Goal: Task Accomplishment & Management: Use online tool/utility

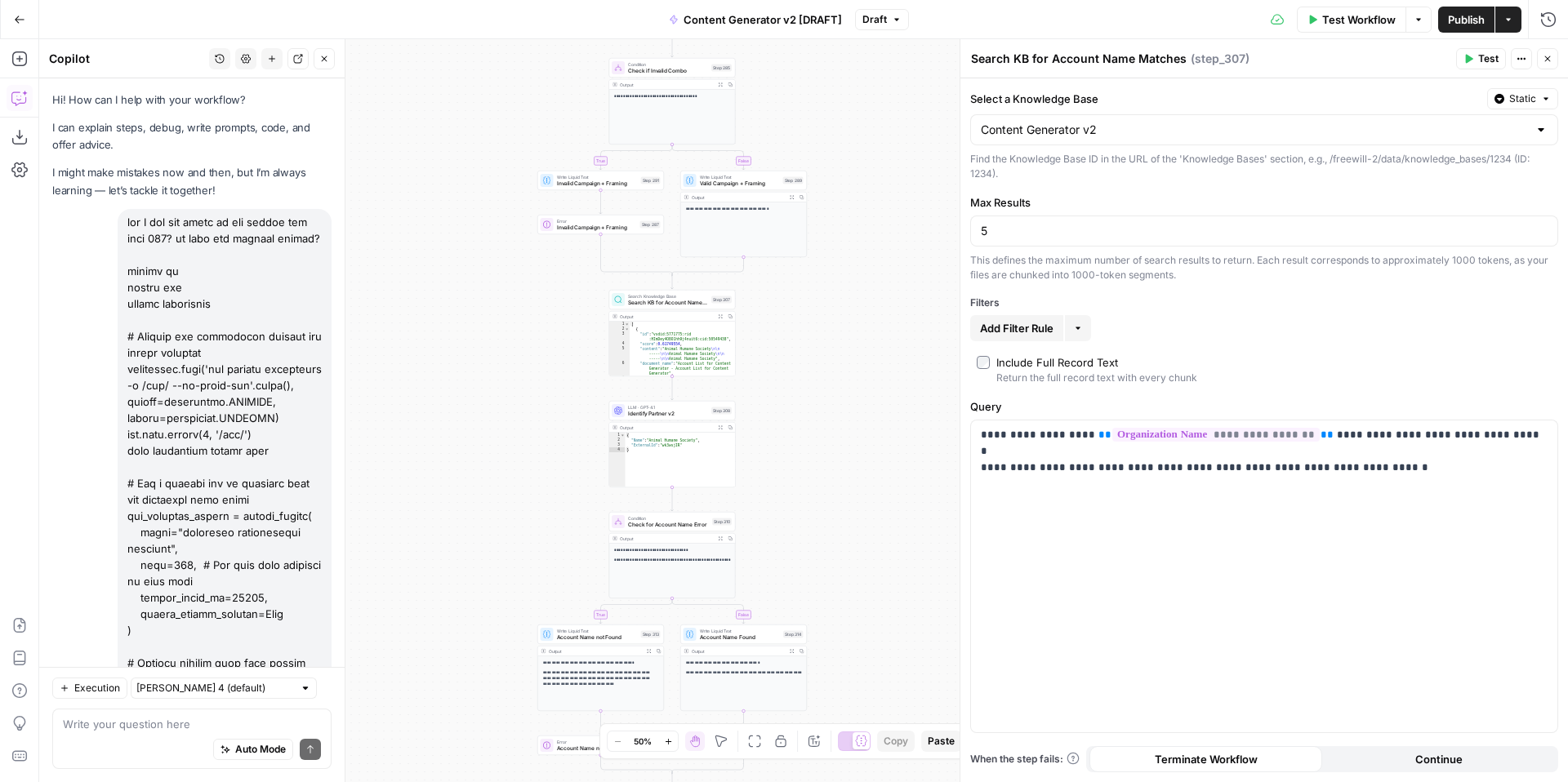
scroll to position [2829, 0]
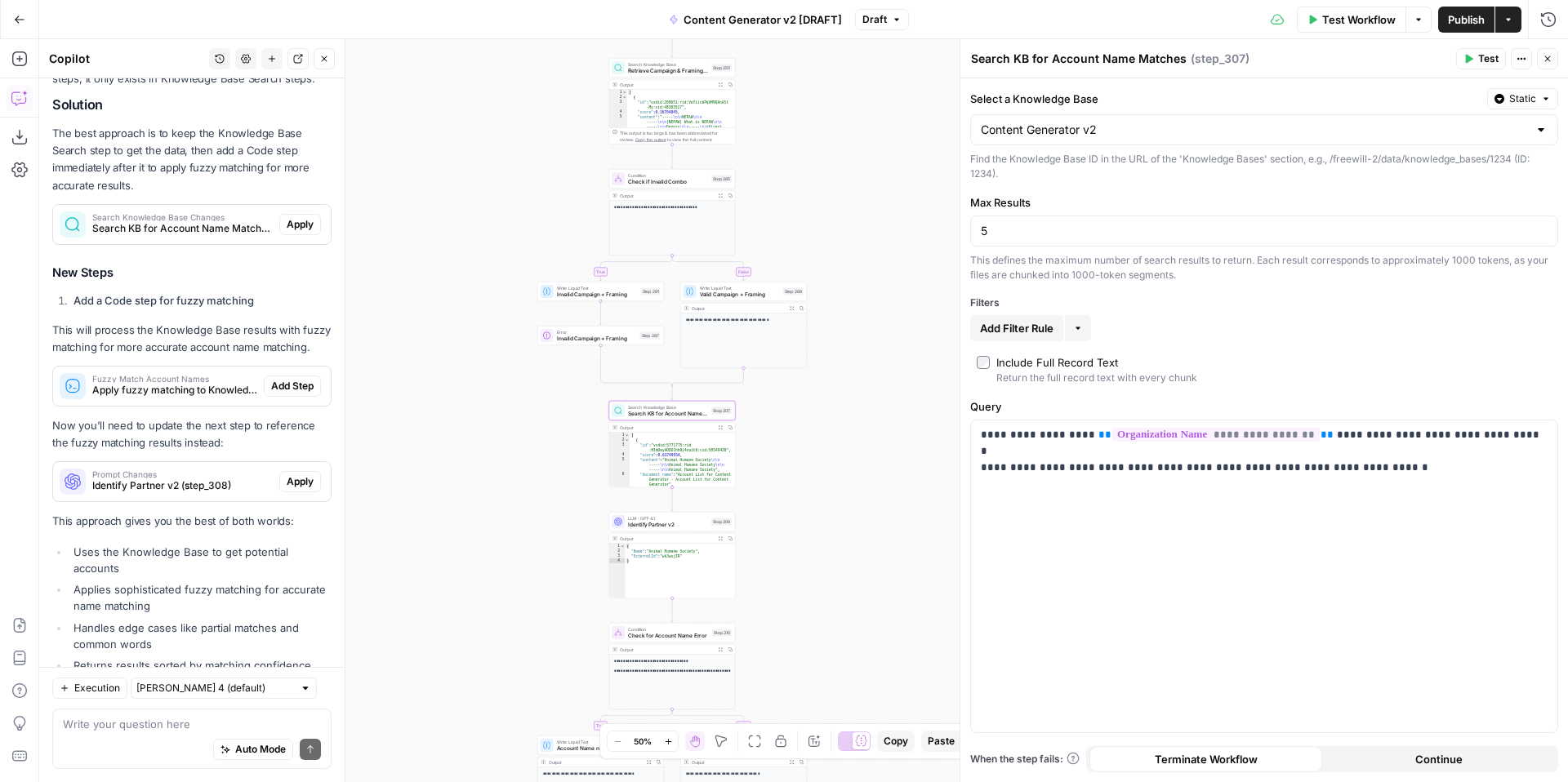
click at [296, 217] on span "Apply" at bounding box center [300, 224] width 27 height 15
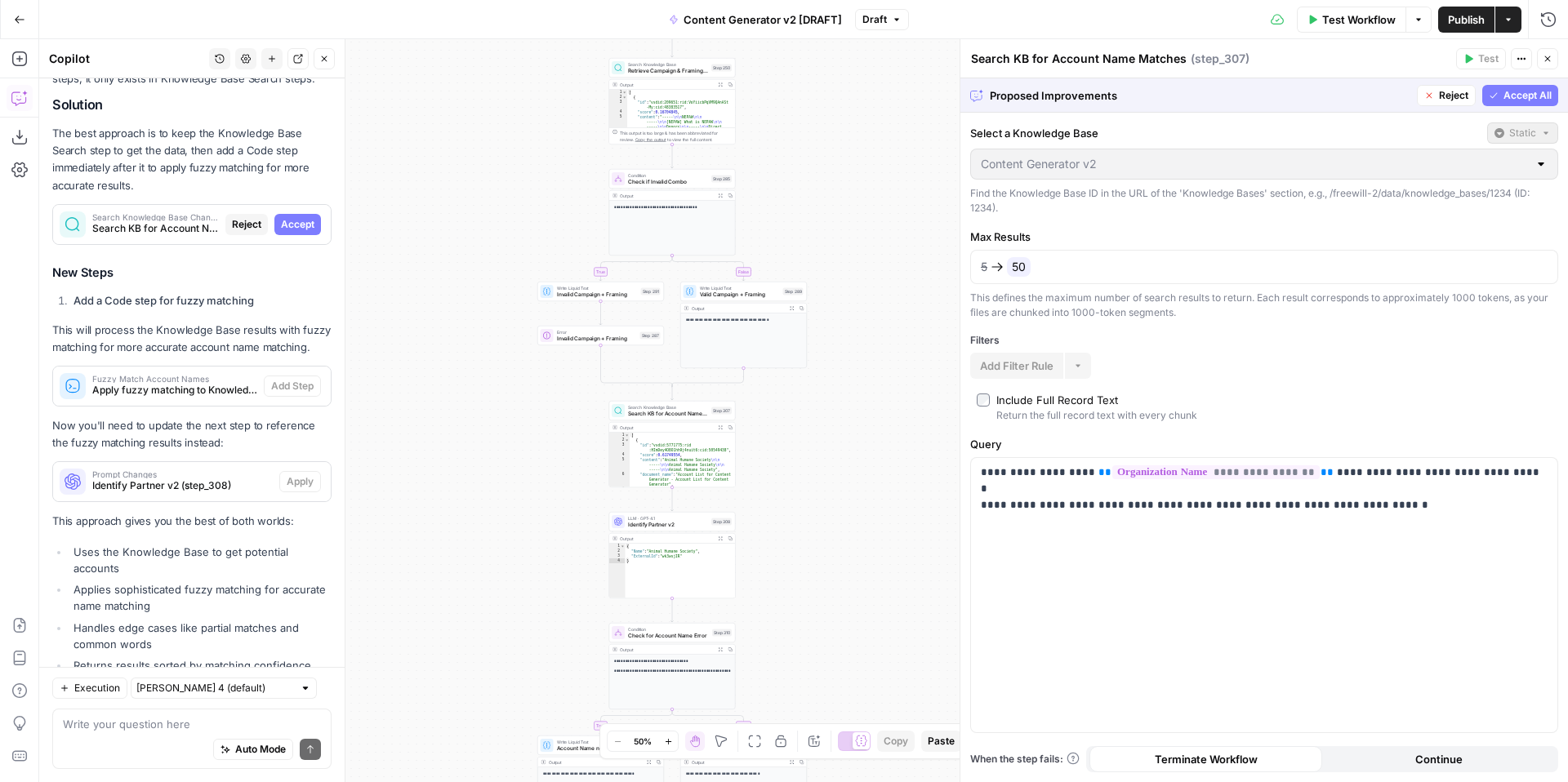
click at [1018, 267] on span "50" at bounding box center [1018, 267] width 24 height 20
click at [1012, 267] on span "50" at bounding box center [1018, 267] width 24 height 20
click at [1017, 267] on span "50" at bounding box center [1018, 267] width 24 height 20
click at [1235, 309] on span "Reject" at bounding box center [1236, 305] width 30 height 15
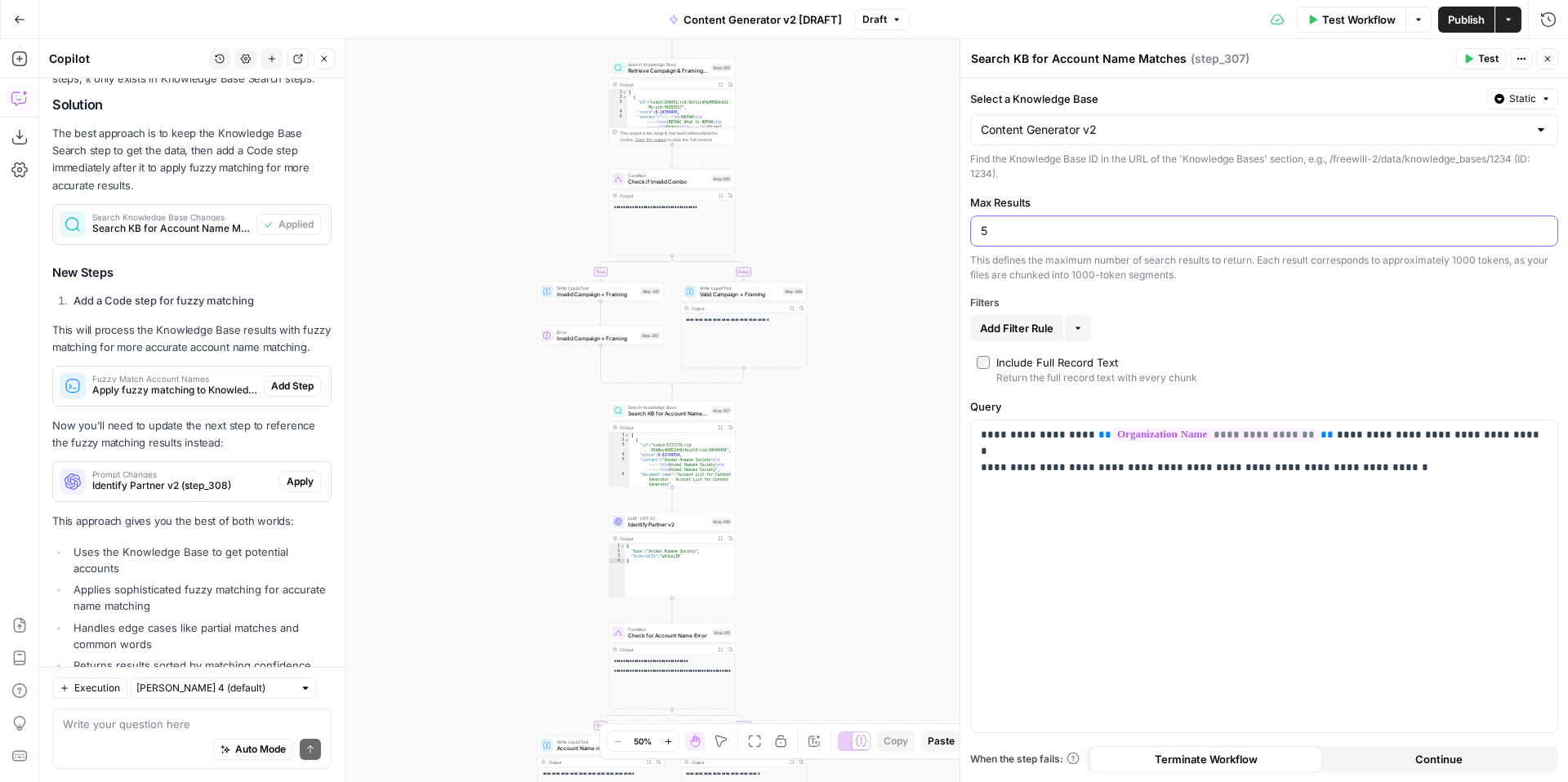
click at [1044, 228] on input "5" at bounding box center [1264, 231] width 567 height 17
click at [284, 211] on div "Search Knowledge Base Changes Search KB for Account Name Matches (step_307) App…" at bounding box center [191, 224] width 277 height 26
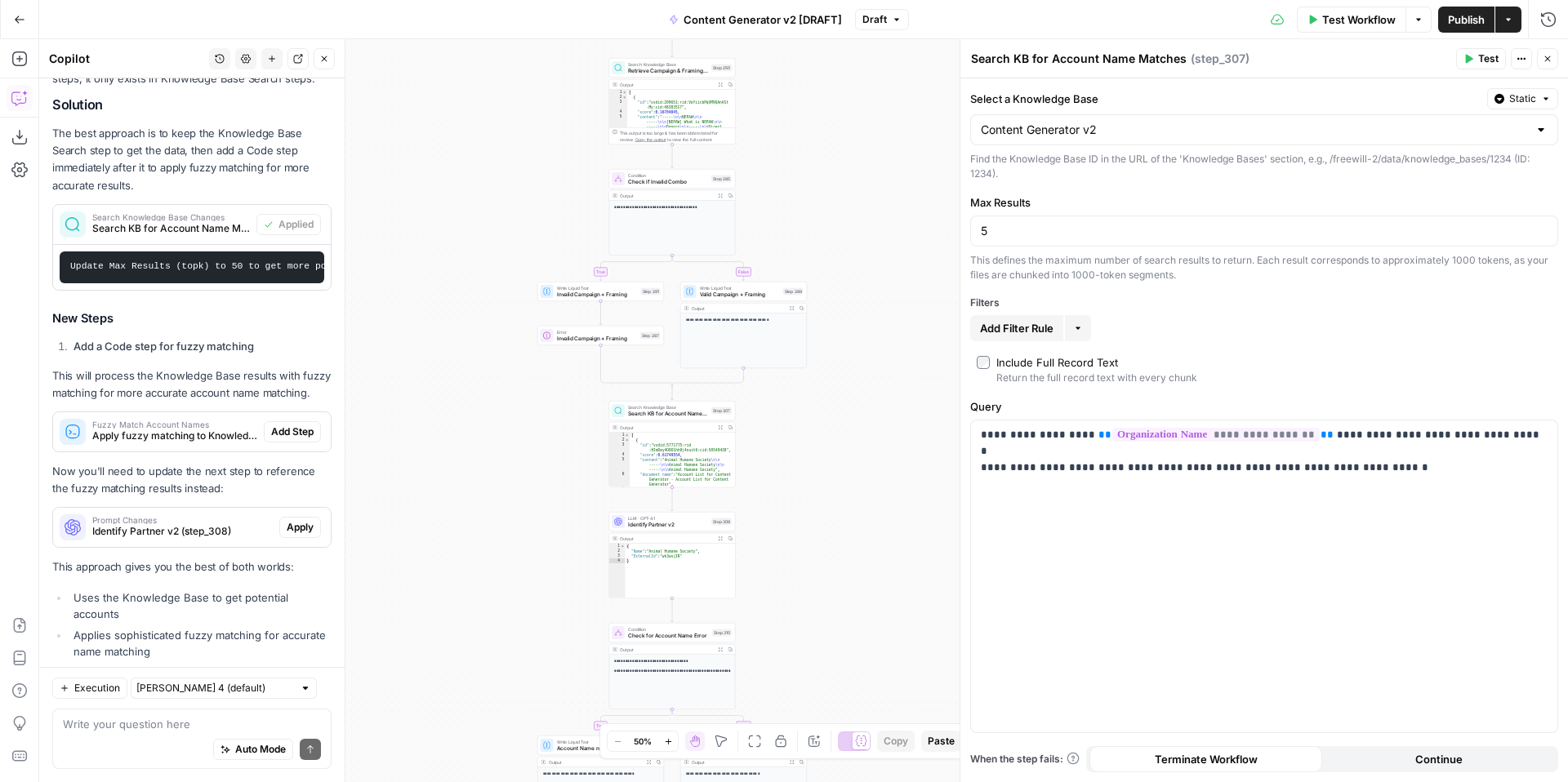
scroll to position [2875, 0]
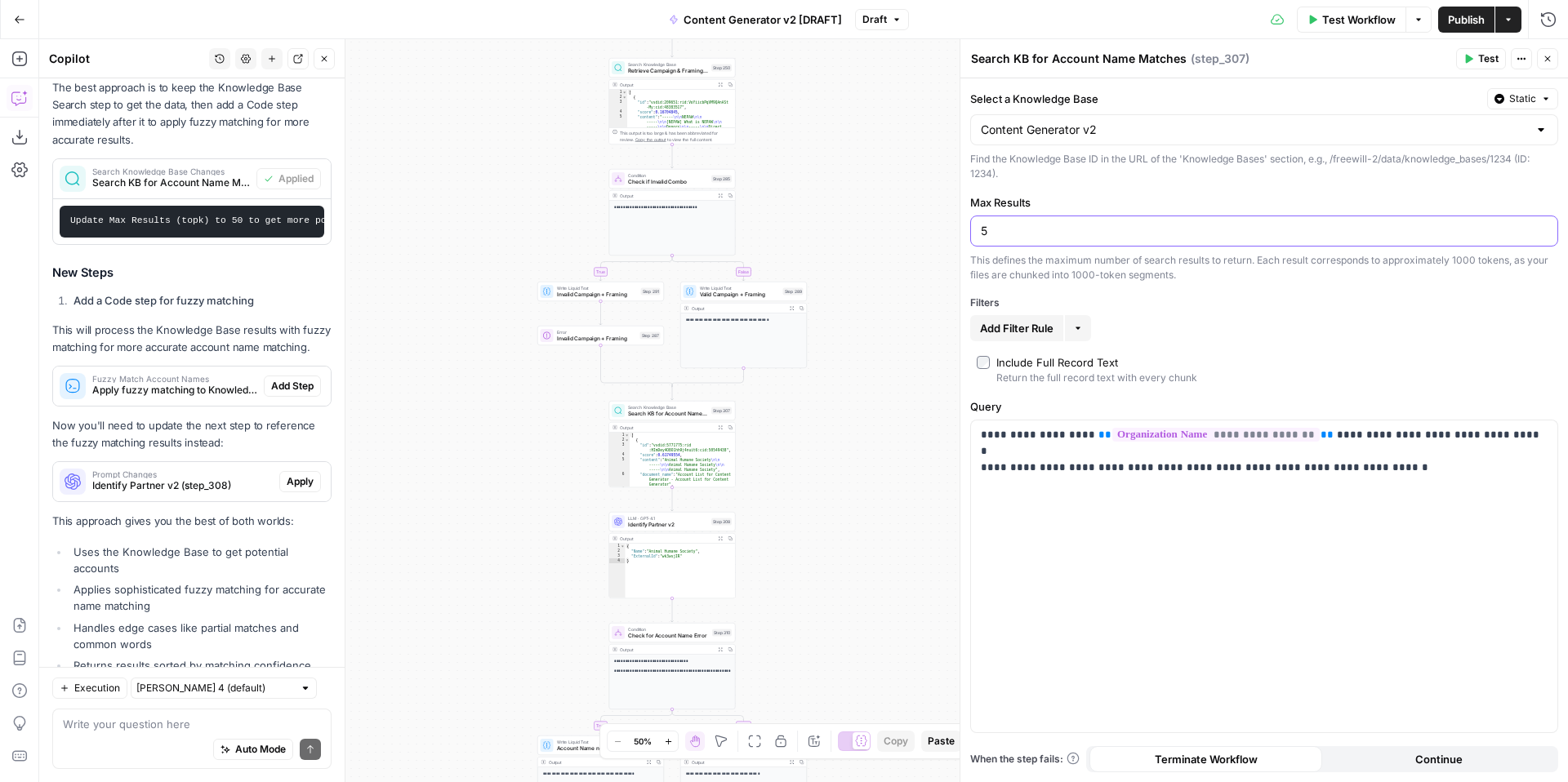
click at [1017, 227] on input "5" at bounding box center [1264, 231] width 567 height 17
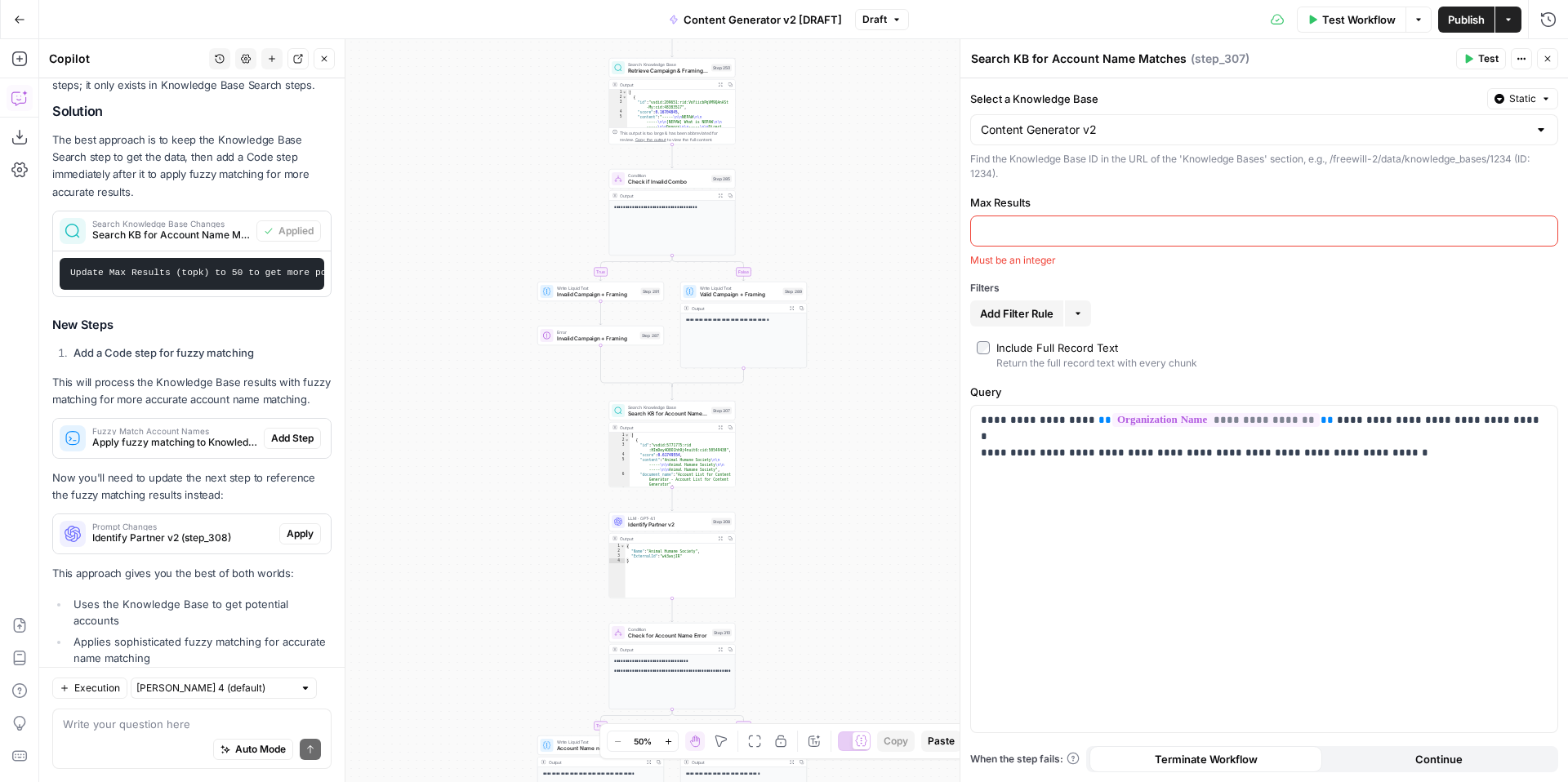
scroll to position [2927, 0]
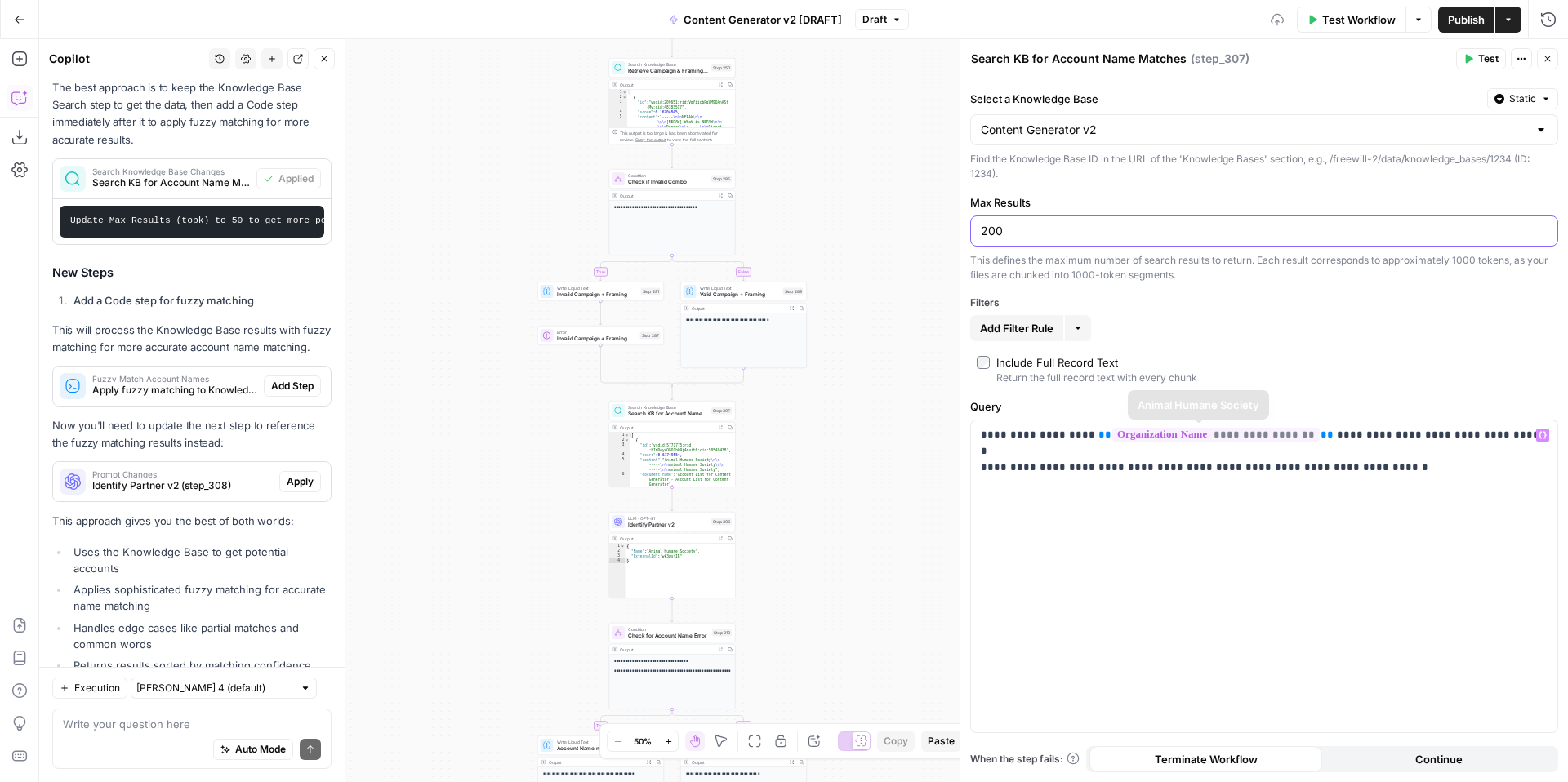
type input "200"
click at [1230, 499] on div "**********" at bounding box center [1264, 576] width 586 height 312
click at [288, 379] on span "Add Step" at bounding box center [291, 386] width 42 height 15
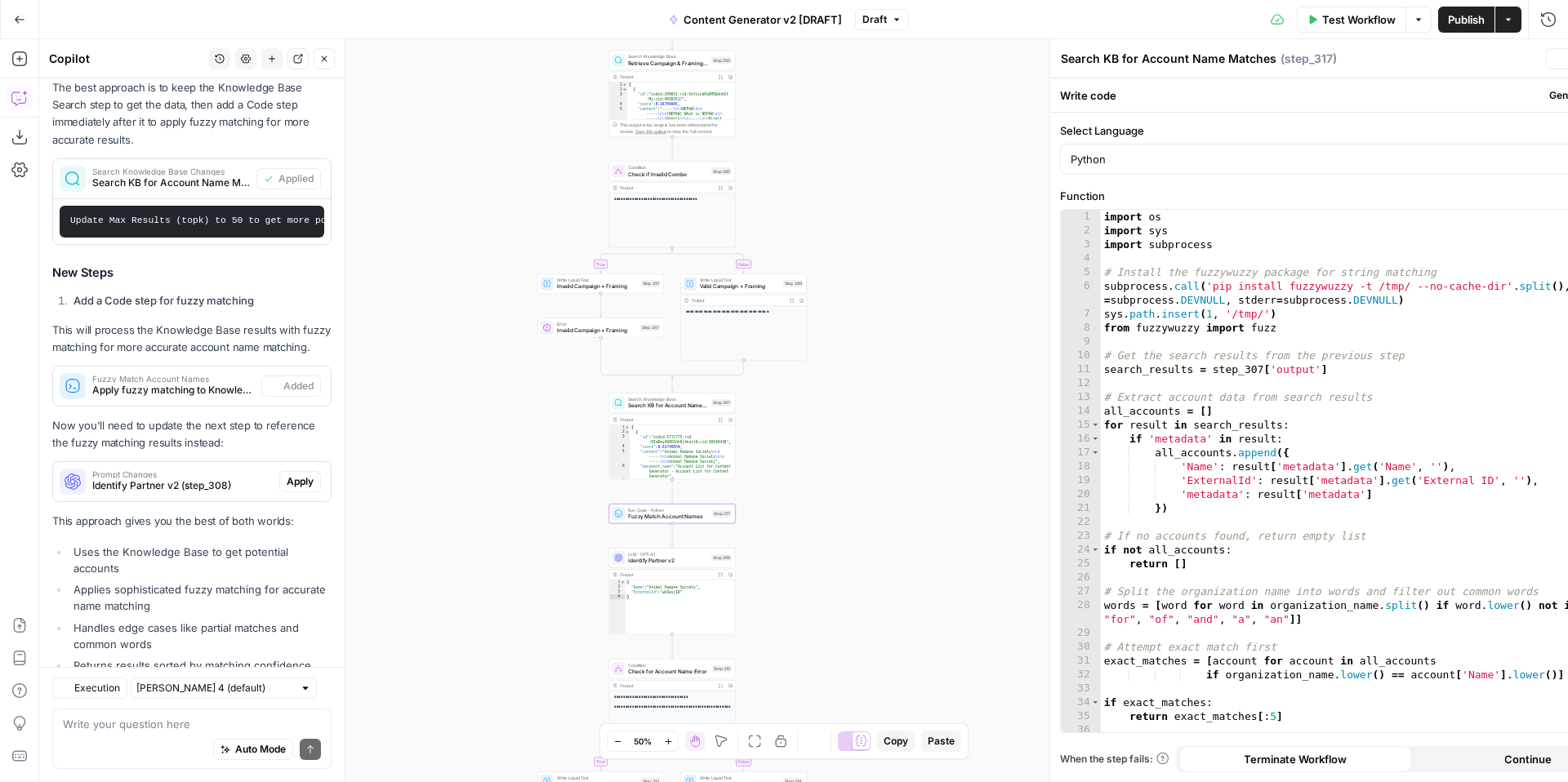
type textarea "Fuzzy Match Account Names"
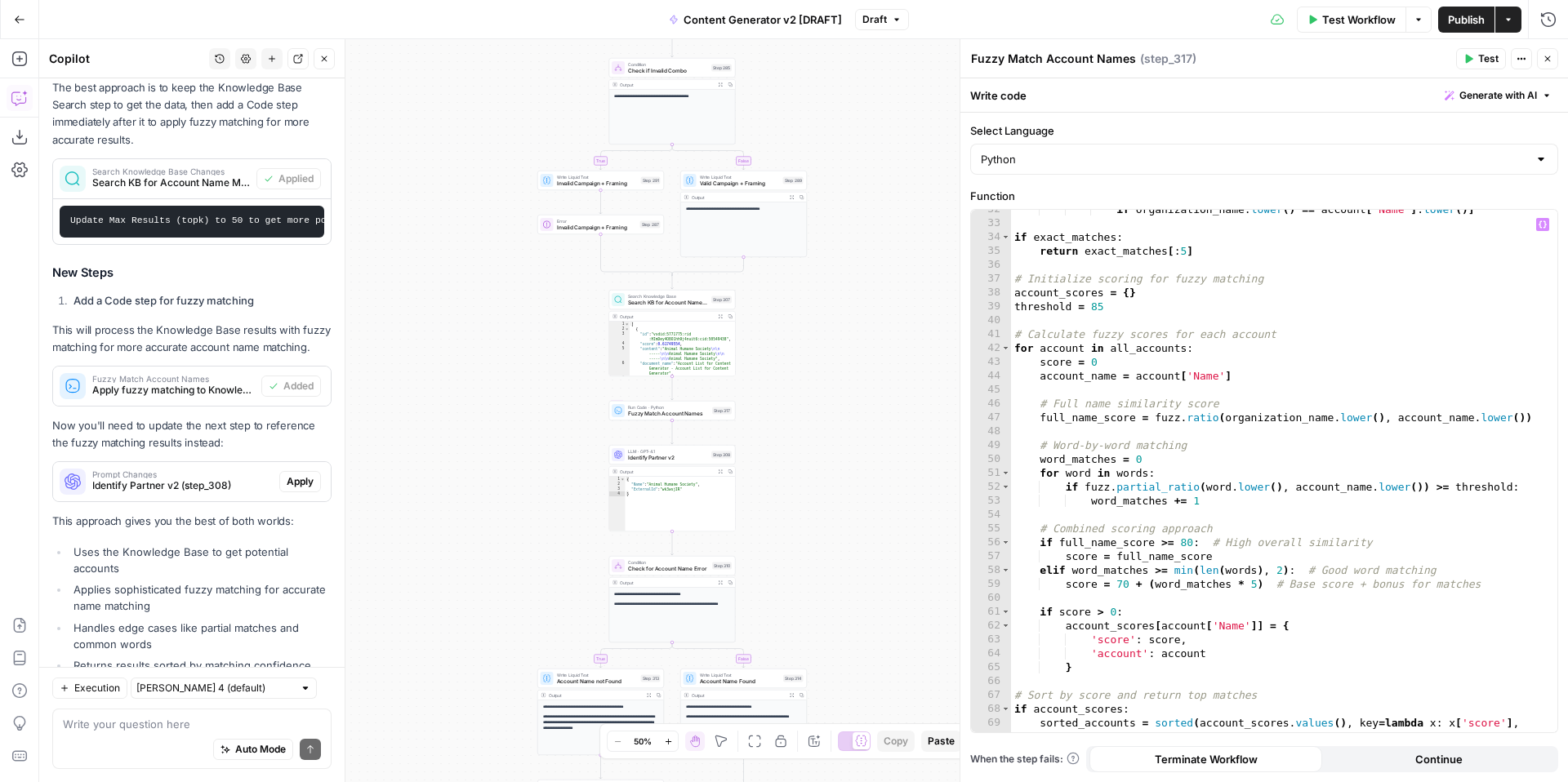
scroll to position [754, 0]
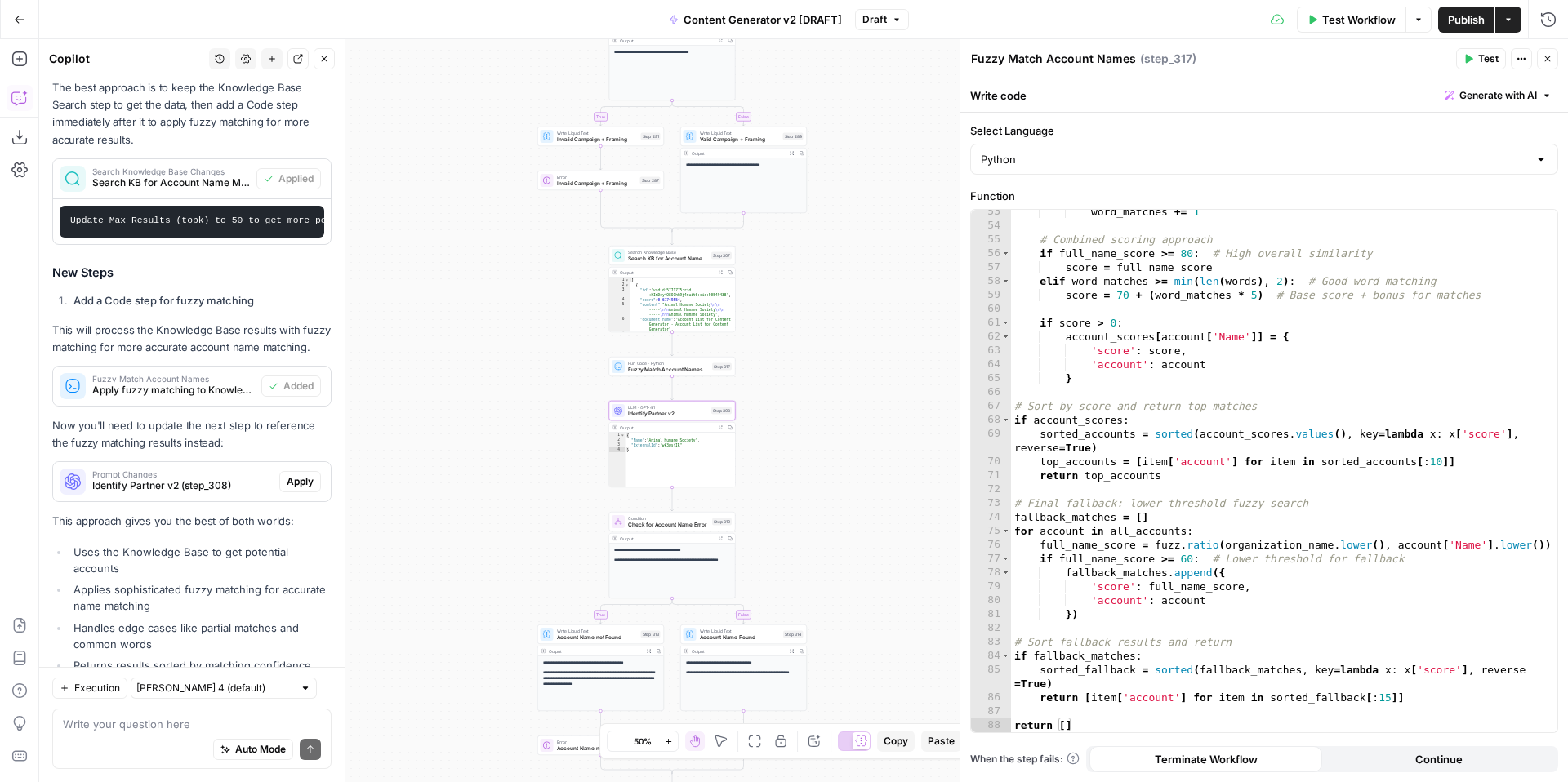
click at [306, 474] on span "Apply" at bounding box center [300, 482] width 27 height 15
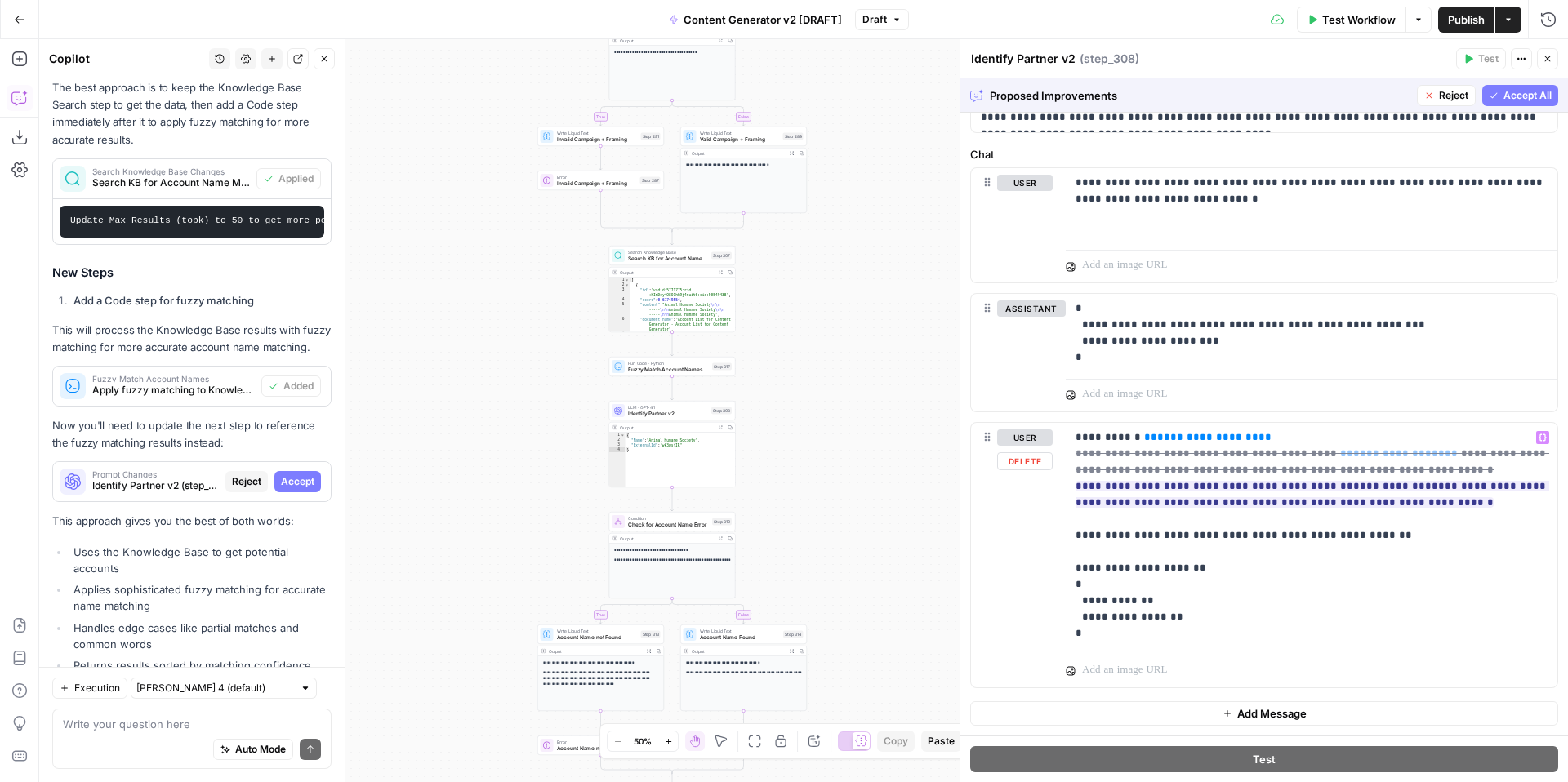
scroll to position [0, 0]
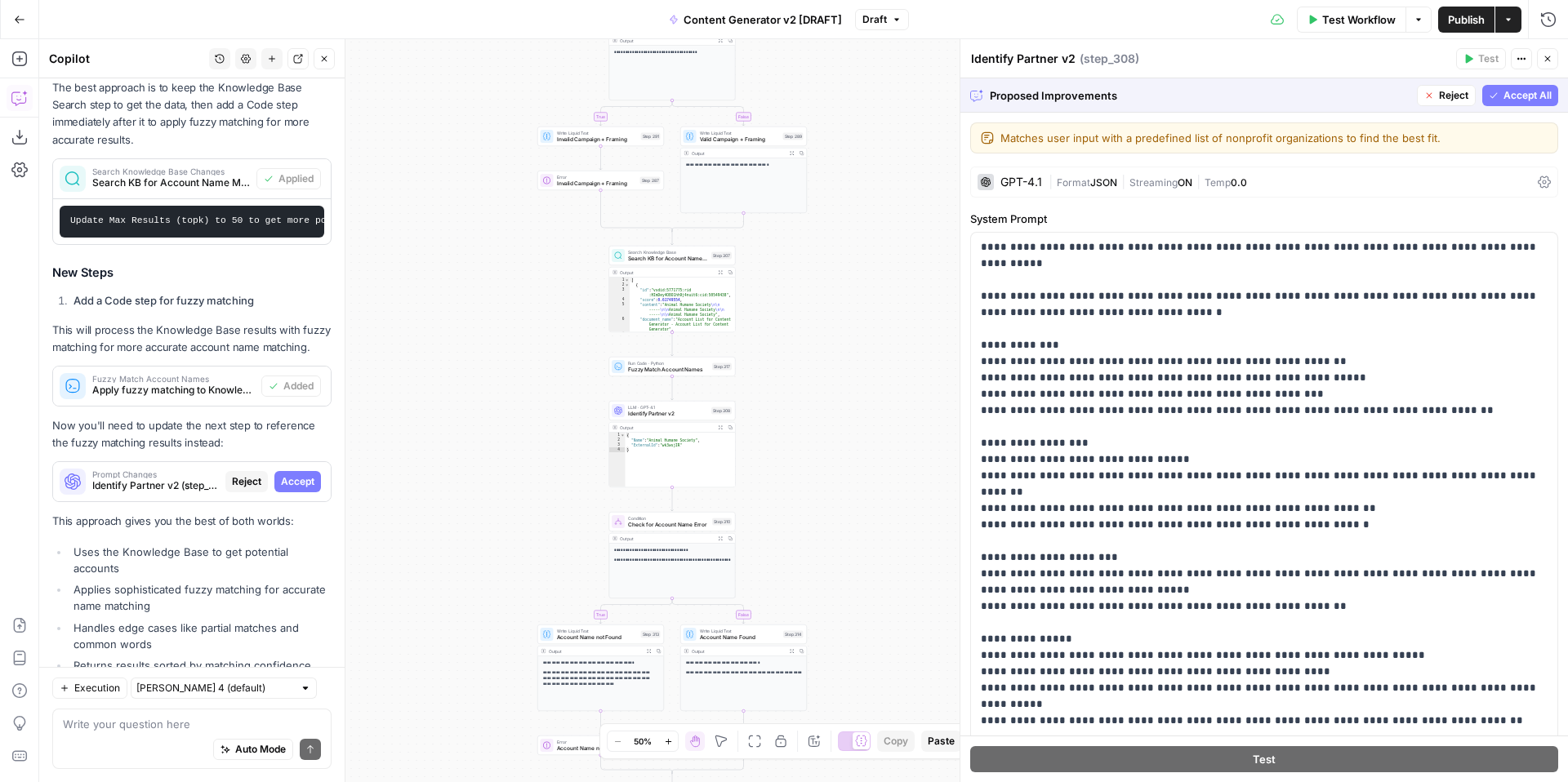
click at [1501, 93] on button "Accept All" at bounding box center [1520, 96] width 76 height 22
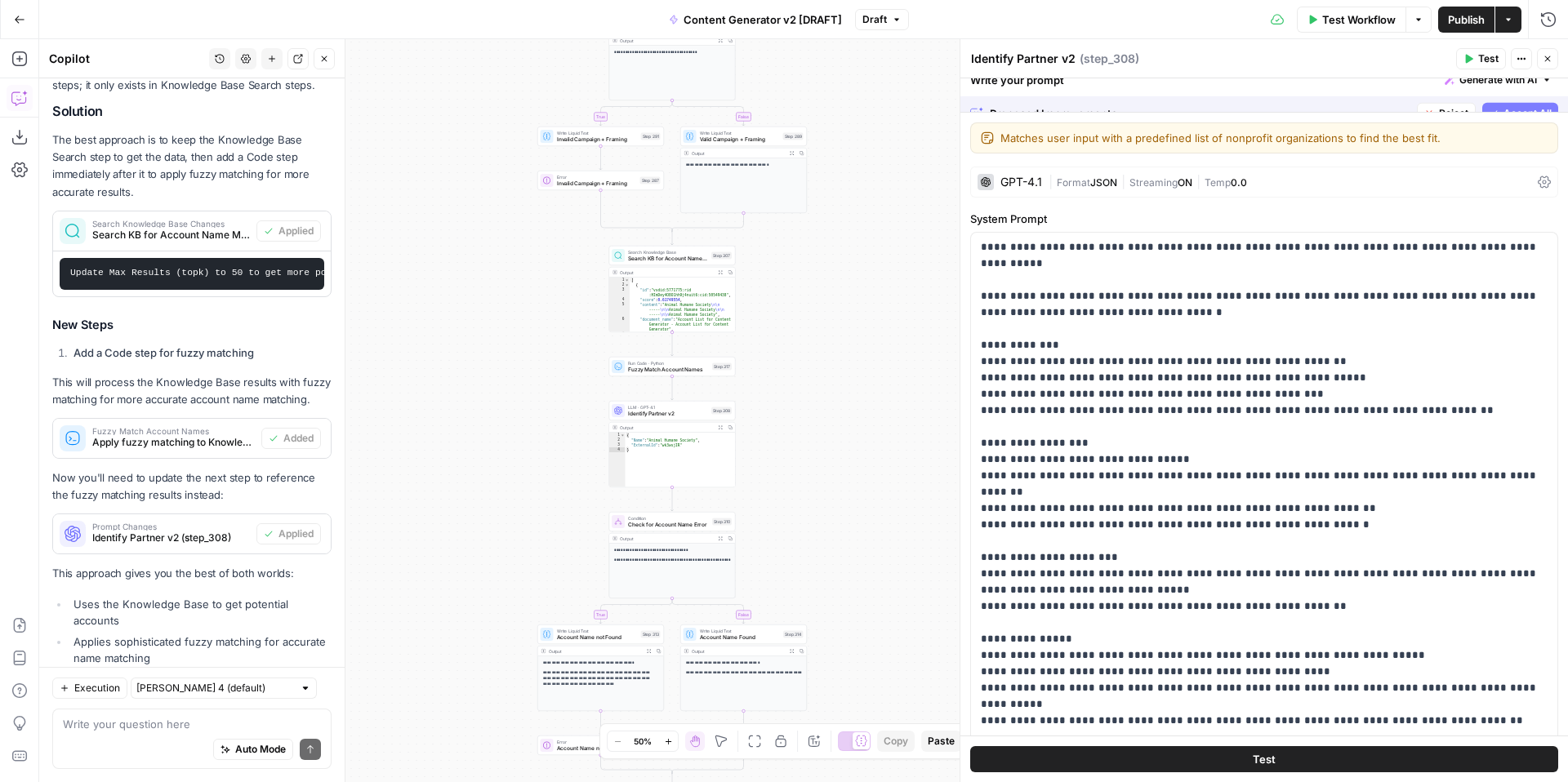
scroll to position [2927, 0]
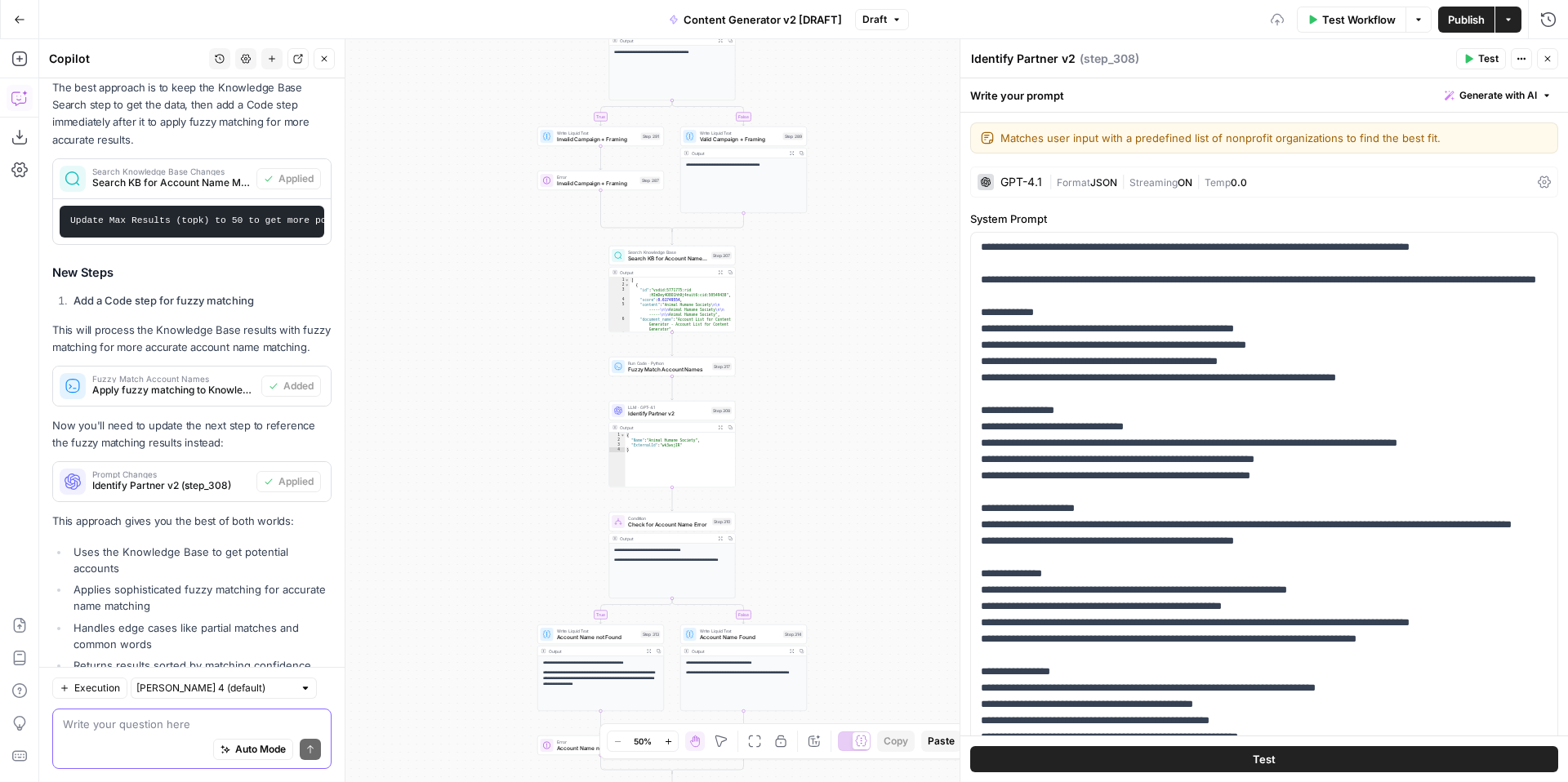
click at [230, 723] on textarea at bounding box center [192, 724] width 258 height 17
click at [669, 741] on icon "button" at bounding box center [667, 741] width 6 height 6
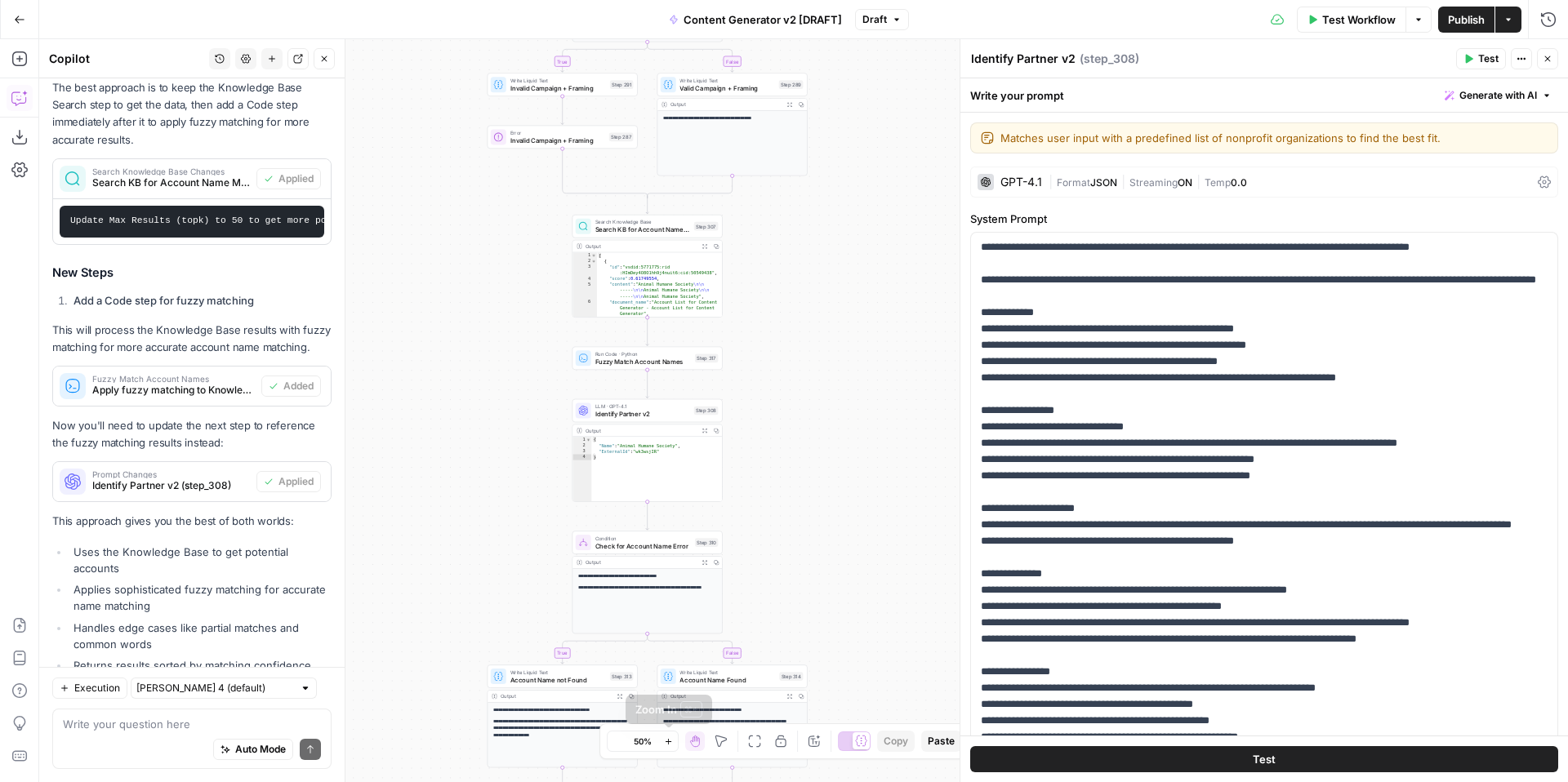
click at [669, 741] on icon "button" at bounding box center [667, 741] width 6 height 6
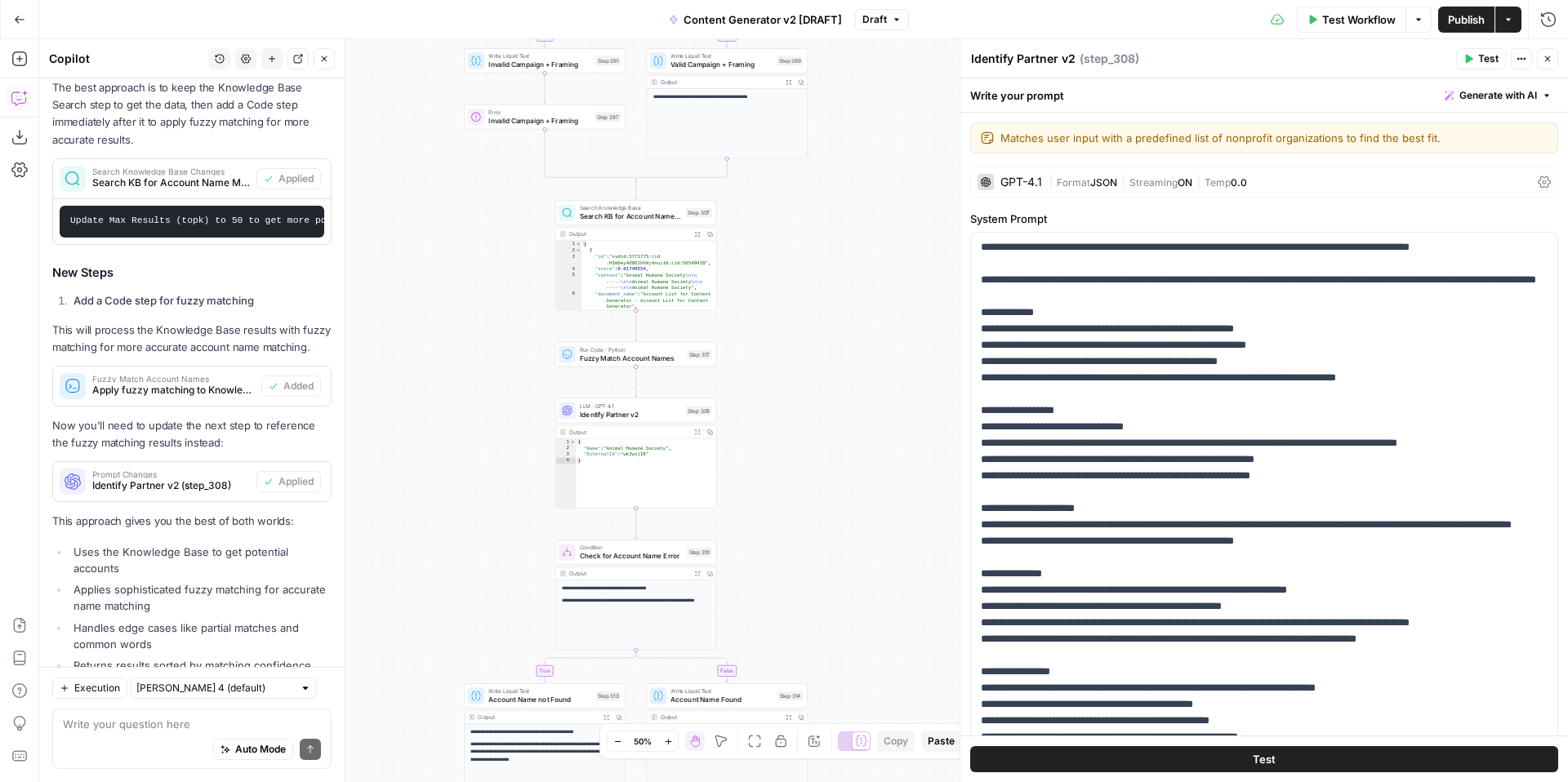
click at [669, 741] on icon "button" at bounding box center [667, 741] width 6 height 6
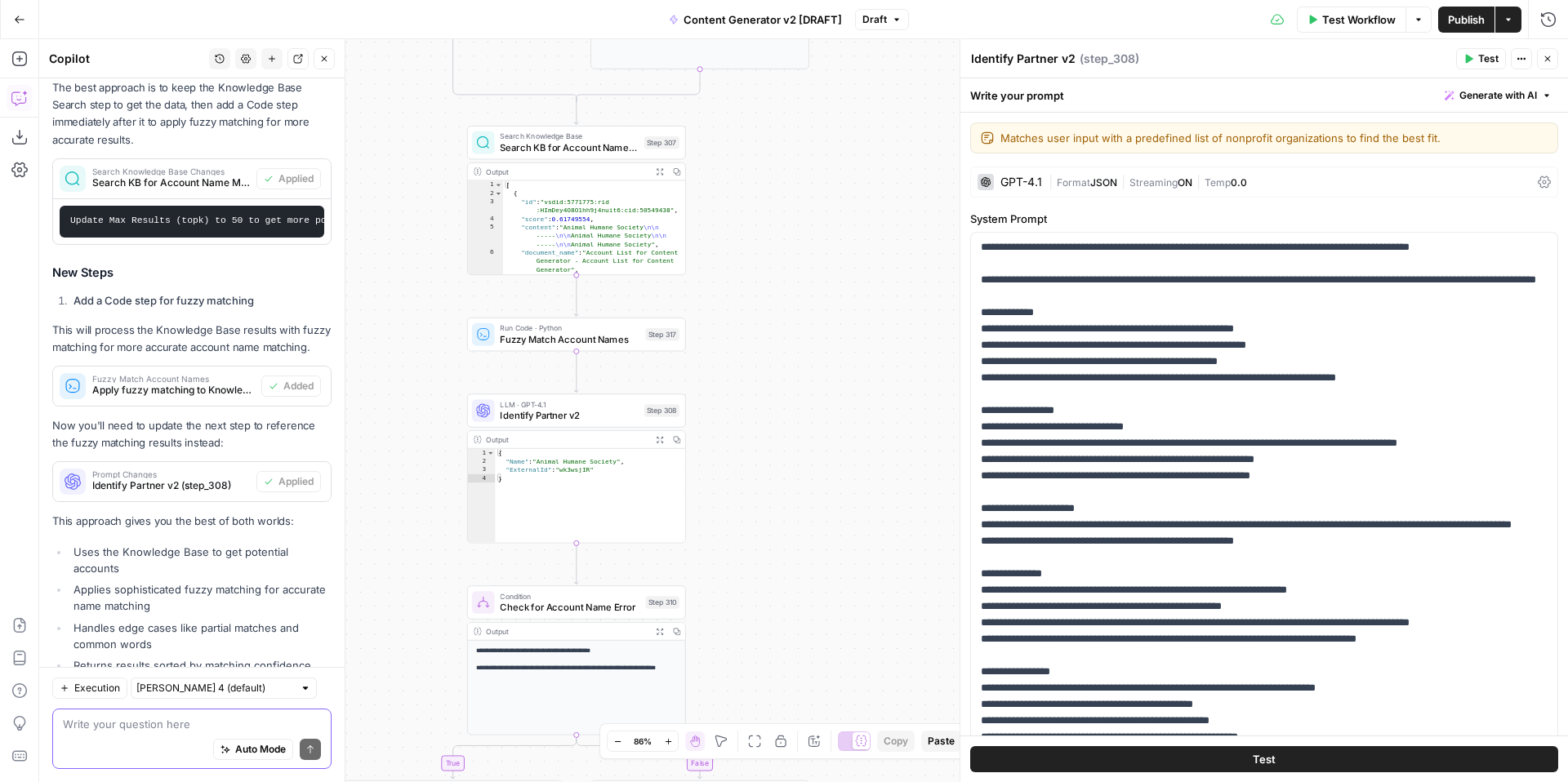
click at [149, 731] on textarea at bounding box center [192, 724] width 258 height 17
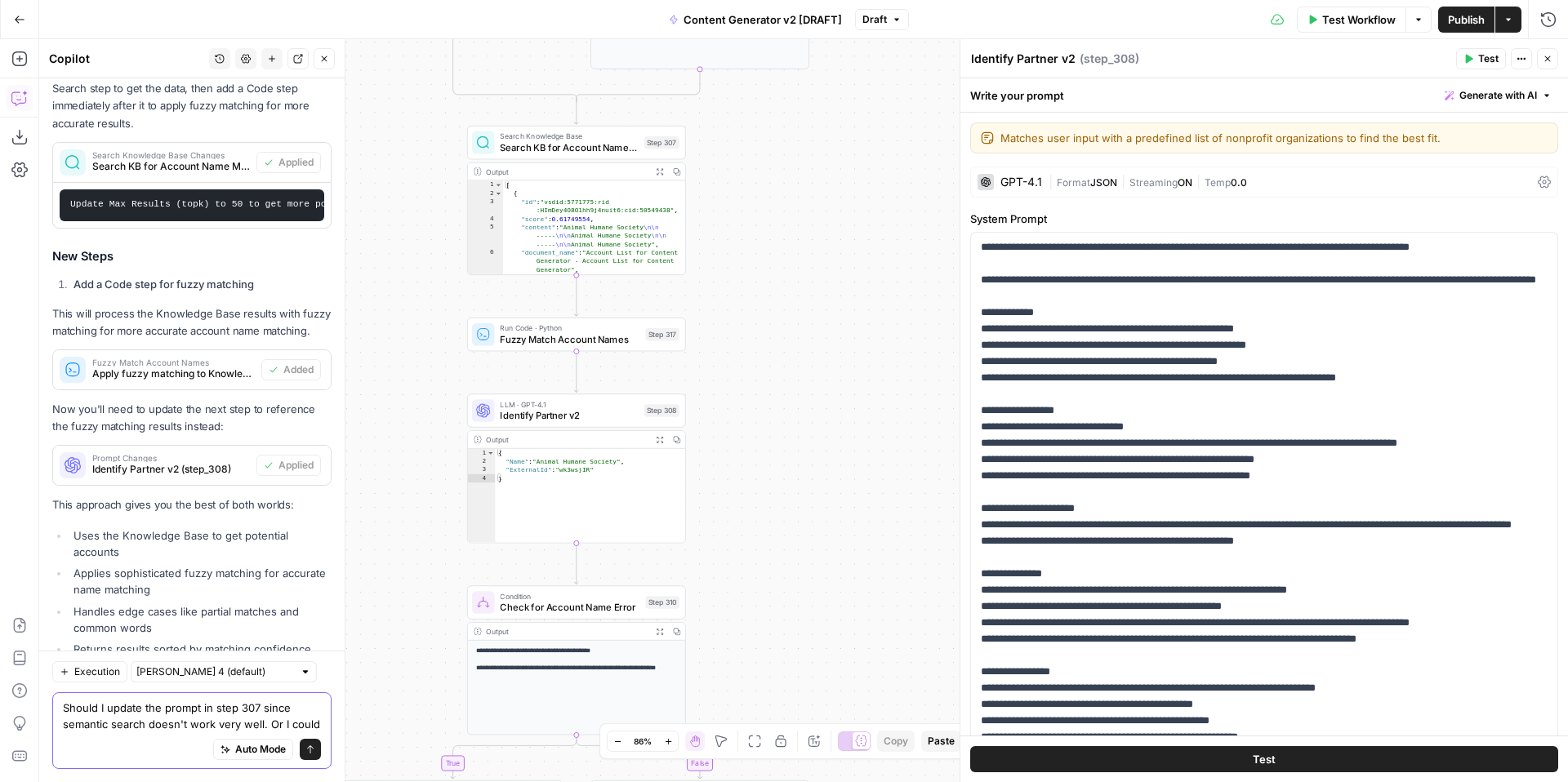
scroll to position [2960, 0]
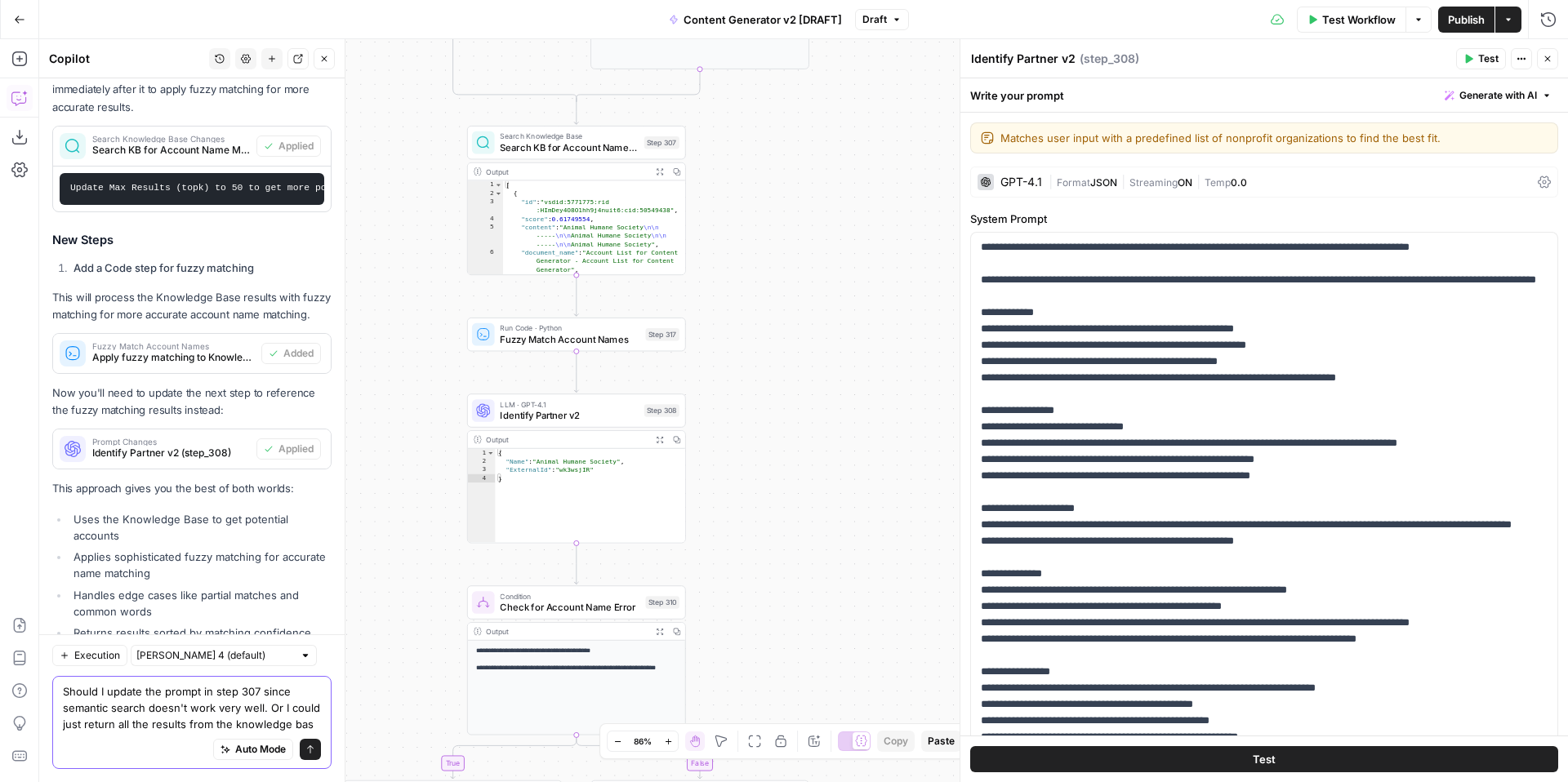
type textarea "Should I update the prompt in step 307 since semantic search doesn't work very …"
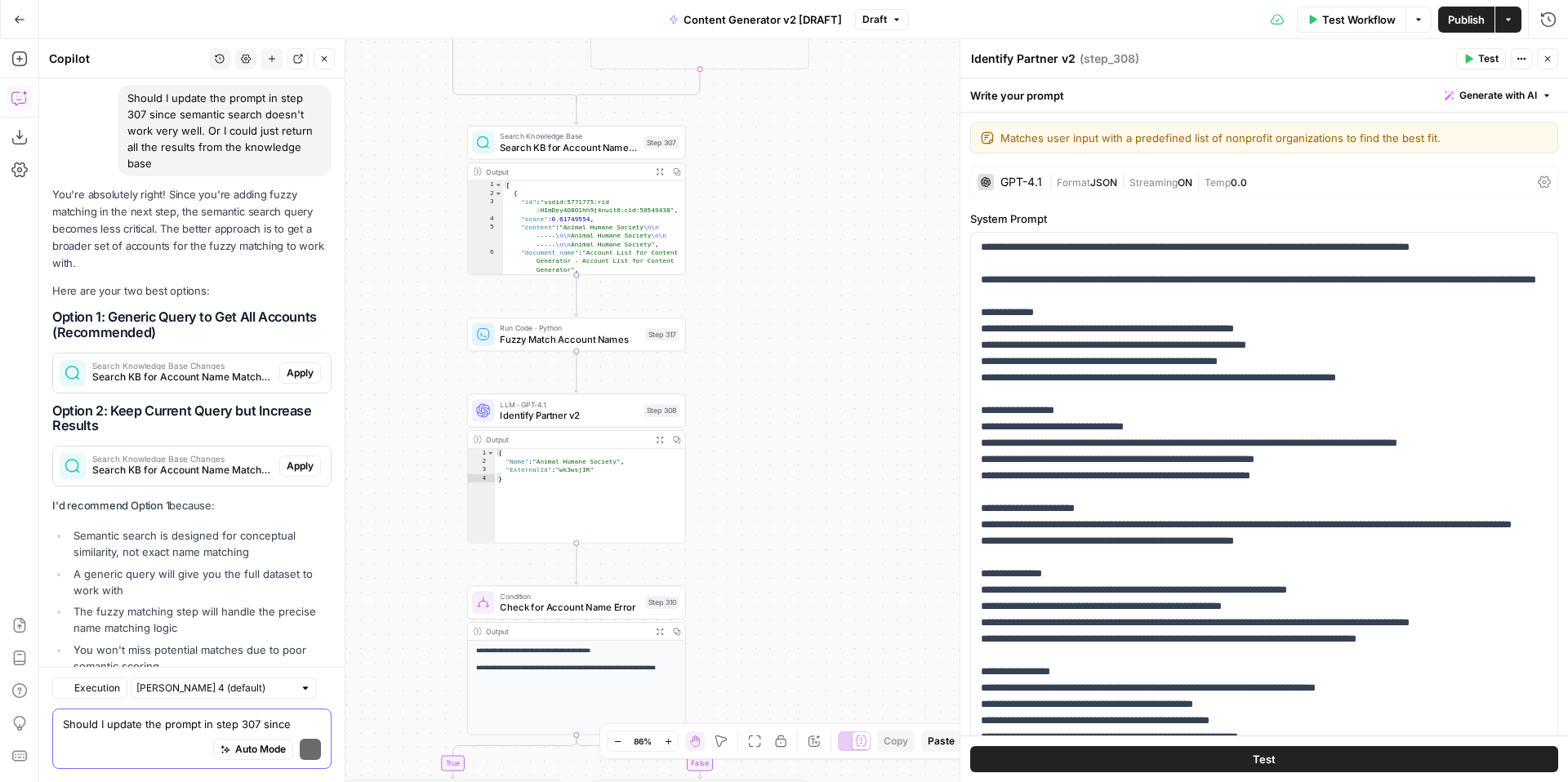
scroll to position [3637, 0]
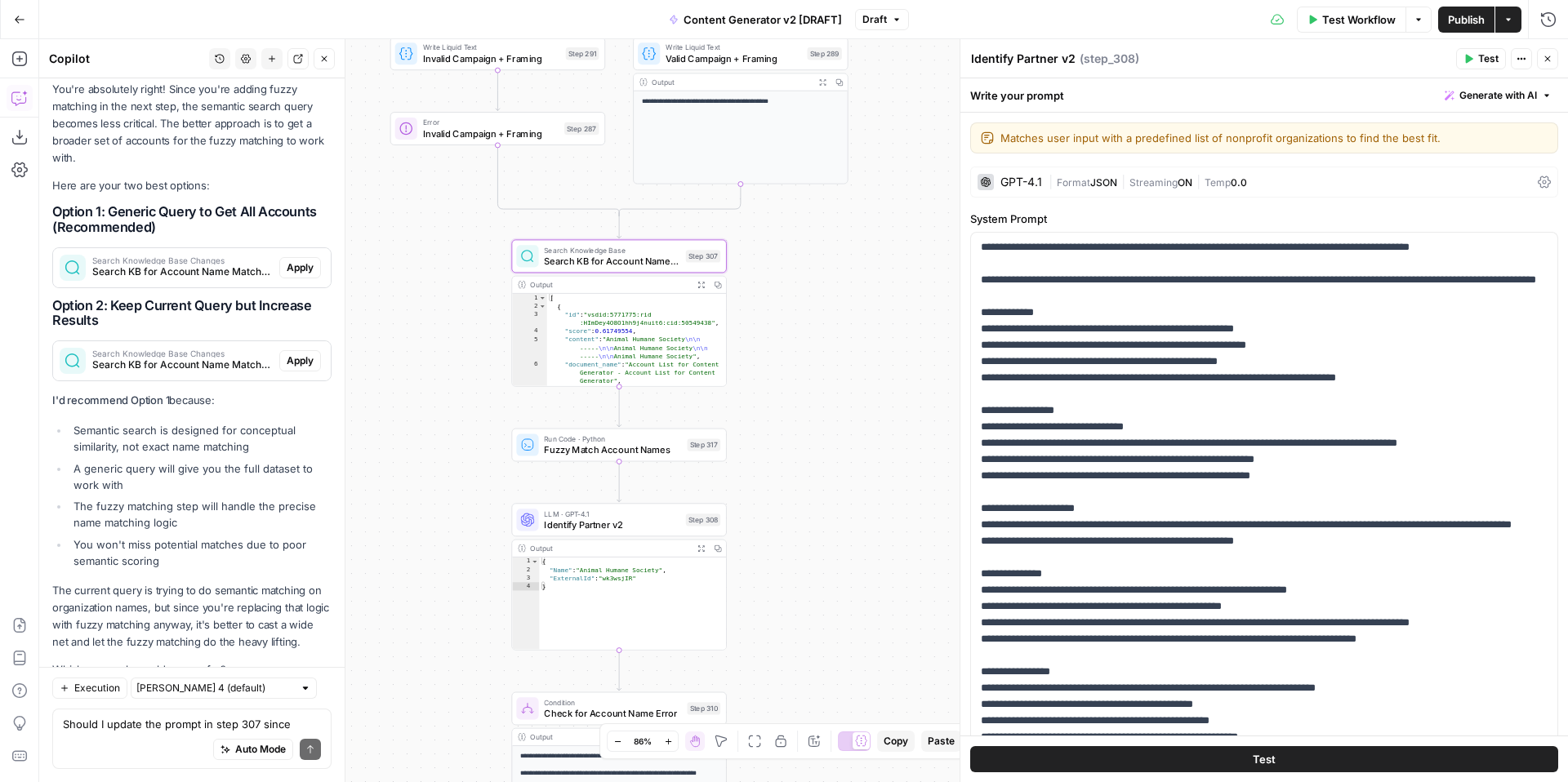
click at [296, 261] on span "Apply" at bounding box center [300, 268] width 27 height 15
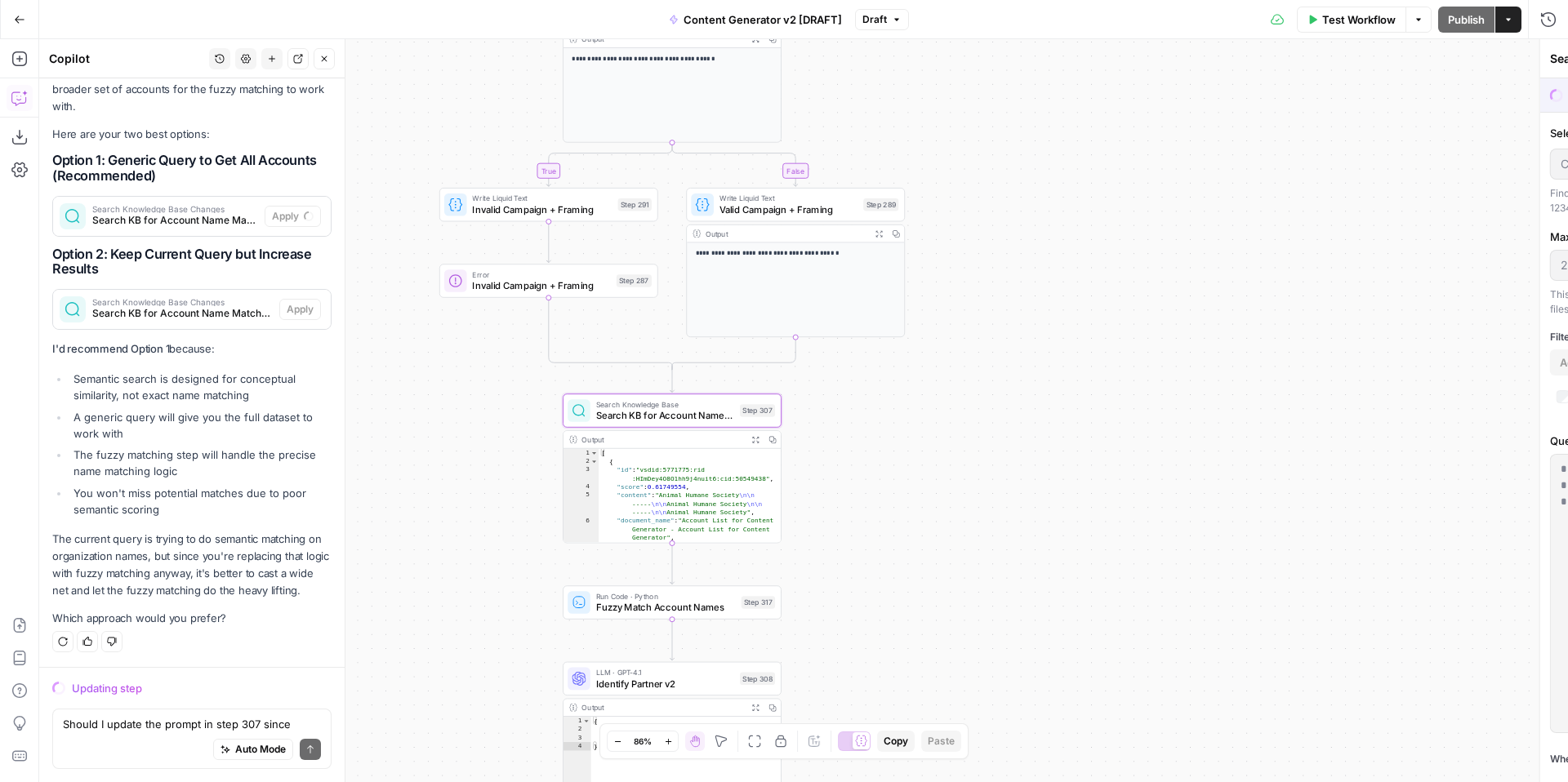
scroll to position [3584, 0]
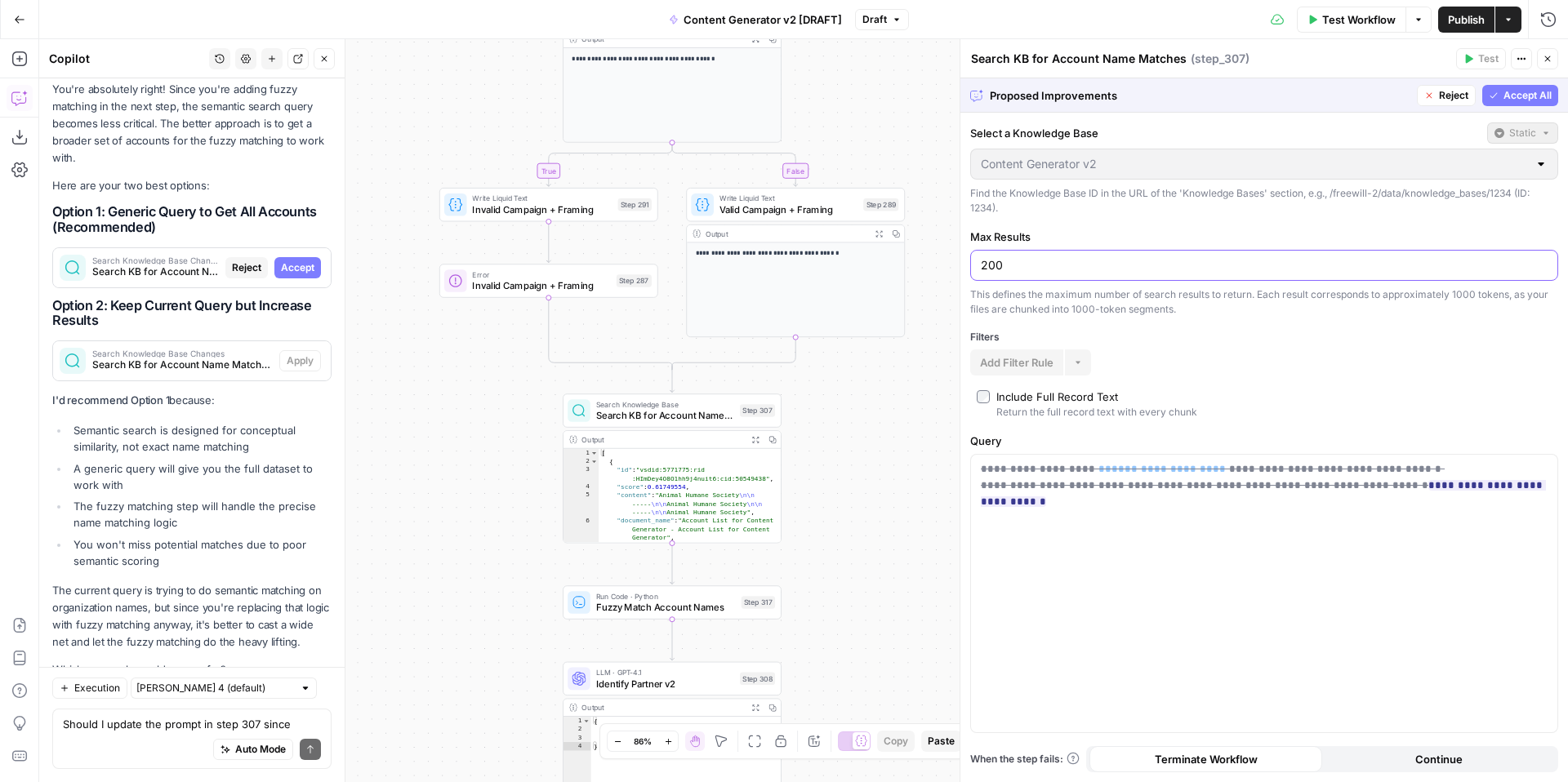
click at [1021, 271] on input "200" at bounding box center [1264, 266] width 567 height 17
type input "2000"
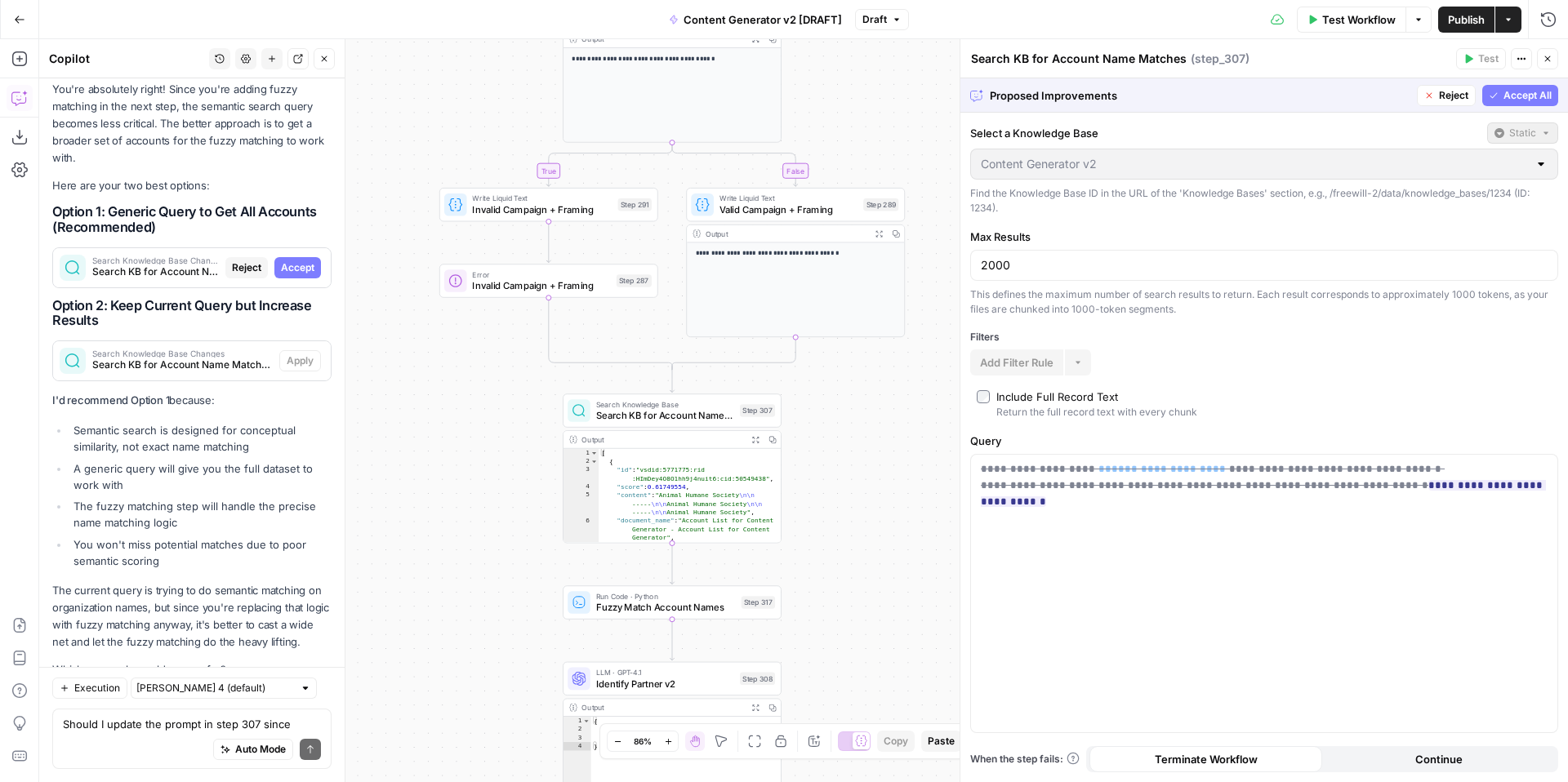
click at [1529, 97] on span "Accept All" at bounding box center [1527, 96] width 48 height 15
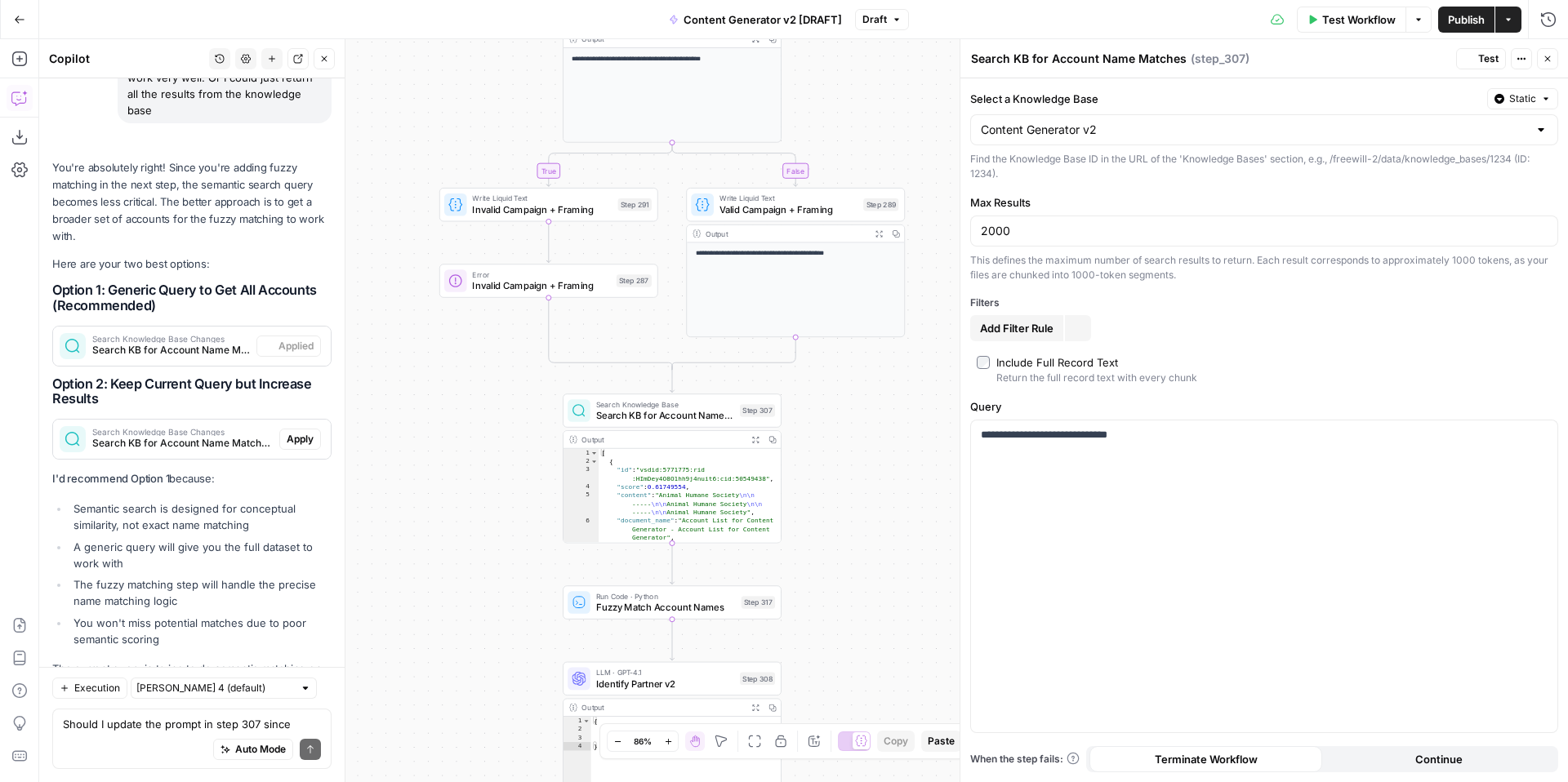
scroll to position [3663, 0]
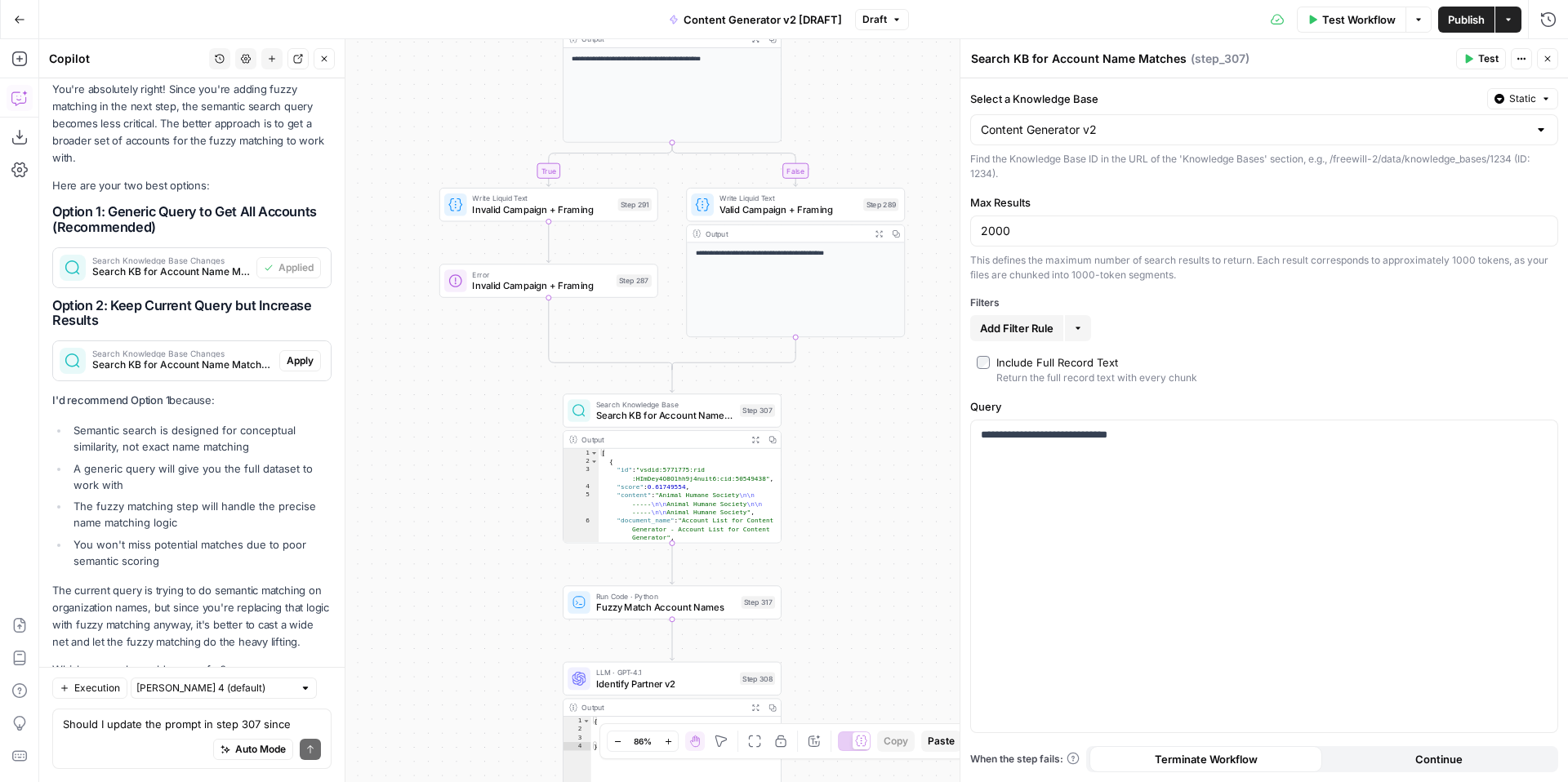
click at [1078, 59] on textarea "Search KB for Account Name Matches" at bounding box center [1079, 59] width 215 height 17
drag, startPoint x: 1047, startPoint y: 60, endPoint x: 969, endPoint y: 55, distance: 78.2
click at [969, 55] on div "Search KB for Account Name Matches Search KB for Account Name Matches" at bounding box center [1079, 59] width 224 height 20
drag, startPoint x: 1089, startPoint y: 59, endPoint x: 1166, endPoint y: 57, distance: 77.0
click at [1166, 57] on div "Fetch Account Name Matches Fetch Account Name Matches ( step_307 )" at bounding box center [1210, 59] width 481 height 18
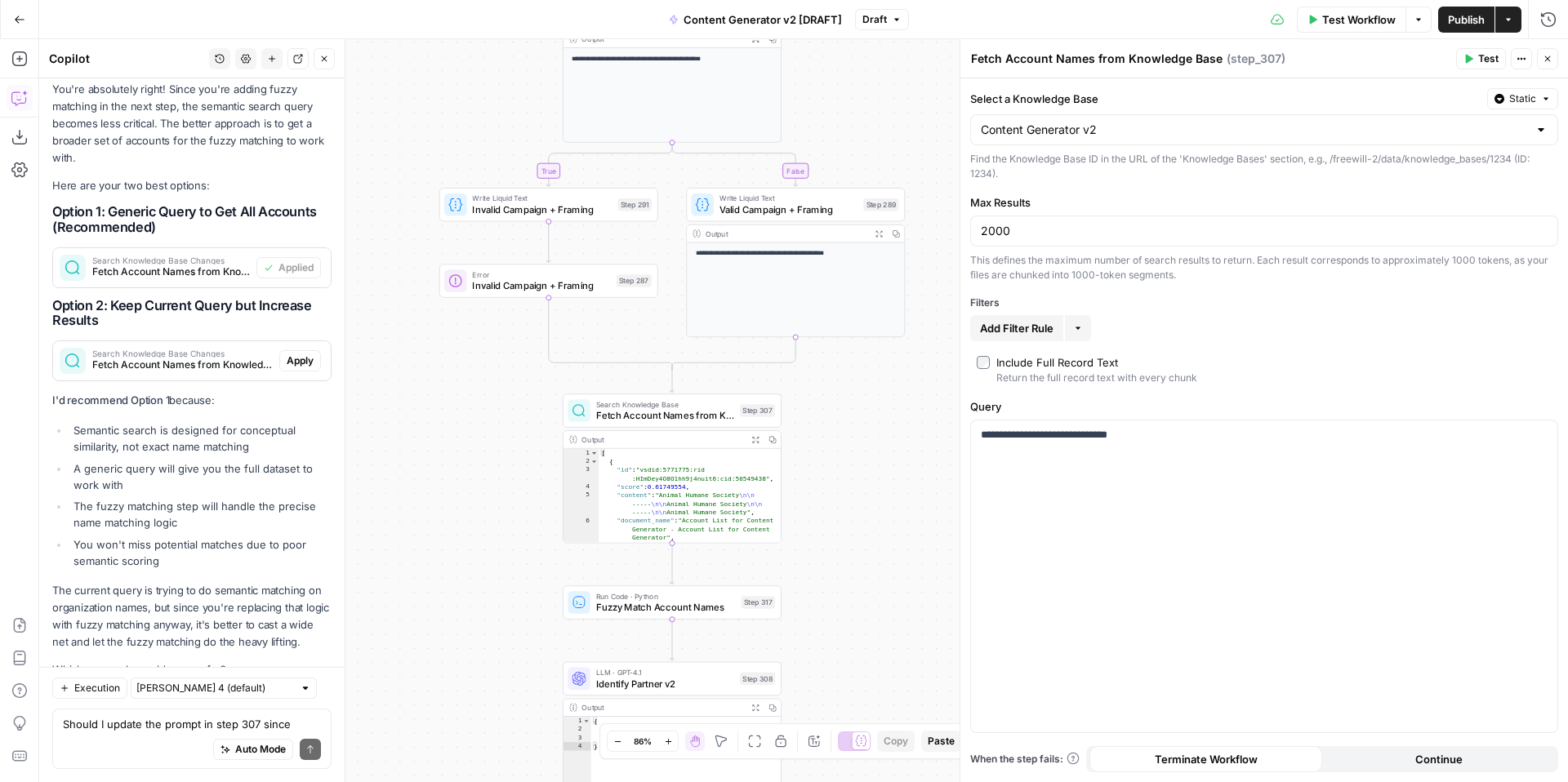
type textarea "Fetch Account Names from Knowledge Base"
click at [1446, 391] on div "**********" at bounding box center [1264, 430] width 608 height 703
click at [1488, 60] on span "Test" at bounding box center [1488, 59] width 21 height 15
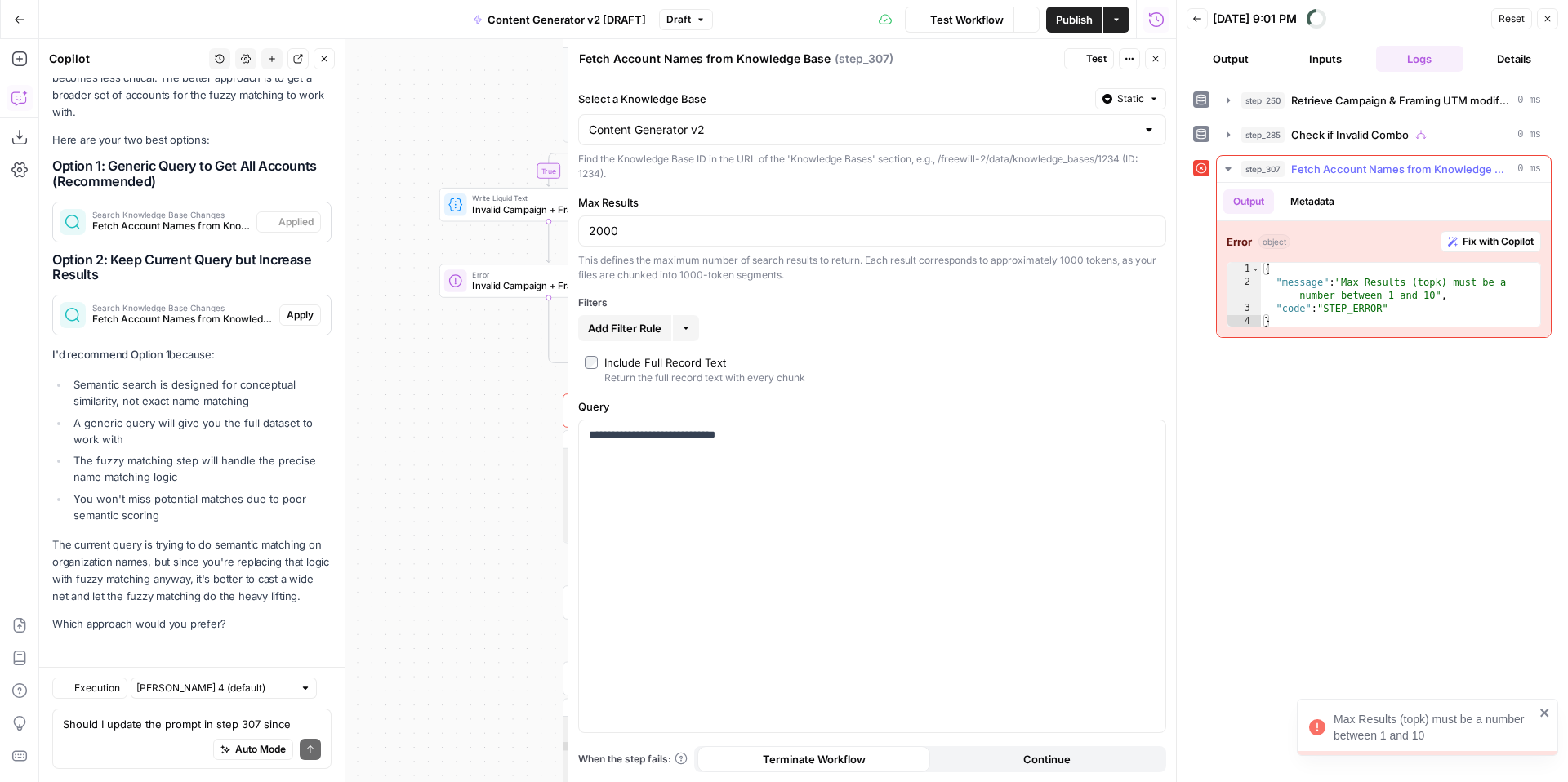
scroll to position [3617, 0]
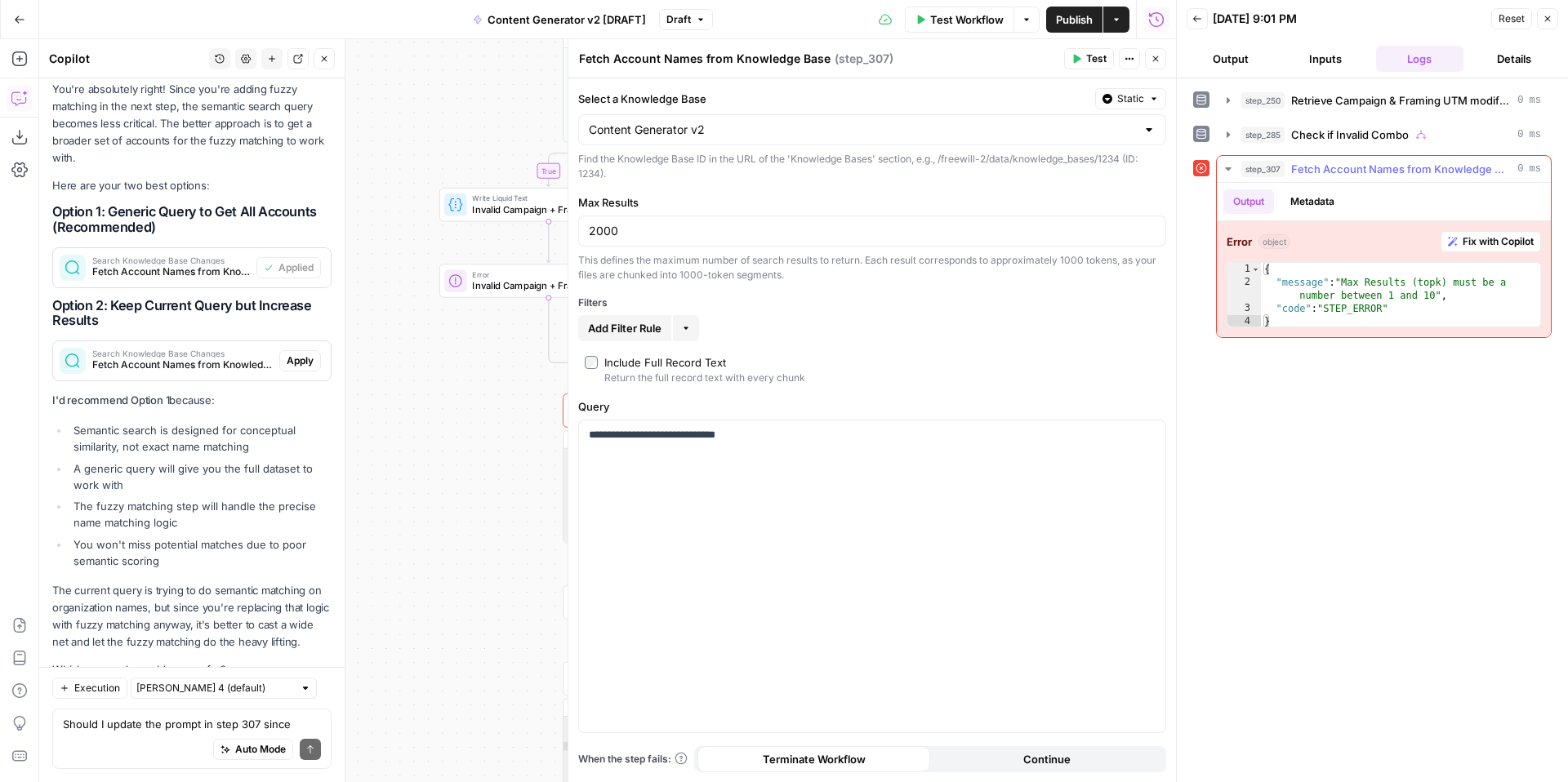
click at [1465, 242] on span "Fix with Copilot" at bounding box center [1498, 242] width 71 height 15
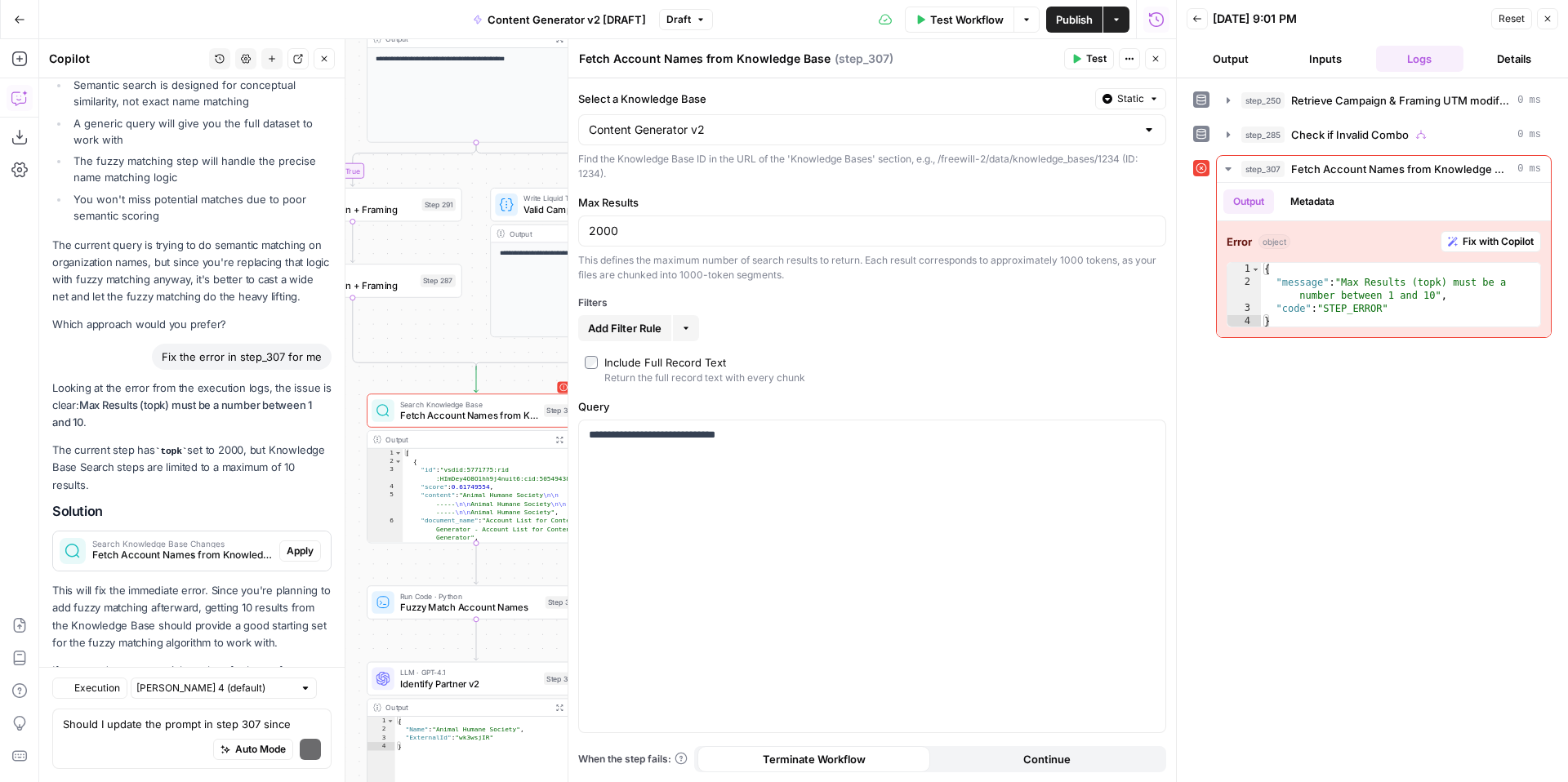
scroll to position [4094, 0]
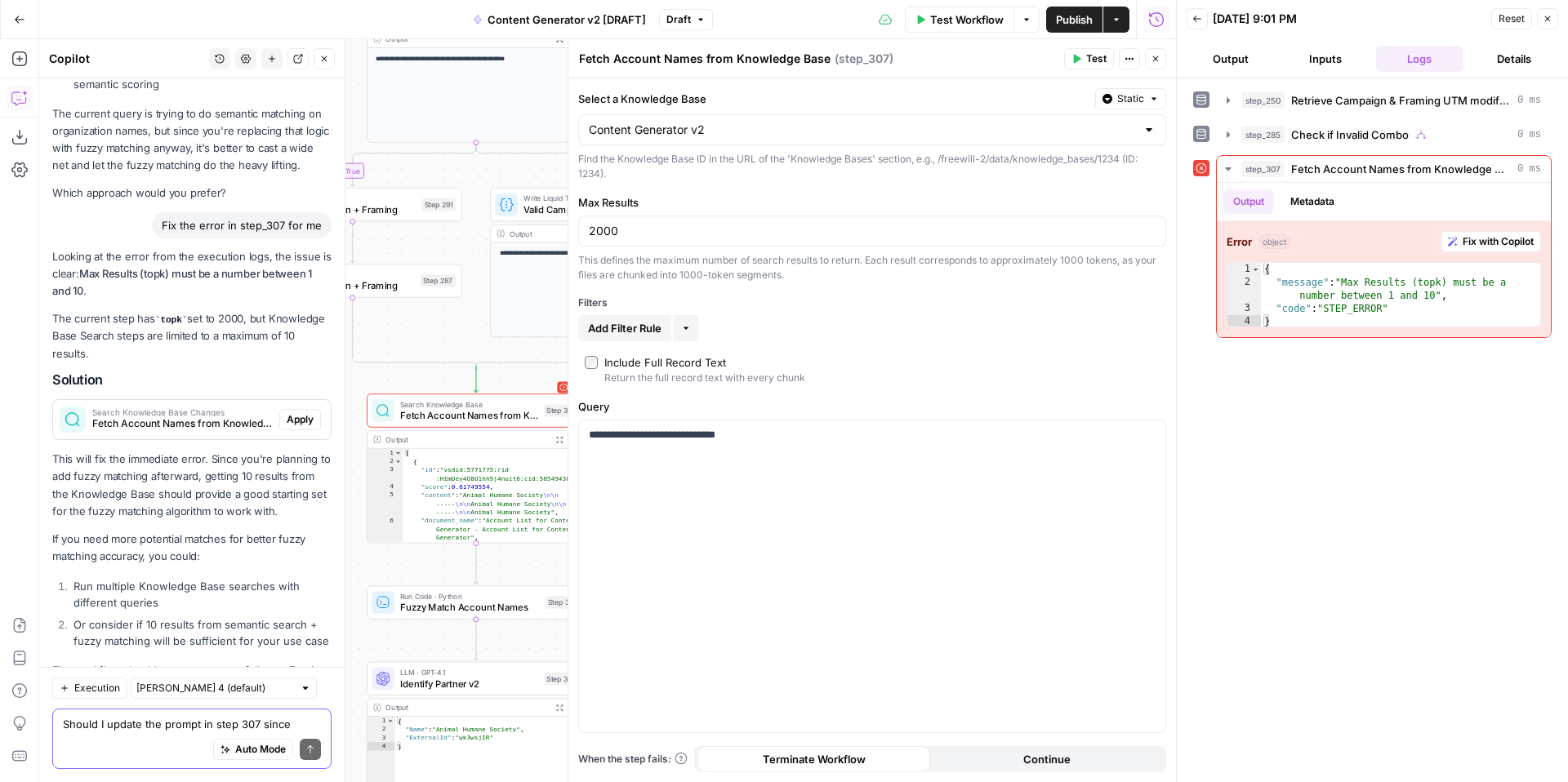
click at [201, 717] on textarea "Should I update the prompt in step 307 since semantic search doesn't work very …" at bounding box center [192, 724] width 258 height 17
type textarea "how will it know which 10 to return?"
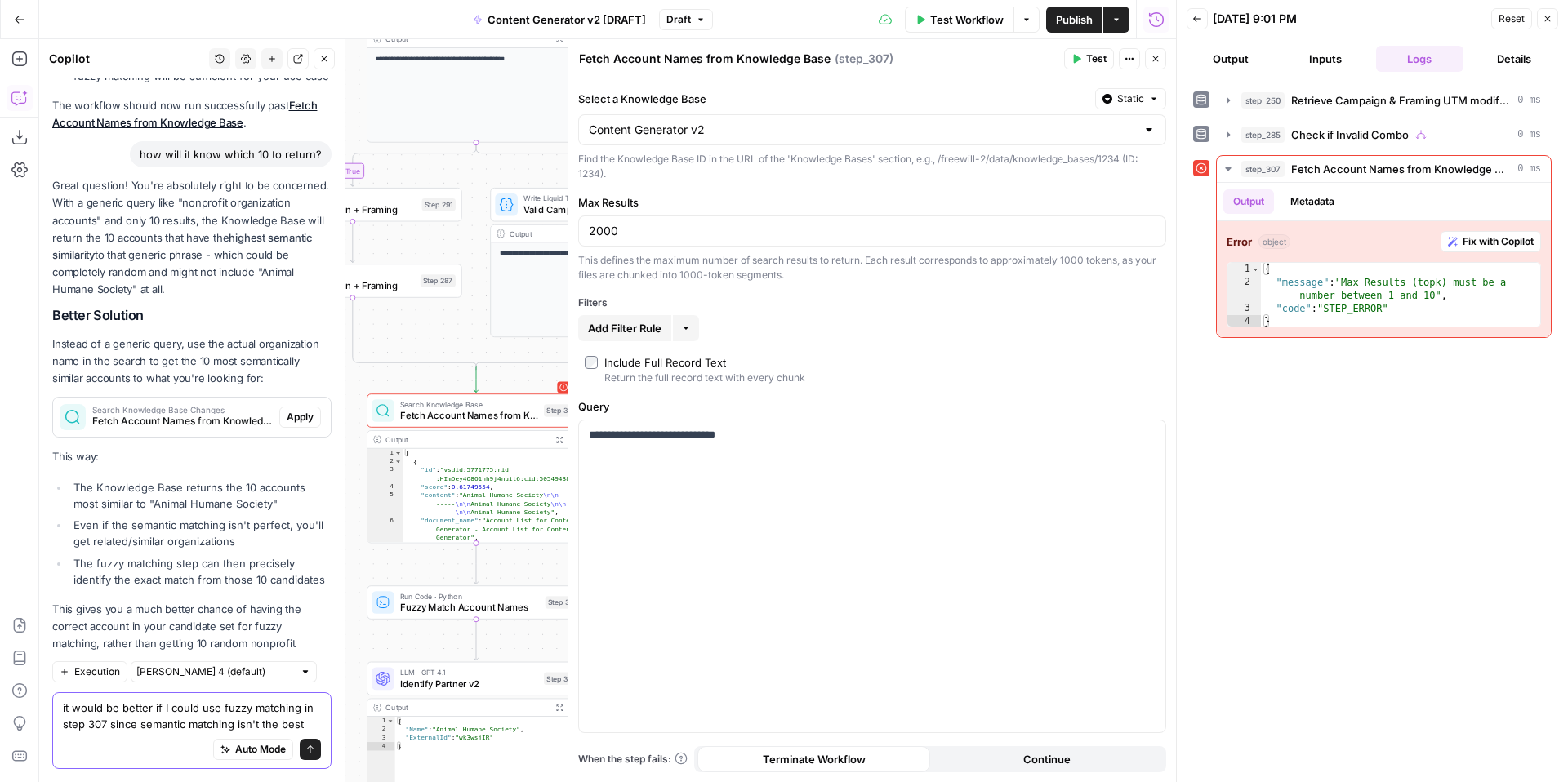
scroll to position [4675, 0]
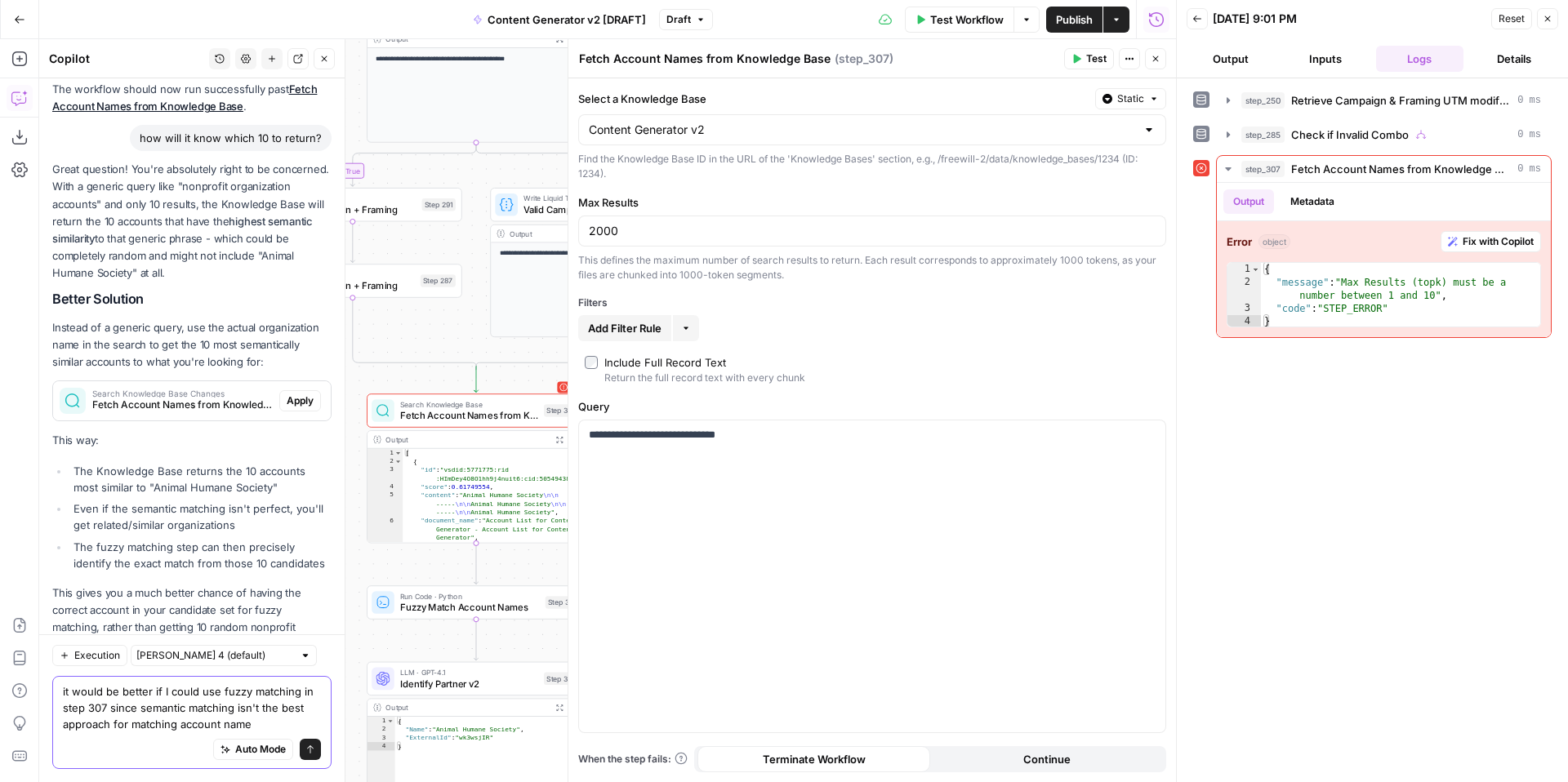
type textarea "it would be better if I could use fuzzy matching in step 307 since semantic mat…"
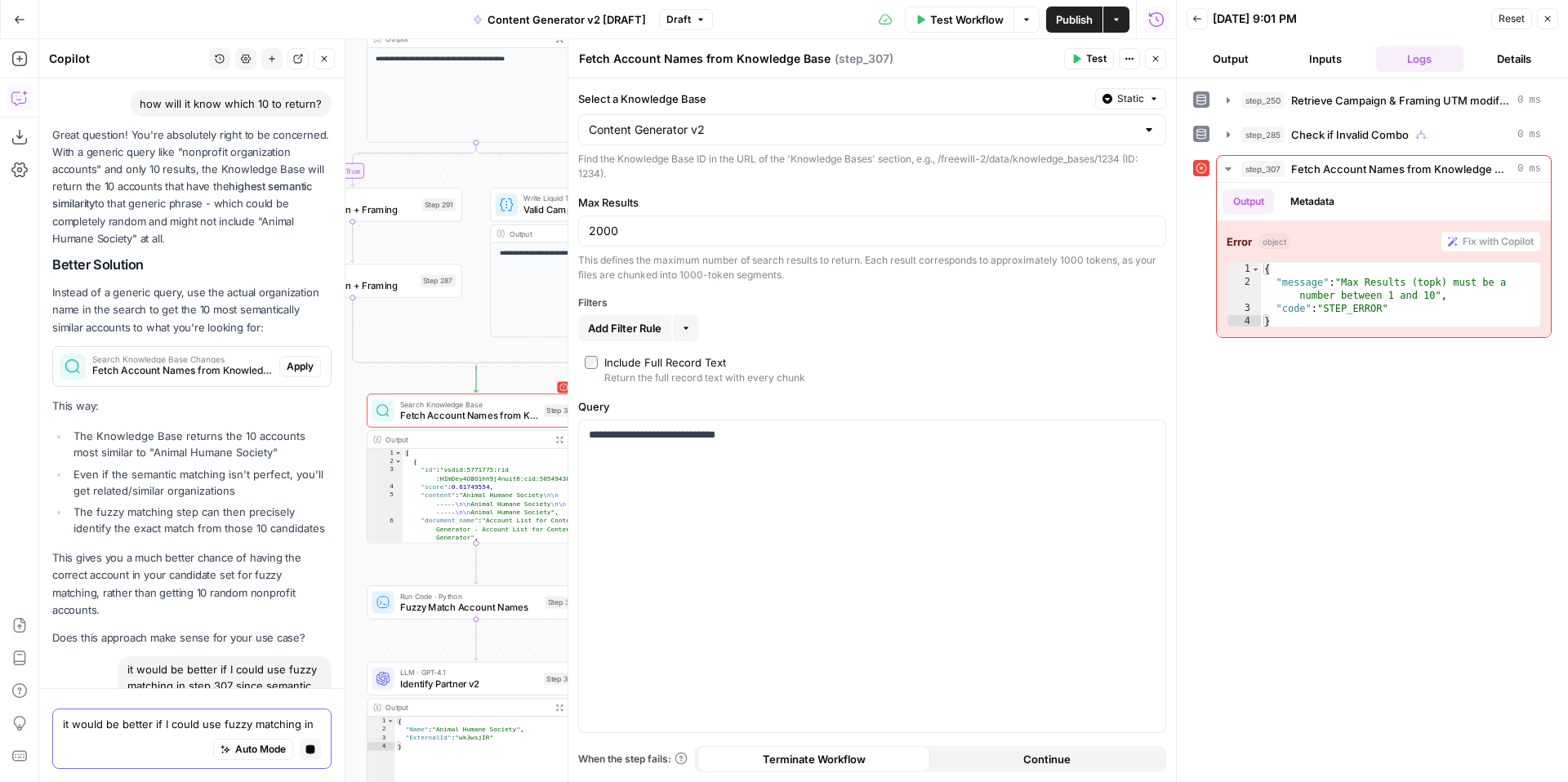
scroll to position [4622, 0]
click at [301, 362] on span "Apply" at bounding box center [300, 370] width 27 height 15
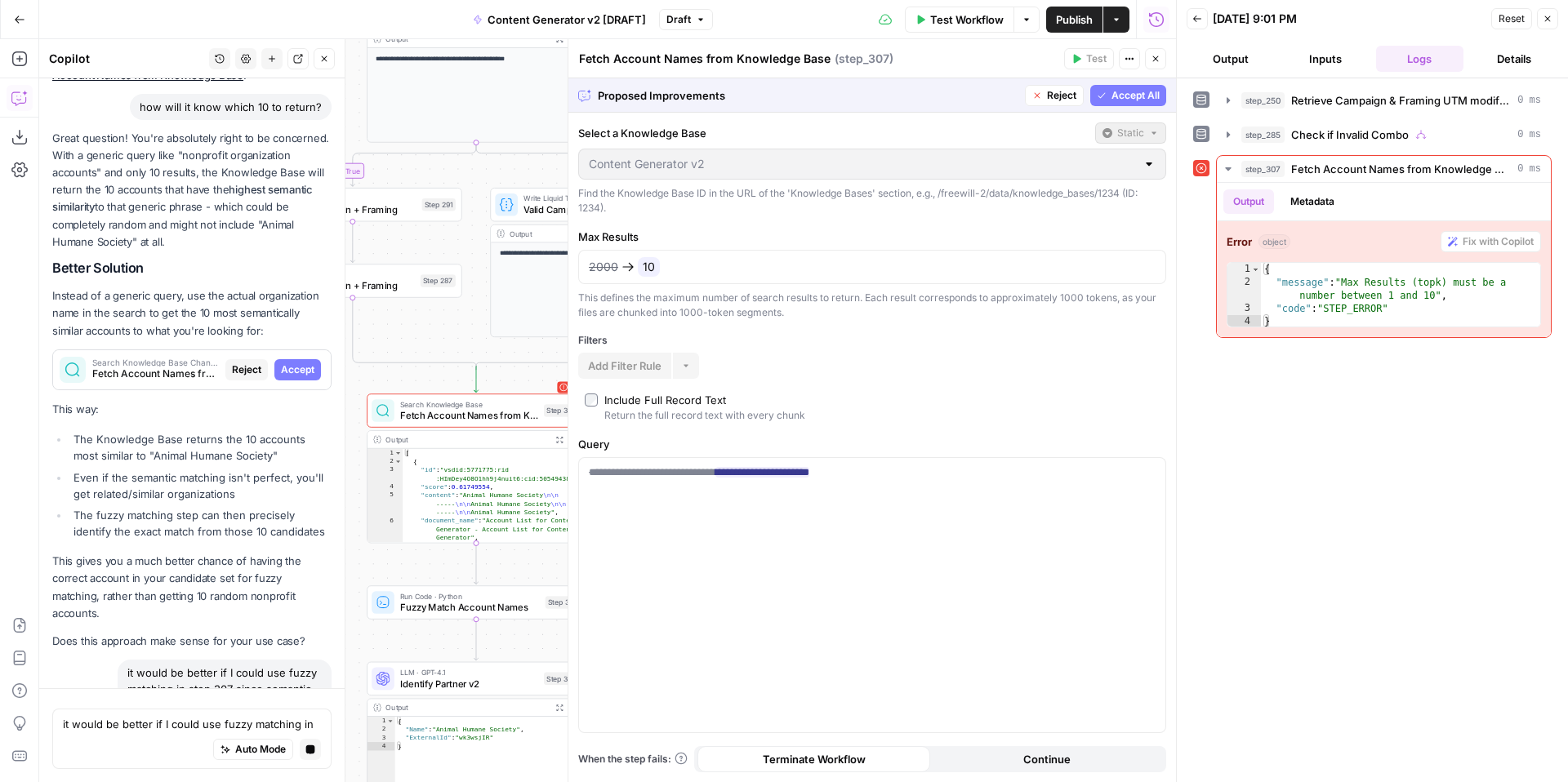
click at [1132, 97] on span "Accept All" at bounding box center [1136, 96] width 48 height 15
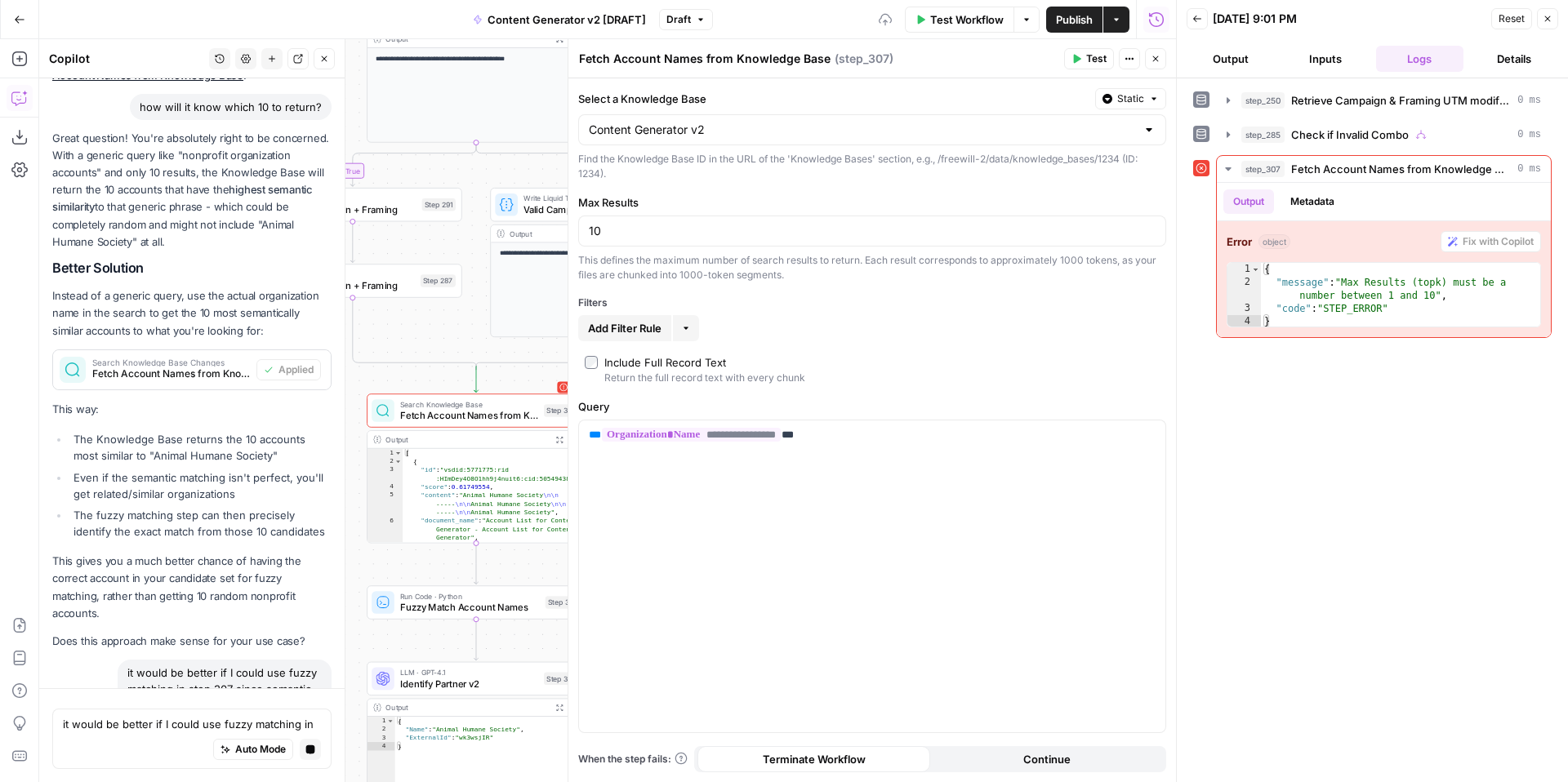
click at [1546, 22] on icon "button" at bounding box center [1547, 19] width 10 height 10
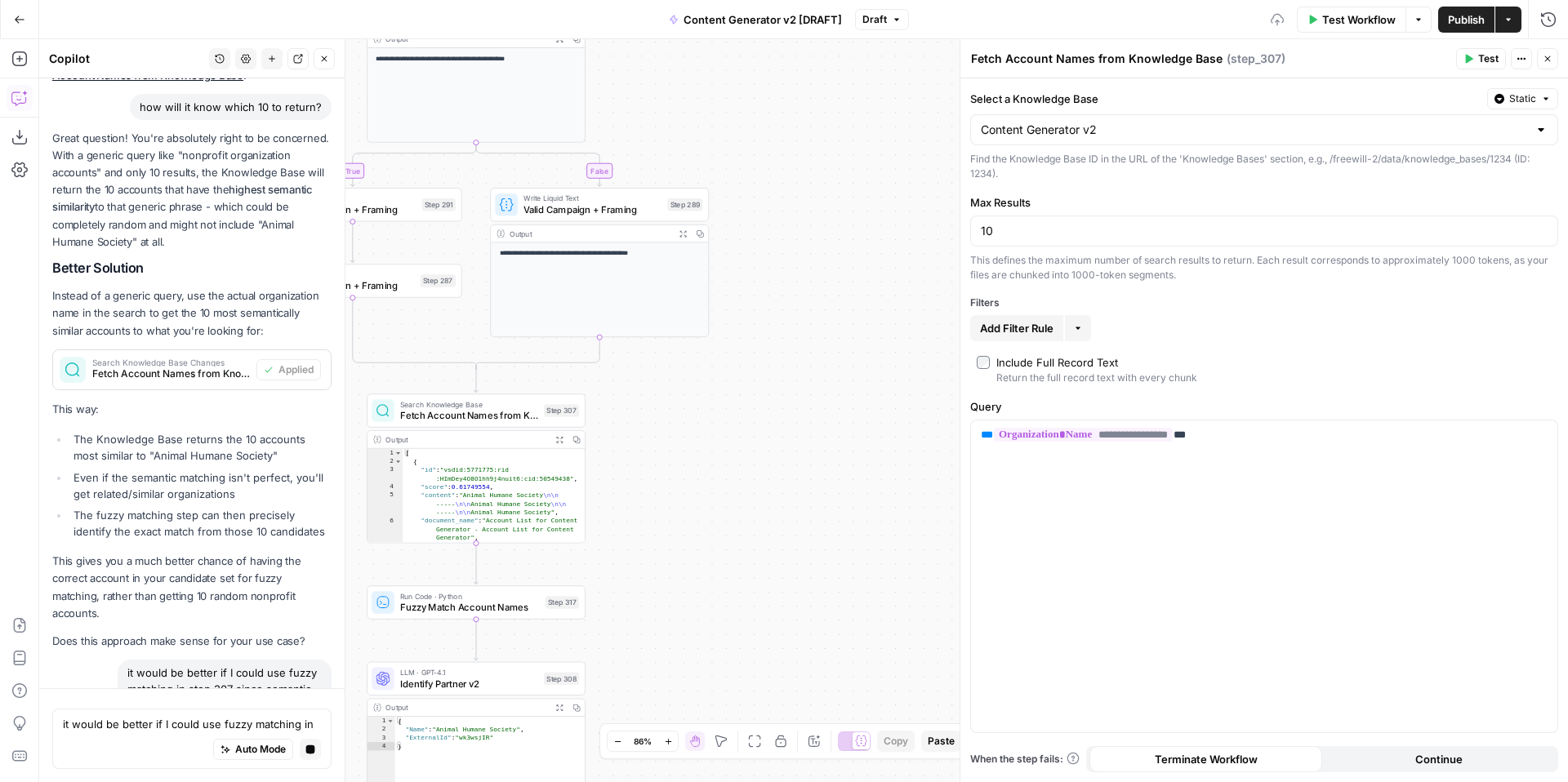
click at [1475, 60] on button "Test" at bounding box center [1481, 59] width 50 height 22
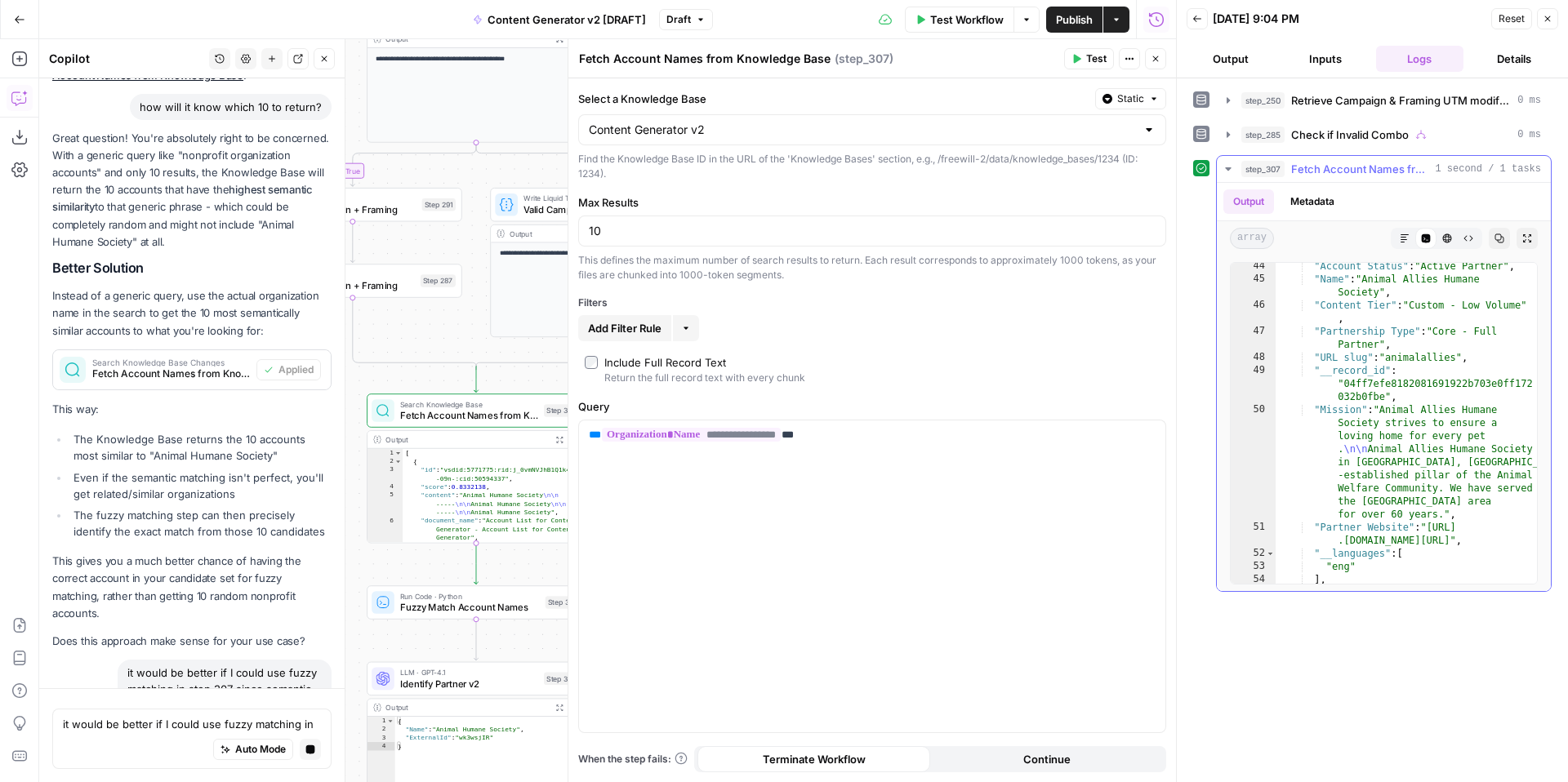
scroll to position [825, 0]
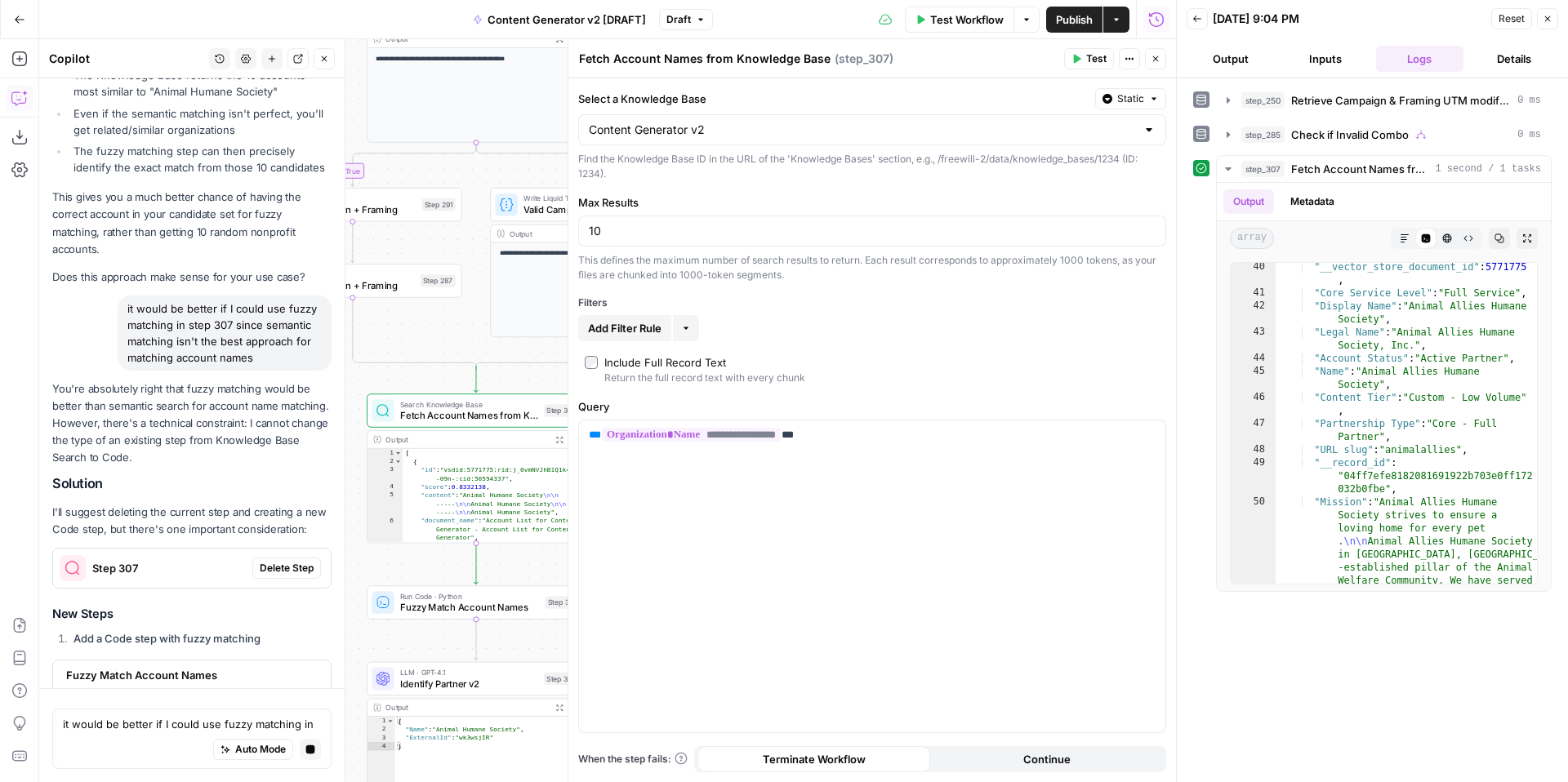
click at [1549, 17] on icon "button" at bounding box center [1547, 19] width 10 height 10
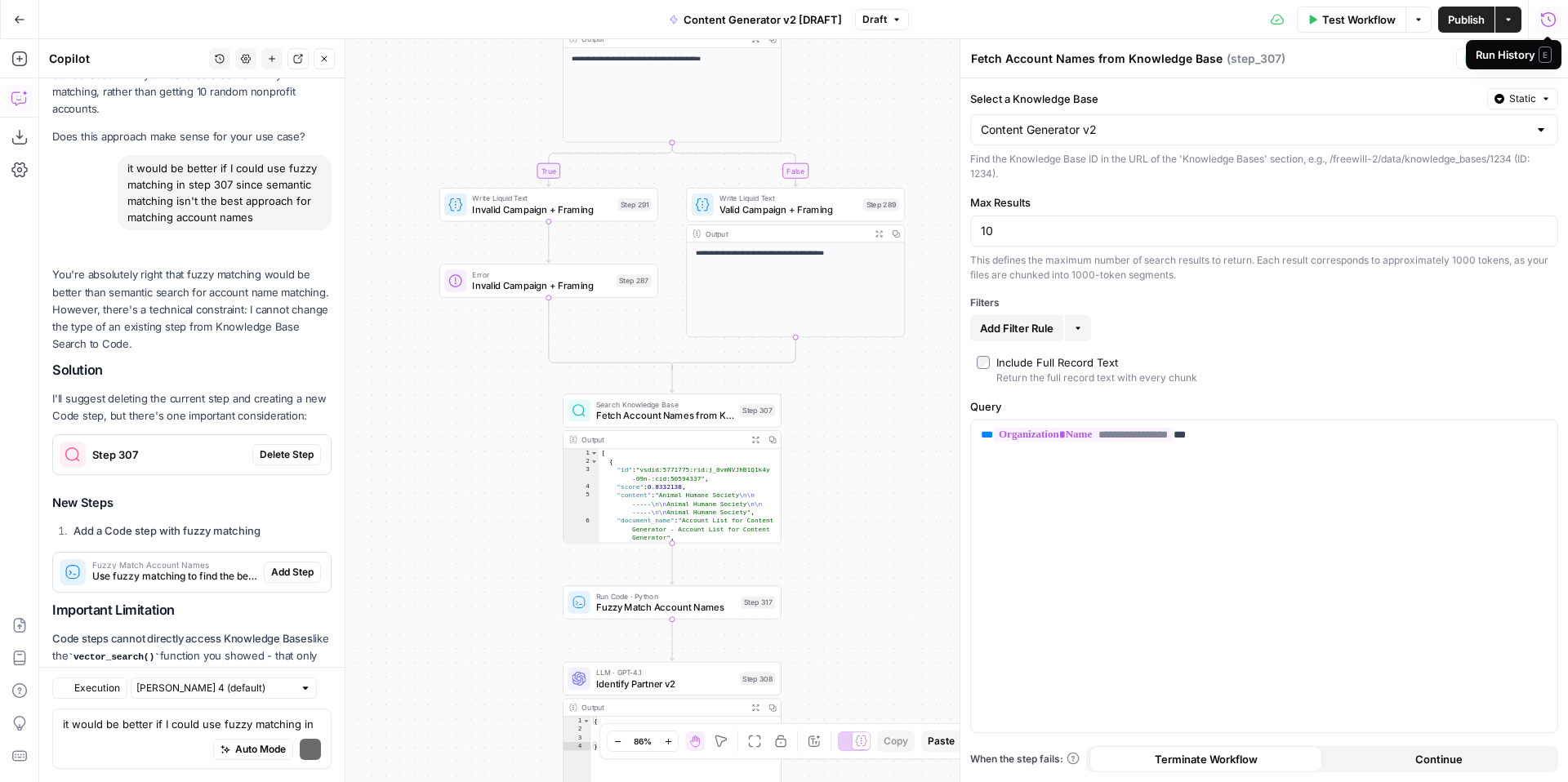
scroll to position [5479, 0]
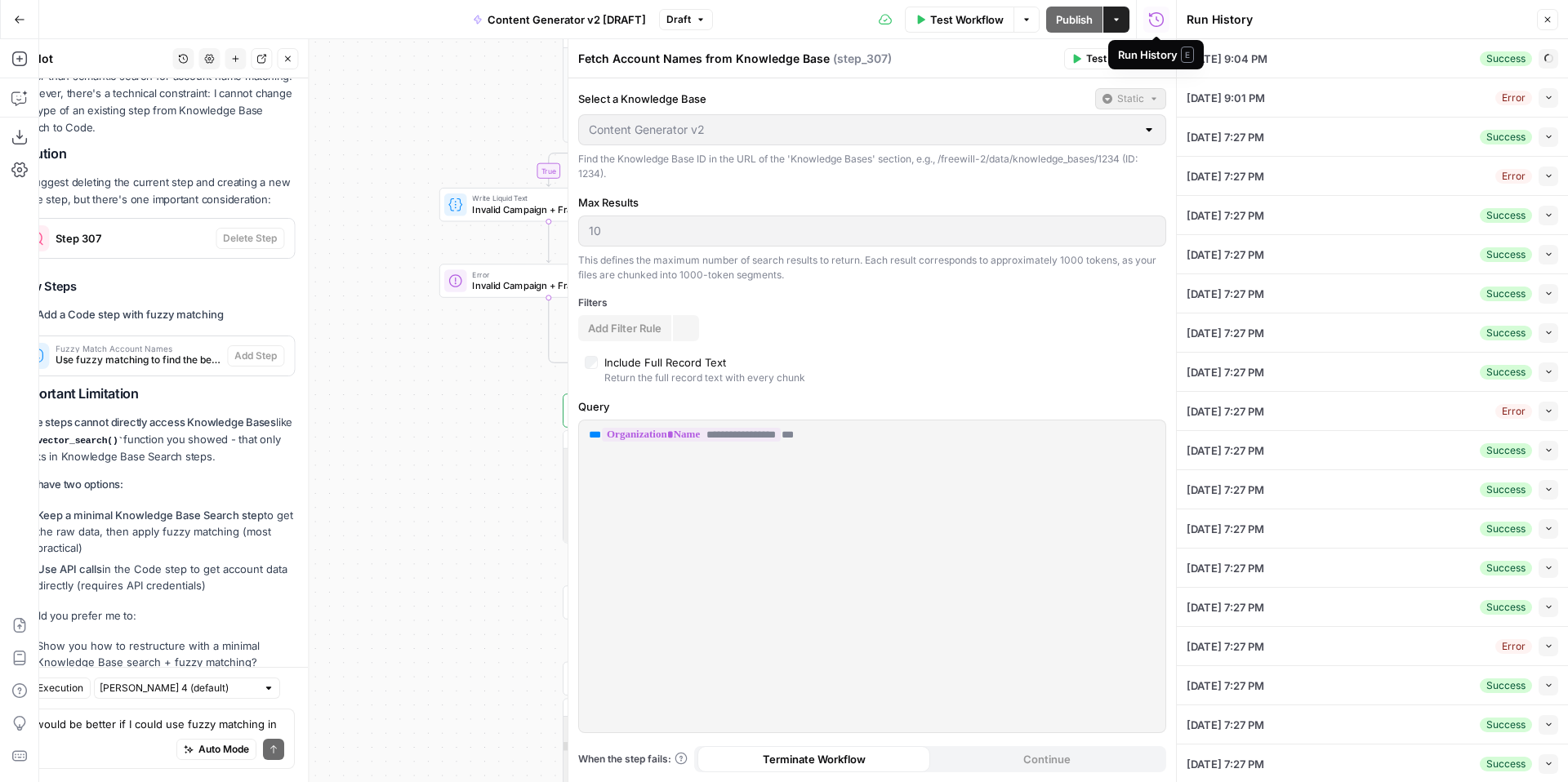
type input "Animal Humane Society"
type input "Initial Email + Follow-Up Email"
type input "Soft Ask"
type input "General"
type input "Bequest (most common)"
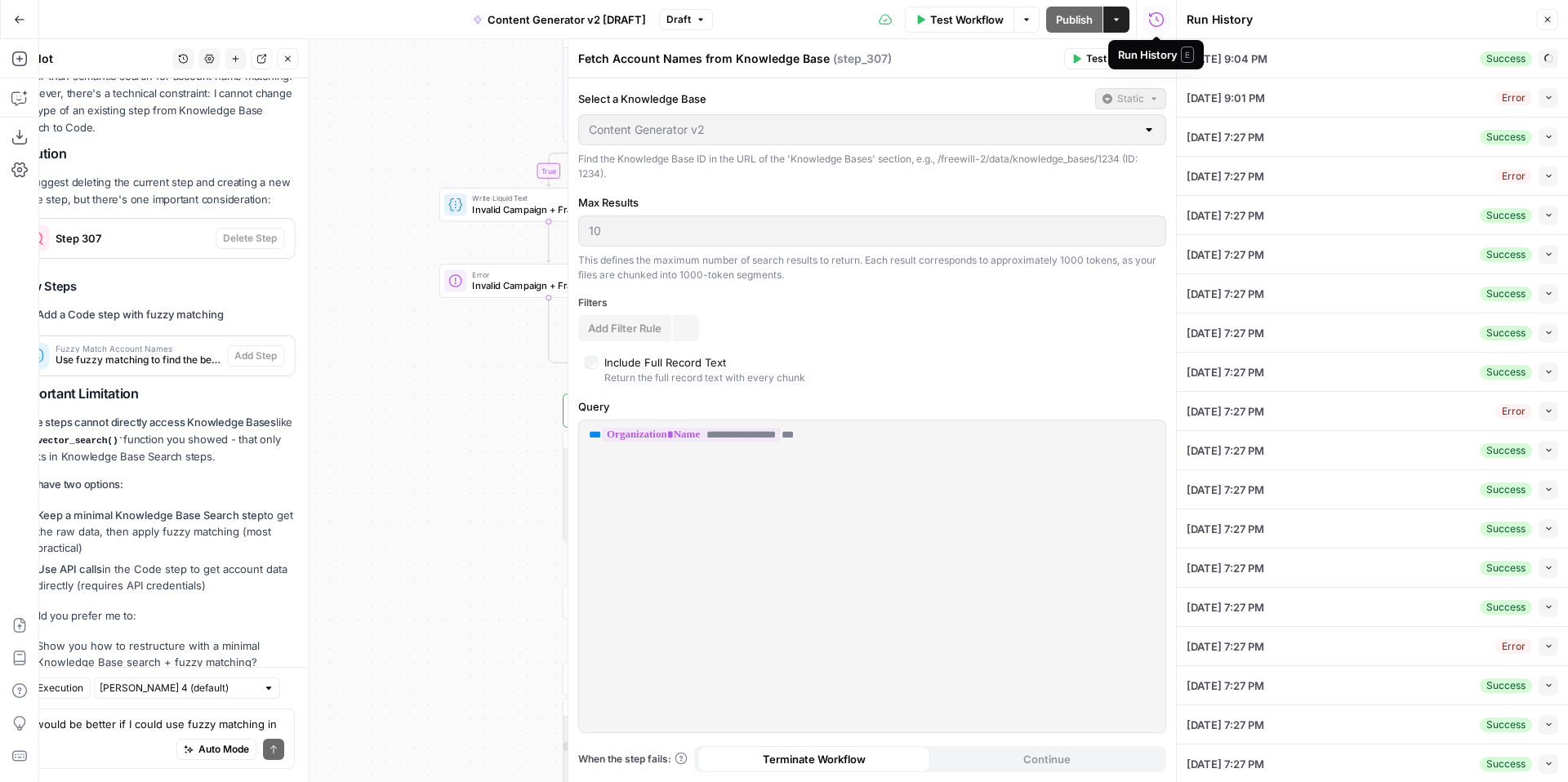
type input "NEPAW"
type input "[NEPAW] What is NEPAW"
type input "No"
type input "Yes"
type input "05/30"
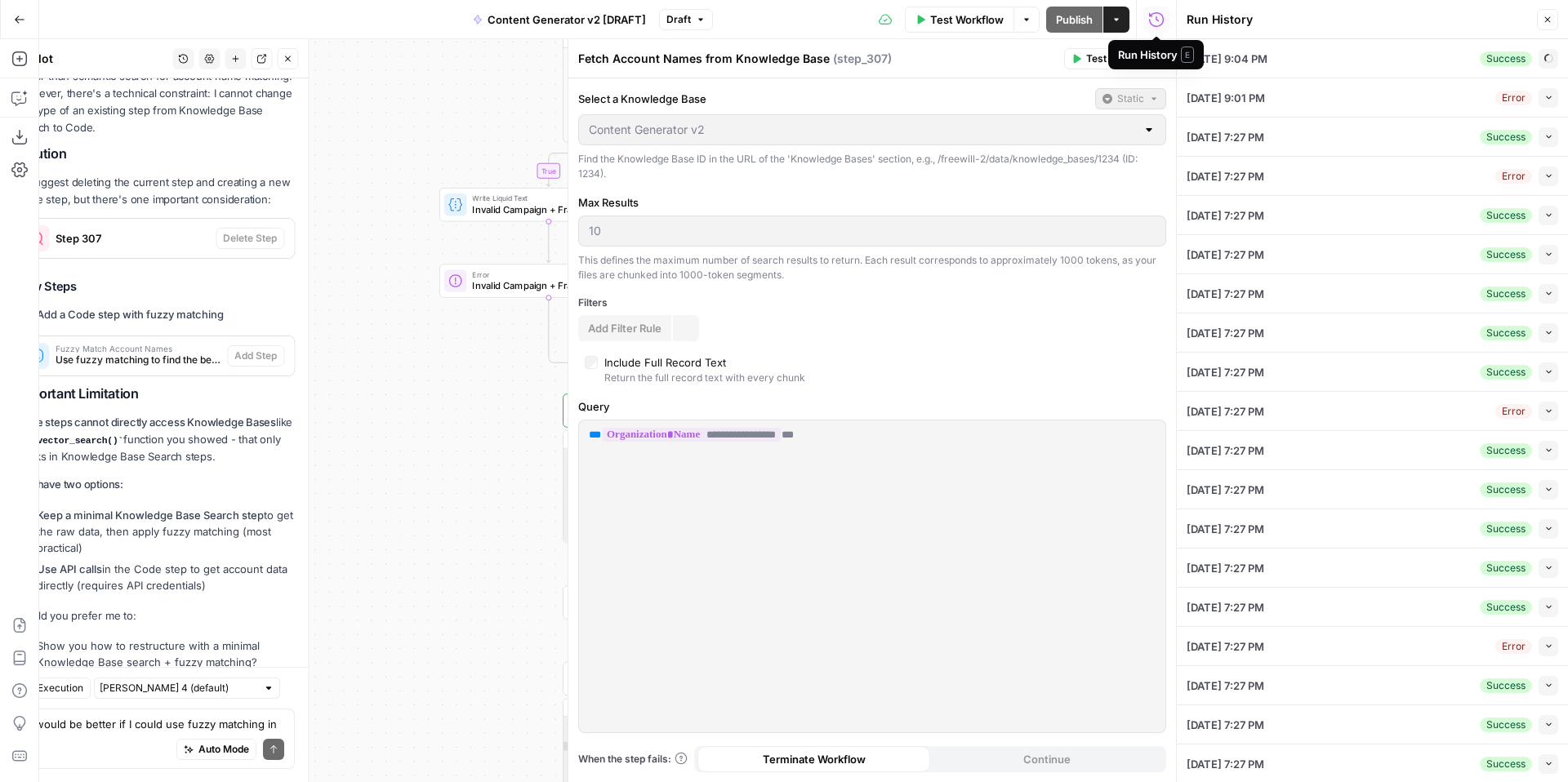
type input "06/22"
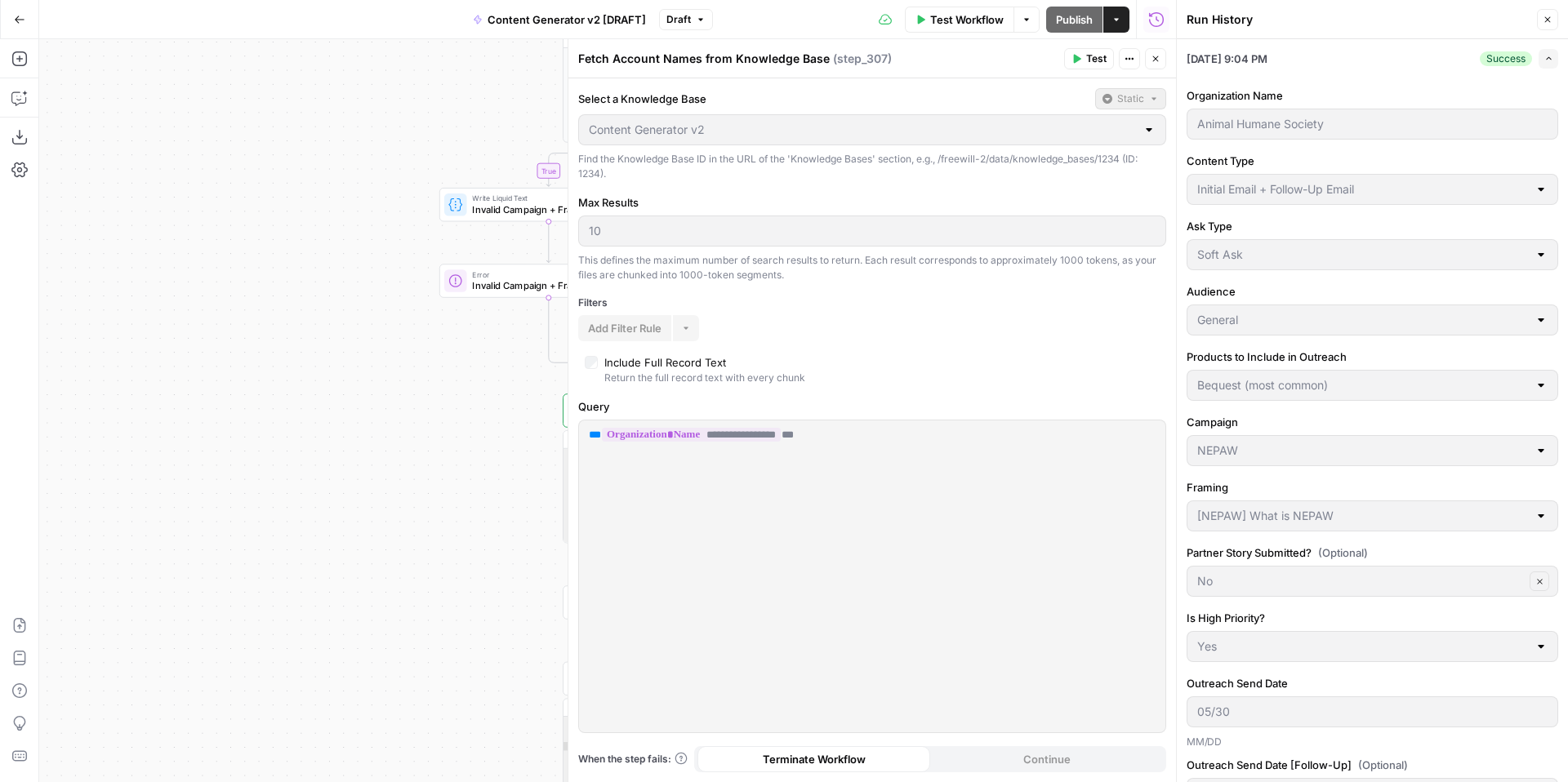
click at [1547, 21] on icon "button" at bounding box center [1547, 20] width 10 height 10
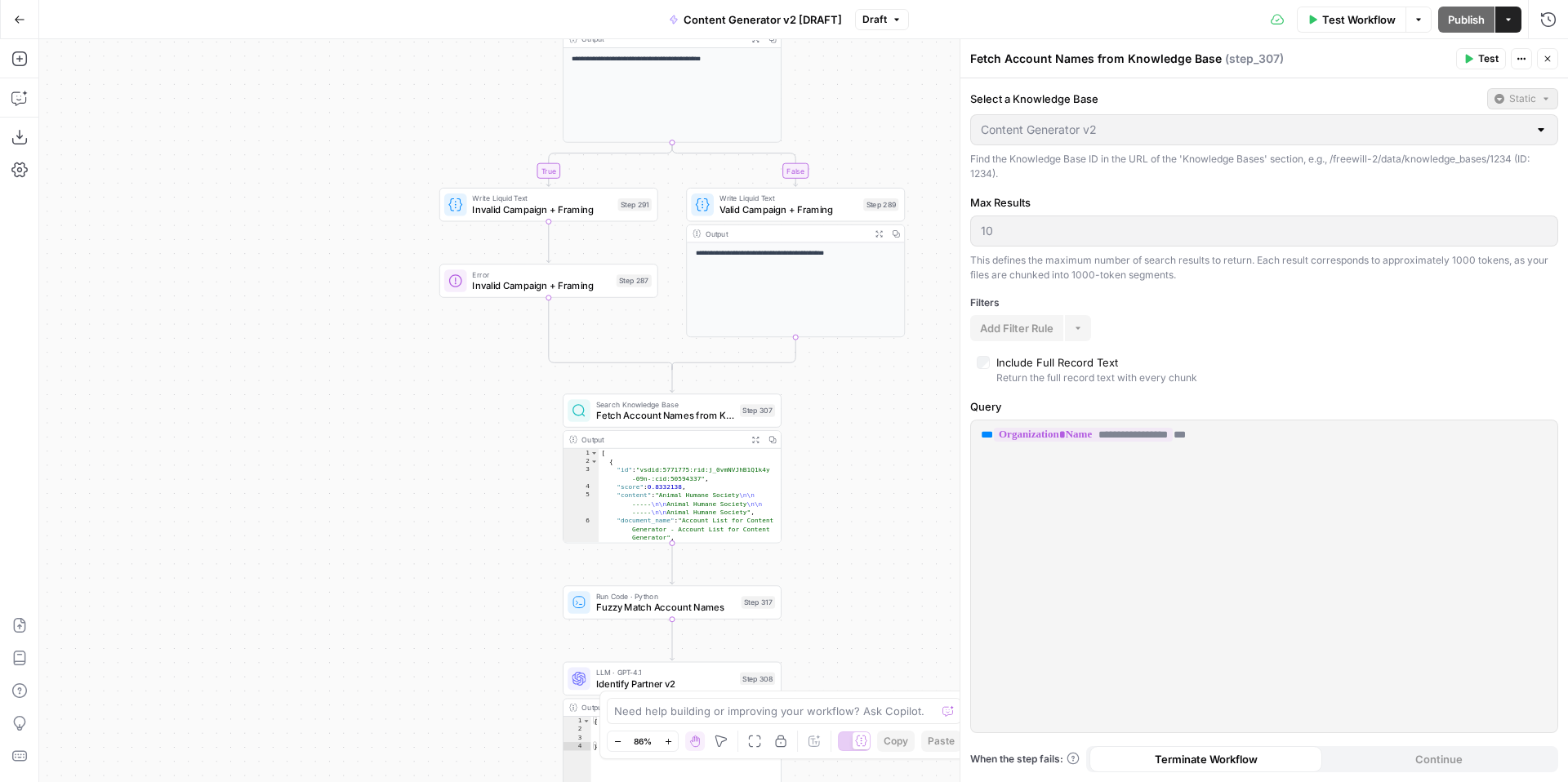
click at [1546, 60] on icon "button" at bounding box center [1547, 59] width 10 height 10
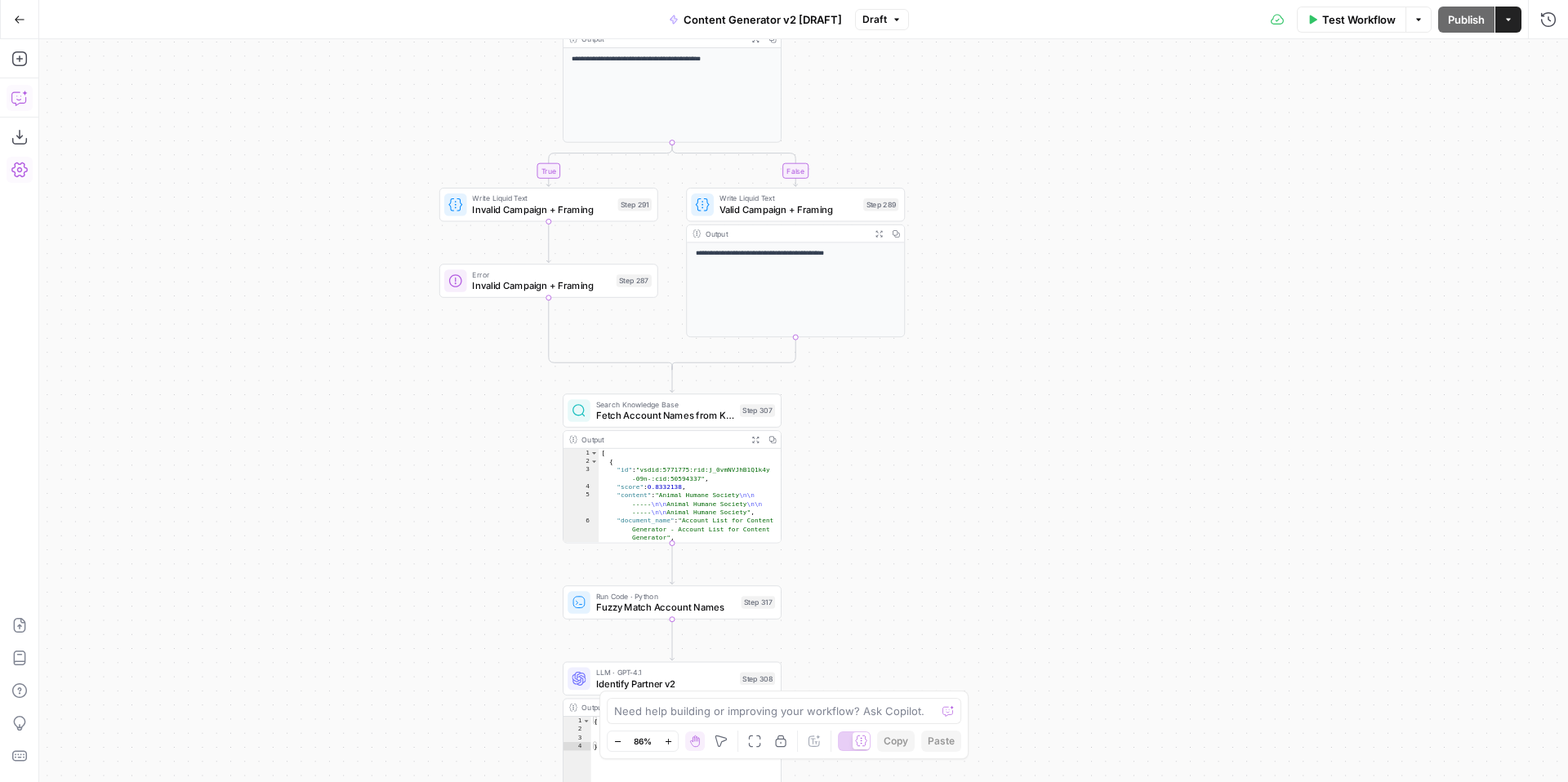
click at [22, 87] on button "Copilot" at bounding box center [20, 98] width 26 height 26
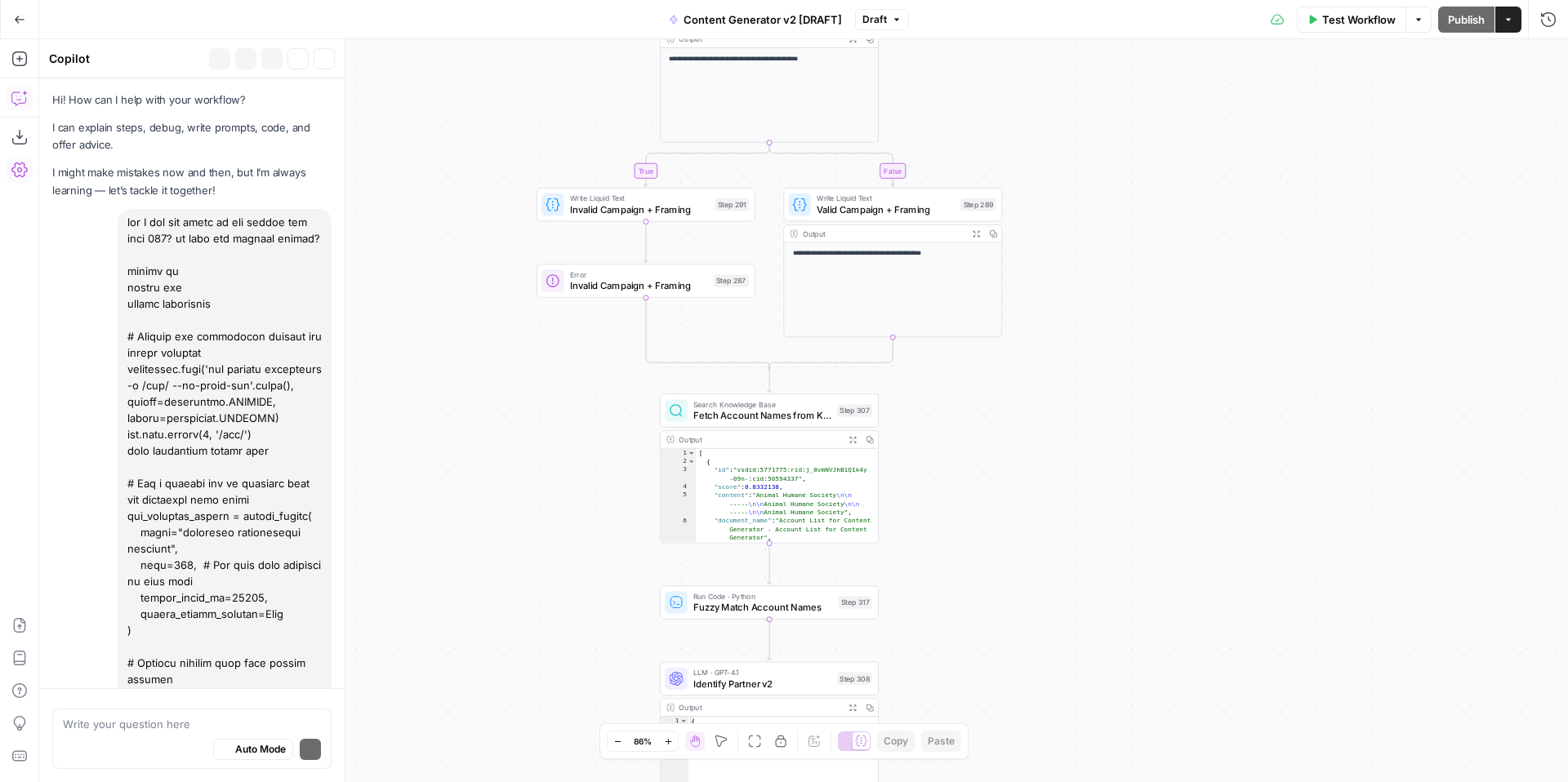
scroll to position [5275, 0]
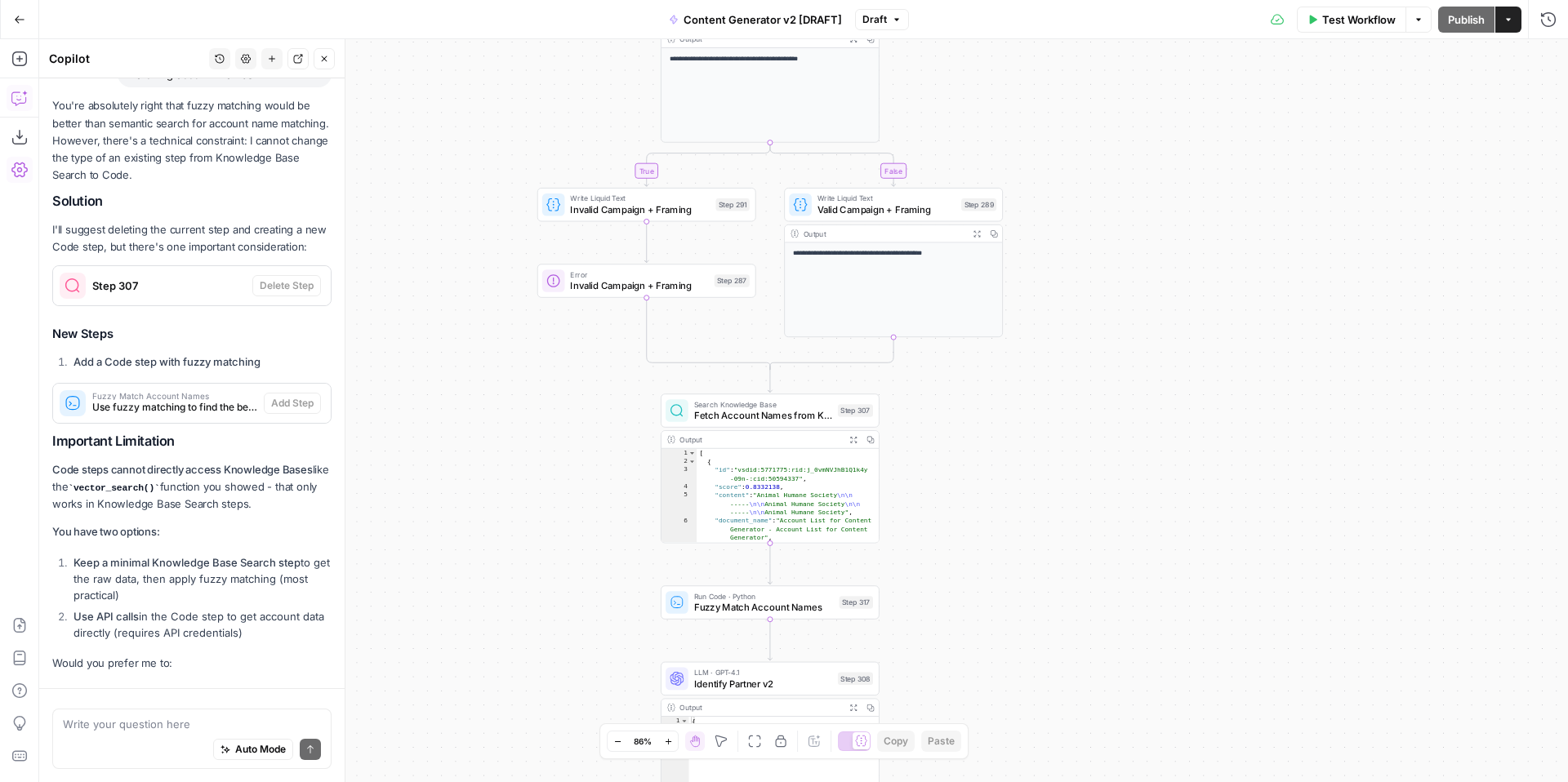
click at [114, 723] on textarea at bounding box center [192, 724] width 258 height 17
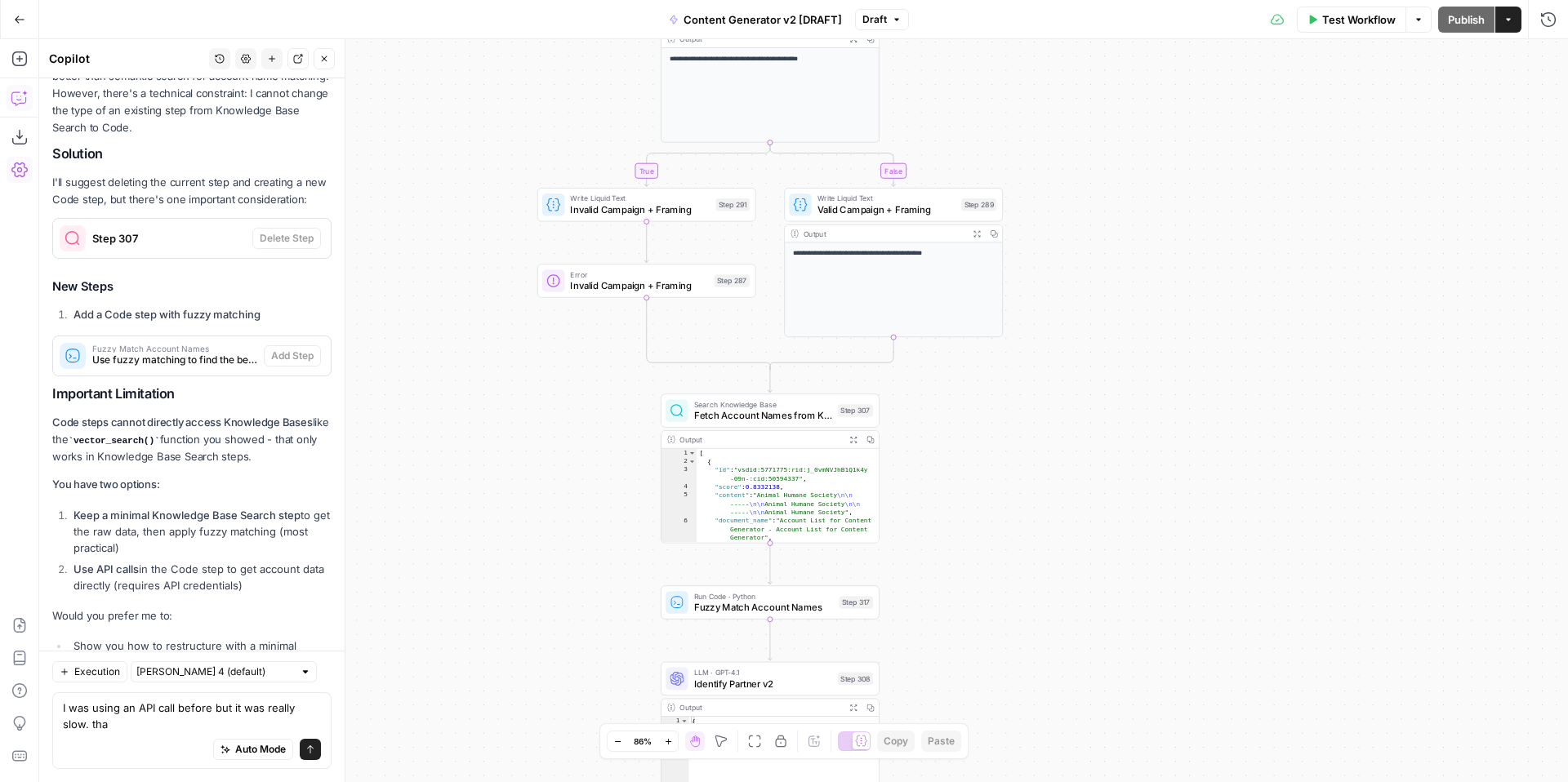
scroll to position [5496, 0]
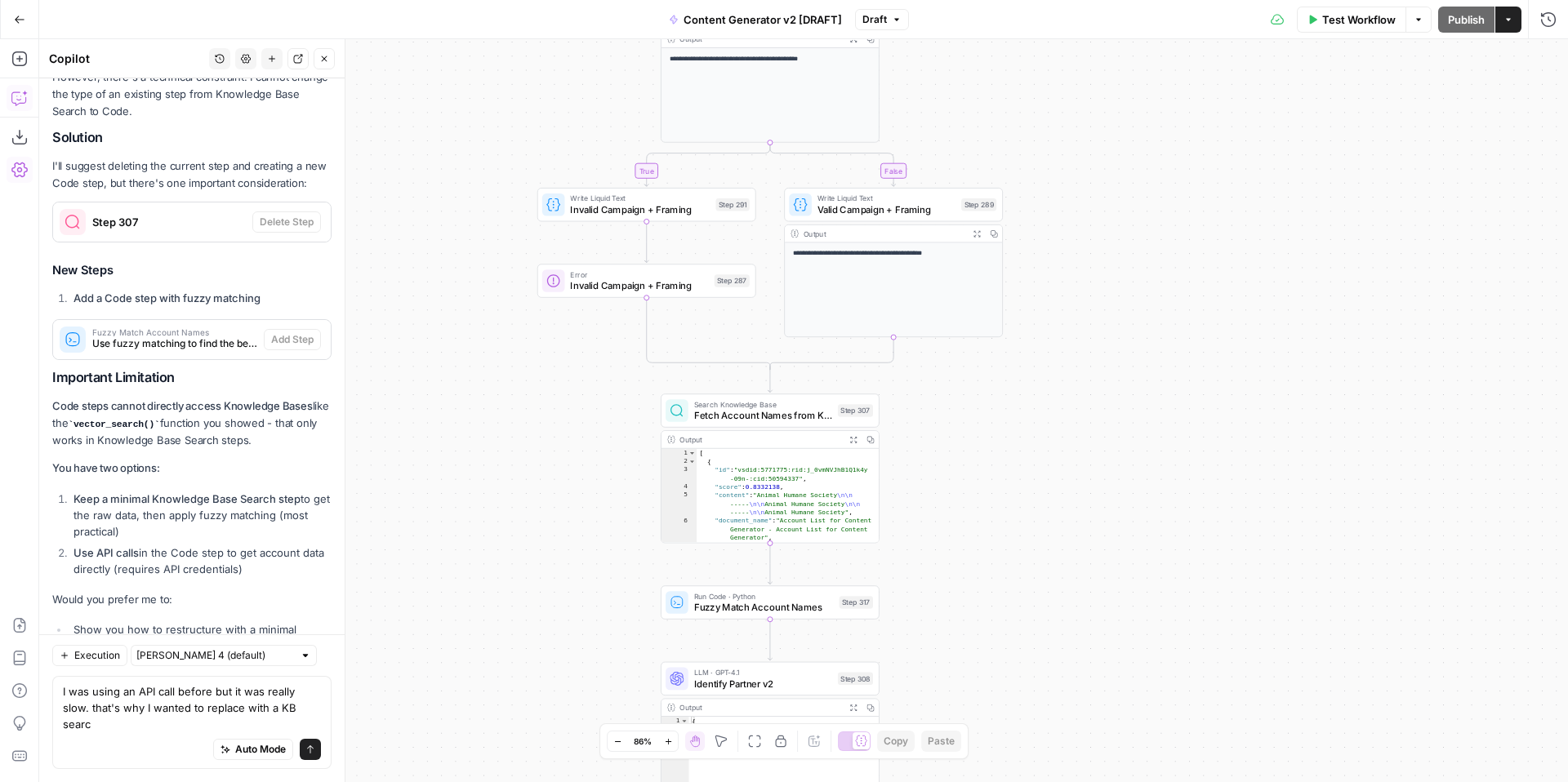
type textarea "I was using an API call before but it was really slow. that's why I wanted to r…"
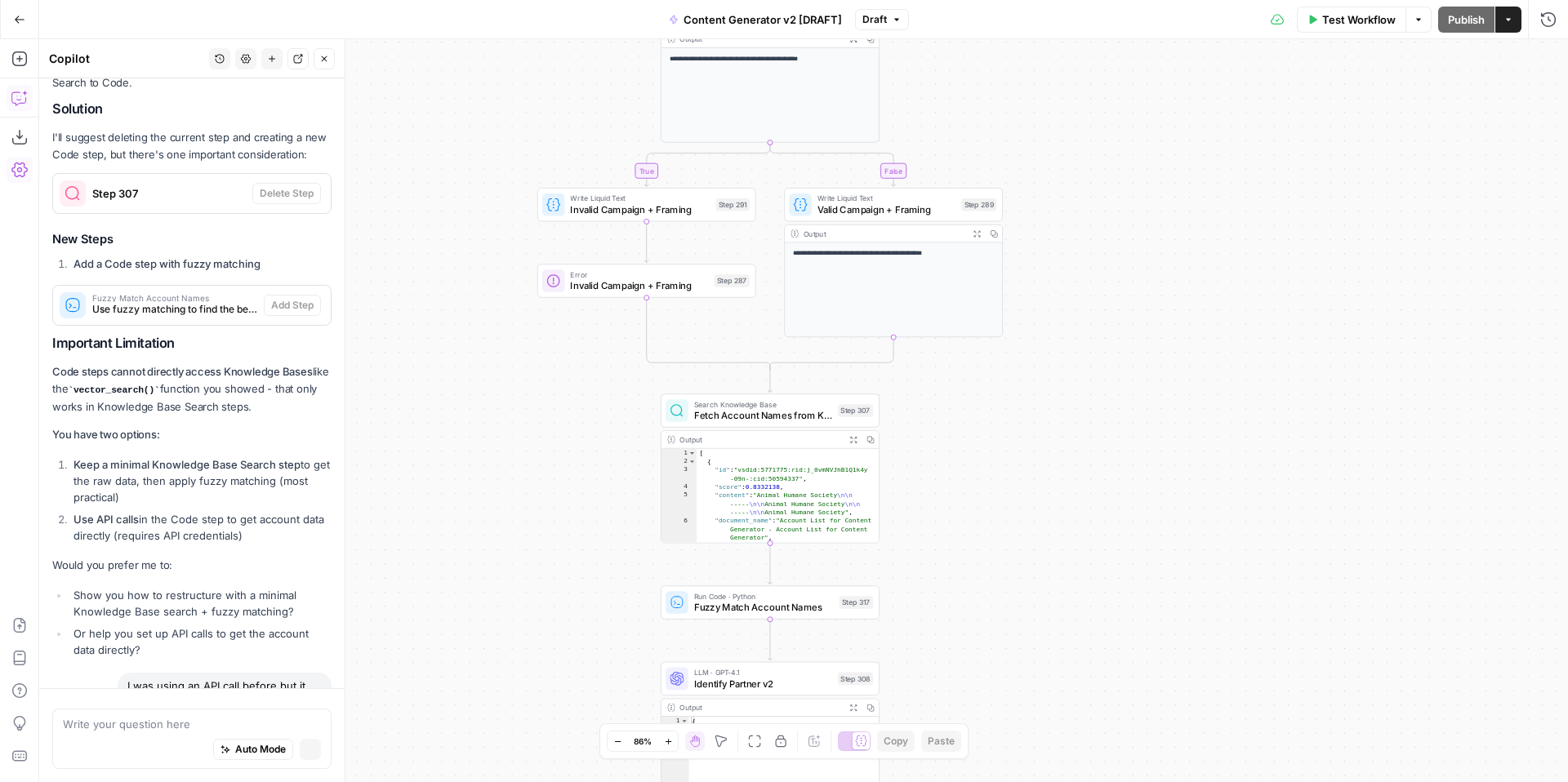
scroll to position [5357, 0]
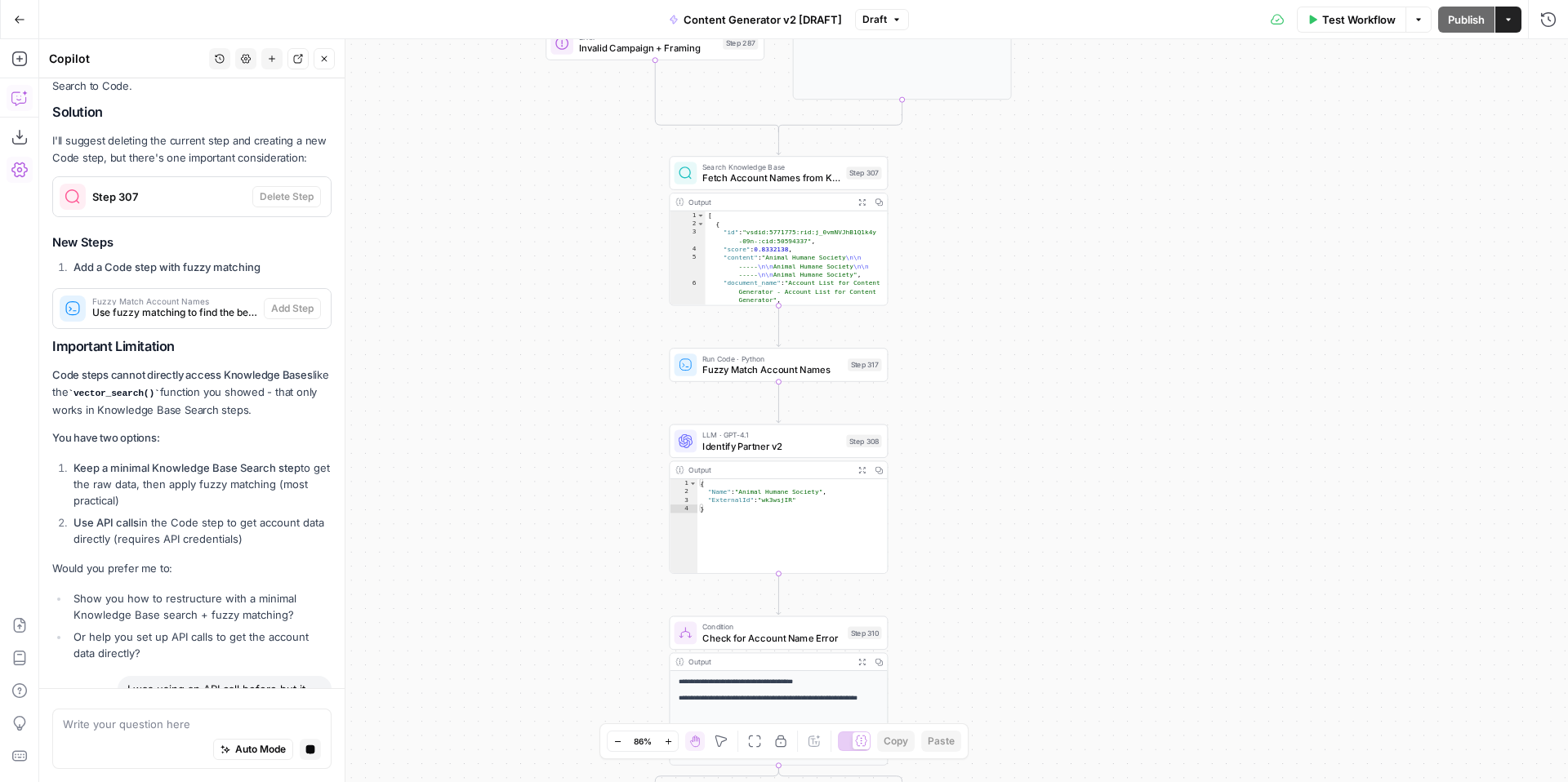
click at [763, 178] on span "Fetch Account Names from Knowledge Base" at bounding box center [771, 177] width 138 height 14
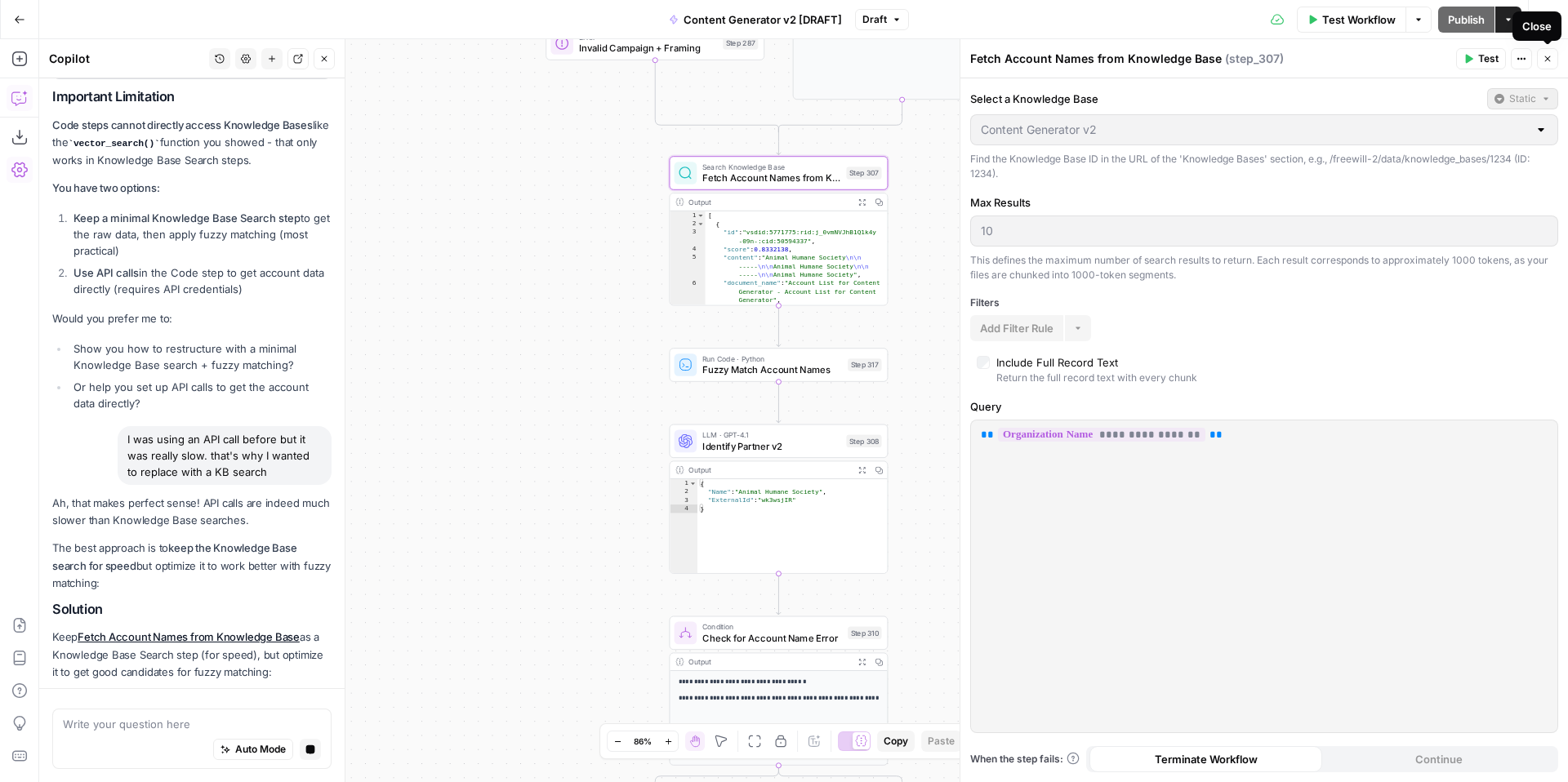
scroll to position [5623, 0]
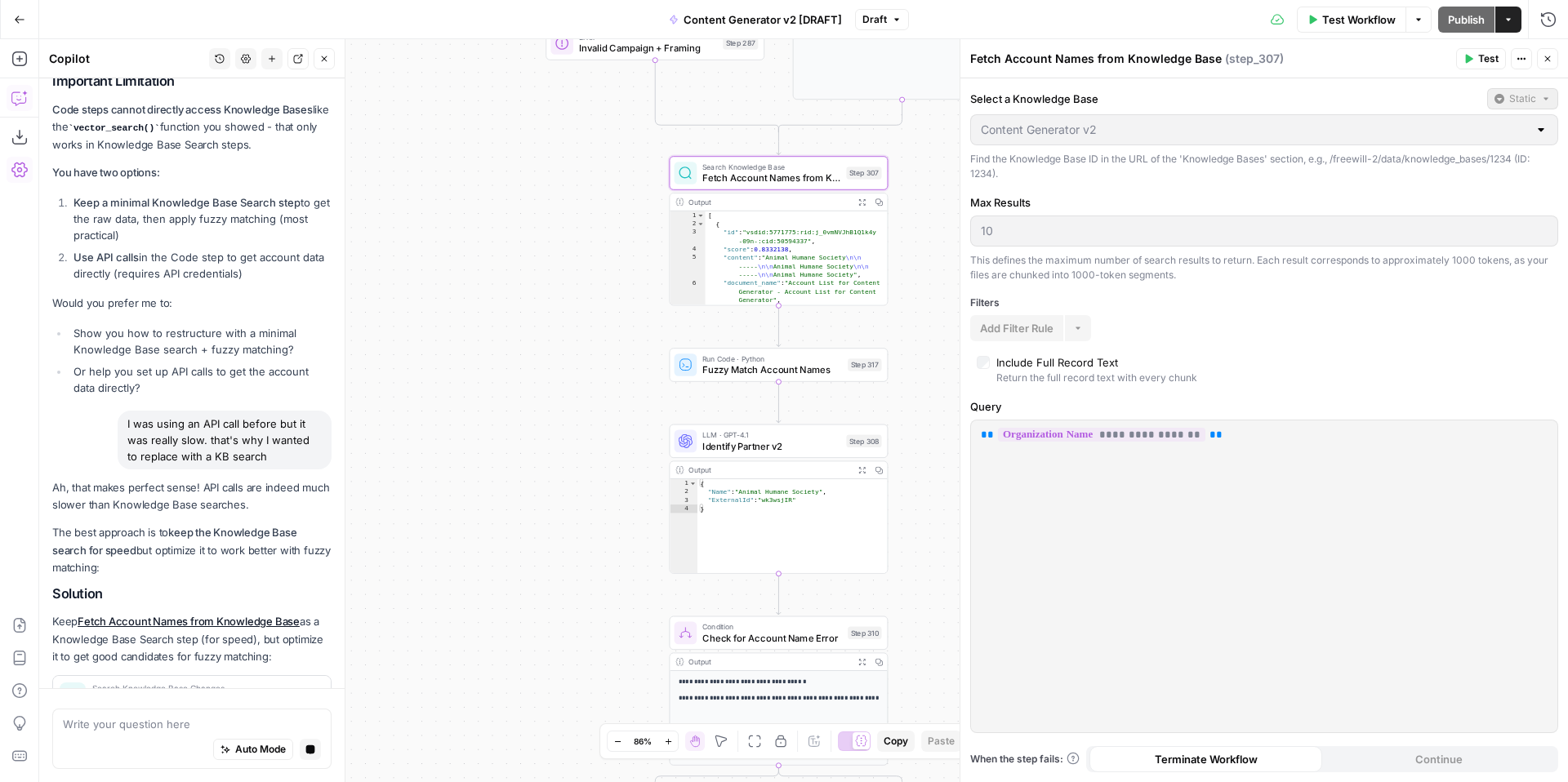
click at [1180, 58] on div "Fetch Account Names from Knowledge Base ( step_307 )" at bounding box center [1210, 59] width 481 height 17
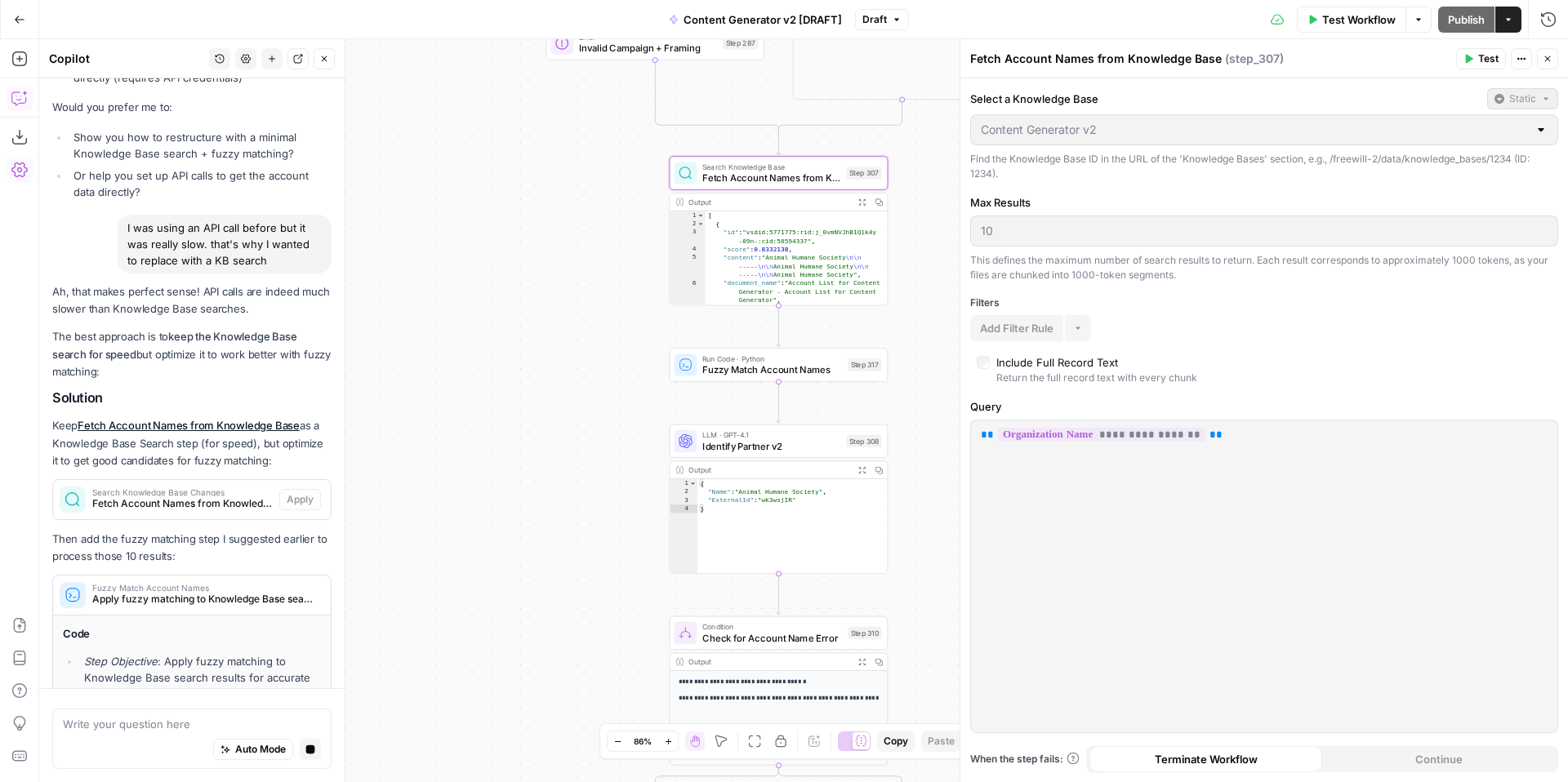
drag, startPoint x: 1123, startPoint y: 62, endPoint x: 1171, endPoint y: 62, distance: 48.0
click at [1171, 62] on div "Fetch Account Names from Knowledge Base ( step_307 )" at bounding box center [1210, 59] width 481 height 17
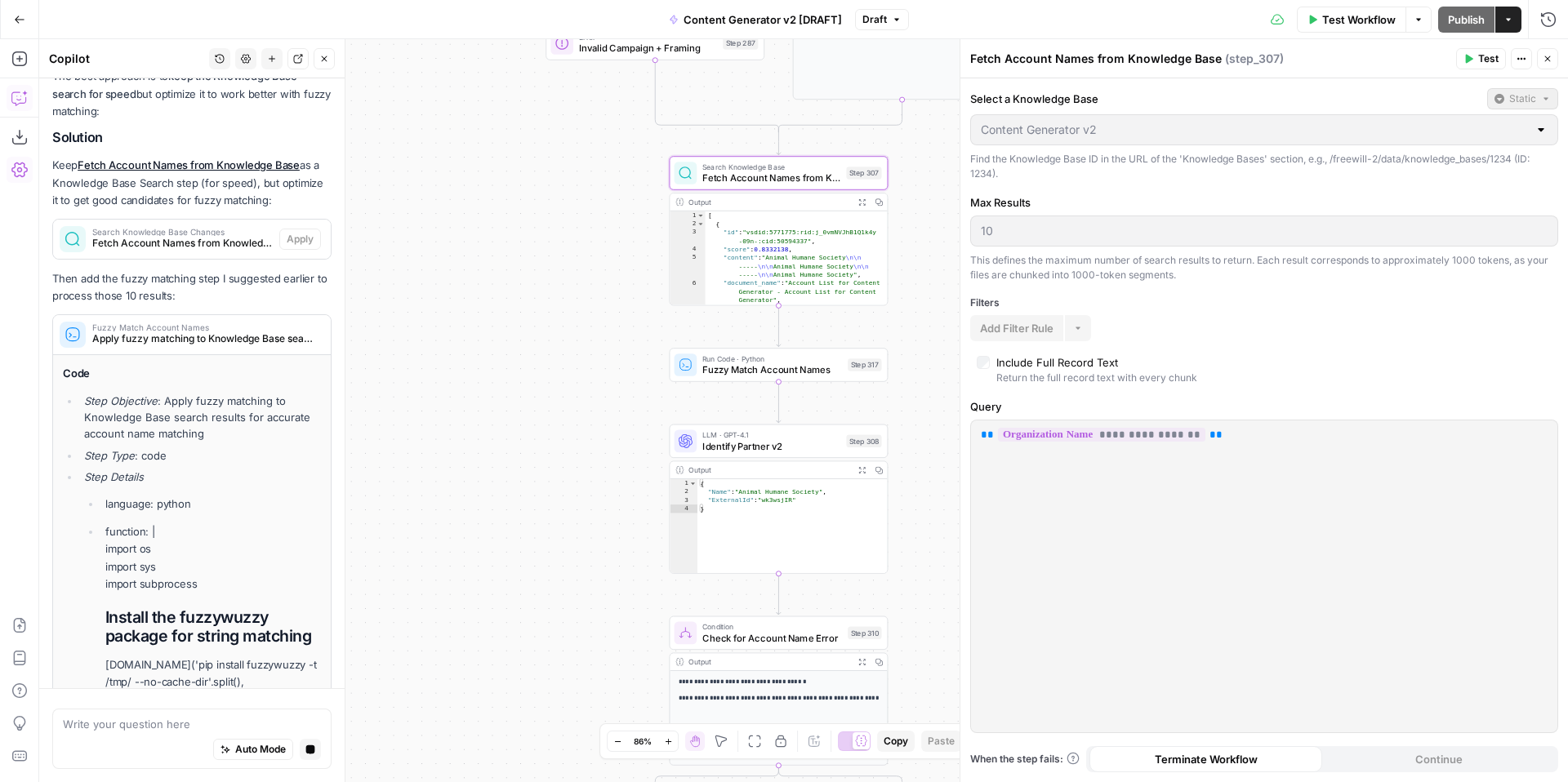
click at [1171, 62] on div "Fetch Account Names from Knowledge Base ( step_307 )" at bounding box center [1210, 59] width 481 height 17
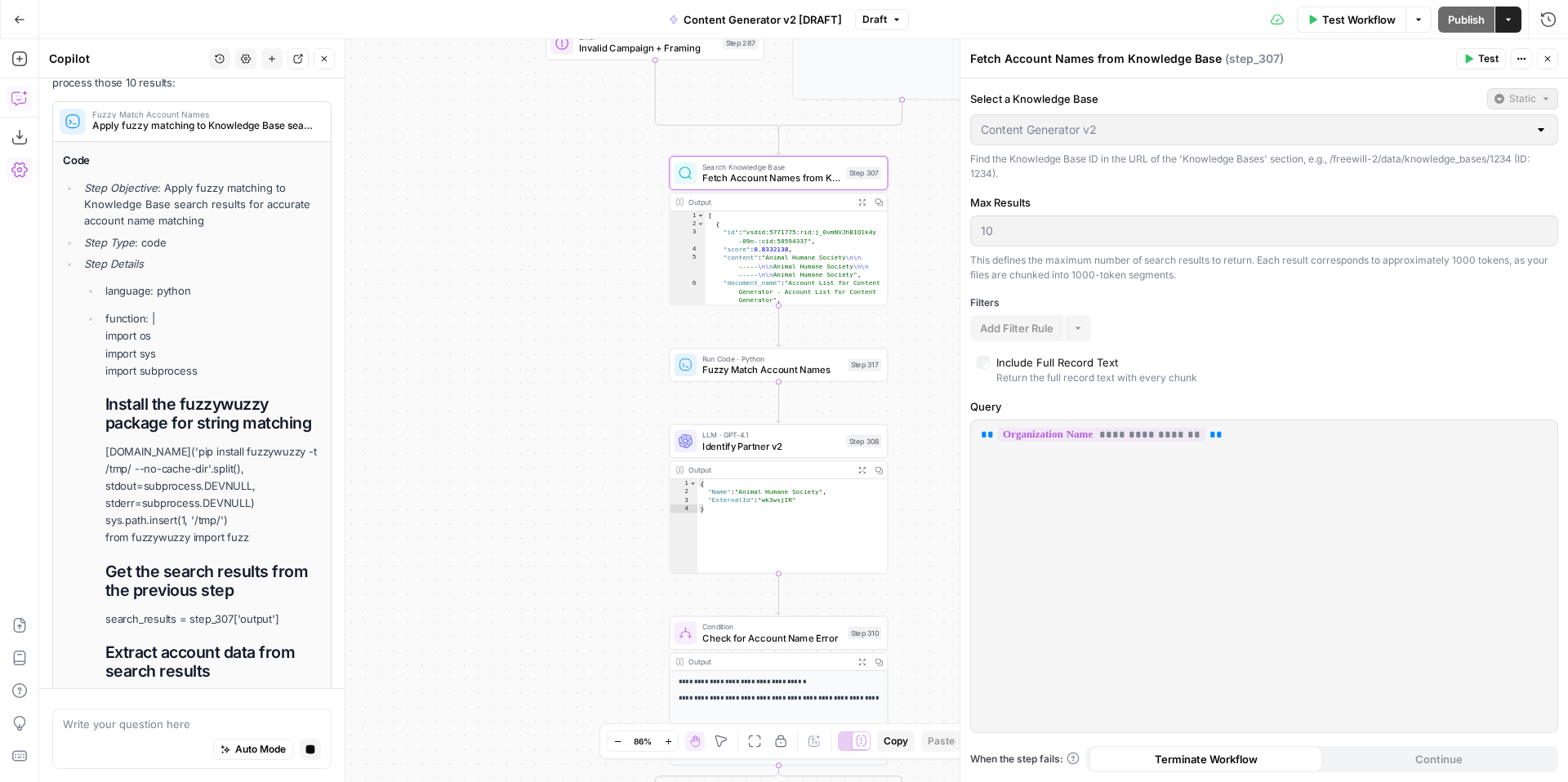
click at [1142, 58] on div "Fetch Account Names from Knowledge Base ( step_307 )" at bounding box center [1210, 59] width 481 height 17
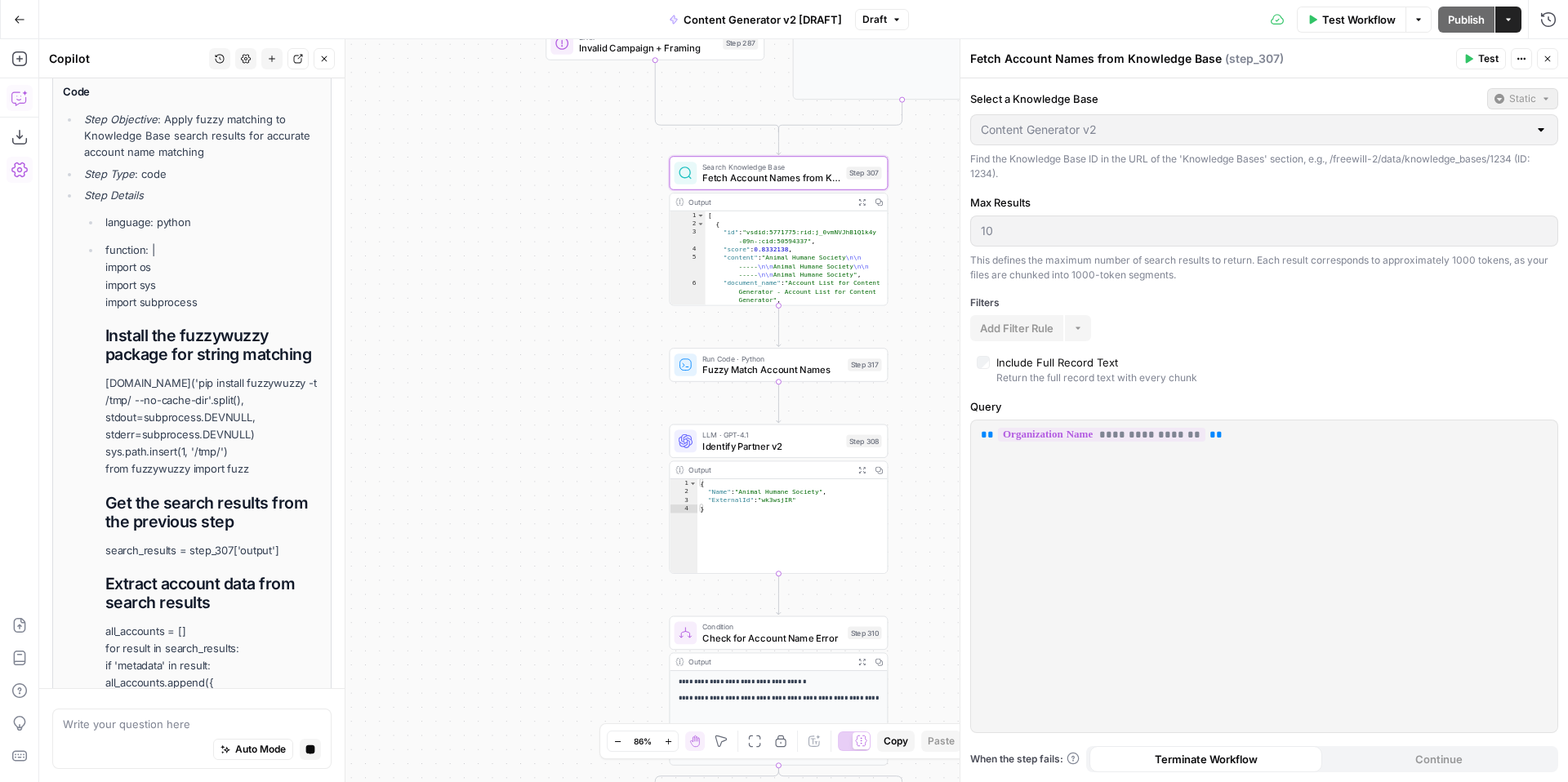
click at [1142, 58] on div "Fetch Account Names from Knowledge Base ( step_307 )" at bounding box center [1210, 59] width 481 height 17
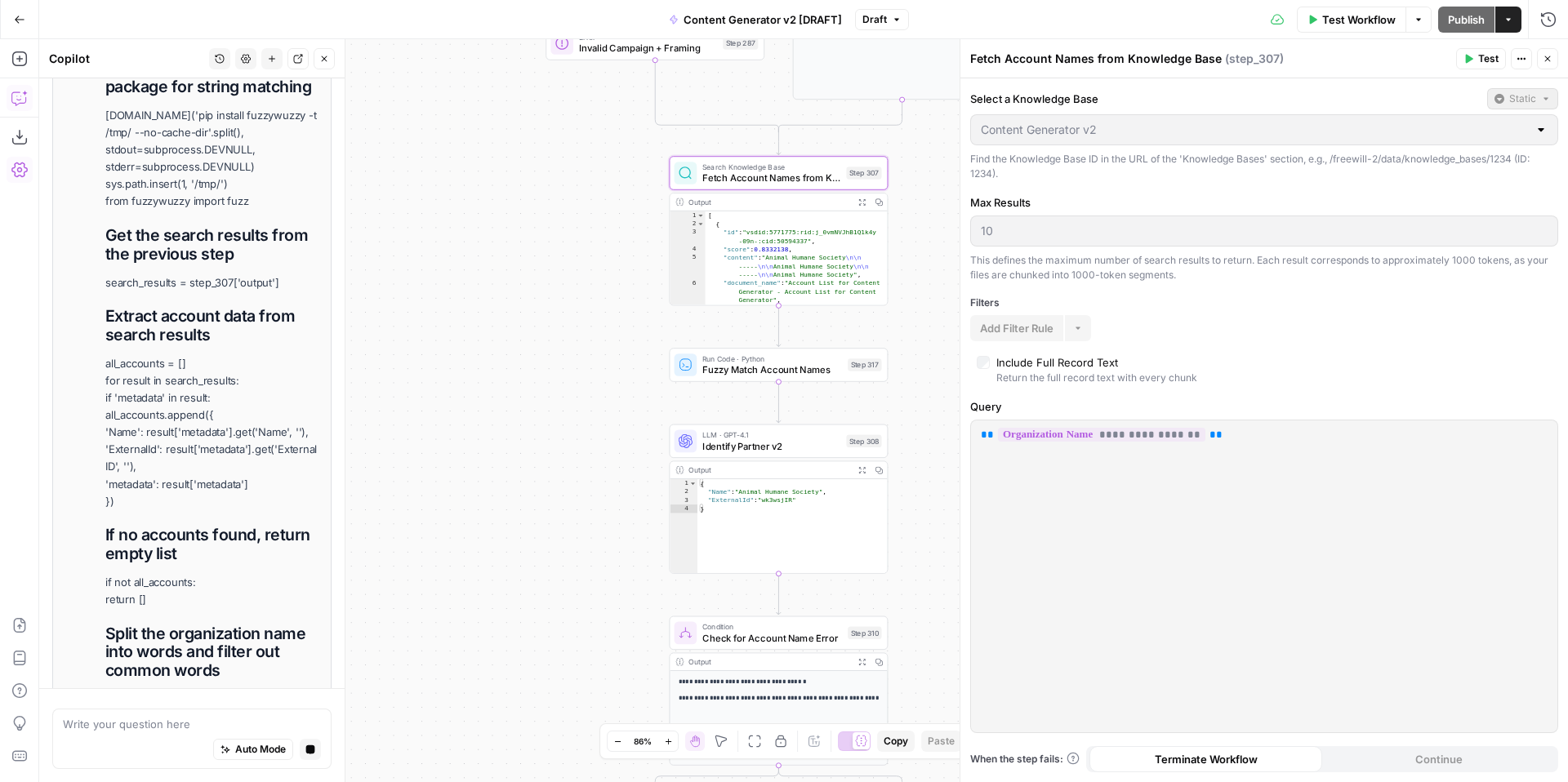
click at [1135, 60] on div "Fetch Account Names from Knowledge Base ( step_307 )" at bounding box center [1210, 59] width 481 height 17
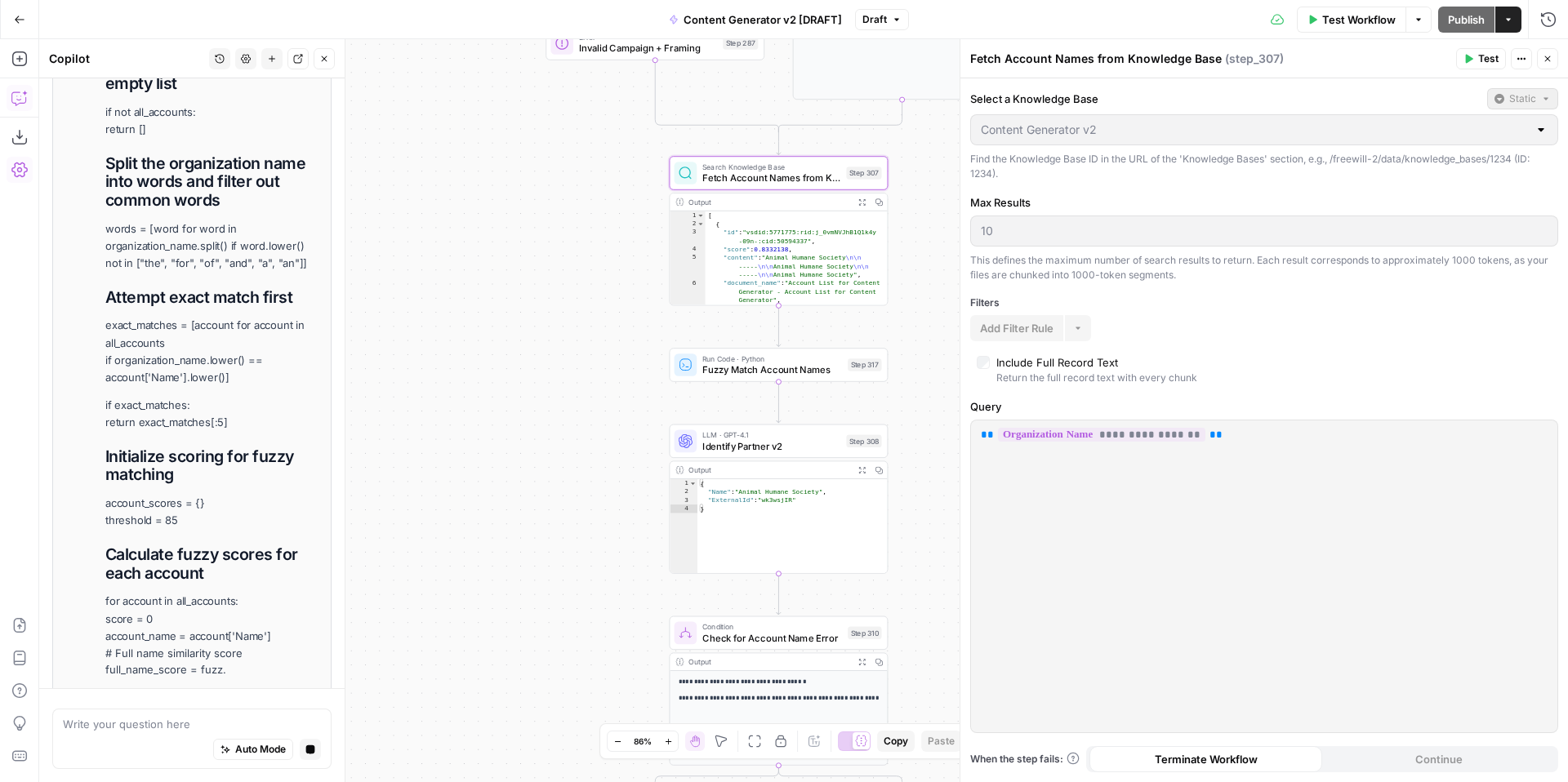
drag, startPoint x: 1123, startPoint y: 61, endPoint x: 1230, endPoint y: 64, distance: 107.0
click at [1230, 64] on div "Fetch Account Names from Knowledge Base ( step_307 )" at bounding box center [1210, 59] width 481 height 17
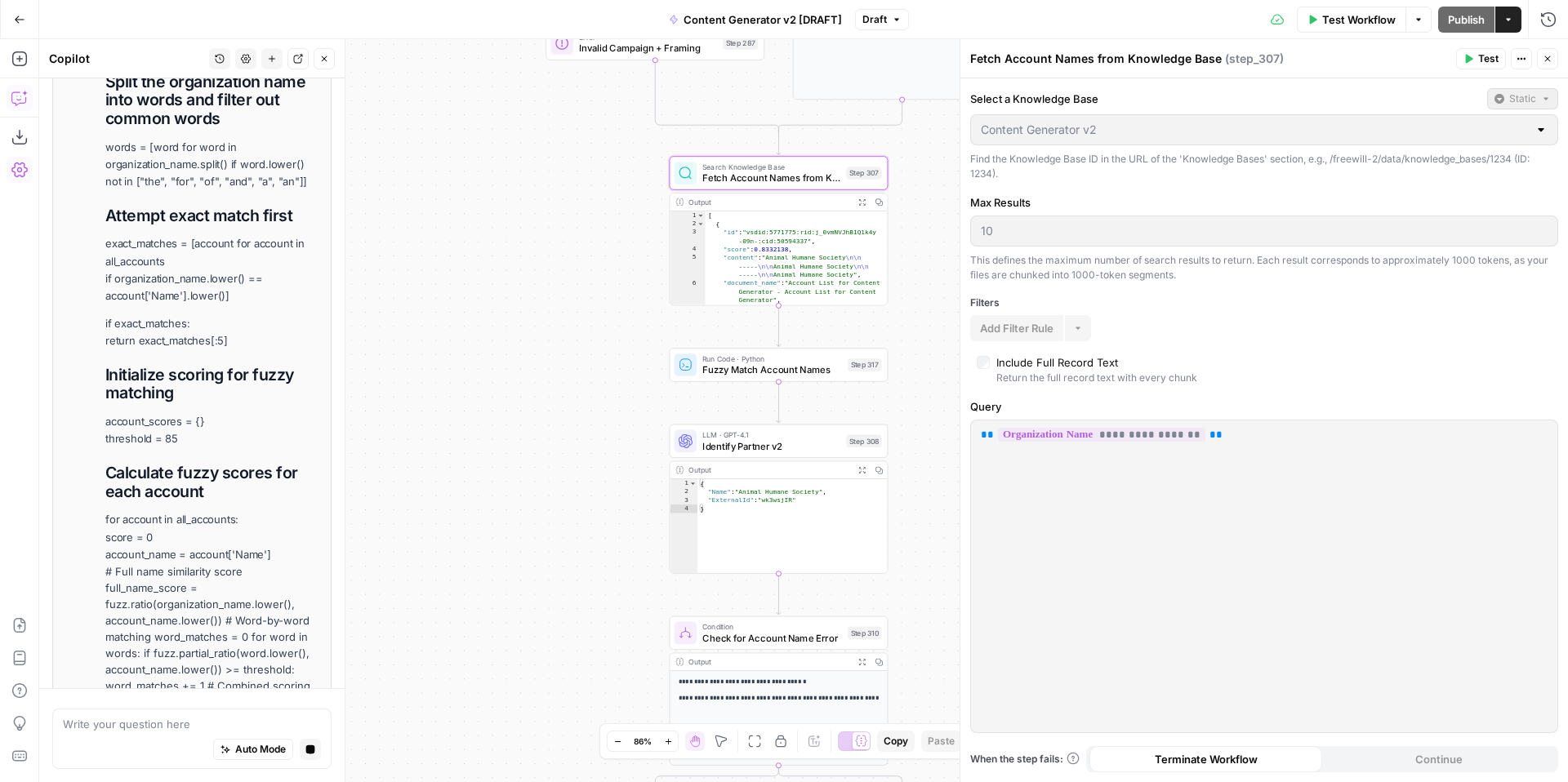
click at [1192, 63] on div "Fetch Account Names from Knowledge Base ( step_307 )" at bounding box center [1210, 59] width 481 height 17
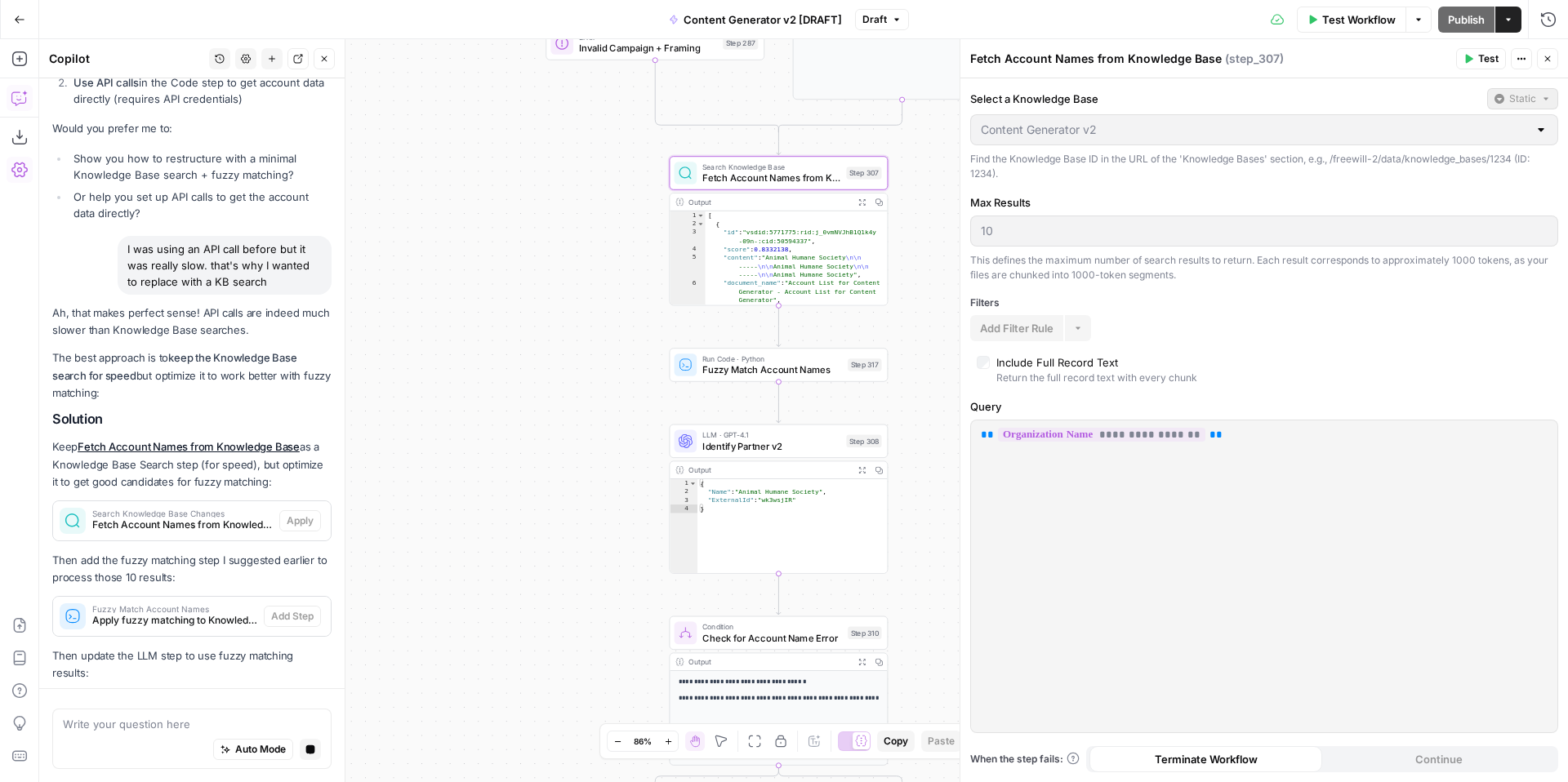
drag, startPoint x: 1126, startPoint y: 60, endPoint x: 1214, endPoint y: 64, distance: 88.1
click at [1214, 64] on div "Fetch Account Names from Knowledge Base ( step_307 )" at bounding box center [1210, 59] width 481 height 17
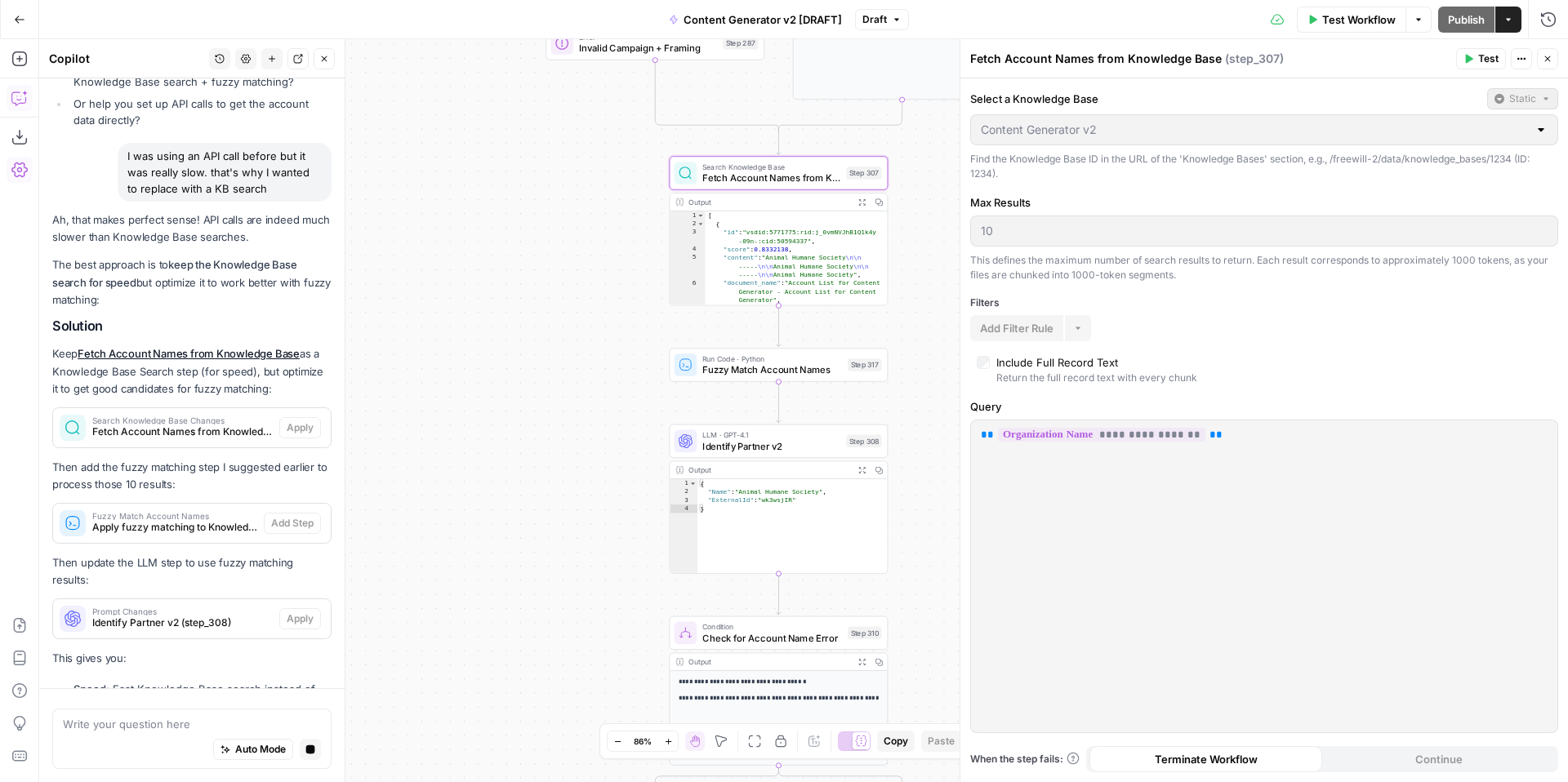
scroll to position [5907, 0]
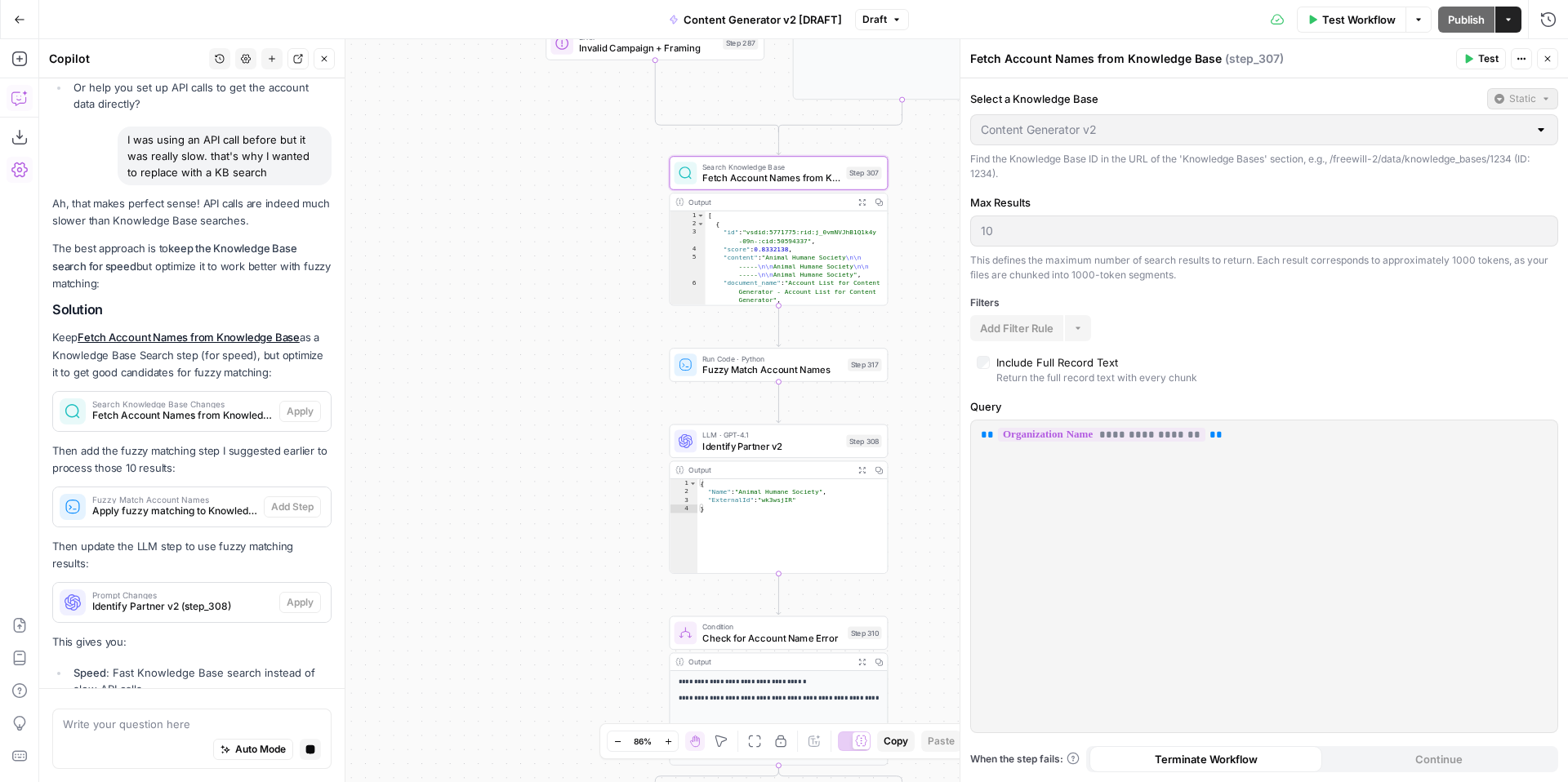
click at [1214, 64] on div "Fetch Account Names from Knowledge Base ( step_307 )" at bounding box center [1210, 59] width 481 height 17
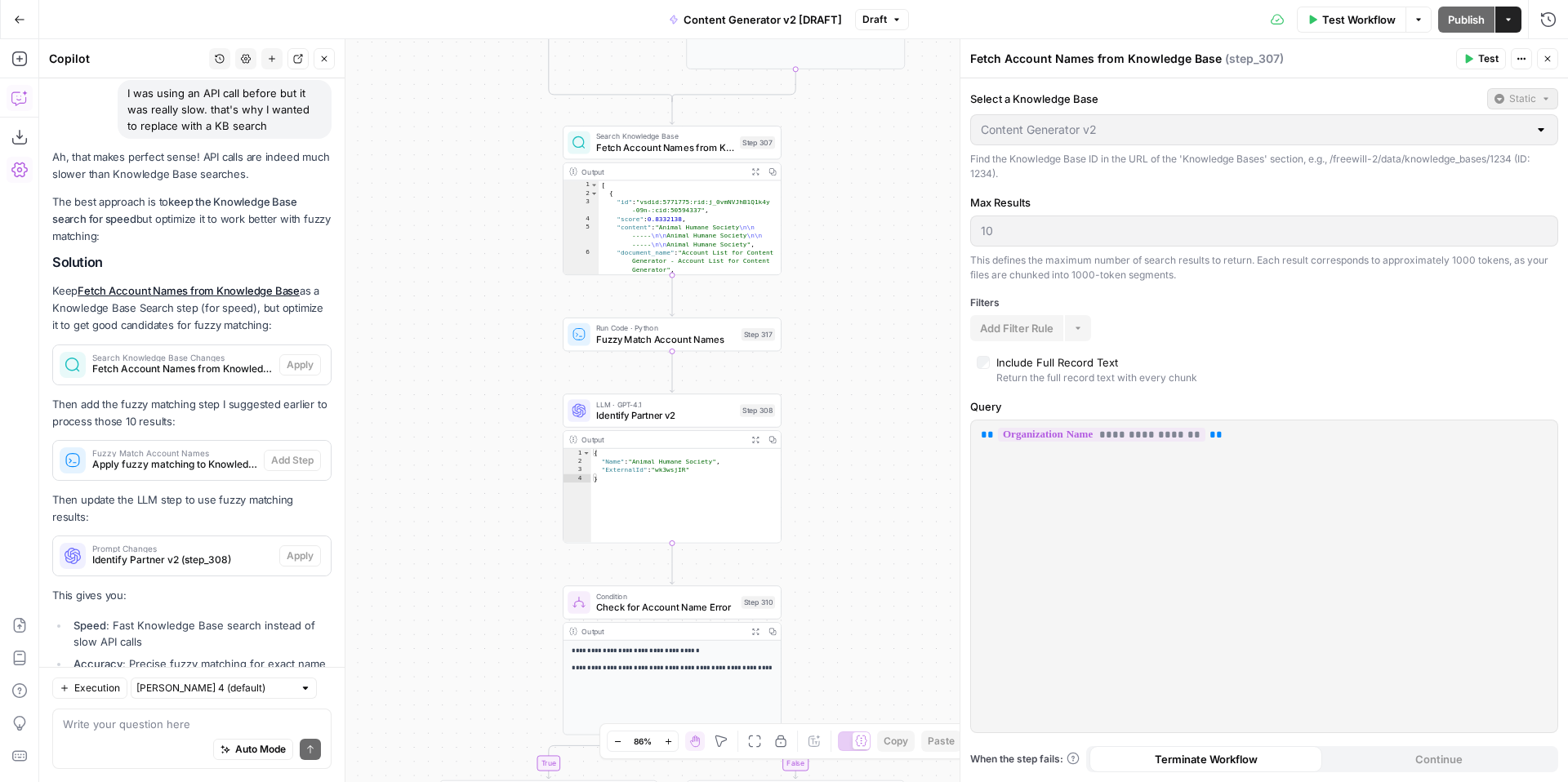
scroll to position [5574, 0]
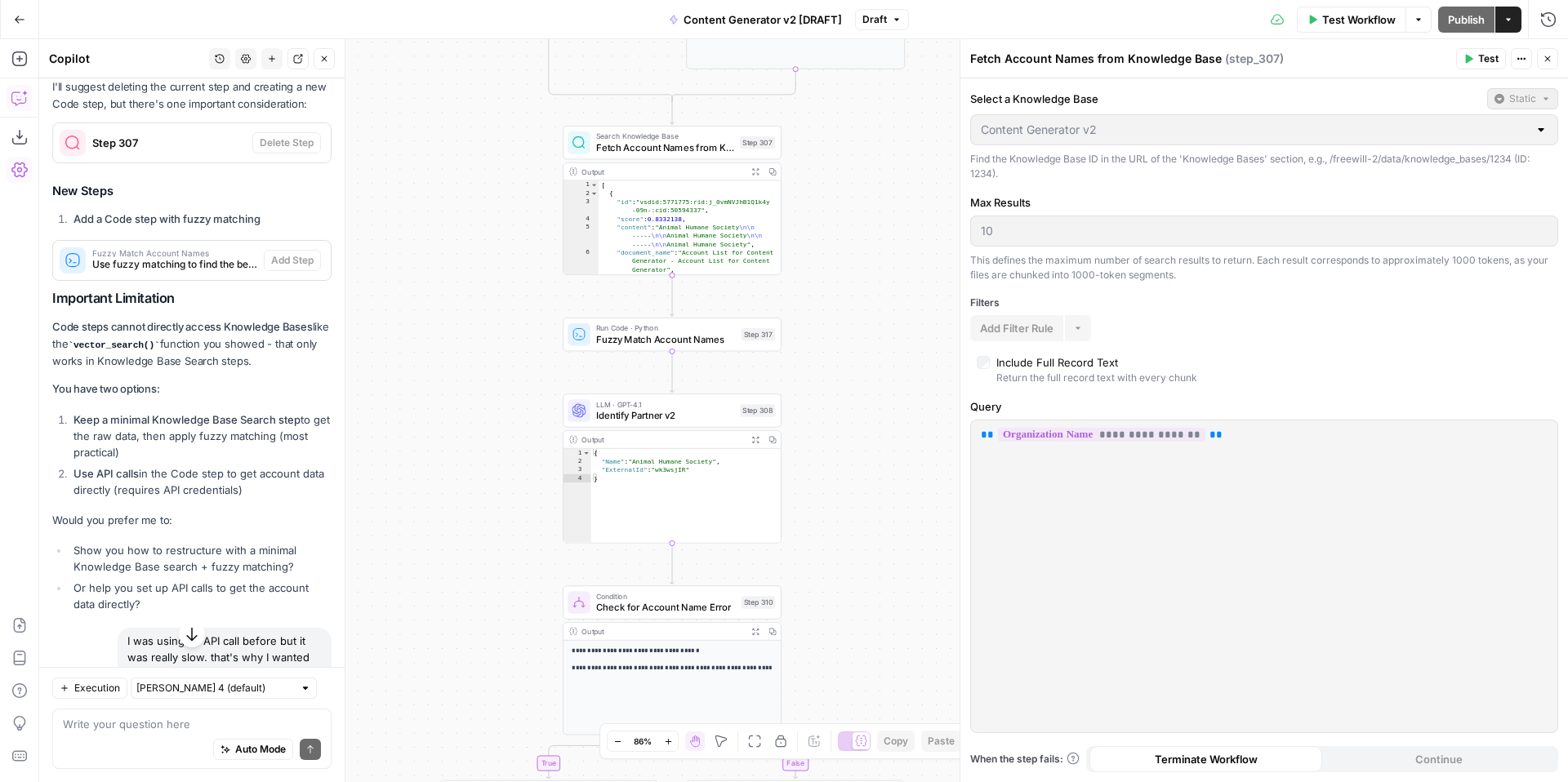
click at [657, 146] on span "Fetch Account Names from Knowledge Base" at bounding box center [665, 147] width 138 height 14
click at [1264, 435] on p "**********" at bounding box center [1264, 435] width 567 height 17
click at [1236, 432] on p "**********" at bounding box center [1264, 435] width 567 height 17
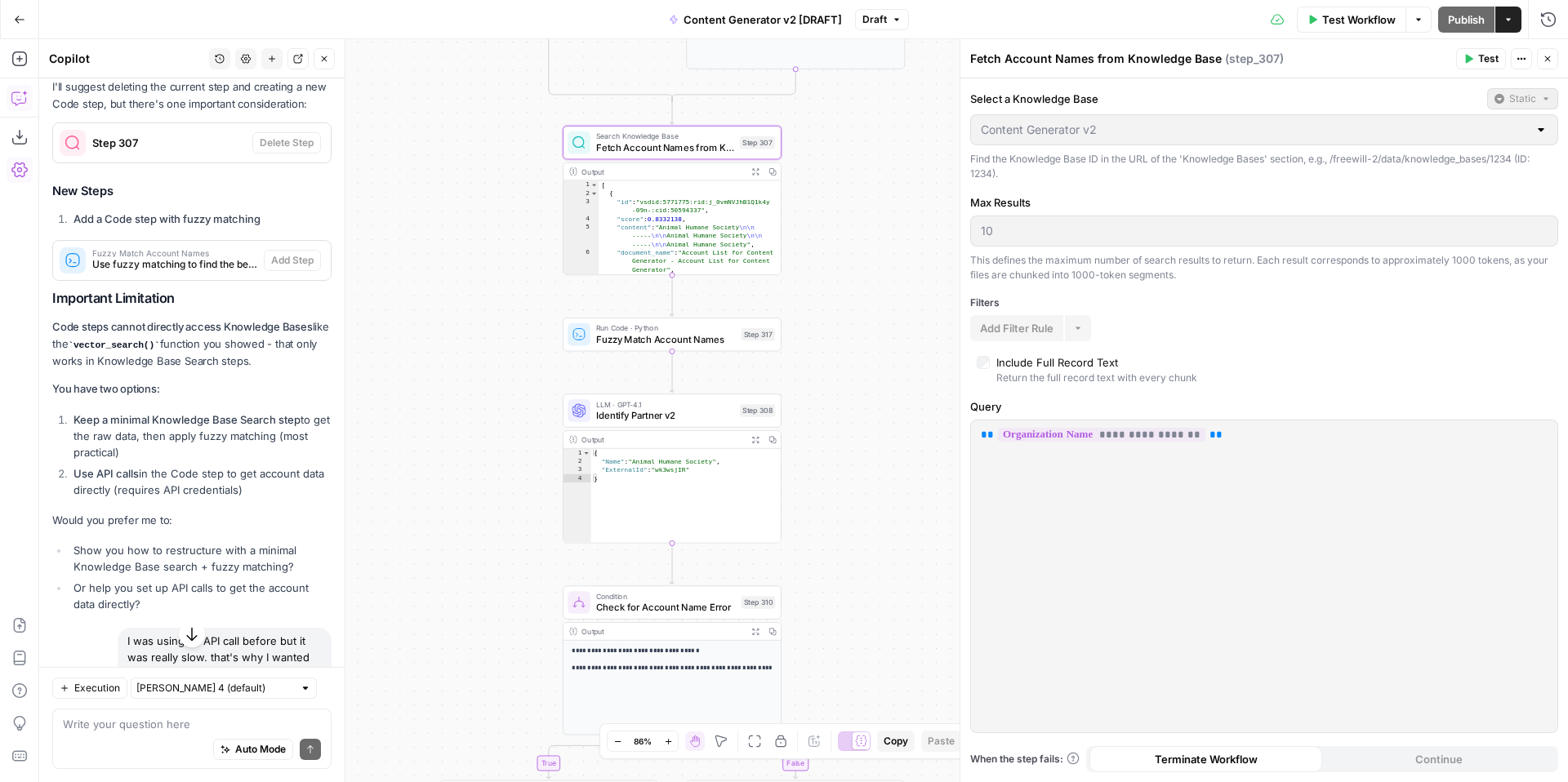
click at [1236, 432] on p "**********" at bounding box center [1264, 435] width 567 height 17
click at [1227, 433] on p "**********" at bounding box center [1264, 435] width 567 height 17
click at [1546, 57] on icon "button" at bounding box center [1547, 59] width 10 height 10
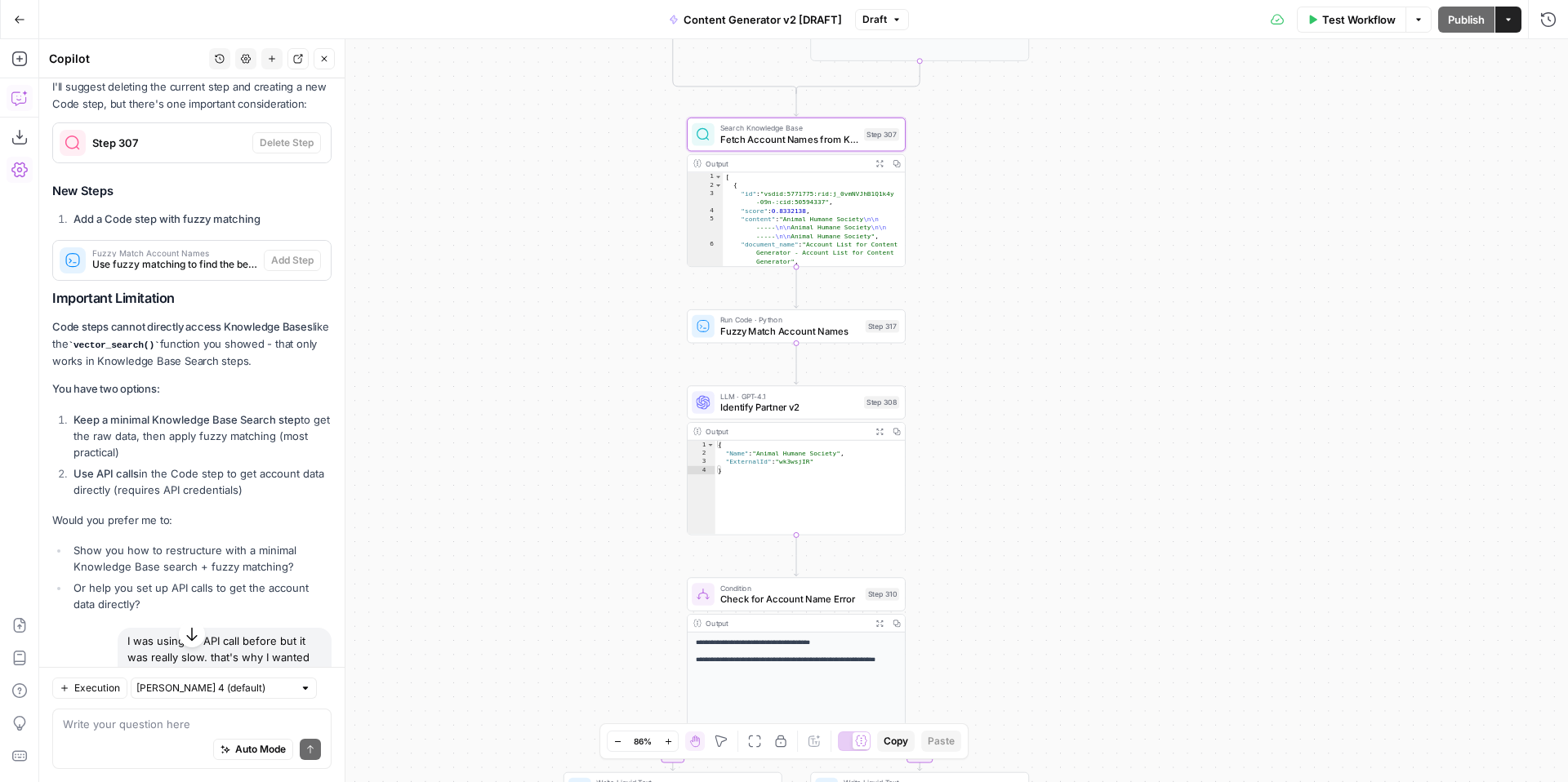
drag, startPoint x: 887, startPoint y: 439, endPoint x: 1012, endPoint y: 431, distance: 125.3
click at [1012, 431] on div "**********" at bounding box center [803, 410] width 1529 height 743
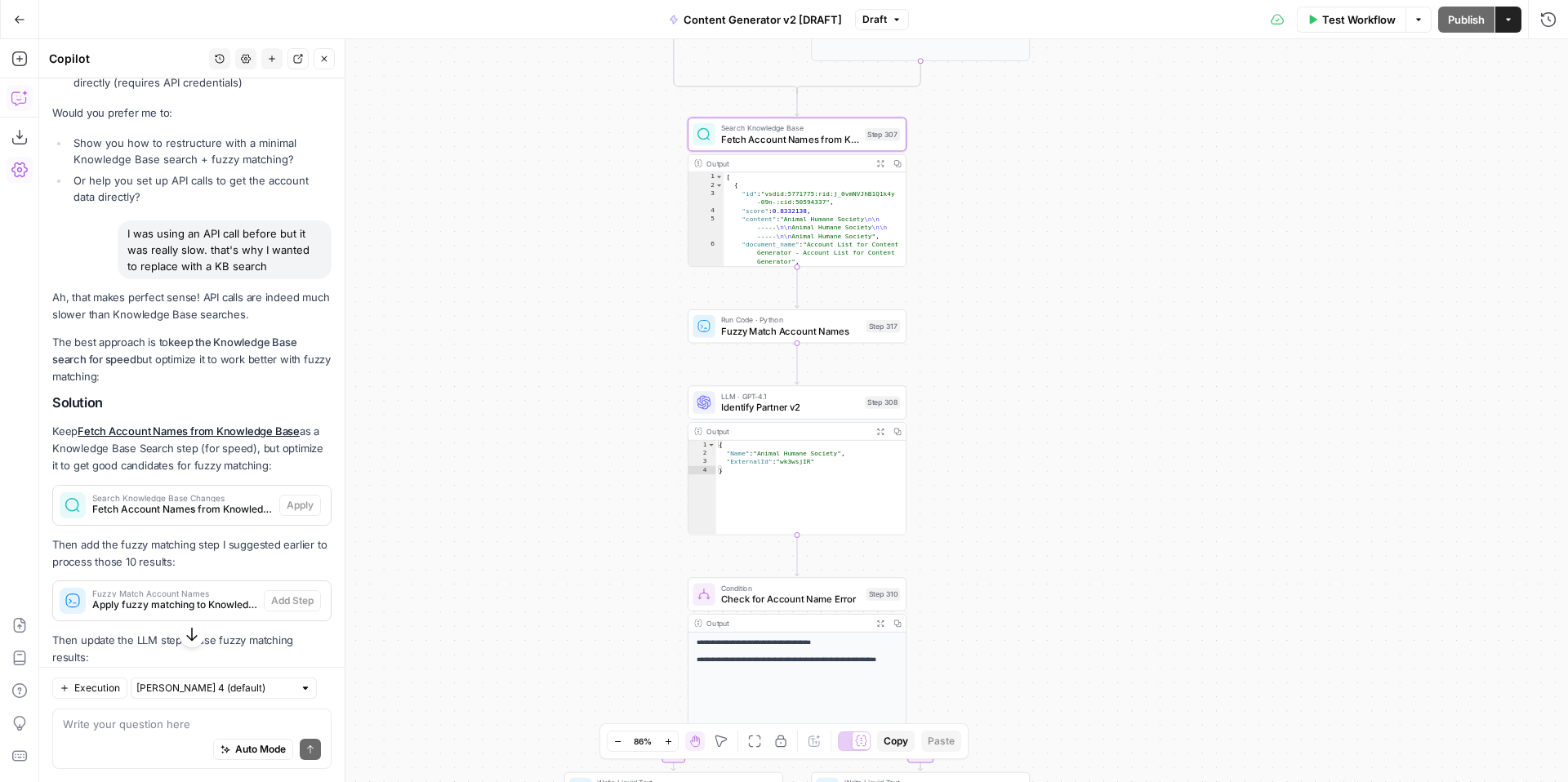
scroll to position [6122, 0]
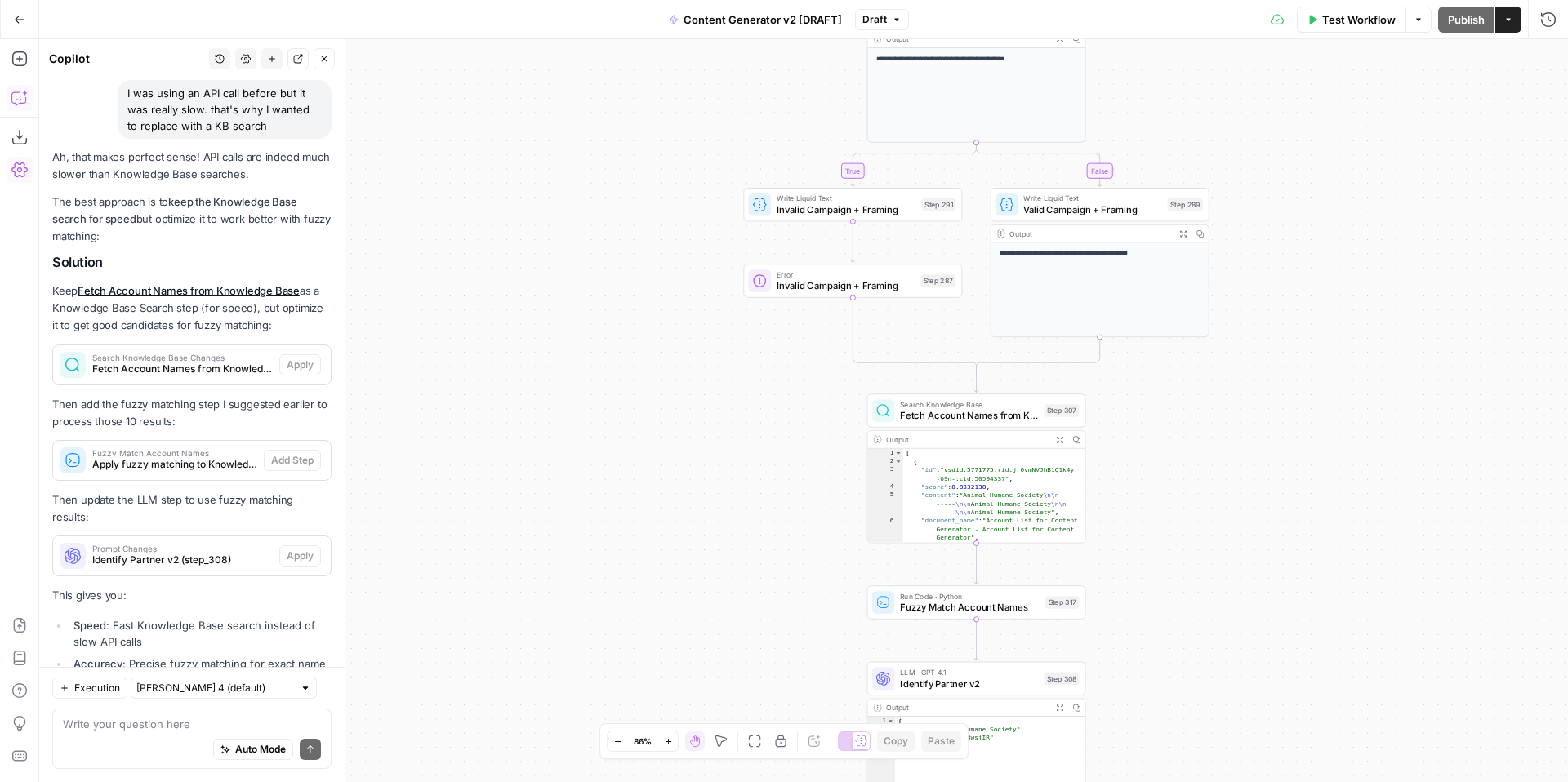
click at [968, 413] on span "Fetch Account Names from Knowledge Base" at bounding box center [969, 415] width 138 height 14
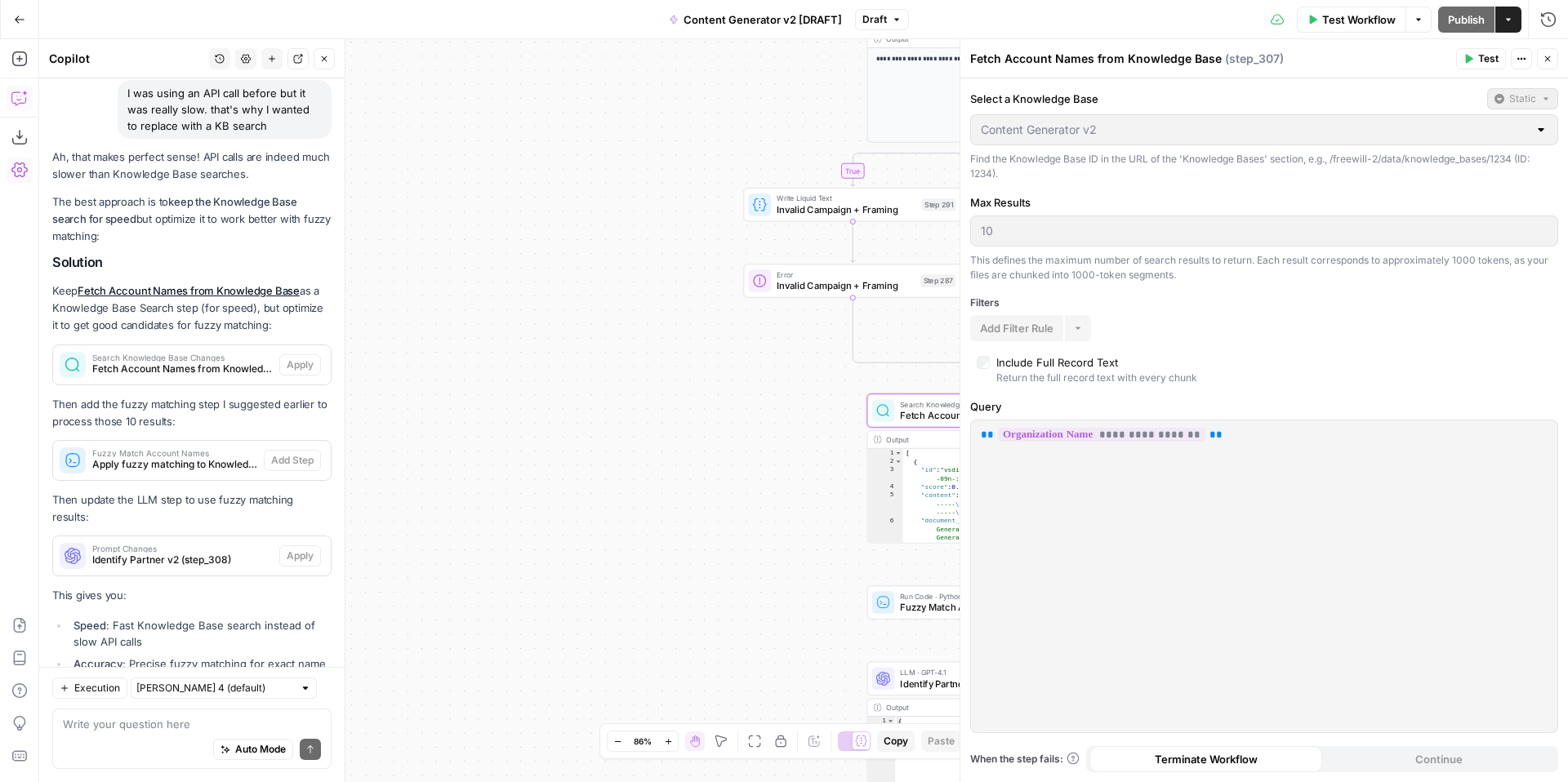
click at [1246, 441] on p "**********" at bounding box center [1264, 435] width 567 height 17
click at [1550, 60] on icon "button" at bounding box center [1547, 59] width 10 height 10
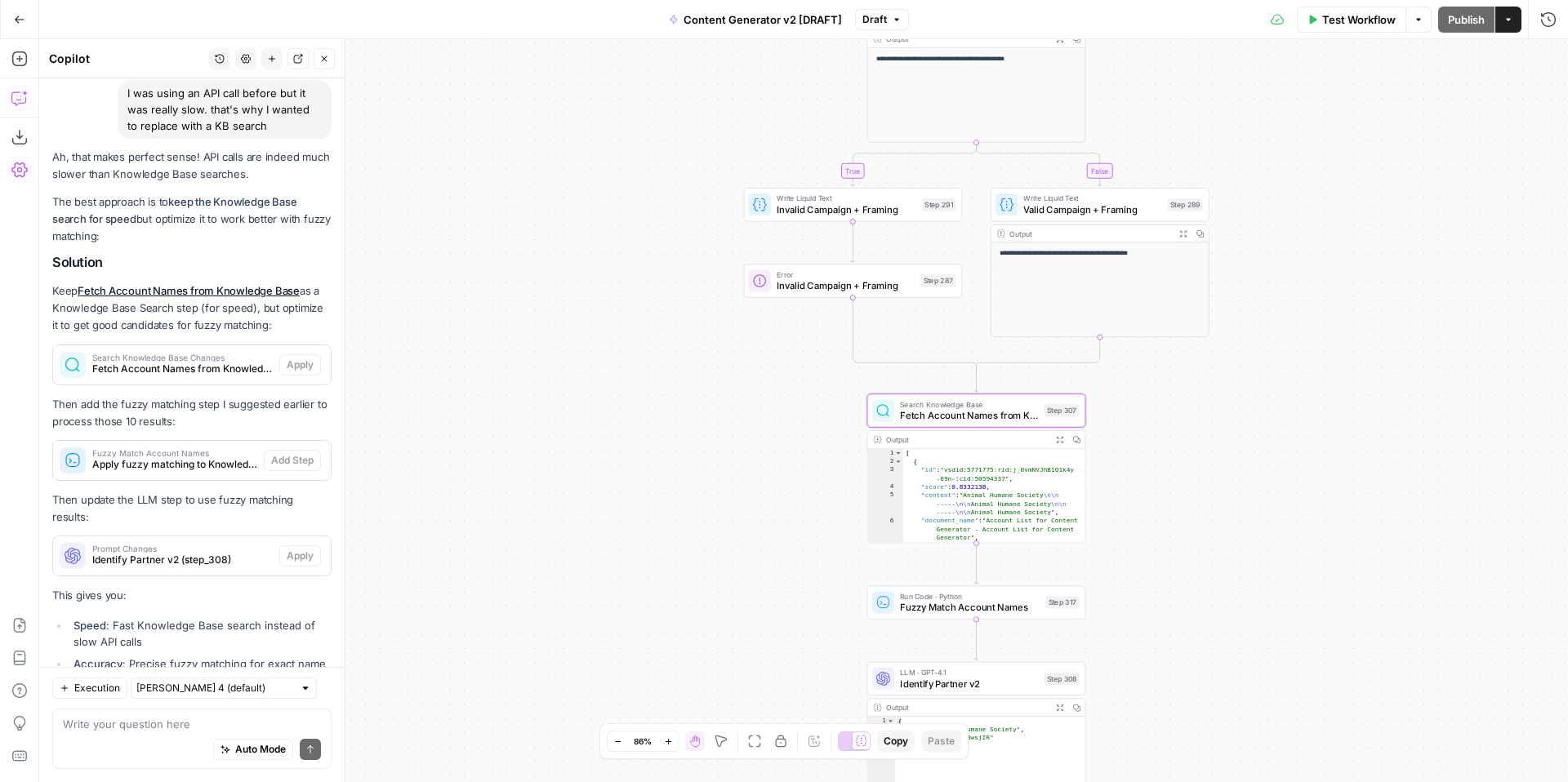
click at [1228, 444] on div "**********" at bounding box center [803, 410] width 1529 height 743
click at [1012, 507] on div "[ { "id" : "vsdid:5771775:rid:j_0vmNVJhB1Q1k4y -09n-:cid:50594337" , "score" : …" at bounding box center [994, 505] width 182 height 111
click at [997, 484] on div "[ { "id" : "vsdid:5771775:rid:j_0vmNVJhB1Q1k4y -09n-:cid:50594337" , "score" : …" at bounding box center [994, 505] width 182 height 111
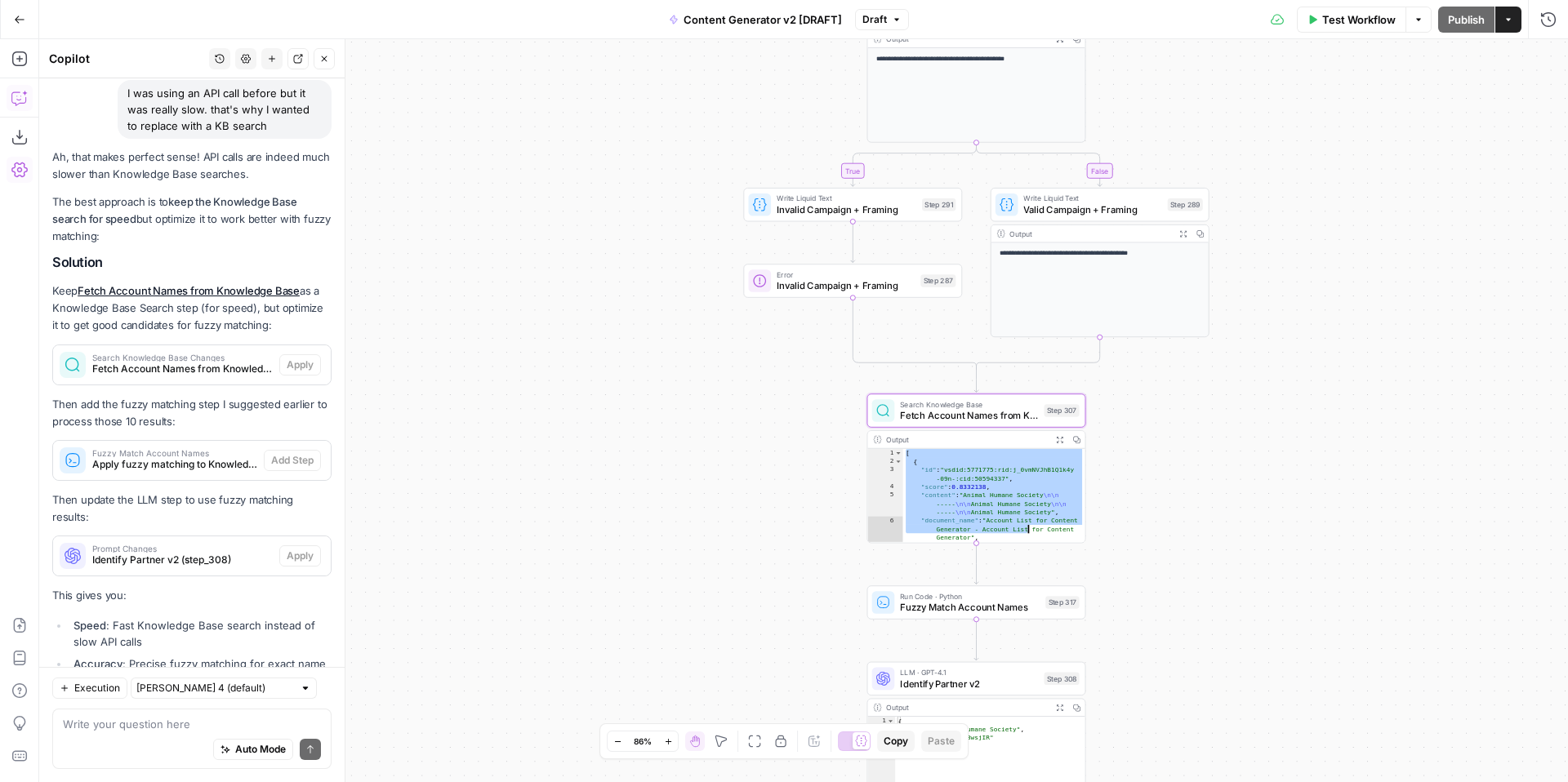
drag, startPoint x: 905, startPoint y: 455, endPoint x: 1049, endPoint y: 539, distance: 166.7
click at [1049, 539] on div "[ { "id" : "vsdid:5771775:rid:j_0vmNVJhB1Q1k4y -09n-:cid:50594337" , "score" : …" at bounding box center [994, 505] width 182 height 111
click at [1049, 536] on div "[ { "id" : "vsdid:5771775:rid:j_0vmNVJhB1Q1k4y -09n-:cid:50594337" , "score" : …" at bounding box center [994, 505] width 182 height 111
type textarea "**********"
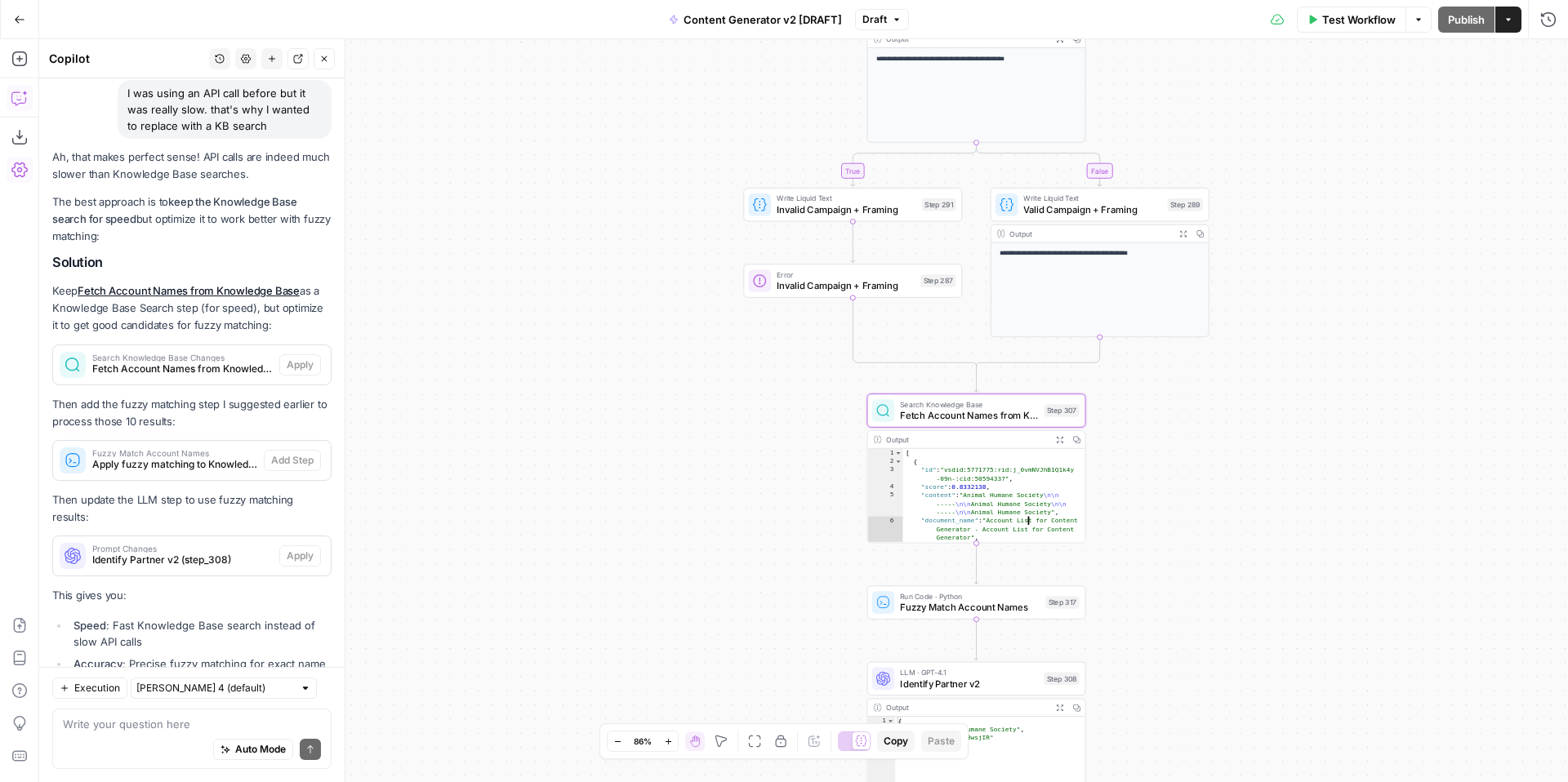
click at [1016, 408] on span "Fetch Account Names from Knowledge Base" at bounding box center [969, 415] width 138 height 14
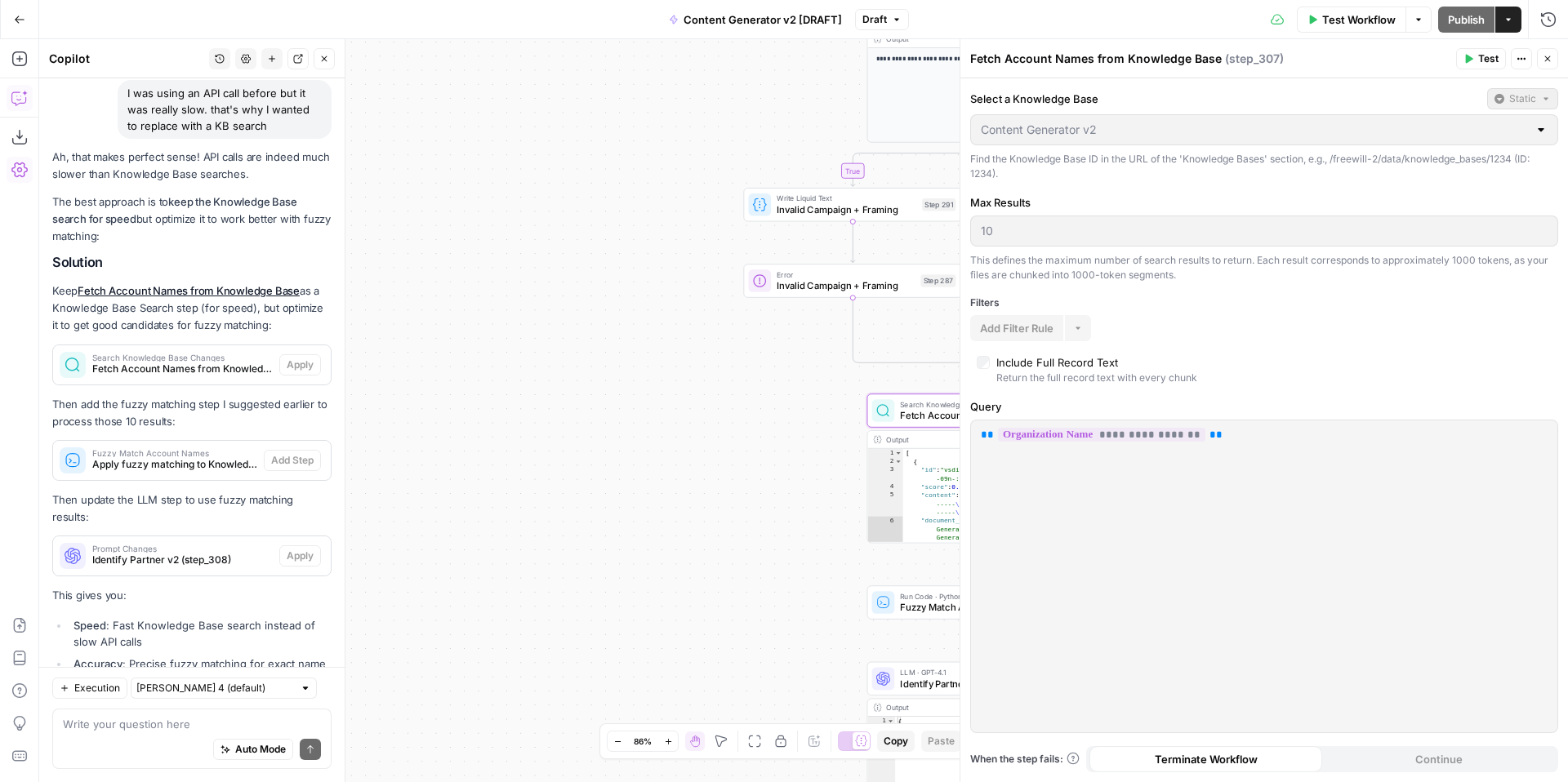
click at [1493, 60] on span "Test" at bounding box center [1488, 59] width 21 height 15
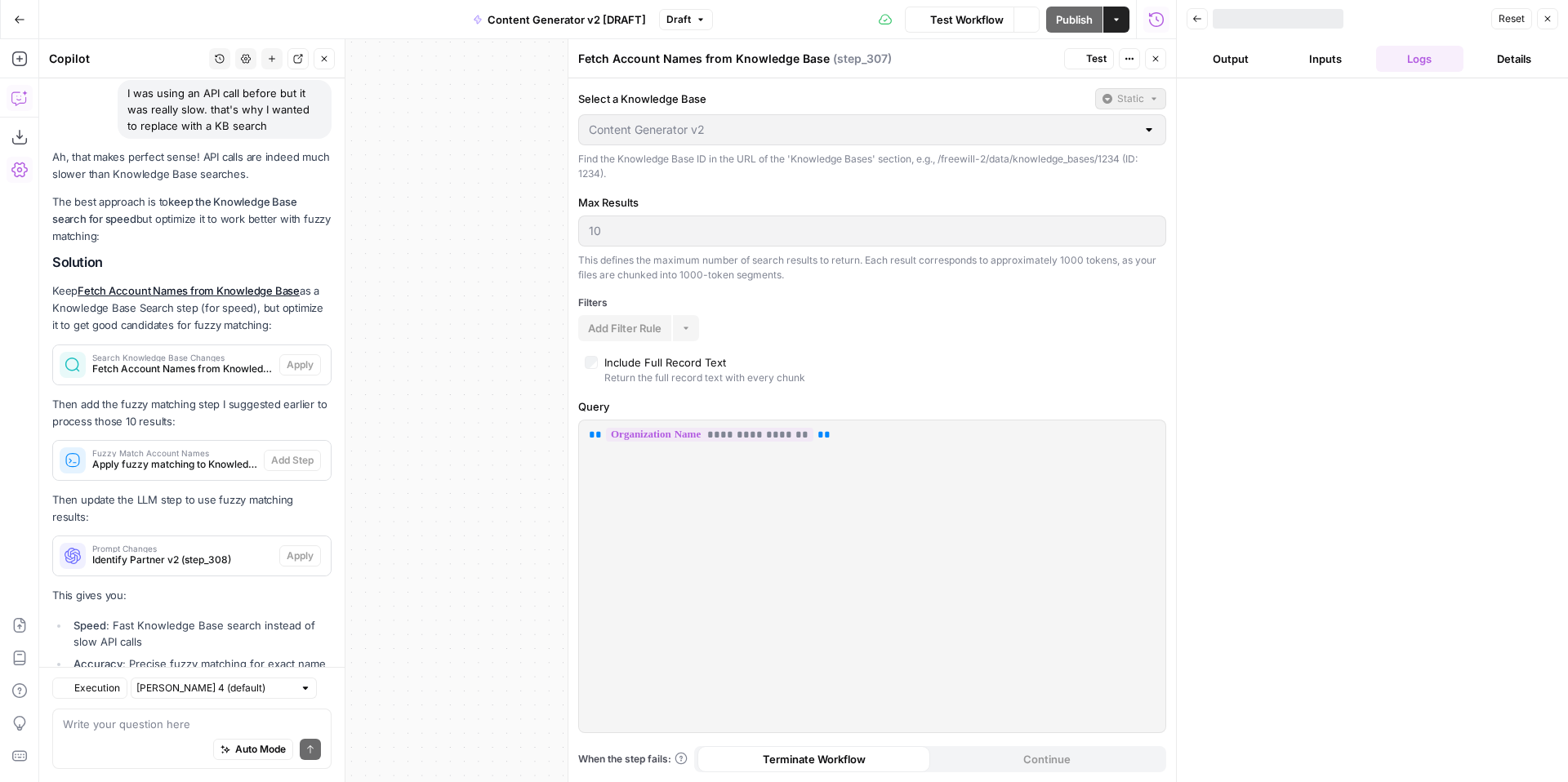
scroll to position [6122, 0]
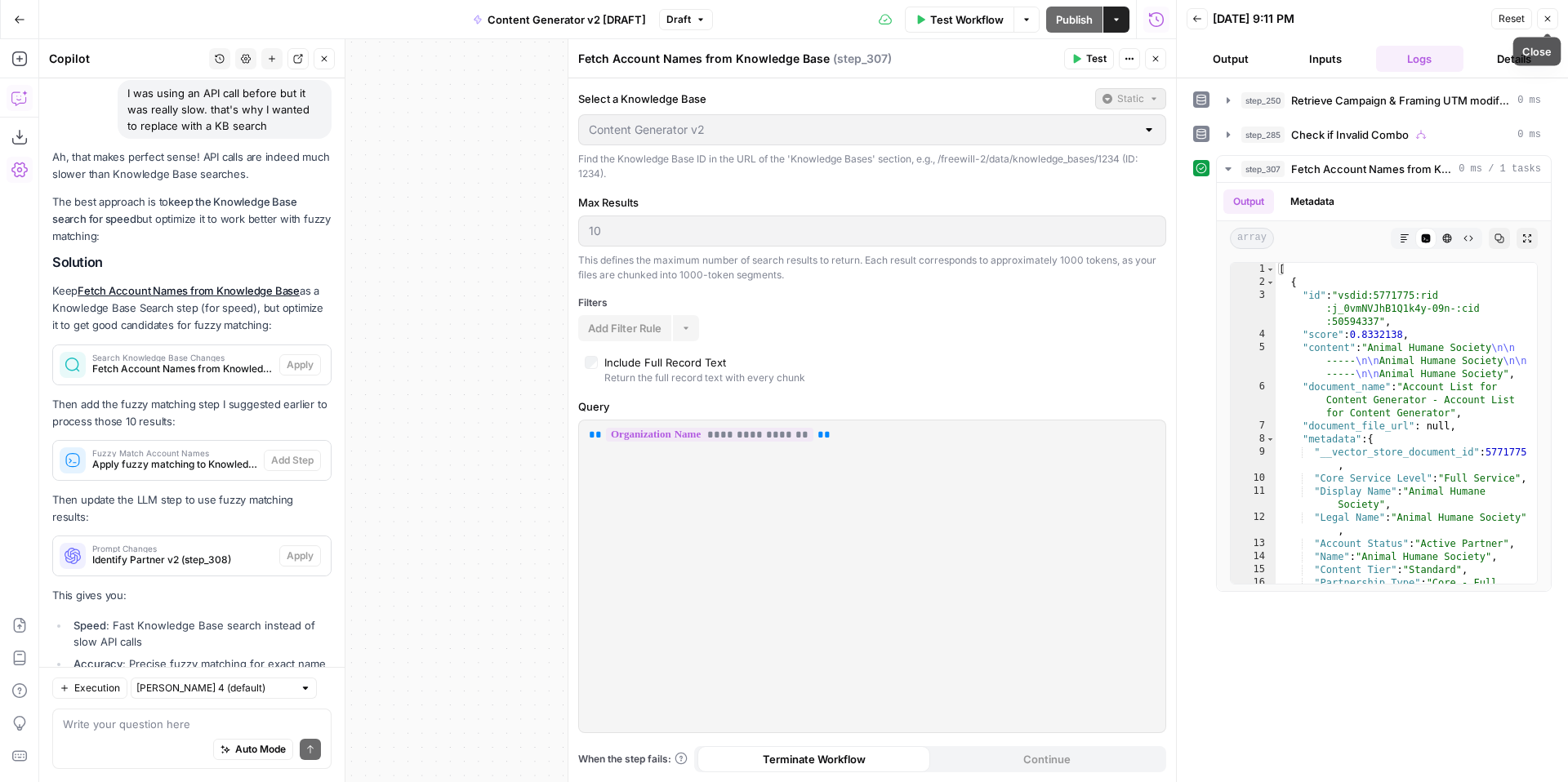
click at [1506, 21] on span "Reset" at bounding box center [1512, 19] width 26 height 15
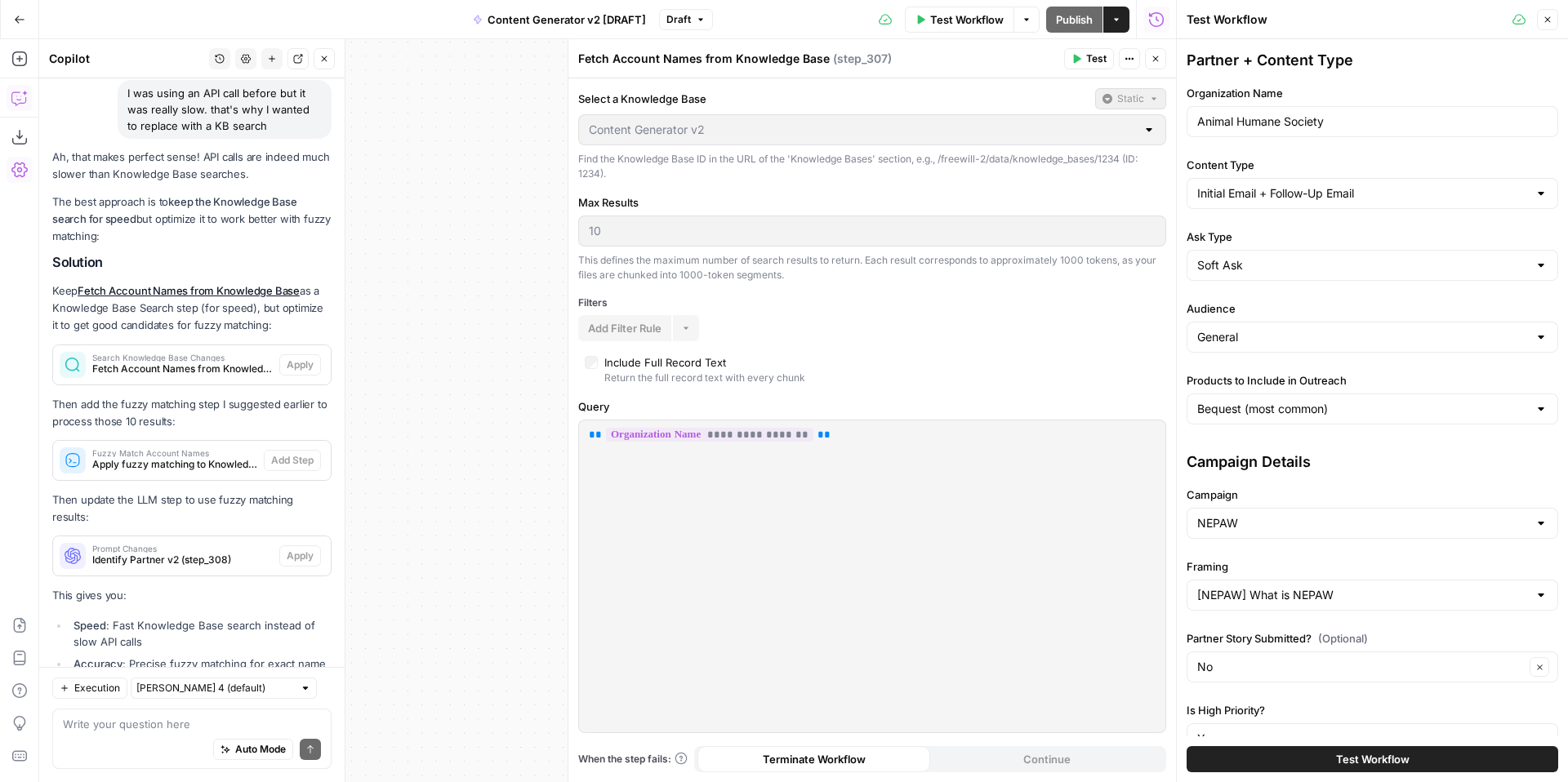
click at [1552, 22] on button "Close" at bounding box center [1547, 20] width 22 height 22
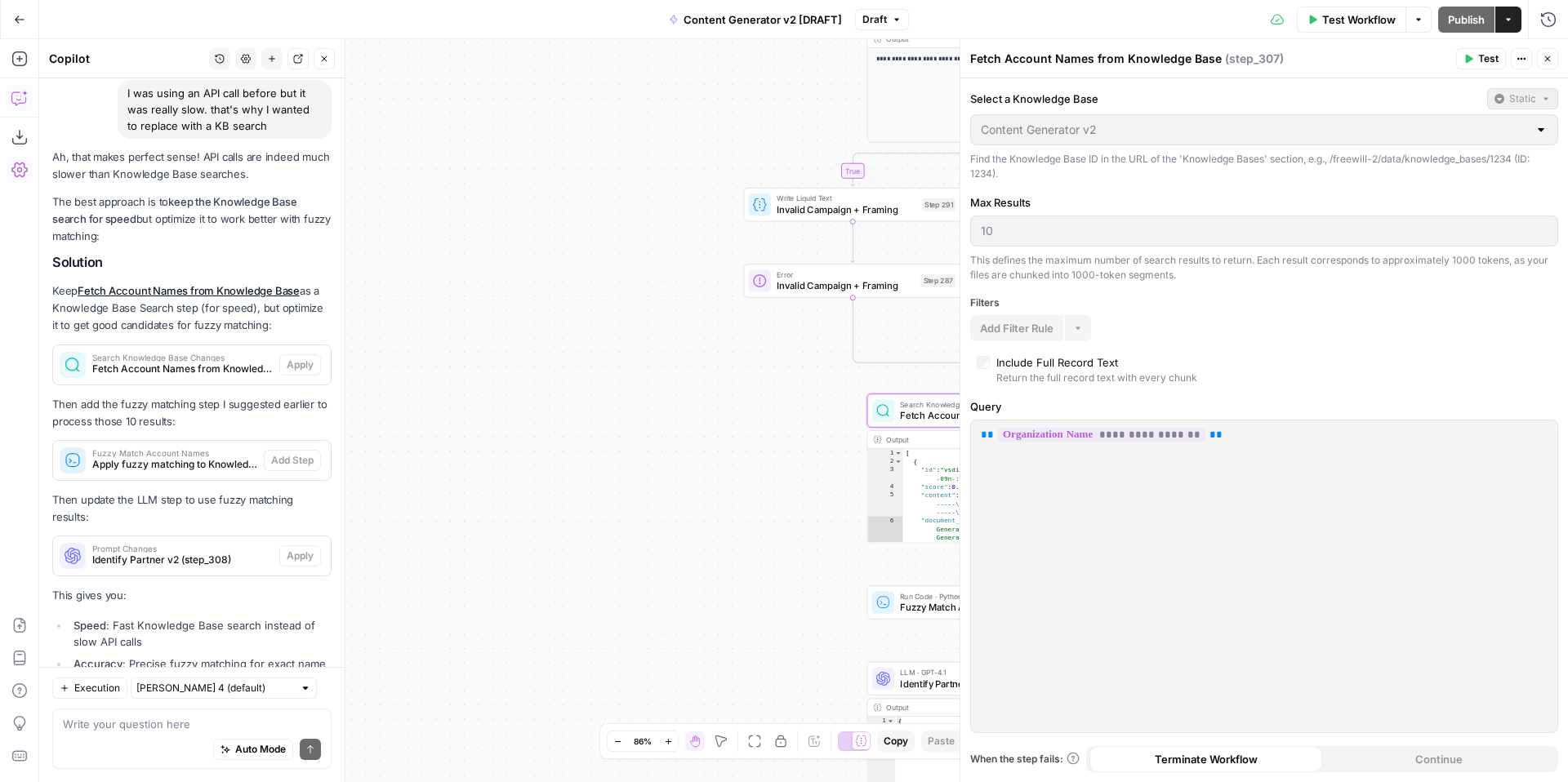
click at [1163, 492] on div "**********" at bounding box center [1264, 576] width 586 height 312
click at [1171, 433] on span "**********" at bounding box center [1101, 434] width 208 height 14
click at [1525, 65] on button "Actions" at bounding box center [1522, 59] width 22 height 22
click at [1550, 56] on icon "button" at bounding box center [1547, 59] width 6 height 6
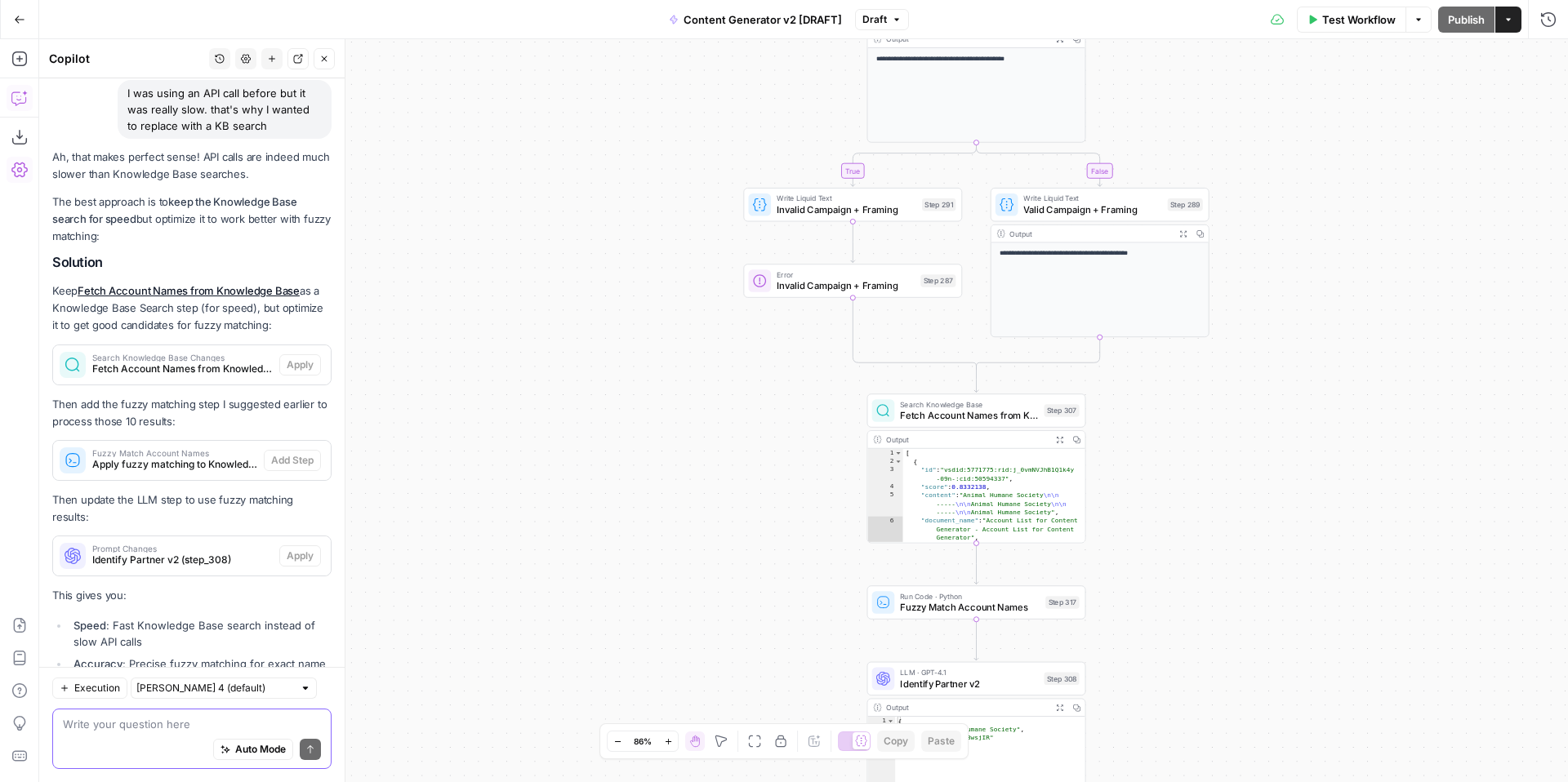
click at [156, 723] on textarea at bounding box center [192, 724] width 258 height 17
click at [929, 409] on span "Fetch Account Names from Knowledge Base" at bounding box center [969, 415] width 138 height 14
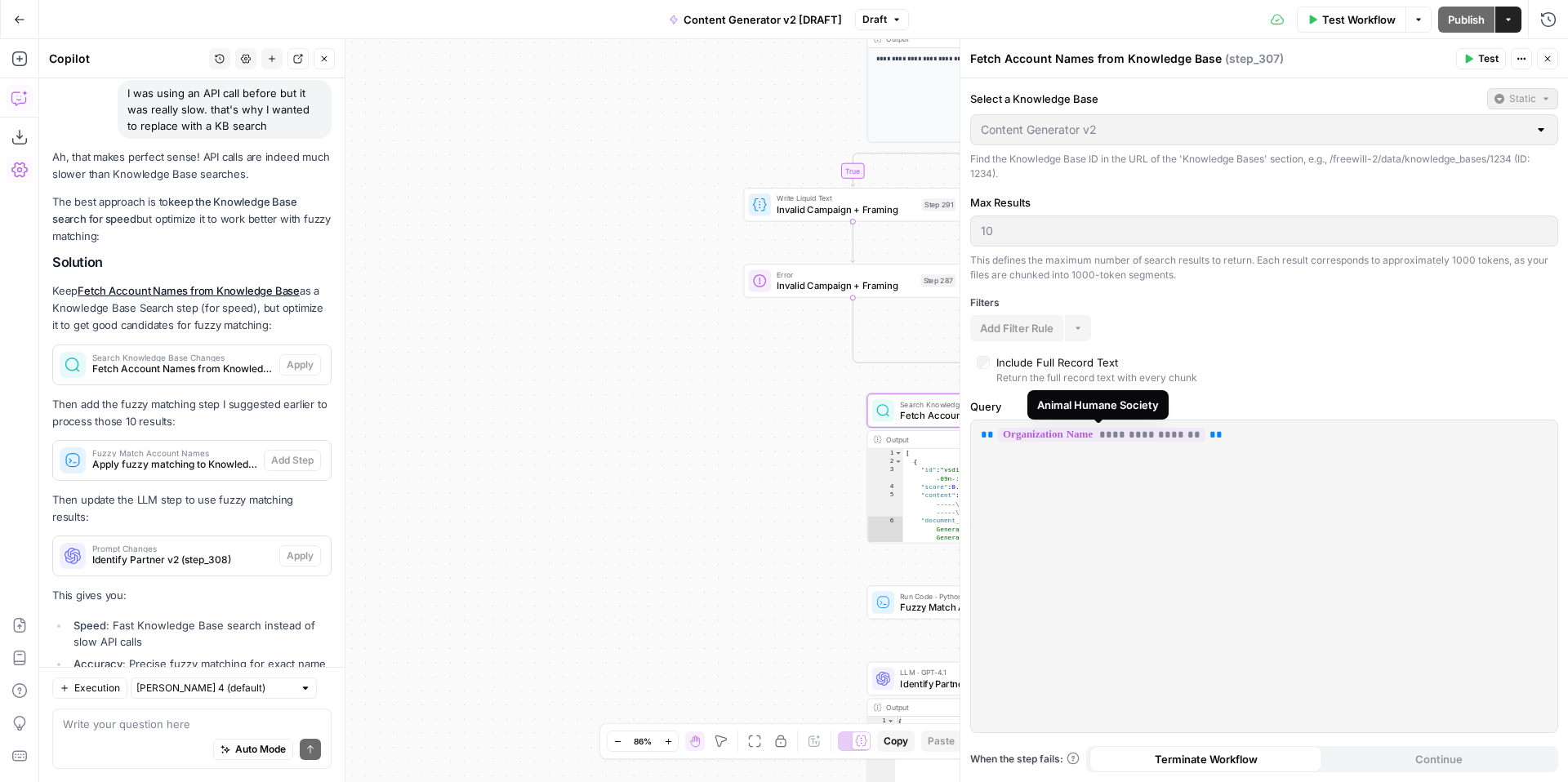
click at [1061, 438] on span "**********" at bounding box center [1101, 434] width 208 height 14
click at [243, 717] on textarea at bounding box center [192, 724] width 258 height 17
type textarea "why can't I edit step 307"
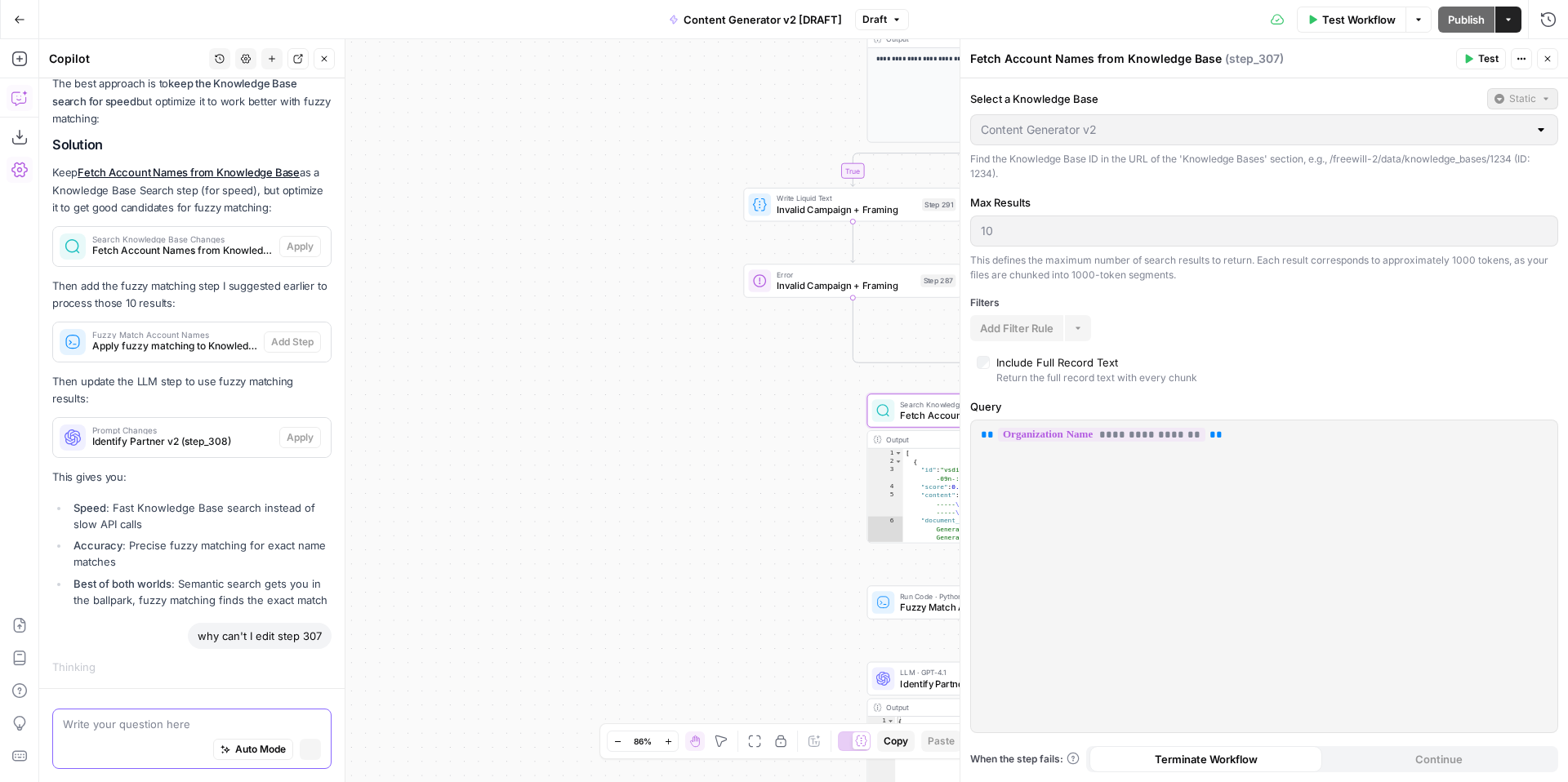
scroll to position [5969, 0]
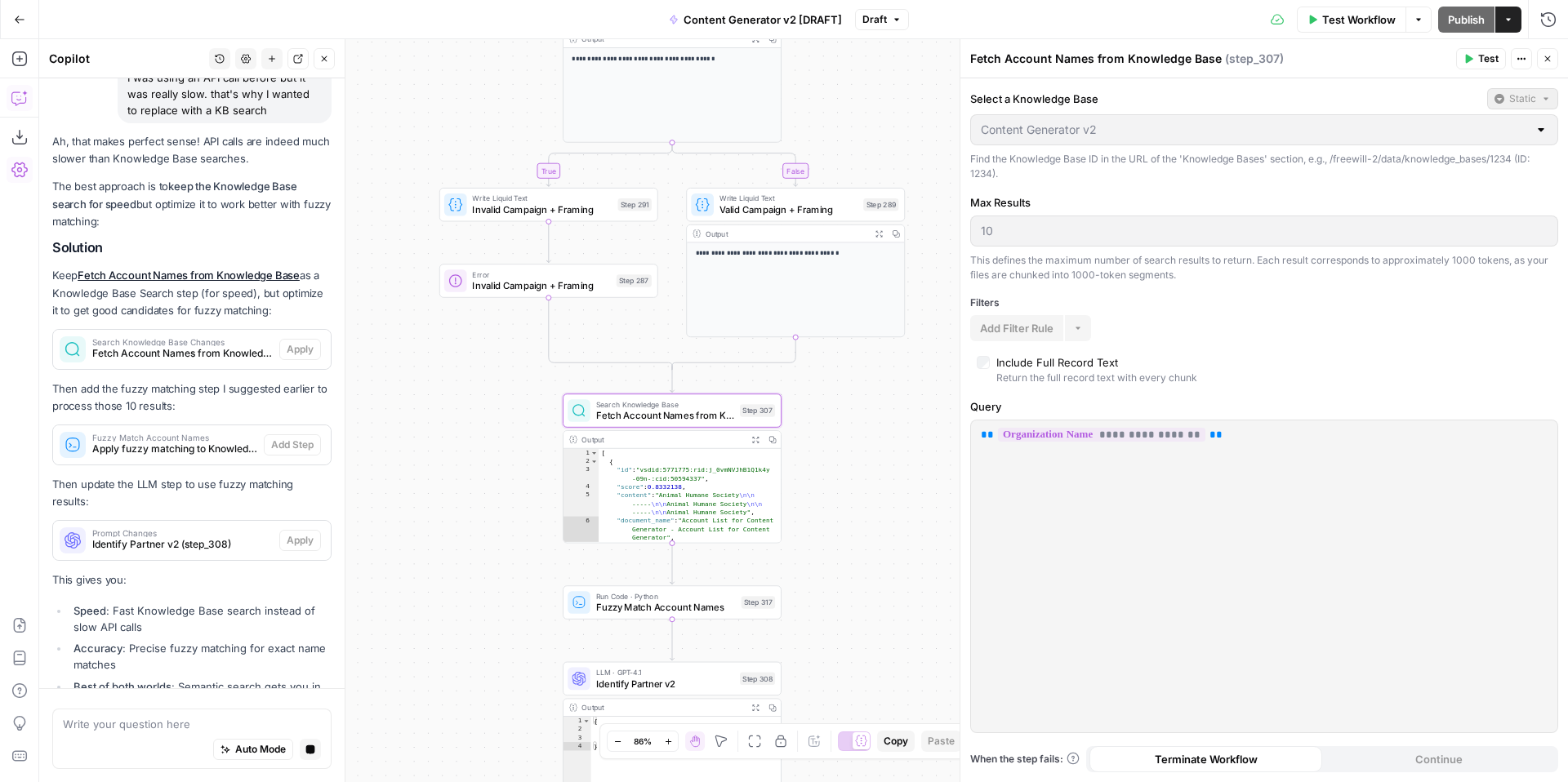
click at [240, 269] on link "Fetch Account Names from Knowledge Base" at bounding box center [189, 276] width 222 height 13
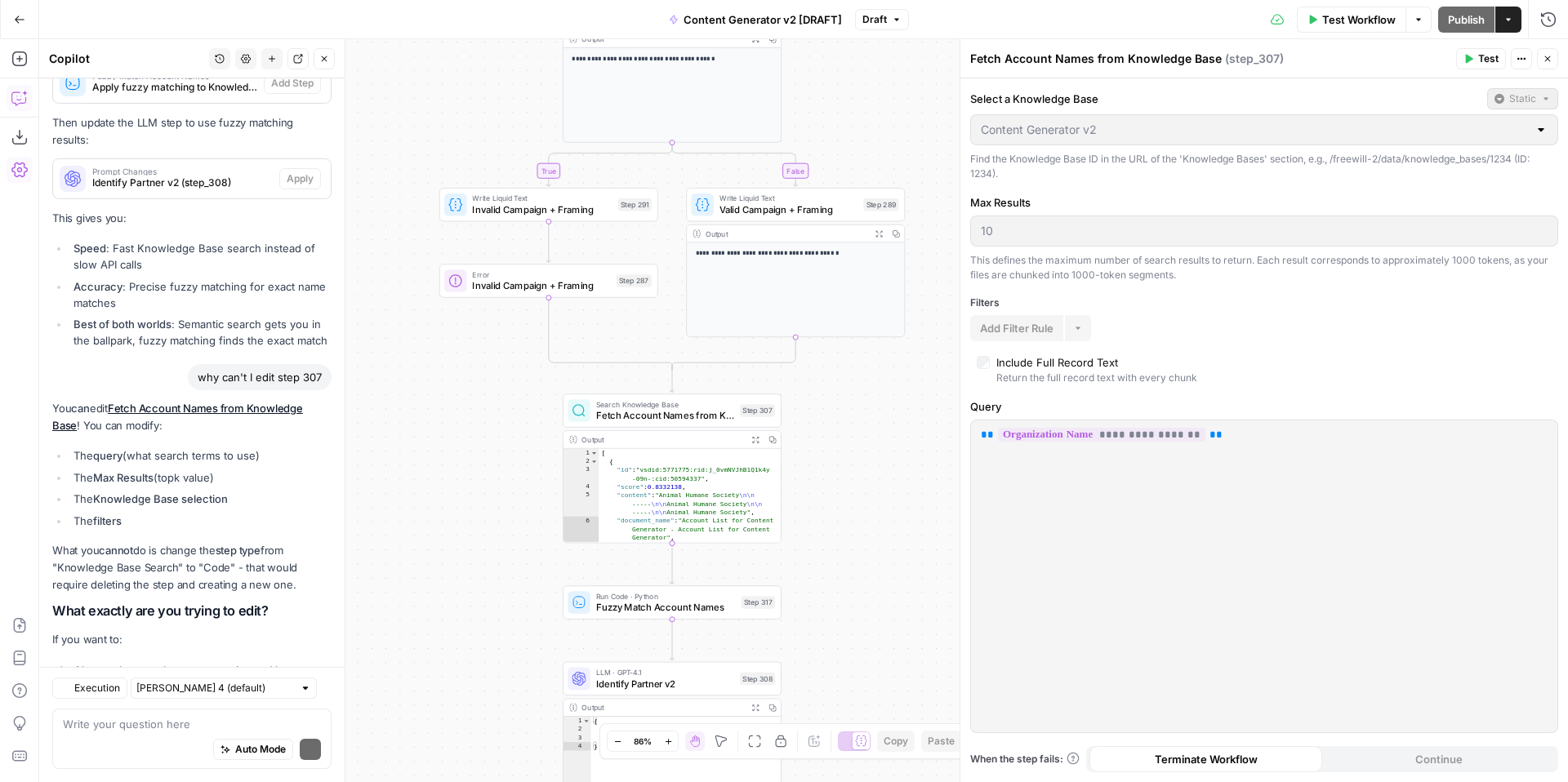
scroll to position [6715, 0]
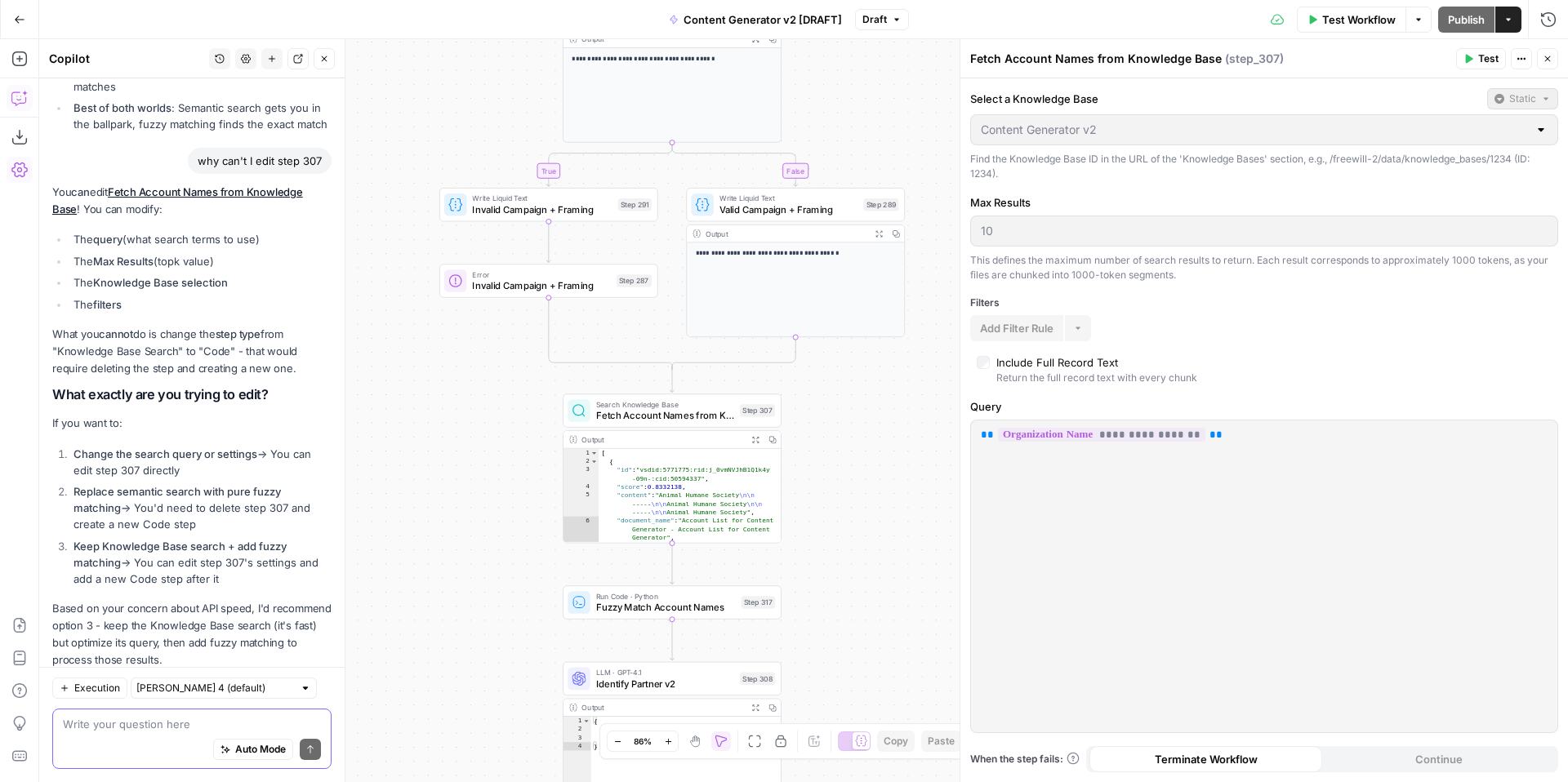
click at [98, 722] on textarea at bounding box center [192, 724] width 258 height 17
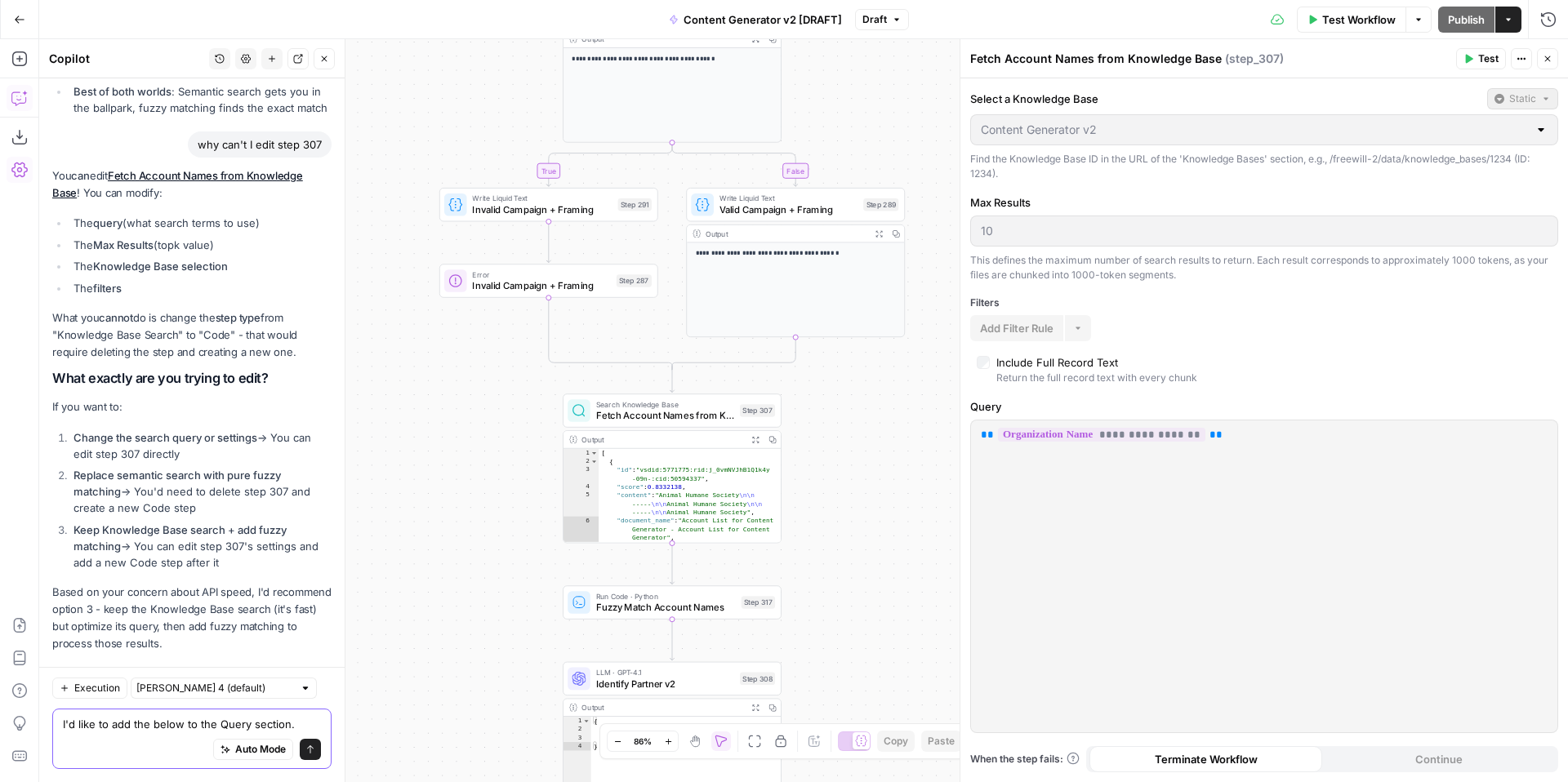
paste textarea "Lore ipsumdolo sitametc adip elits doeiusmo "{temporincidi_utla}". Etdolo magna…"
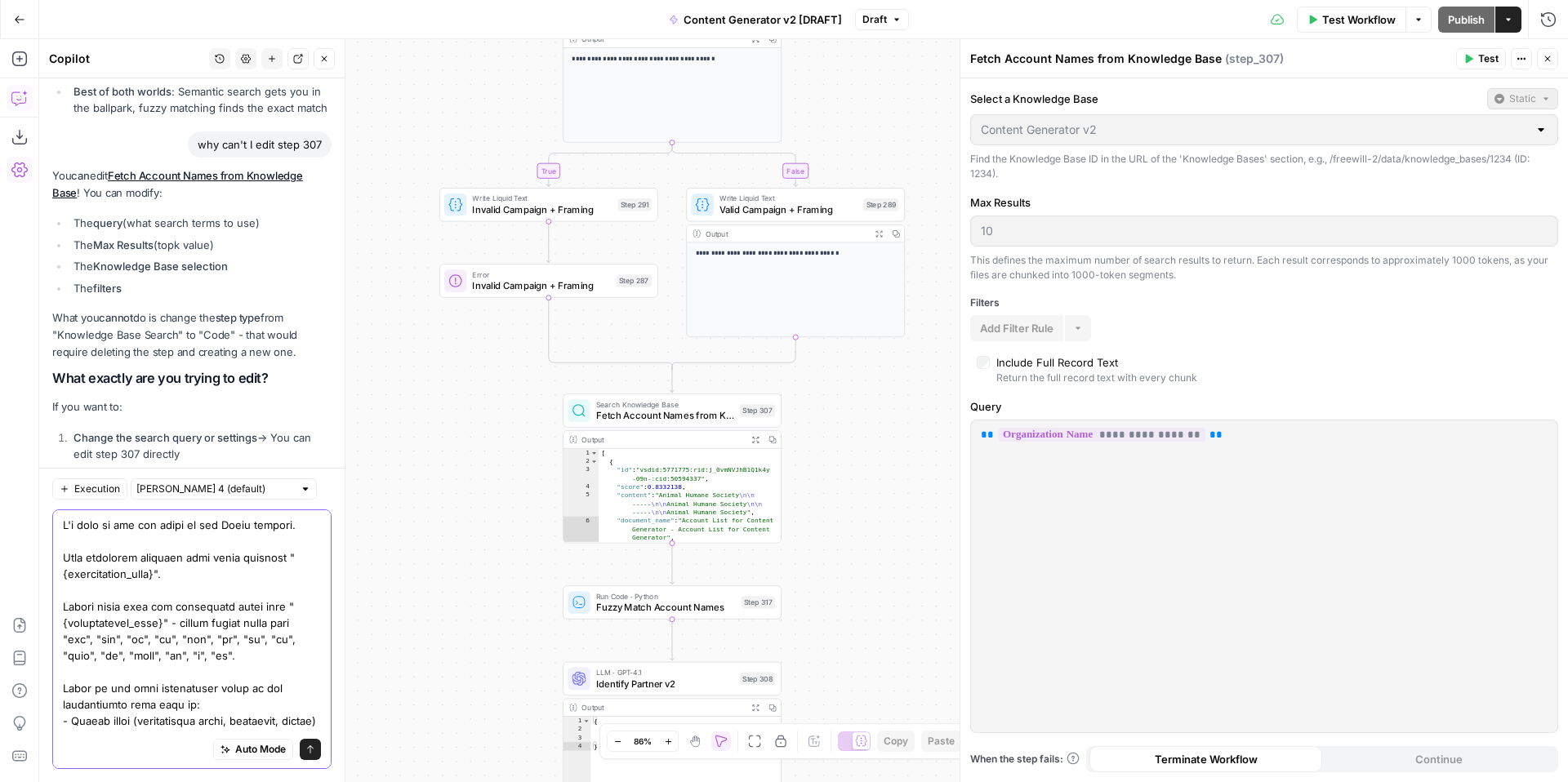
scroll to position [319, 0]
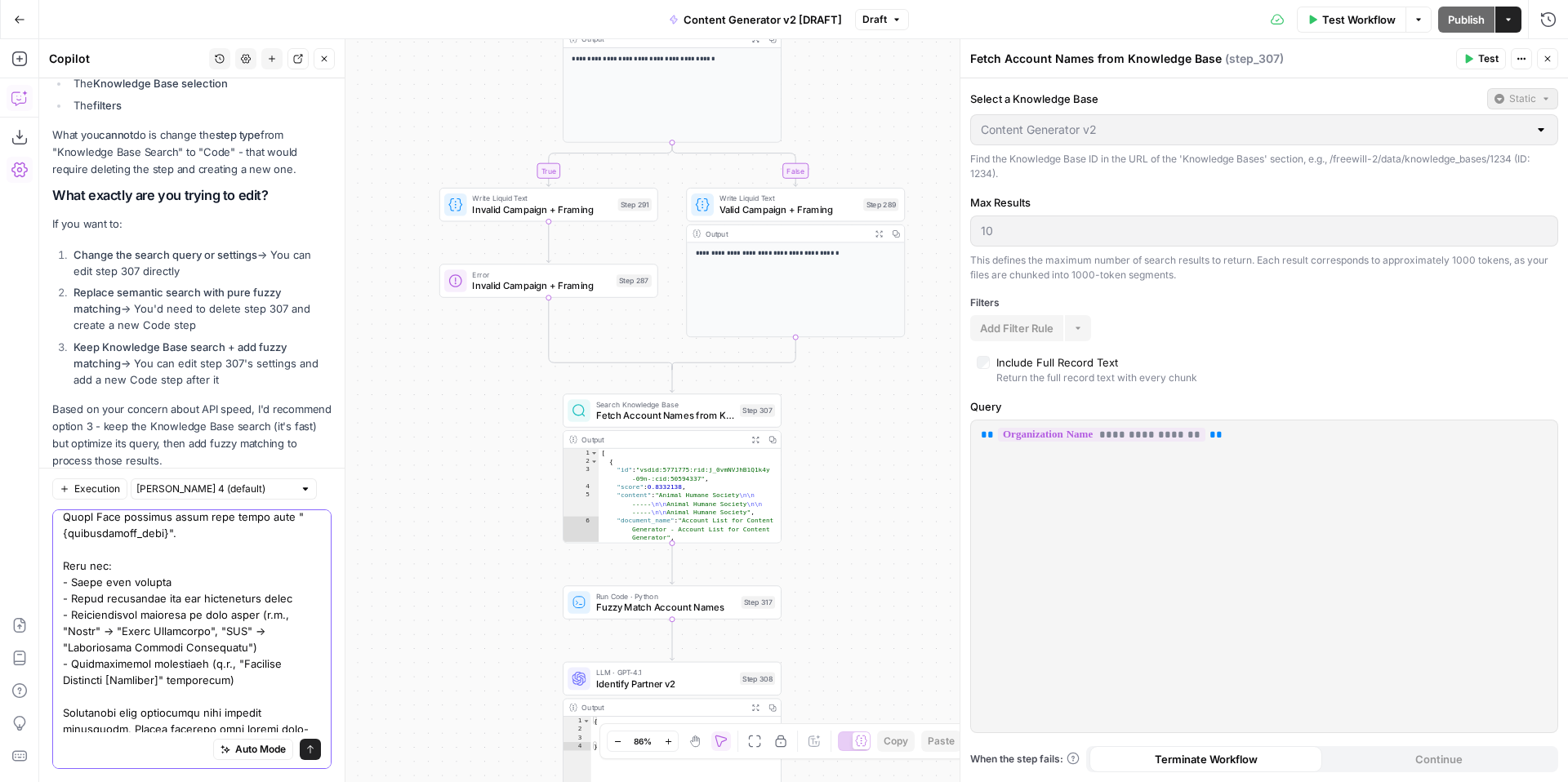
type textarea "L'i dolo si ame con adipi el sed Doeiu tempori. Utla etdolorem aliquaen admi ve…"
click at [316, 746] on button "Send" at bounding box center [310, 750] width 22 height 22
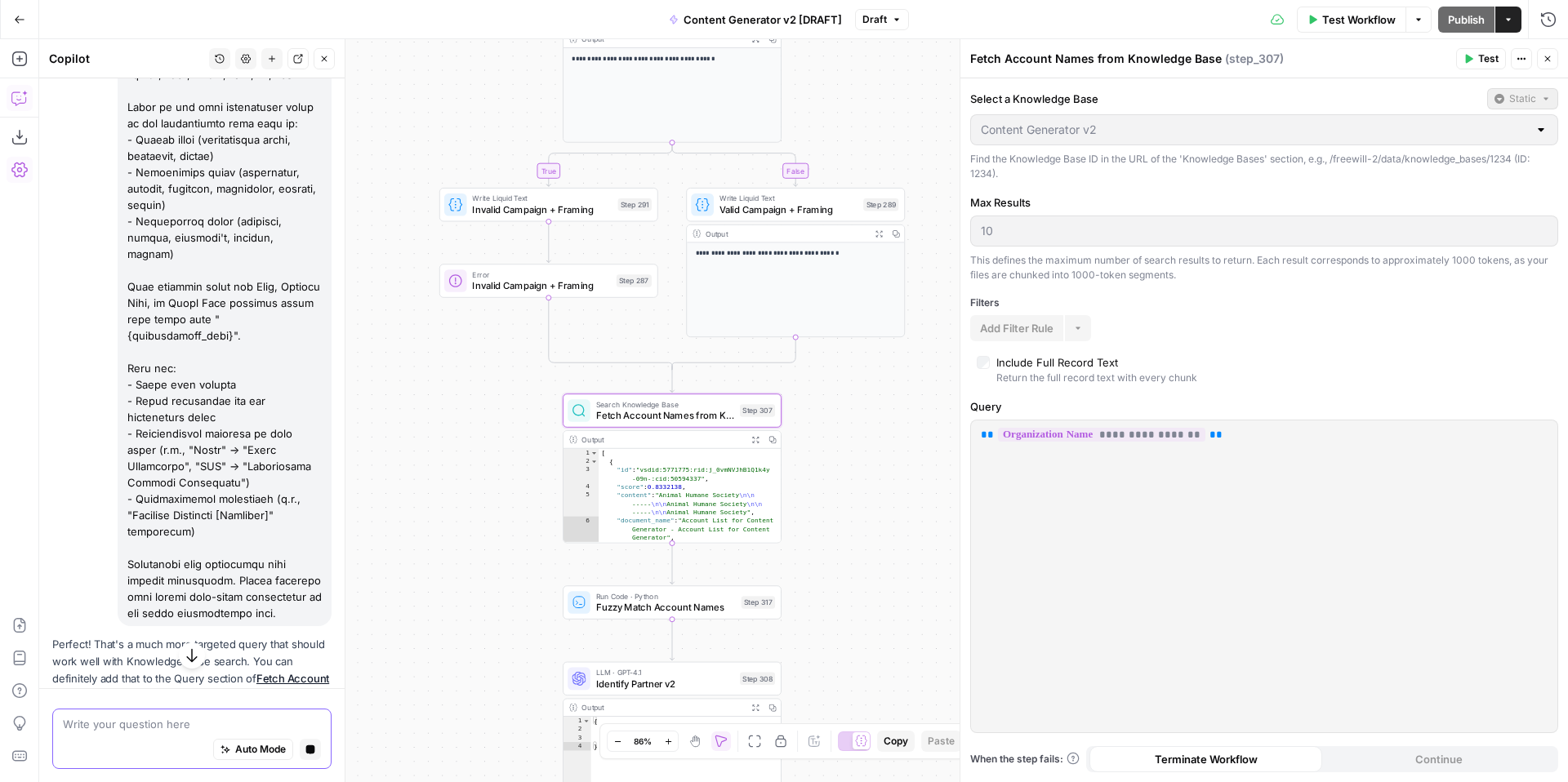
scroll to position [7408, 0]
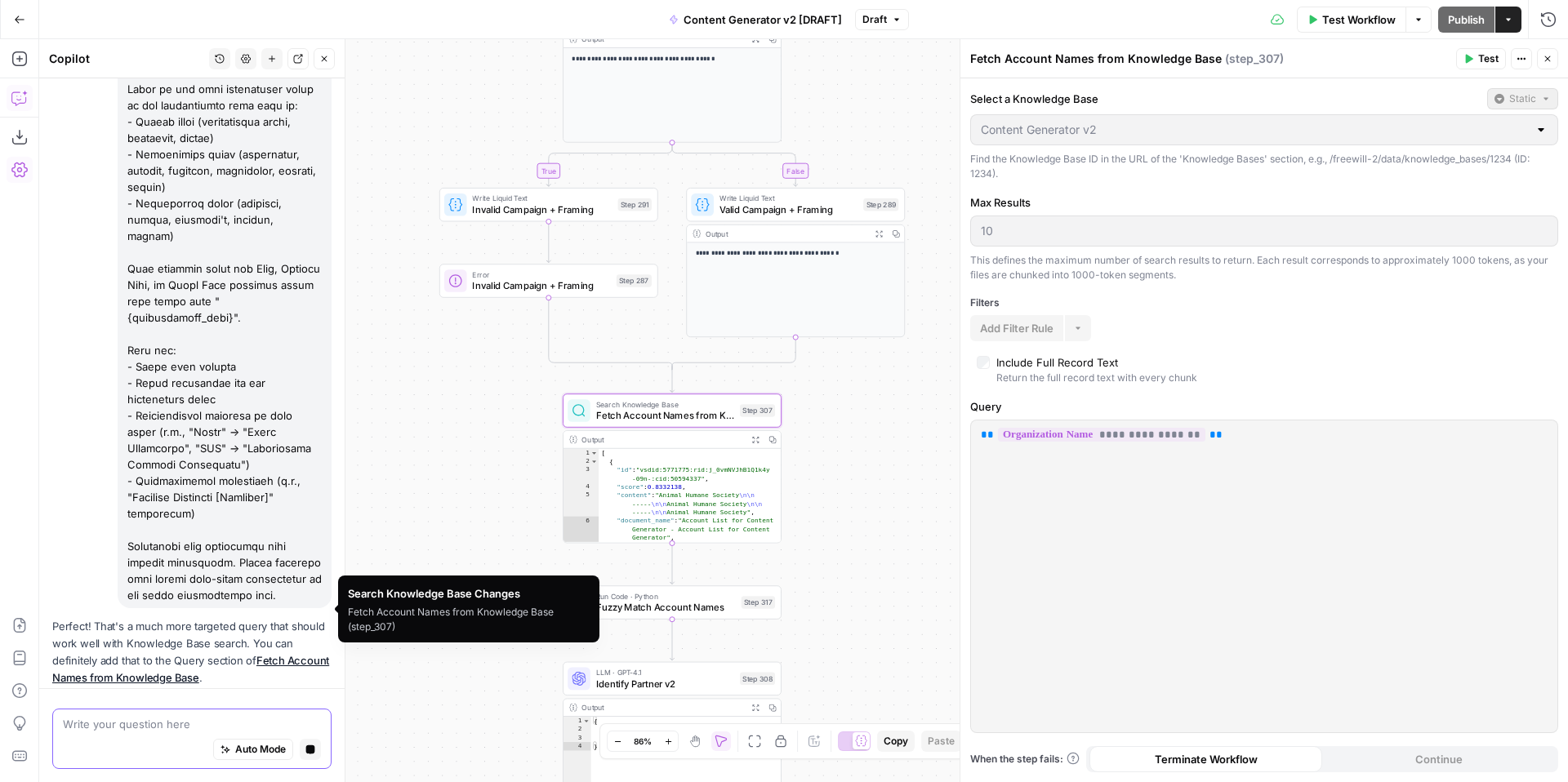
click at [265, 618] on div "Perfect! That's a much more targeted query that should work well with Knowledge…" at bounding box center [191, 714] width 279 height 193
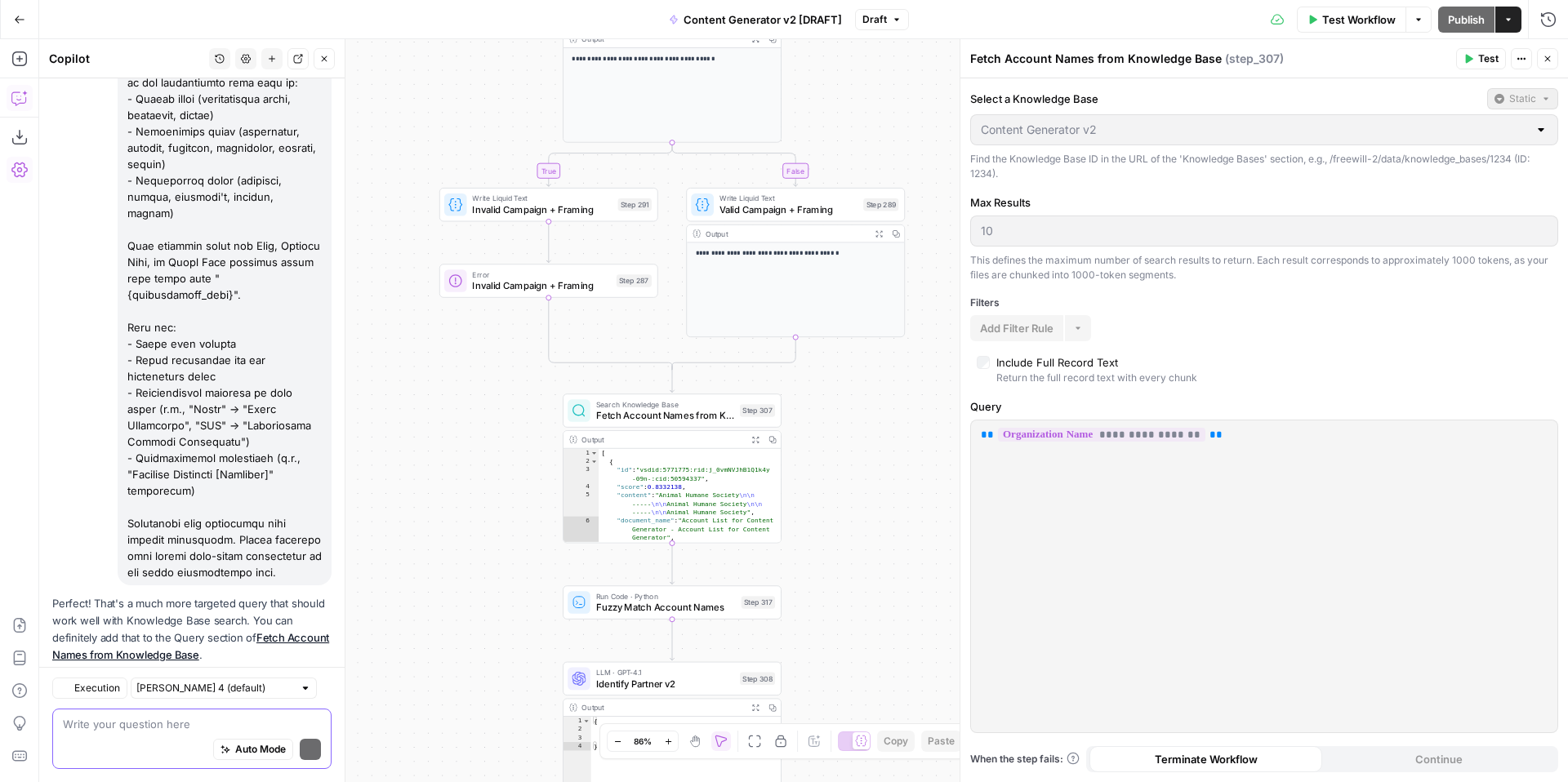
scroll to position [7816, 0]
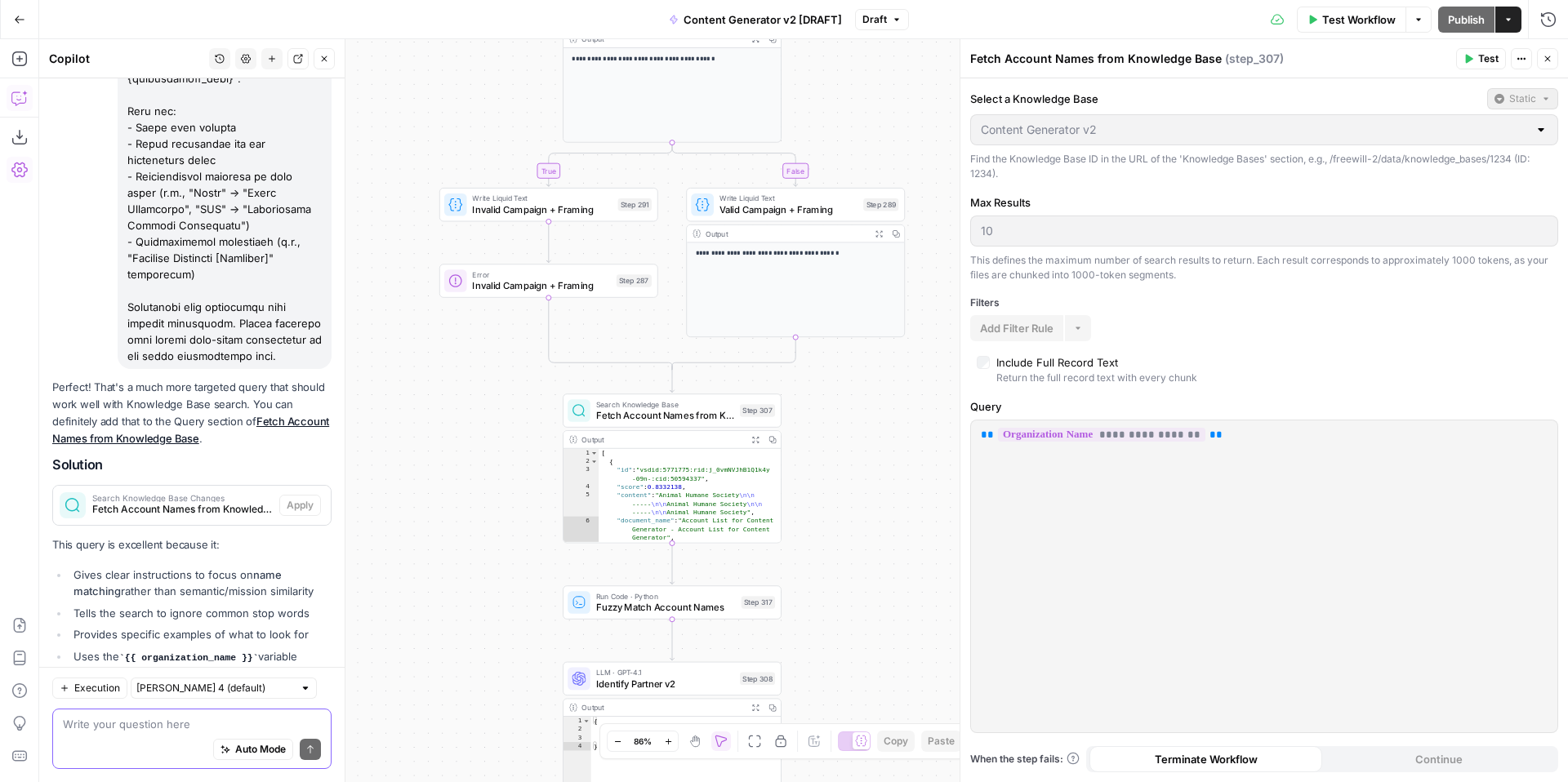
click at [1549, 60] on icon "button" at bounding box center [1547, 59] width 6 height 6
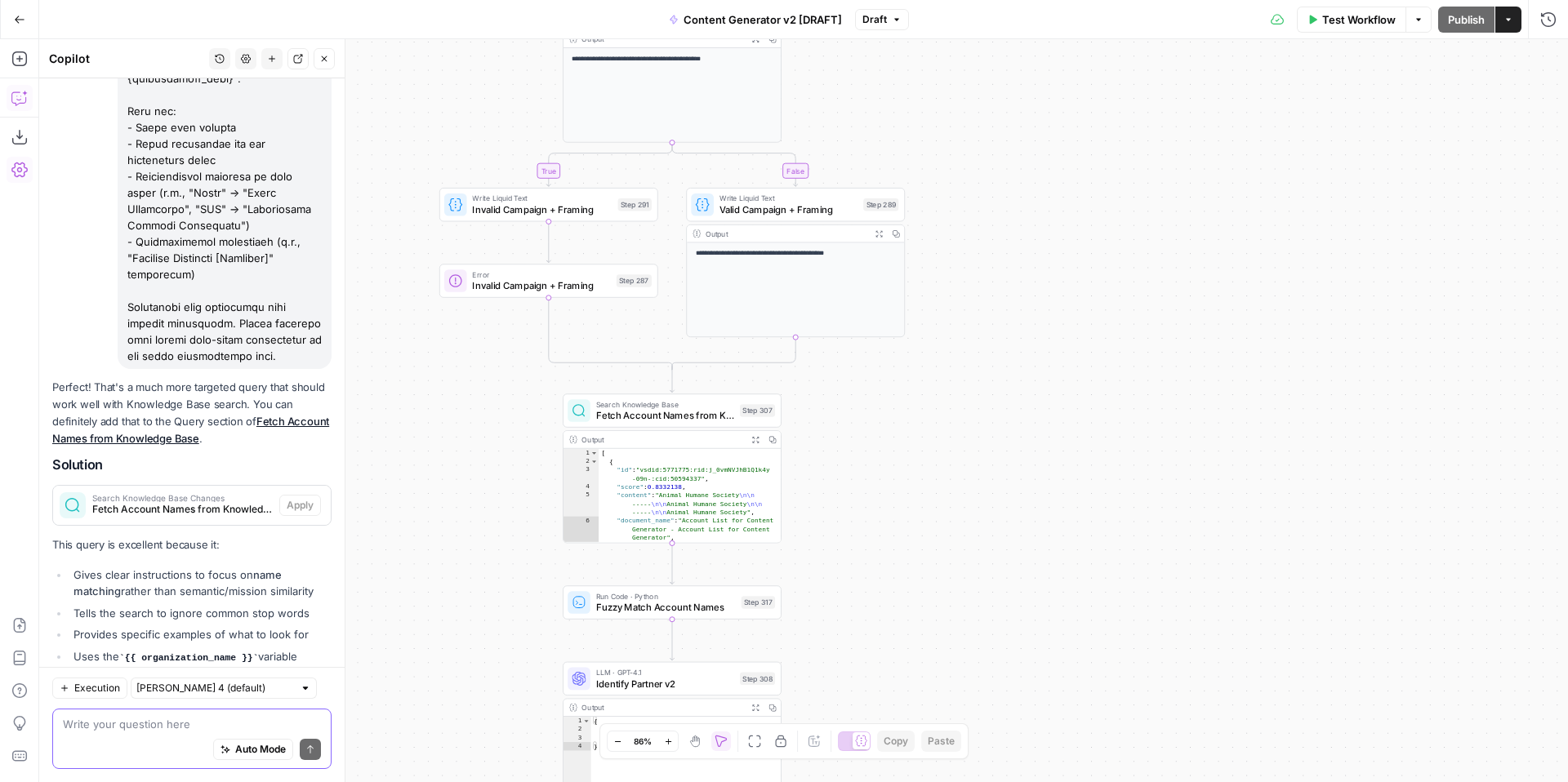
click at [171, 729] on textarea at bounding box center [192, 724] width 258 height 17
type textarea "h"
type textarea "the UI is not responding. I can't click the apply button"
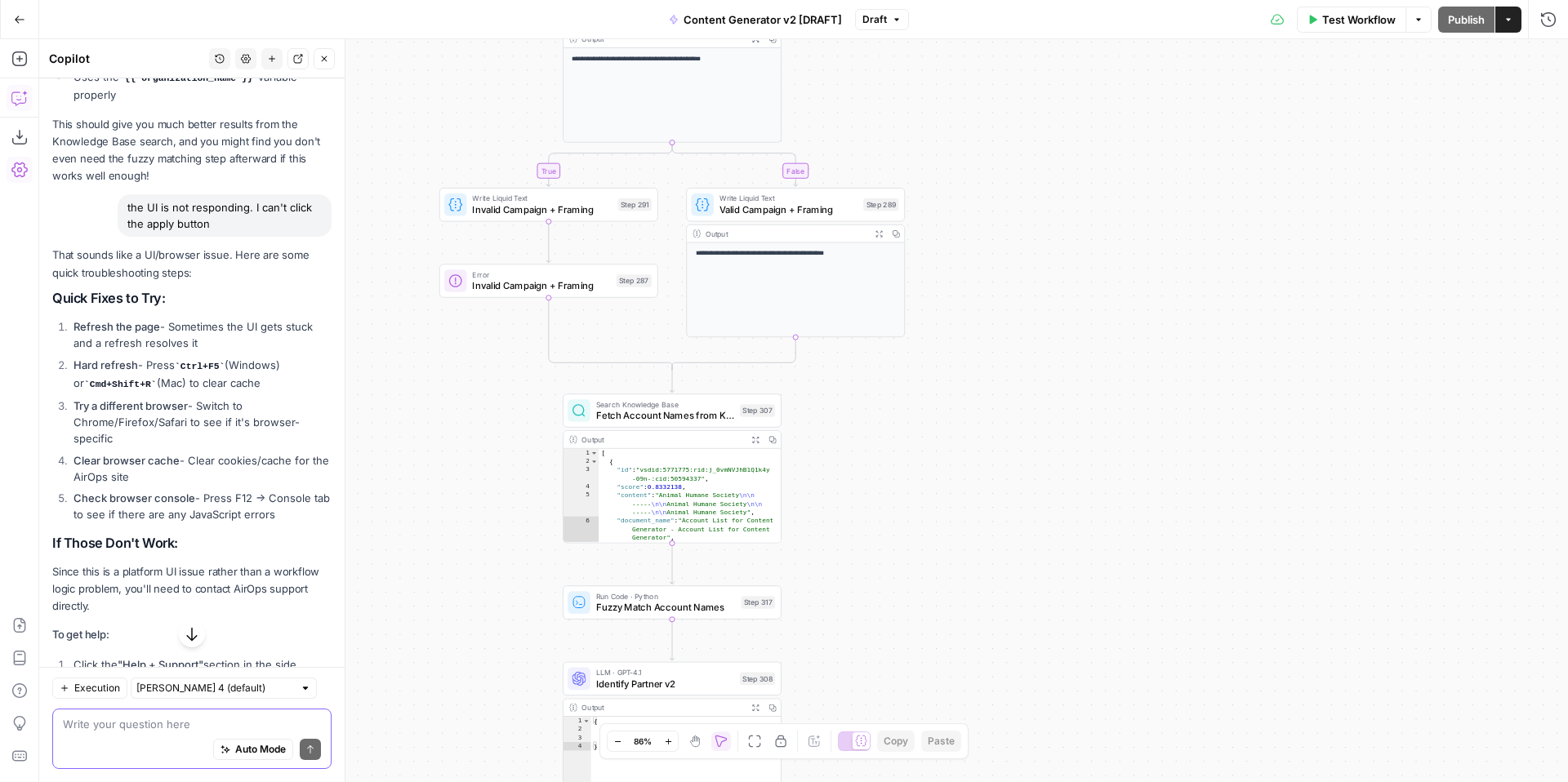
scroll to position [8394, 0]
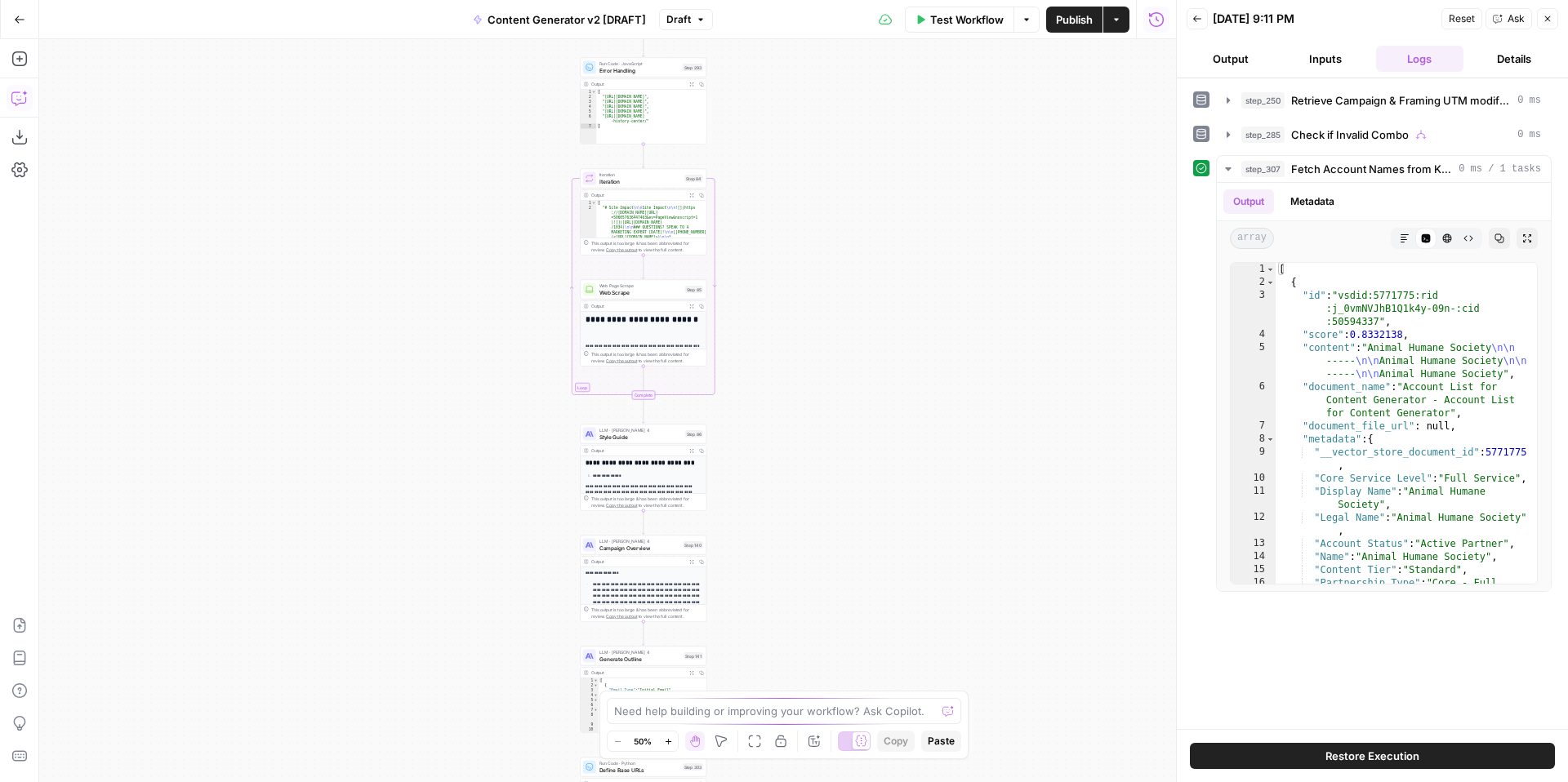
click at [21, 99] on icon "button" at bounding box center [18, 99] width 4 height 1
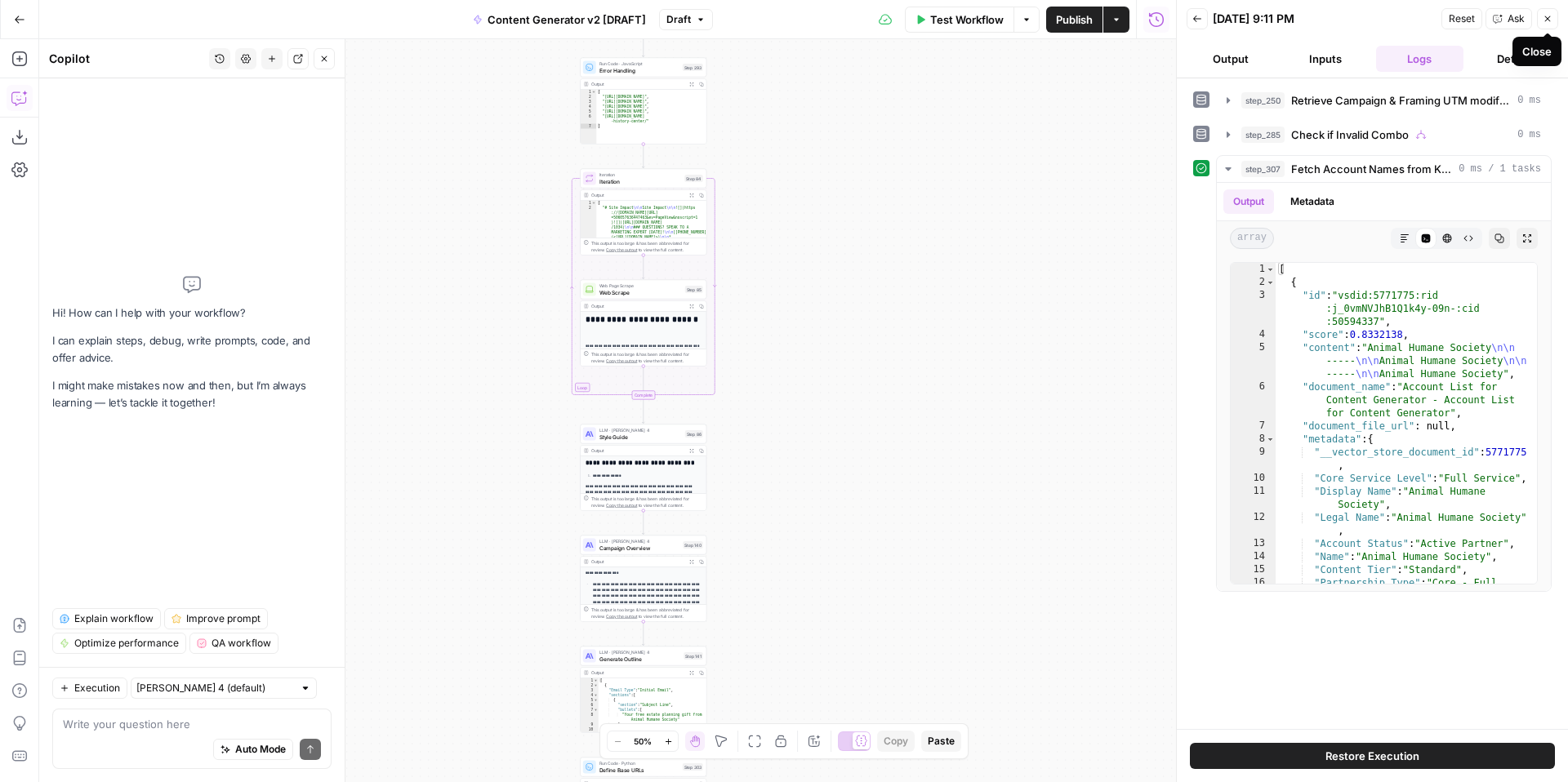
click at [1545, 20] on icon "button" at bounding box center [1547, 19] width 10 height 10
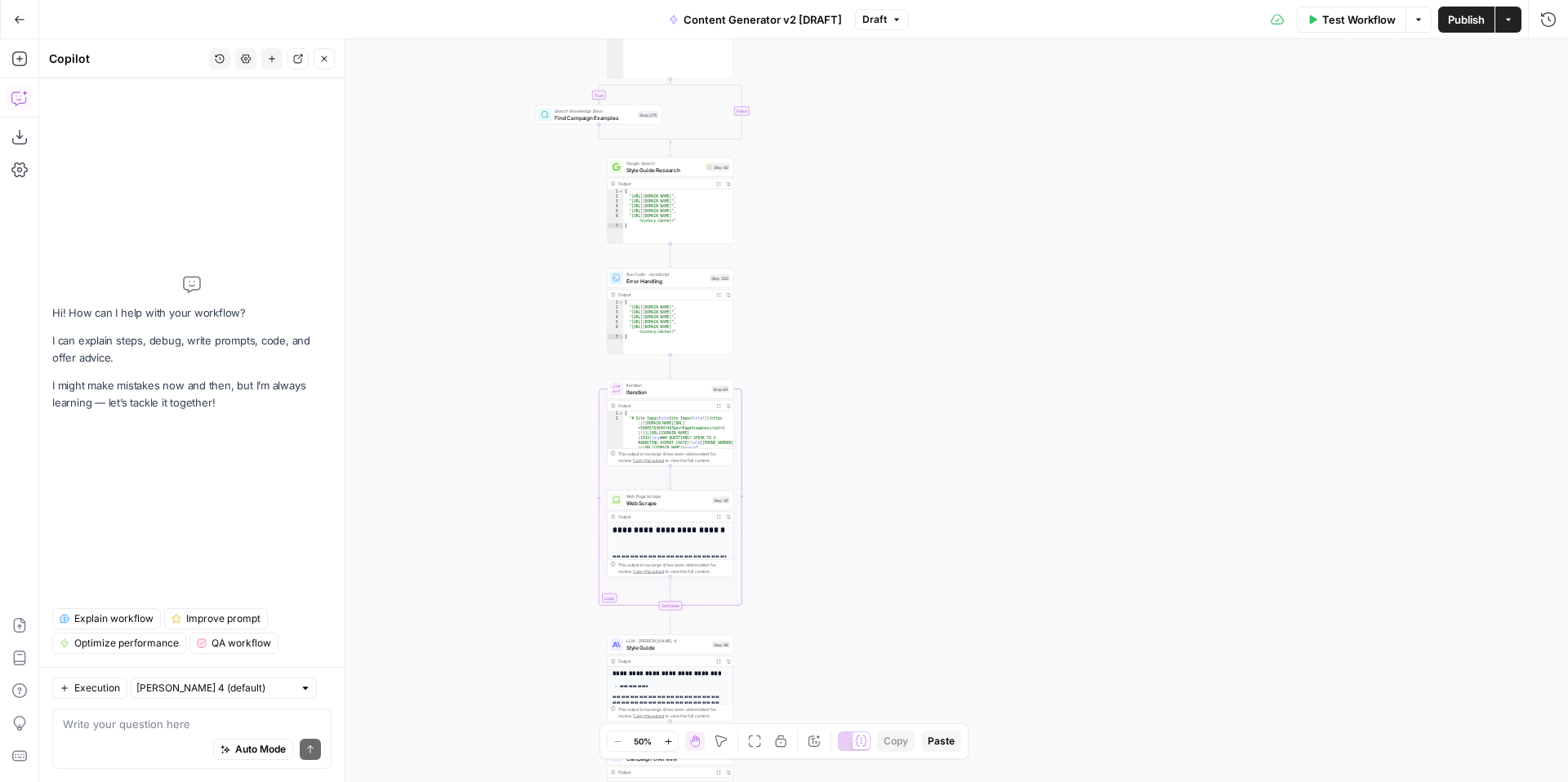
drag, startPoint x: 950, startPoint y: 536, endPoint x: 977, endPoint y: 748, distance: 213.7
click at [977, 748] on div "**********" at bounding box center [803, 410] width 1529 height 743
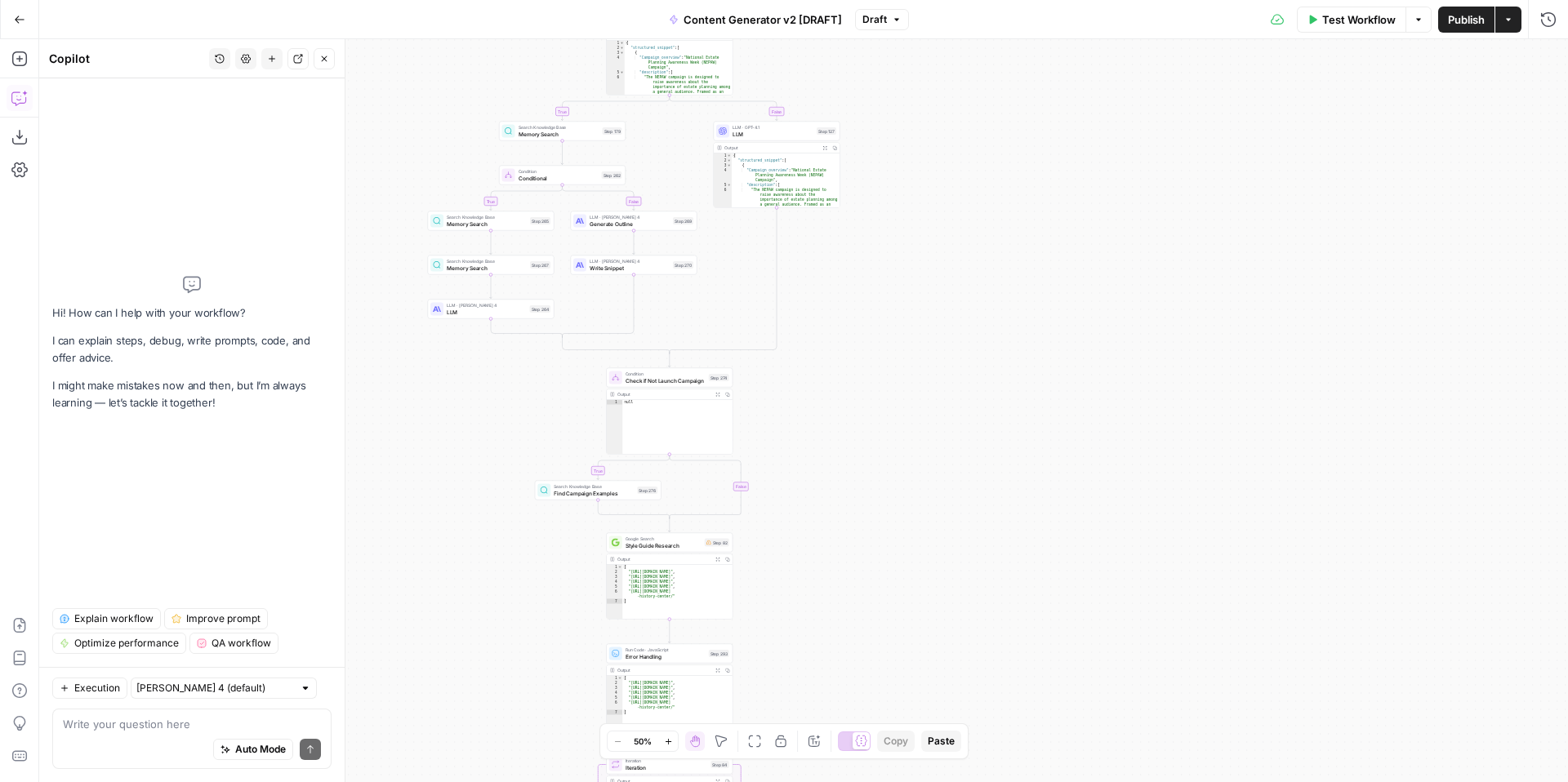
drag, startPoint x: 974, startPoint y: 309, endPoint x: 974, endPoint y: 675, distance: 366.0
click at [974, 675] on div "**********" at bounding box center [803, 410] width 1529 height 743
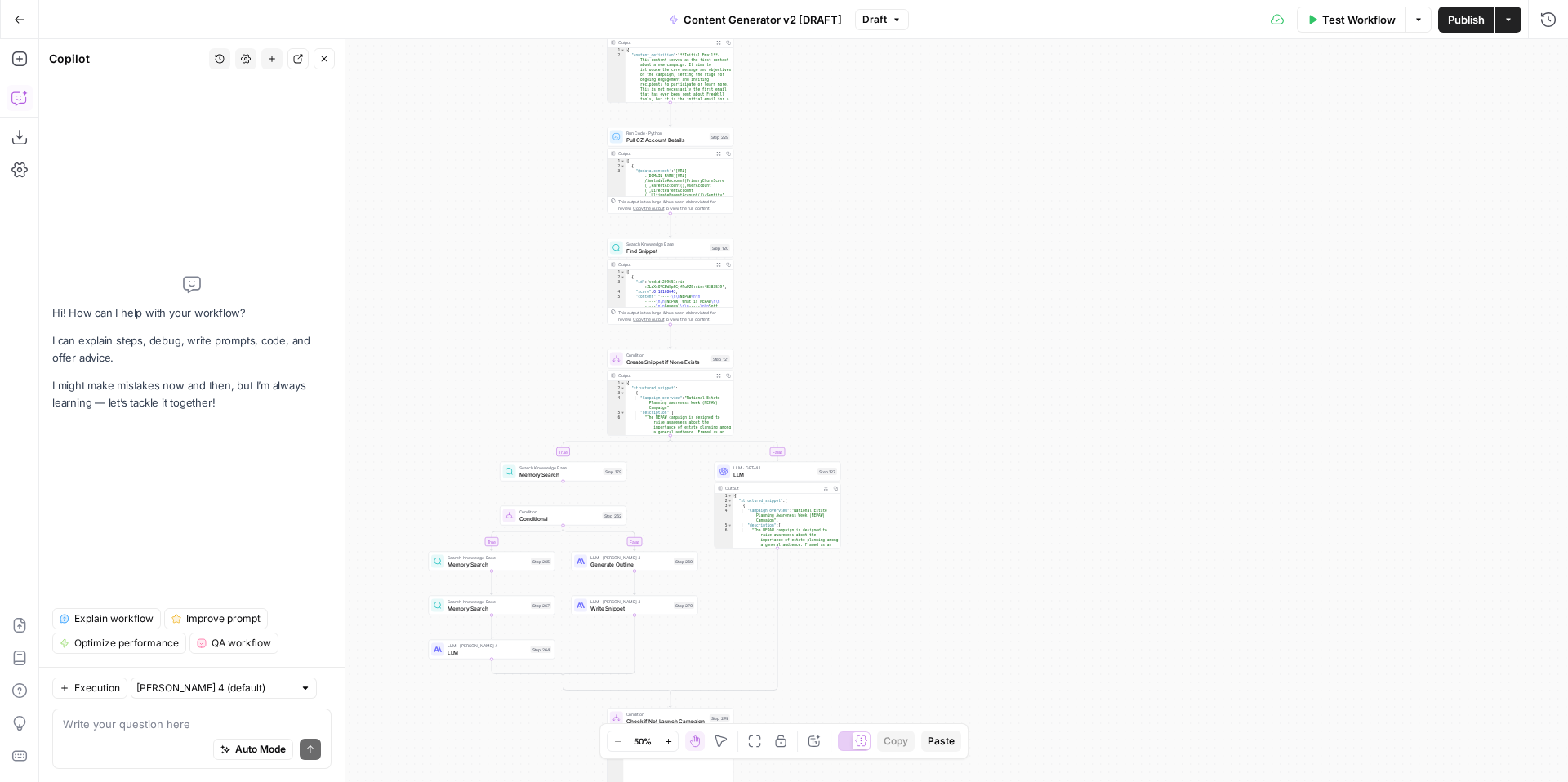
drag, startPoint x: 945, startPoint y: 300, endPoint x: 945, endPoint y: 612, distance: 312.0
click at [945, 612] on div "**********" at bounding box center [803, 410] width 1529 height 743
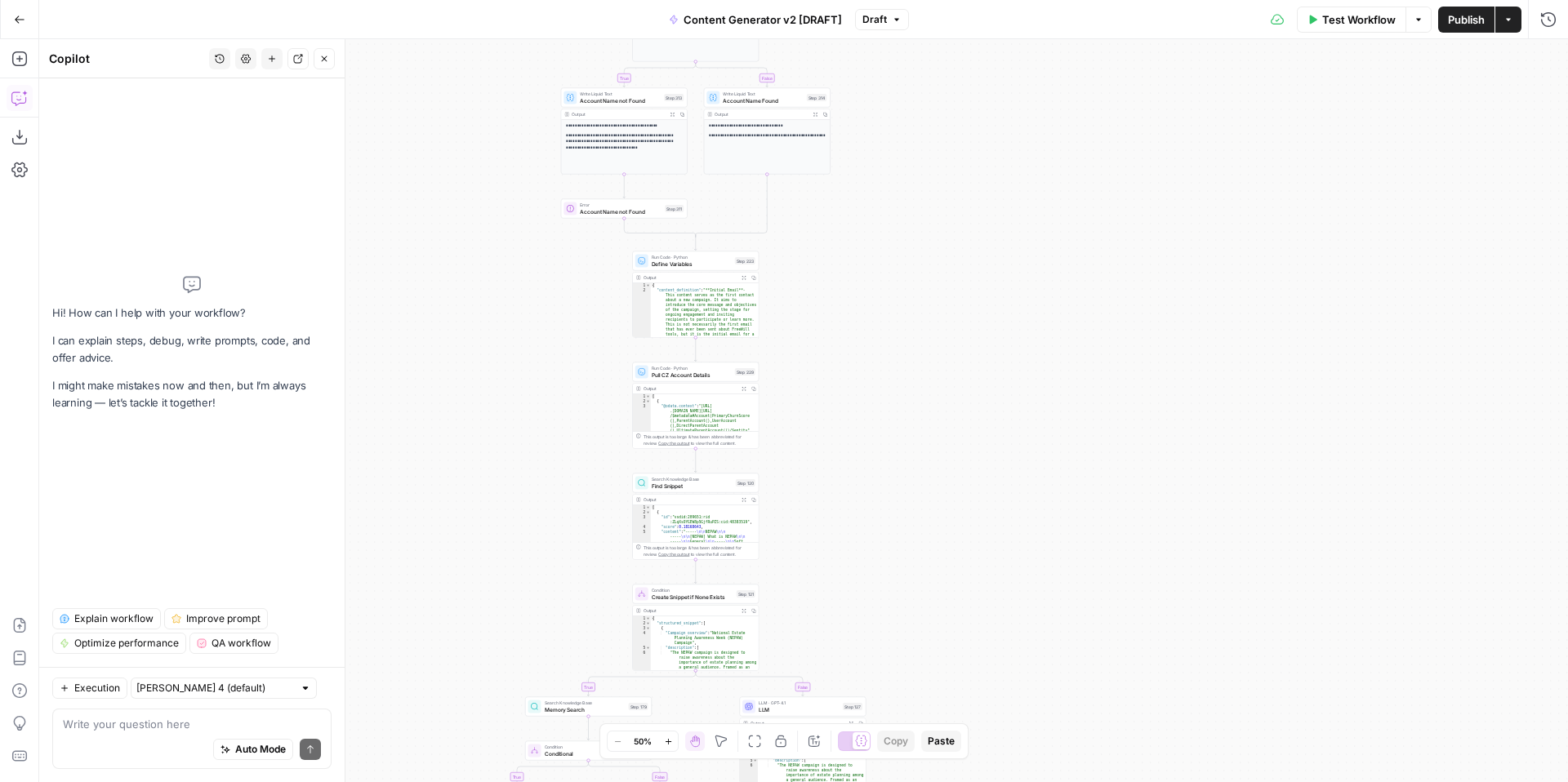
drag, startPoint x: 942, startPoint y: 276, endPoint x: 967, endPoint y: 501, distance: 226.4
click at [968, 506] on div "**********" at bounding box center [803, 410] width 1529 height 743
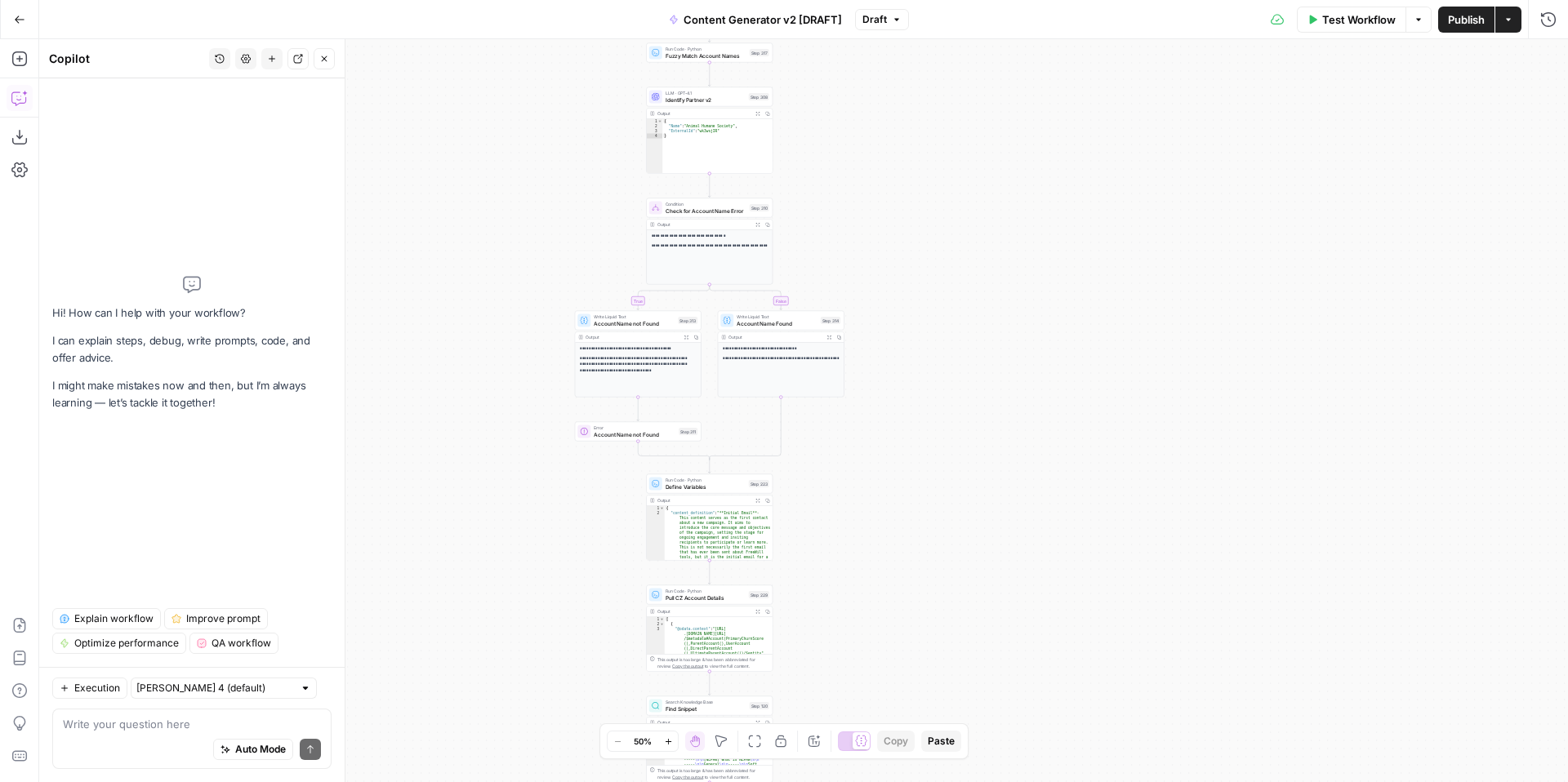
drag, startPoint x: 954, startPoint y: 472, endPoint x: 968, endPoint y: 703, distance: 231.4
click at [968, 703] on div "**********" at bounding box center [803, 410] width 1529 height 743
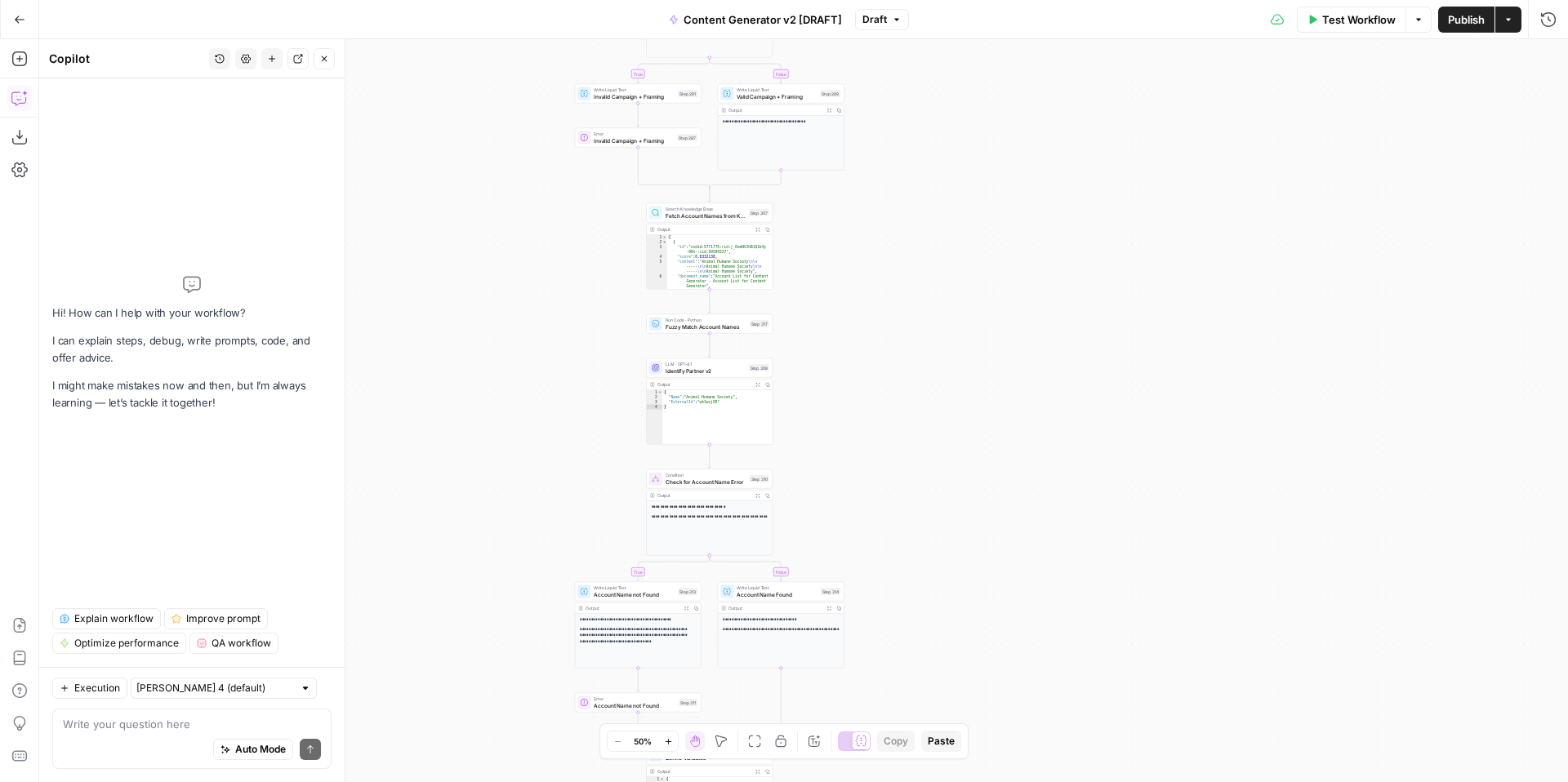
drag, startPoint x: 1010, startPoint y: 352, endPoint x: 1010, endPoint y: 591, distance: 239.0
click at [1010, 597] on div "**********" at bounding box center [803, 410] width 1529 height 743
click at [715, 212] on span "Fetch Account Names from Knowledge Base" at bounding box center [705, 215] width 80 height 8
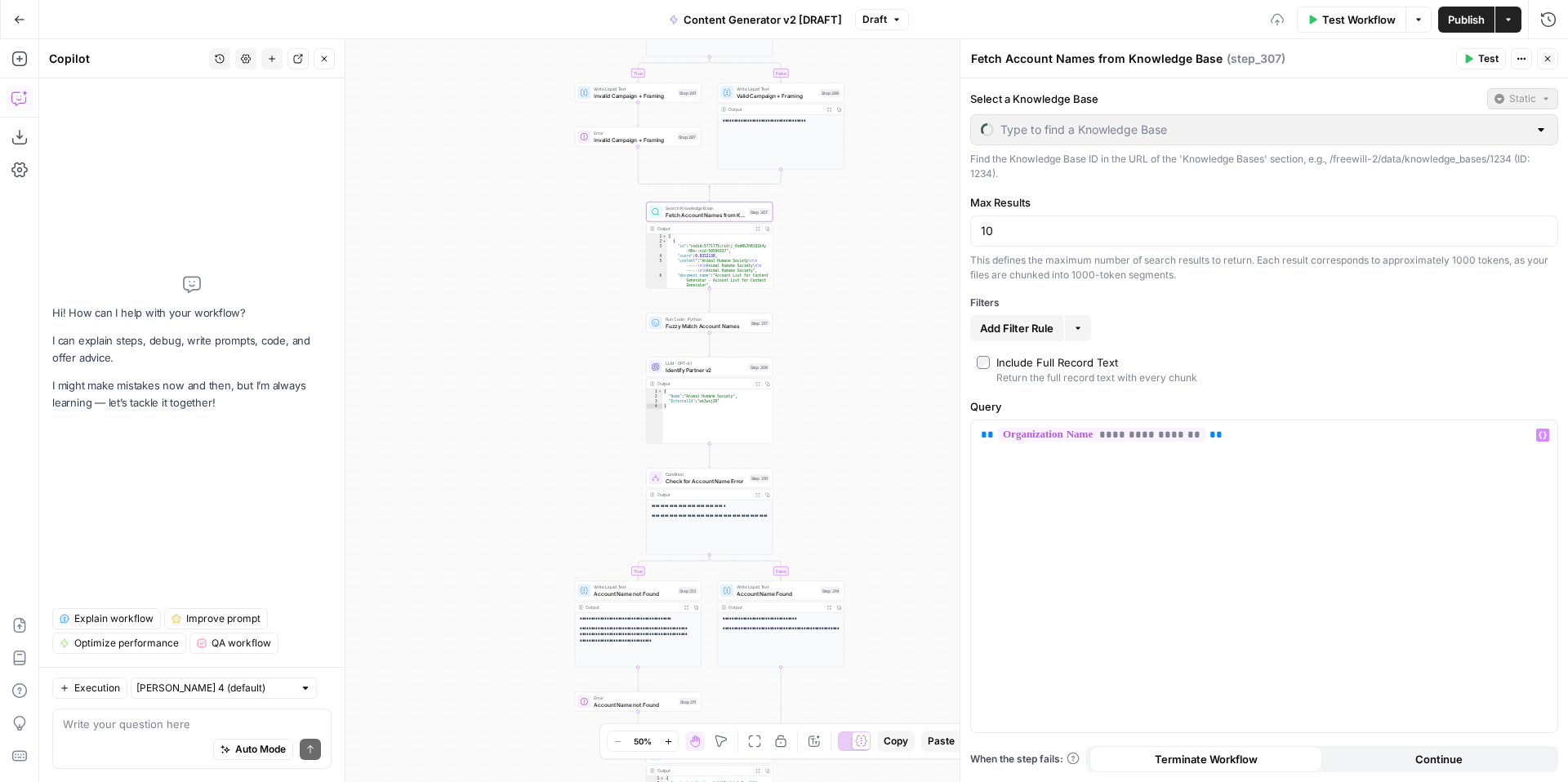
type input "Content Generator v2"
click at [1239, 435] on p "**********" at bounding box center [1264, 435] width 567 height 17
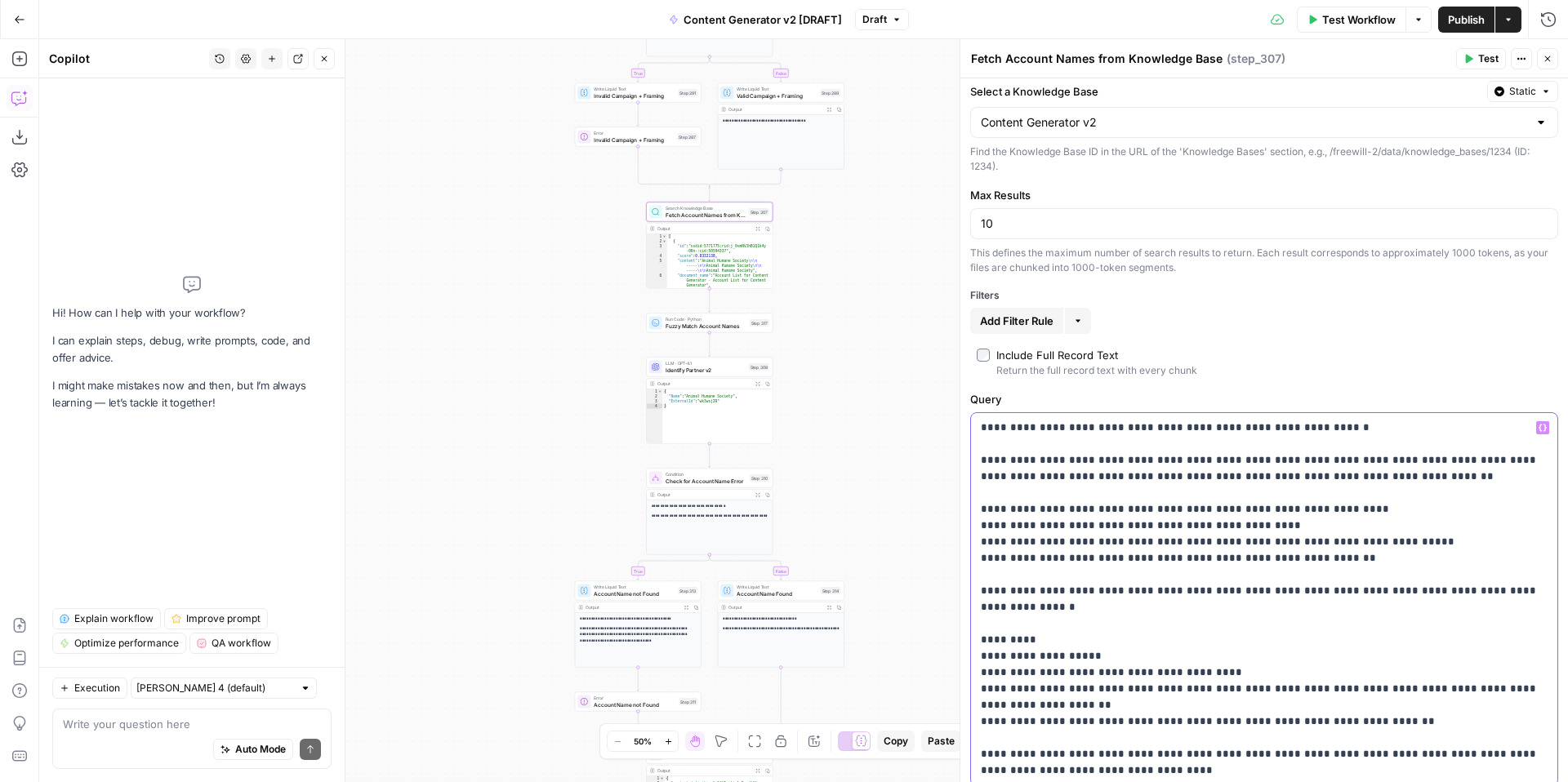
scroll to position [60, 0]
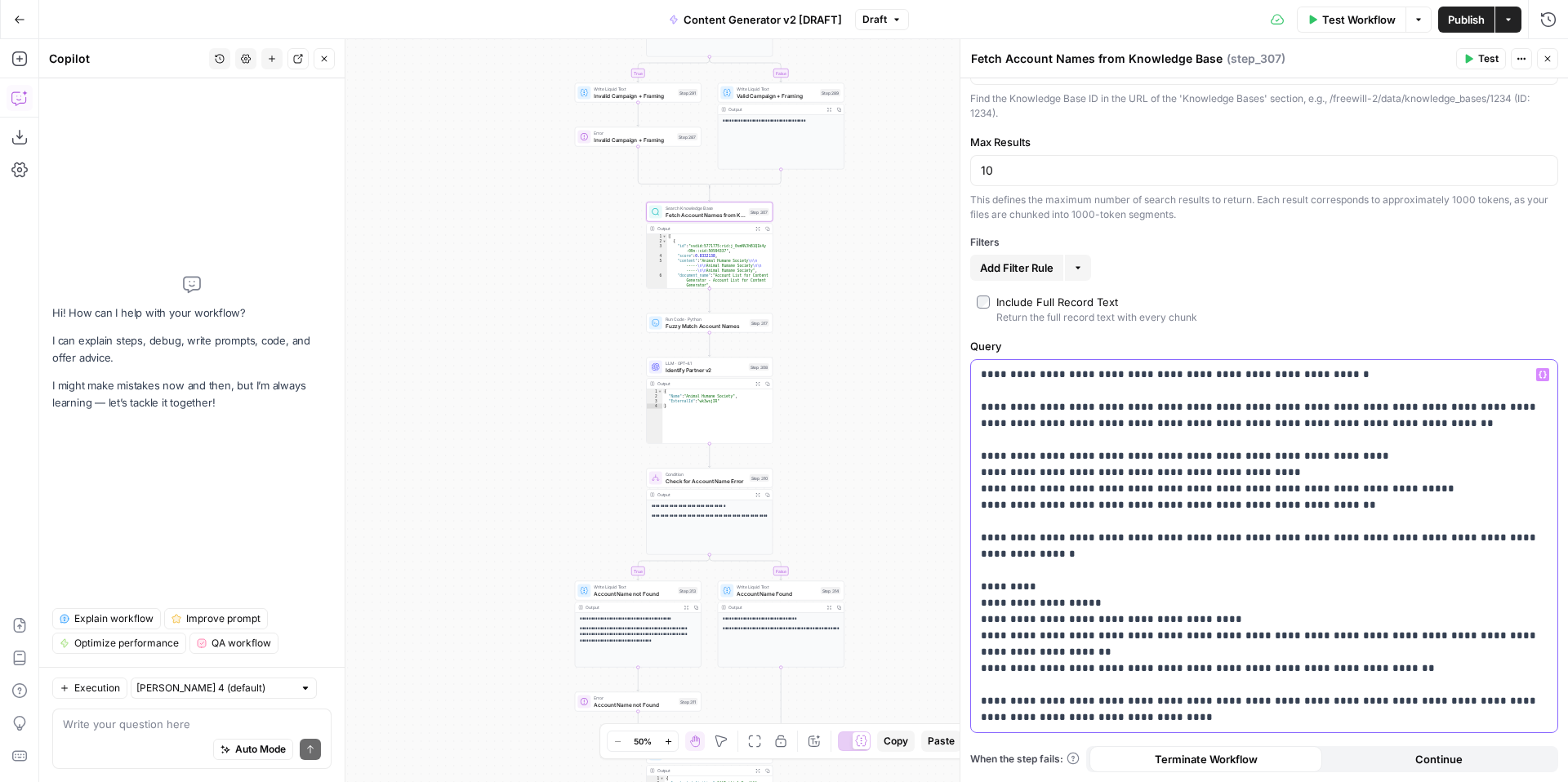
click at [1406, 568] on p "**********" at bounding box center [1264, 546] width 567 height 359
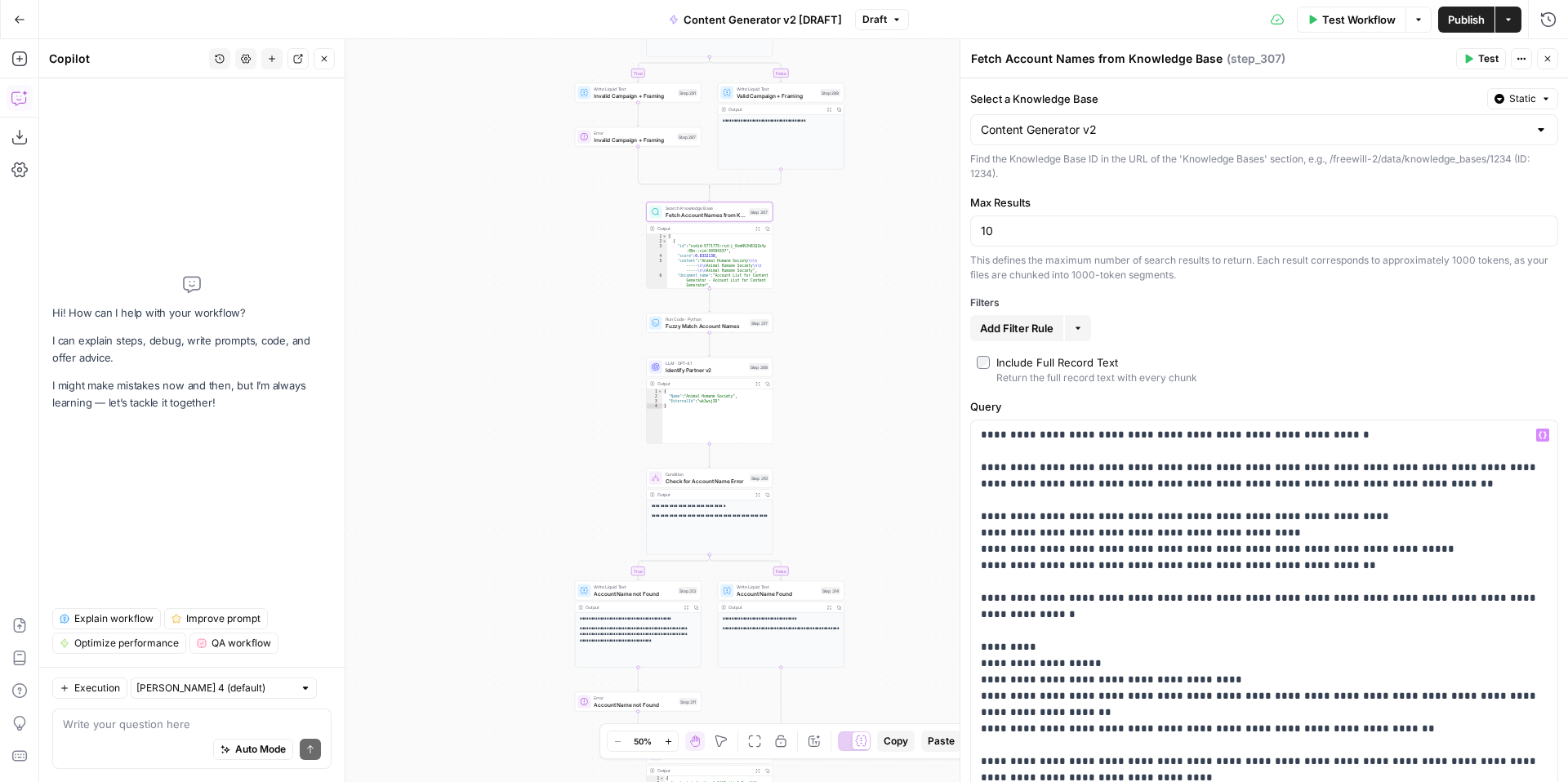
click at [1482, 64] on span "Test" at bounding box center [1488, 59] width 21 height 15
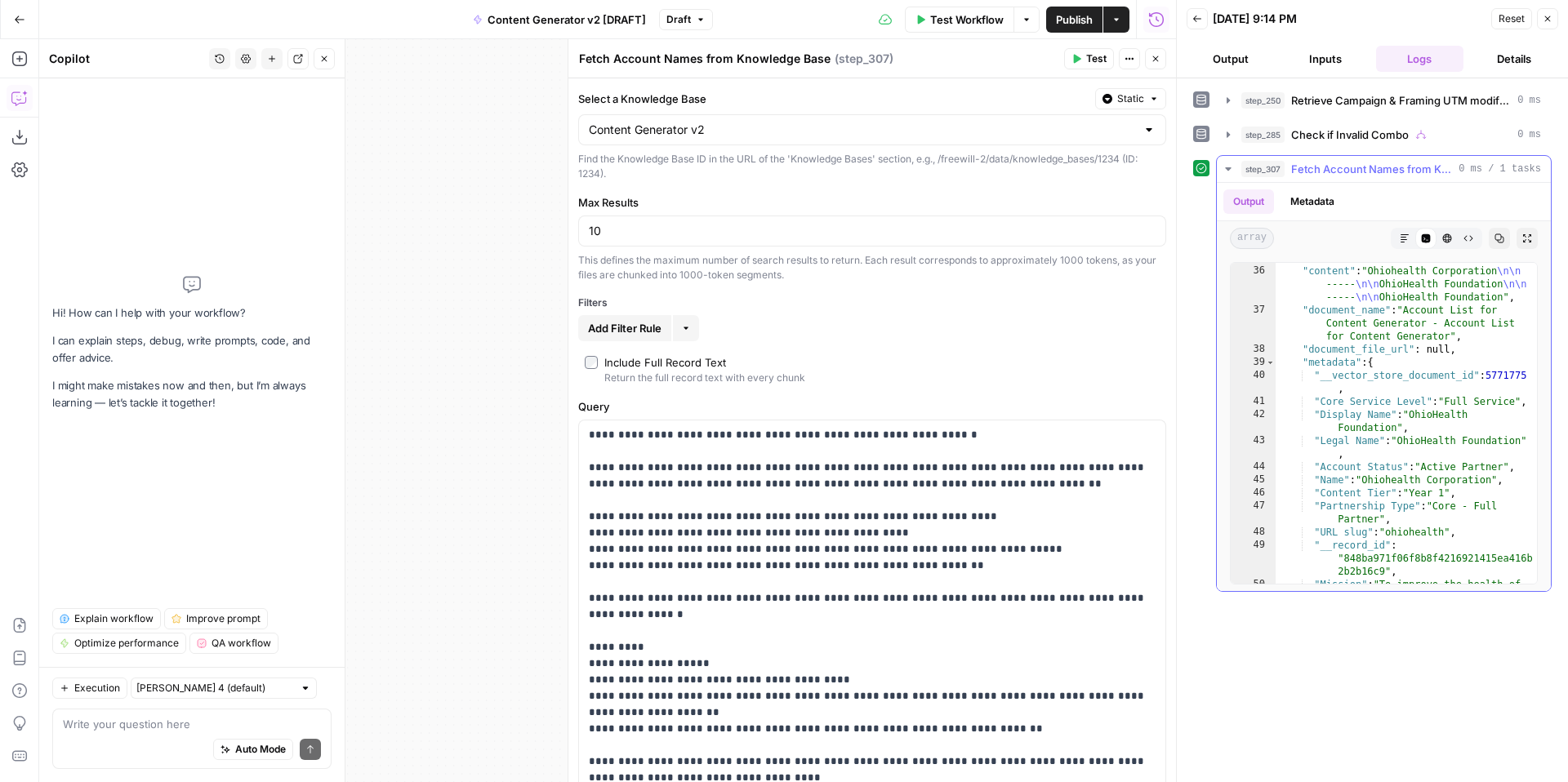
scroll to position [692, 0]
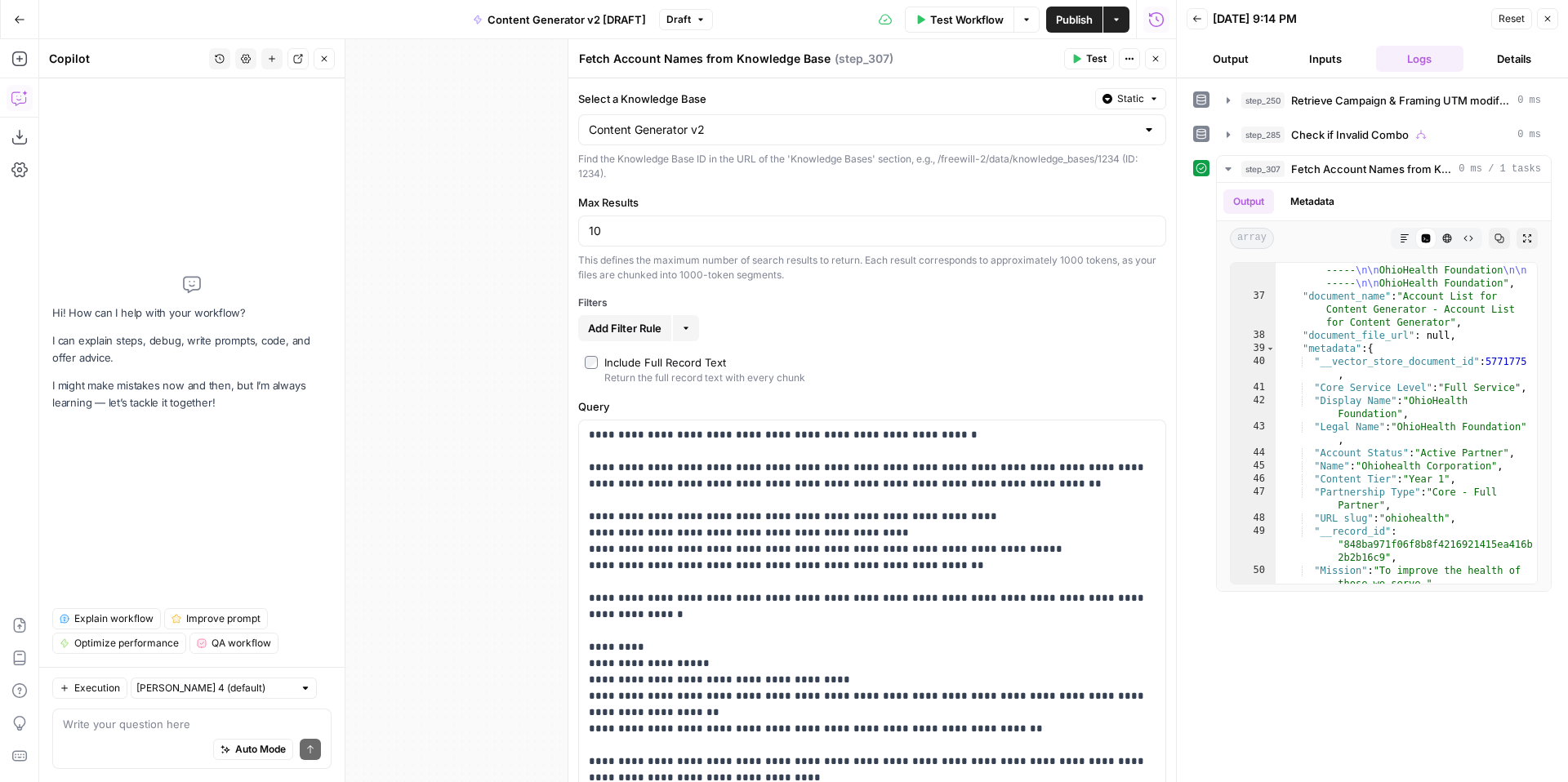
click at [1311, 60] on button "Inputs" at bounding box center [1325, 59] width 89 height 26
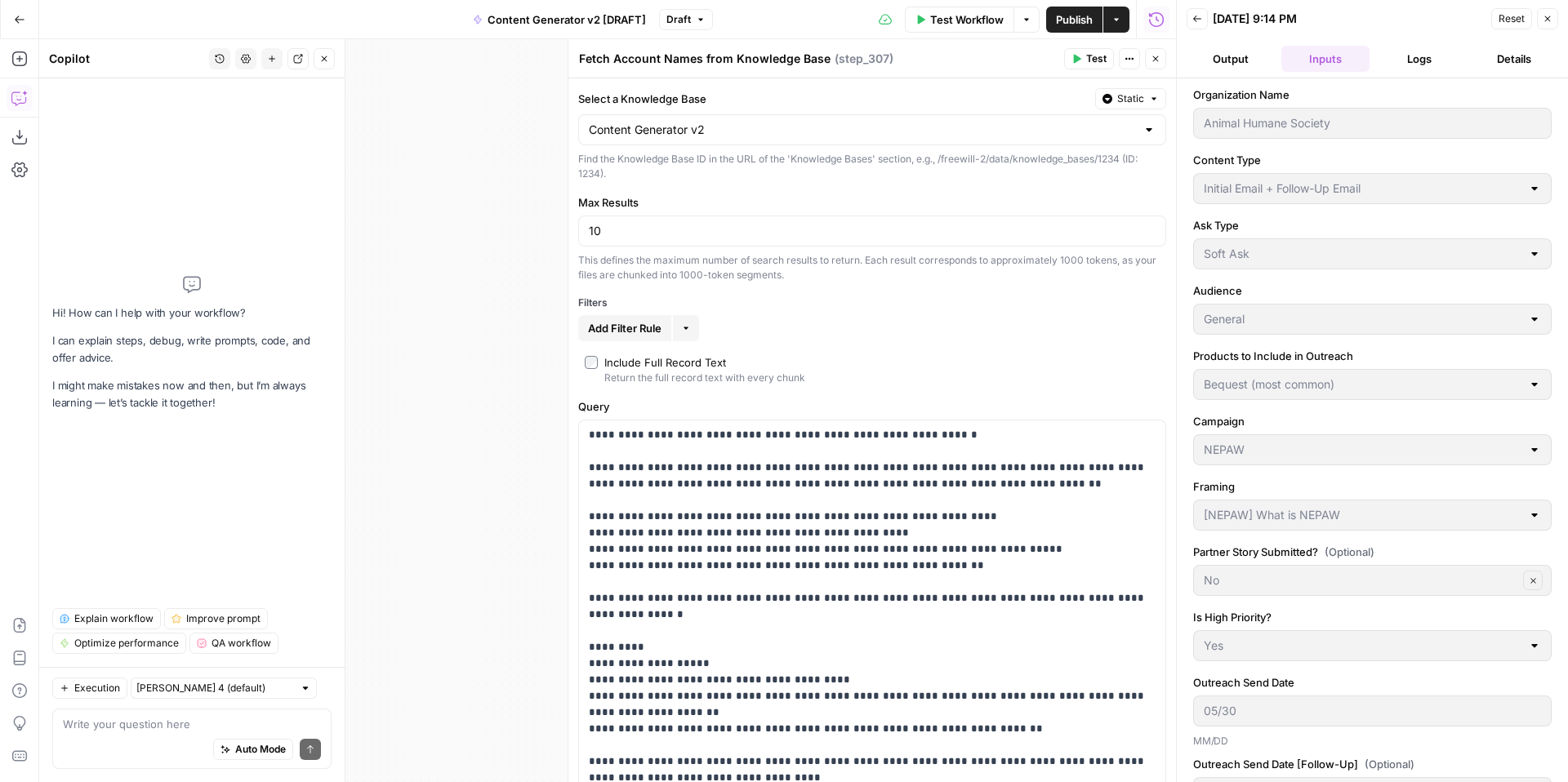
click at [1425, 62] on button "Logs" at bounding box center [1420, 59] width 89 height 26
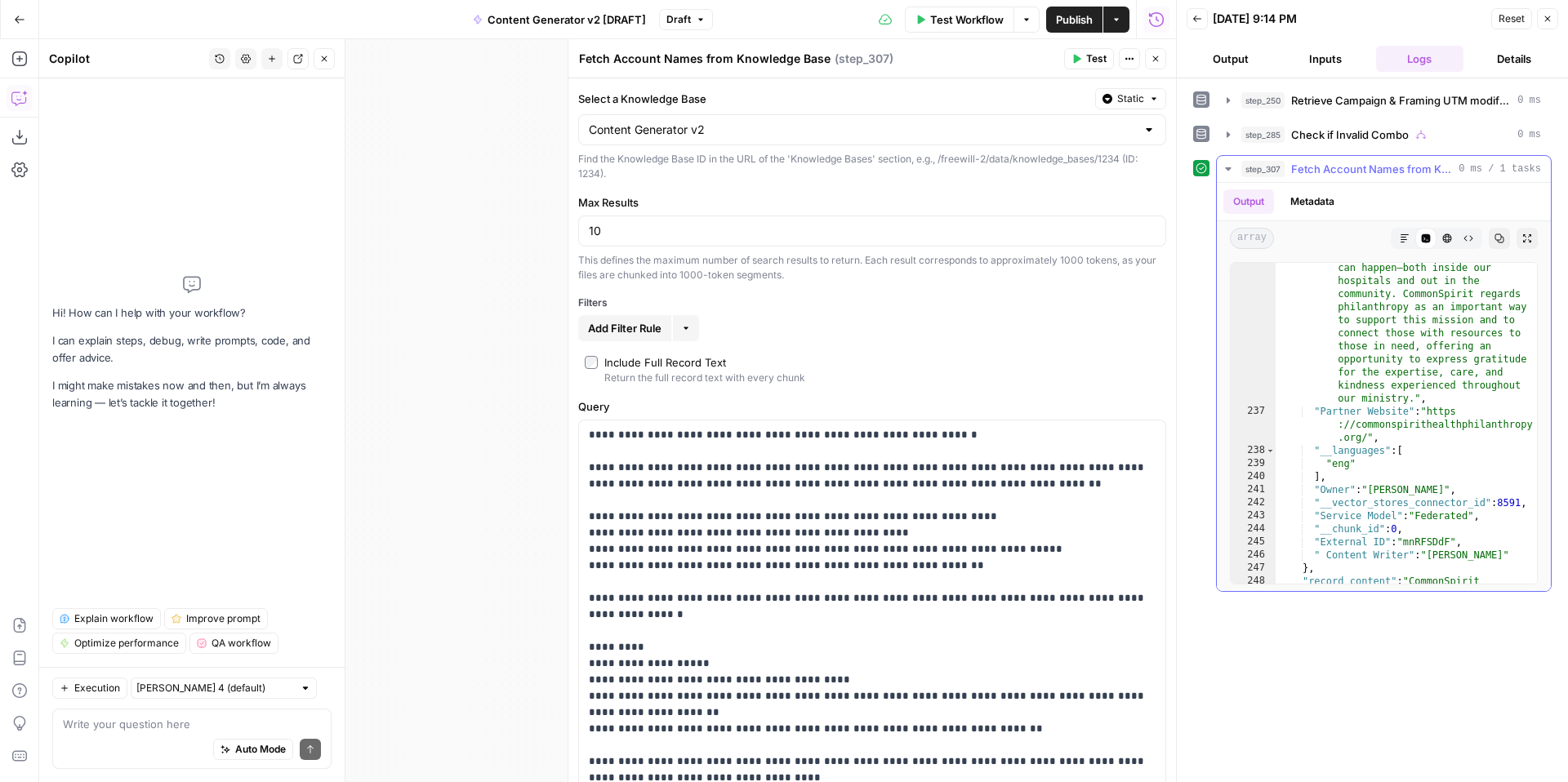
scroll to position [6319, 0]
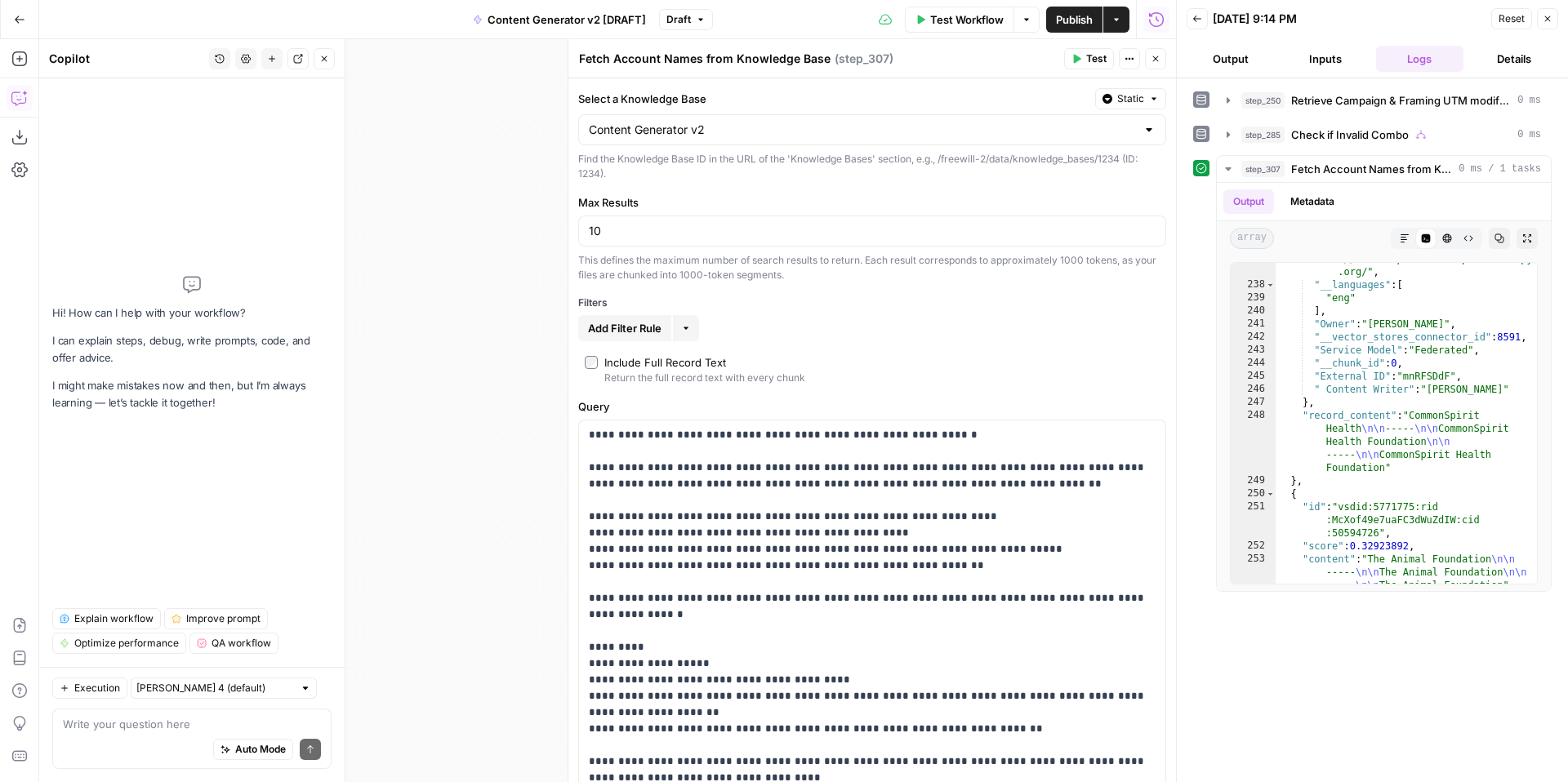
click at [1551, 16] on icon "button" at bounding box center [1547, 19] width 10 height 10
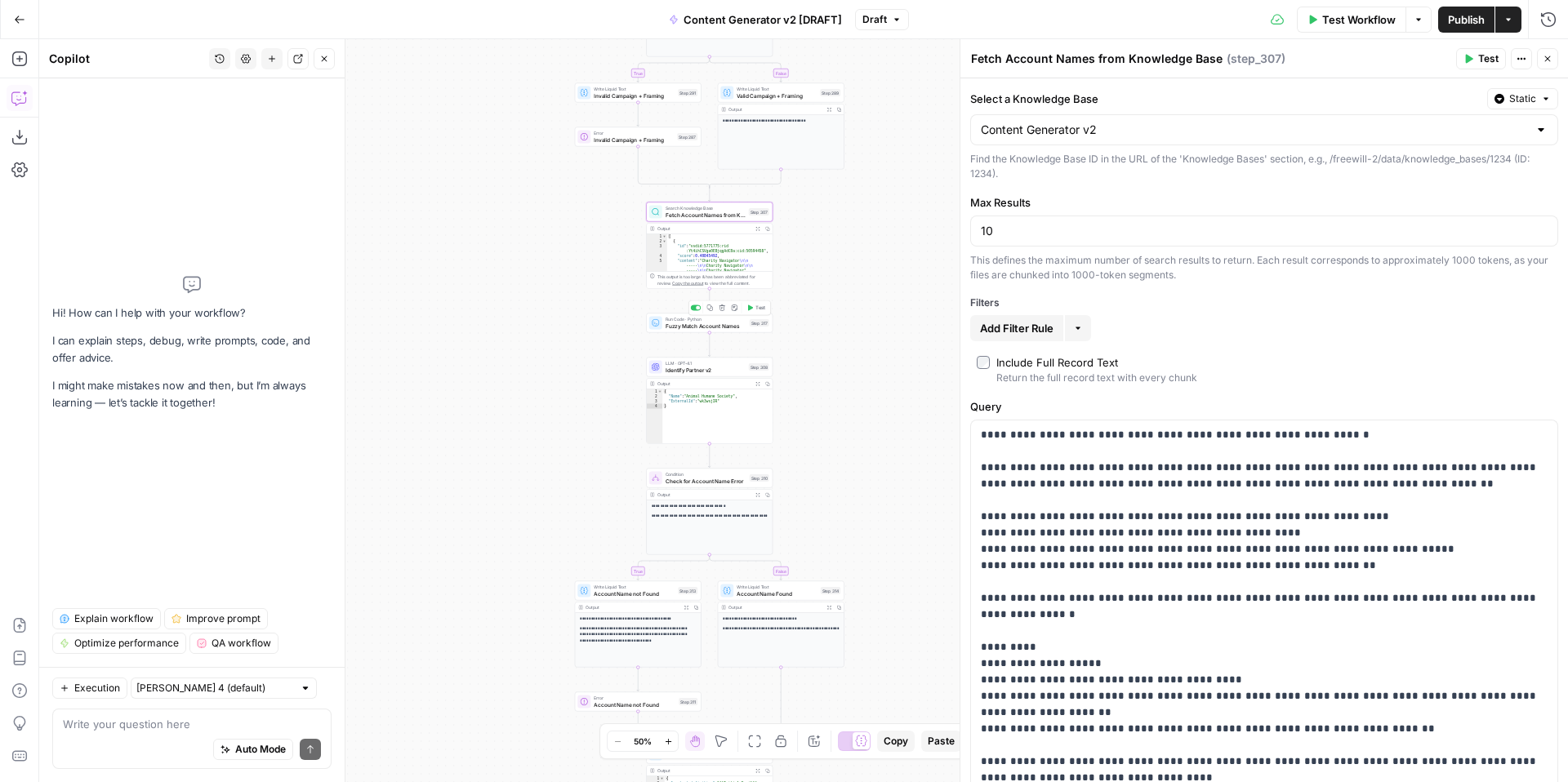
click at [672, 325] on span "Fuzzy Match Account Names" at bounding box center [706, 326] width 81 height 8
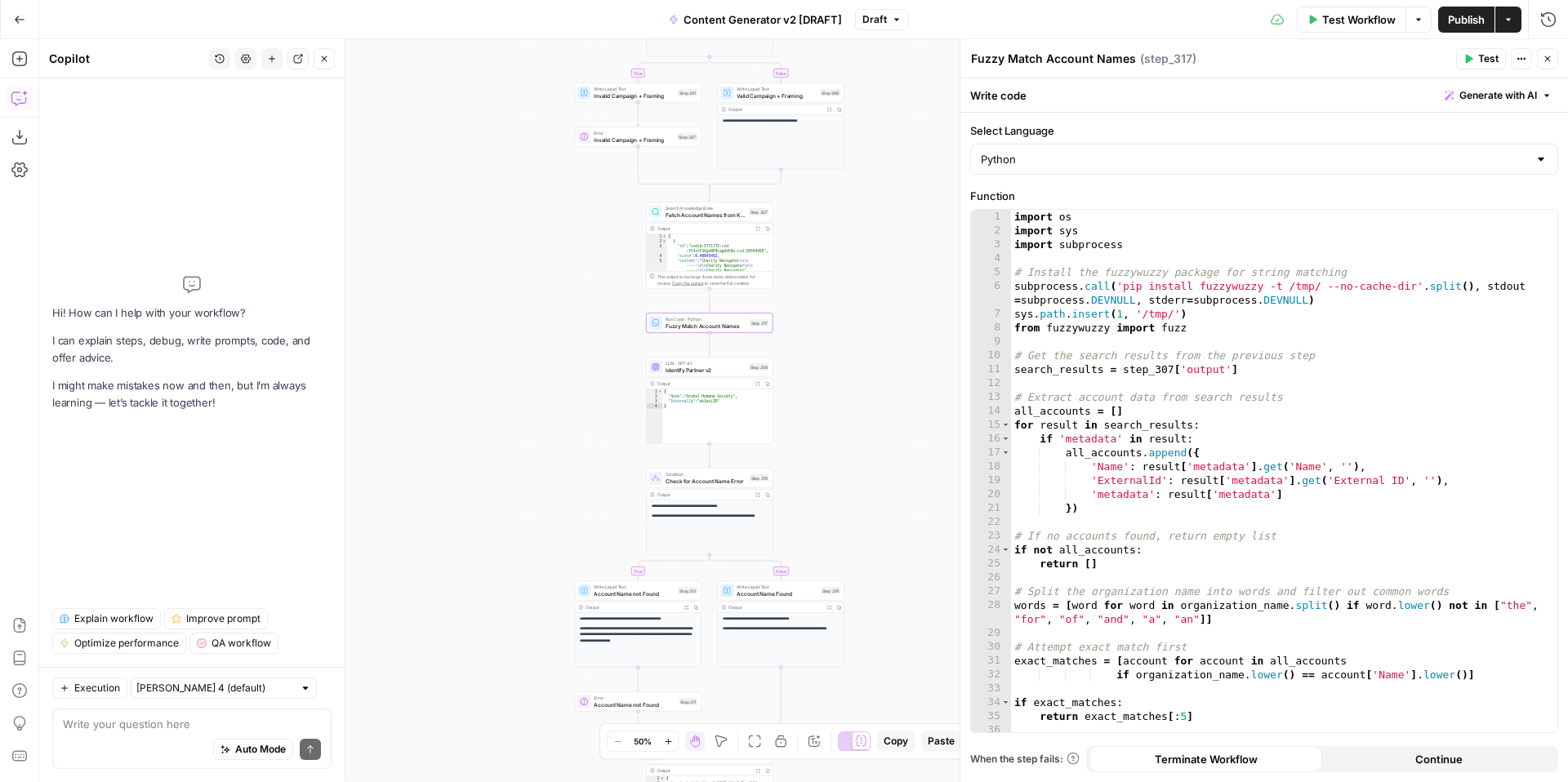
click at [1522, 89] on span "Generate with AI" at bounding box center [1498, 96] width 78 height 15
click at [1436, 153] on p at bounding box center [1393, 157] width 292 height 17
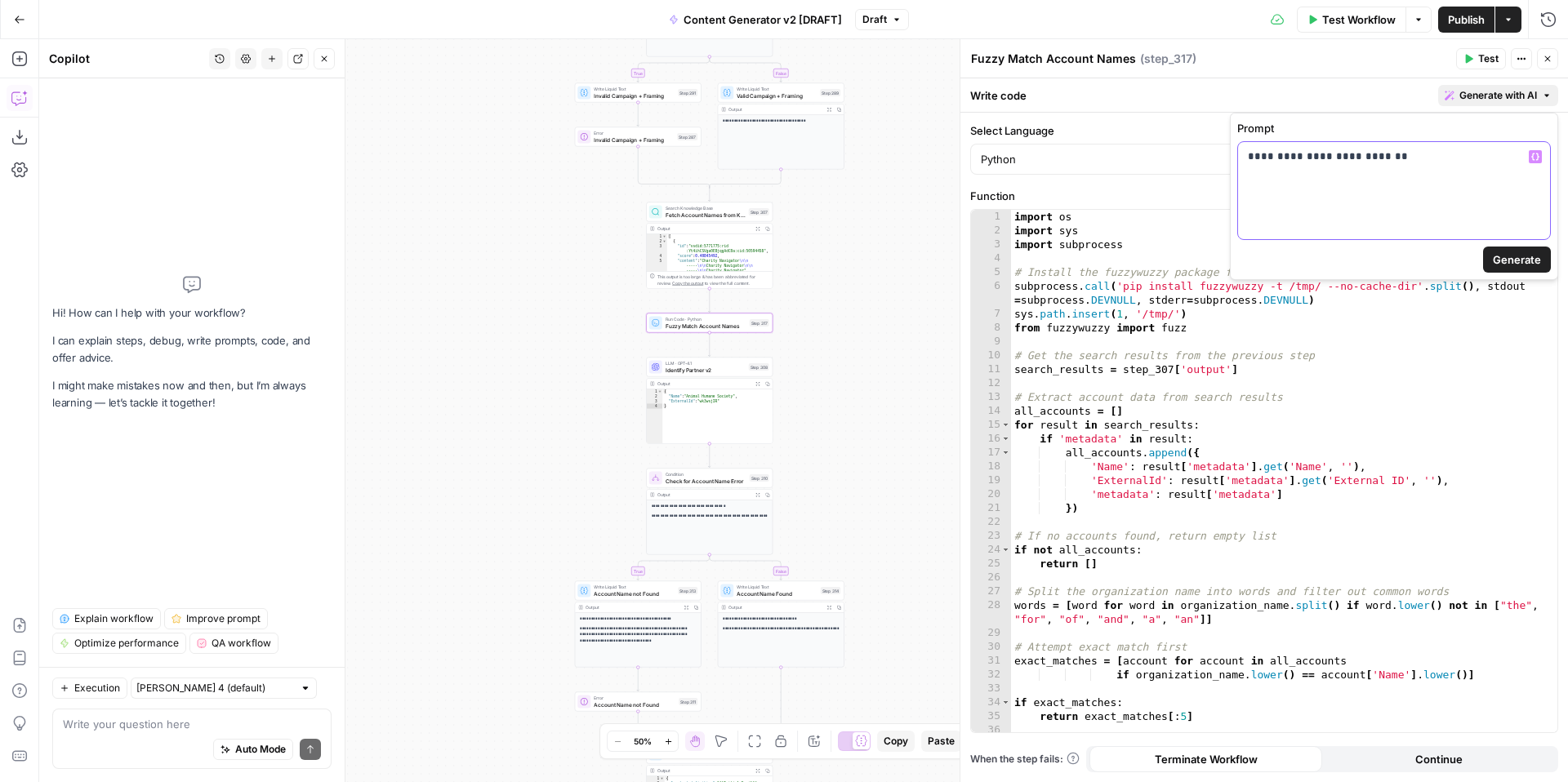
click at [1455, 164] on p "**********" at bounding box center [1393, 173] width 292 height 49
click at [1217, 329] on div "import os import sys import subprocess # Install the fuzzywuzzy package for str…" at bounding box center [1284, 485] width 546 height 550
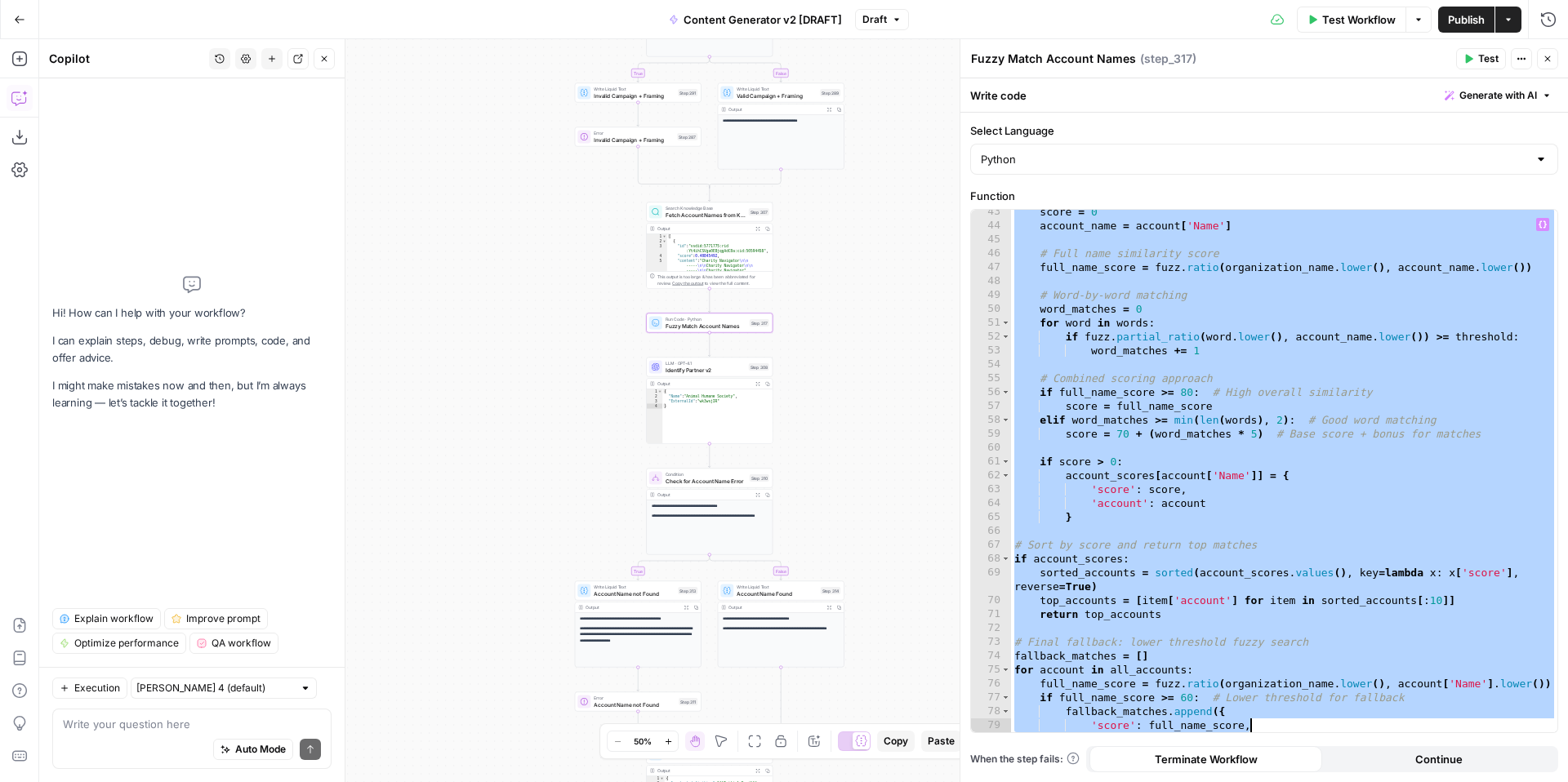
scroll to position [754, 0]
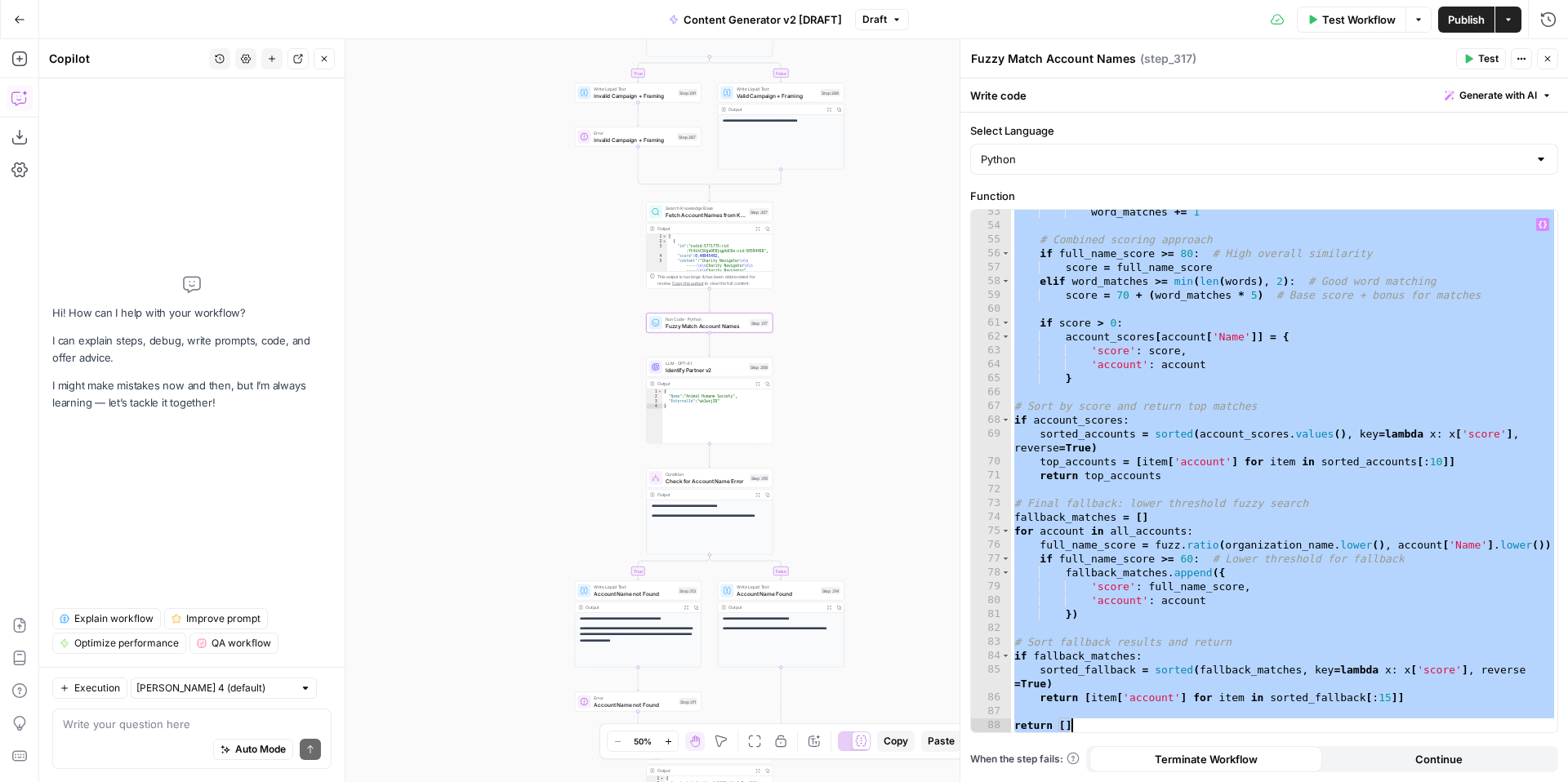
drag, startPoint x: 1012, startPoint y: 218, endPoint x: 1328, endPoint y: 781, distance: 645.6
click at [1328, 781] on div "**********" at bounding box center [1264, 447] width 608 height 669
paste textarea "**********"
type textarea "**********"
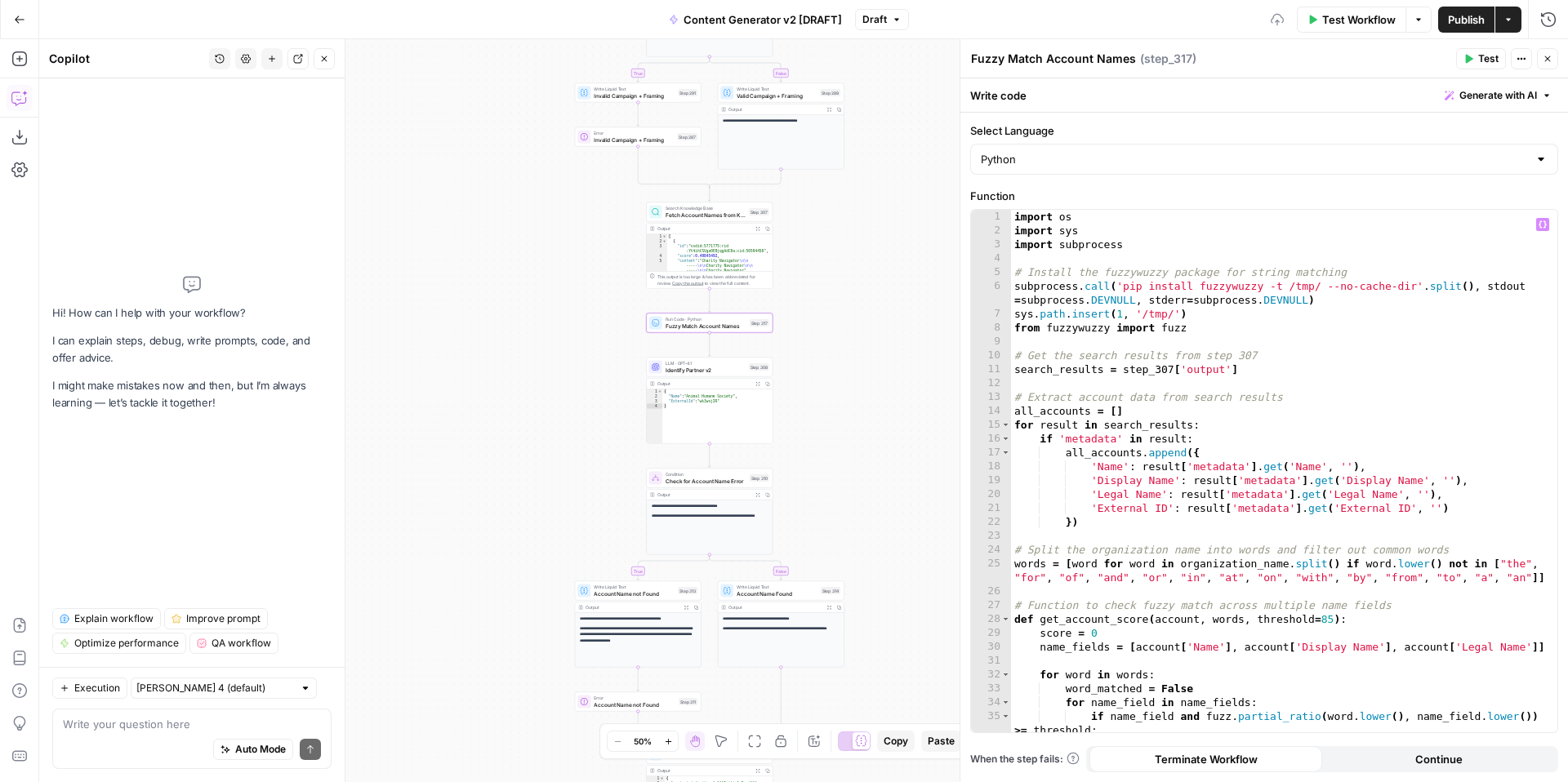
scroll to position [0, 0]
click at [1471, 55] on icon "button" at bounding box center [1469, 59] width 10 height 10
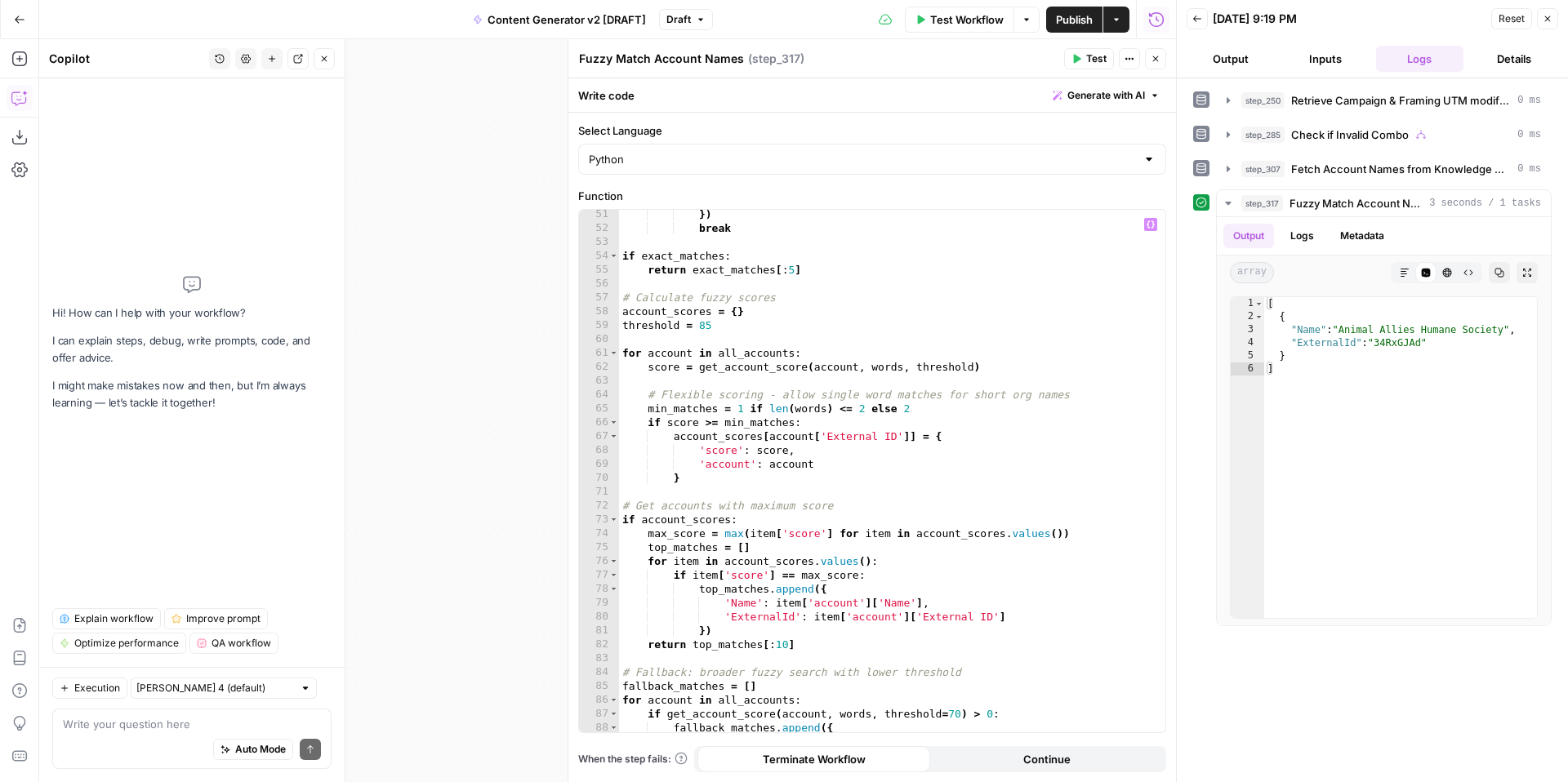
scroll to position [810, 0]
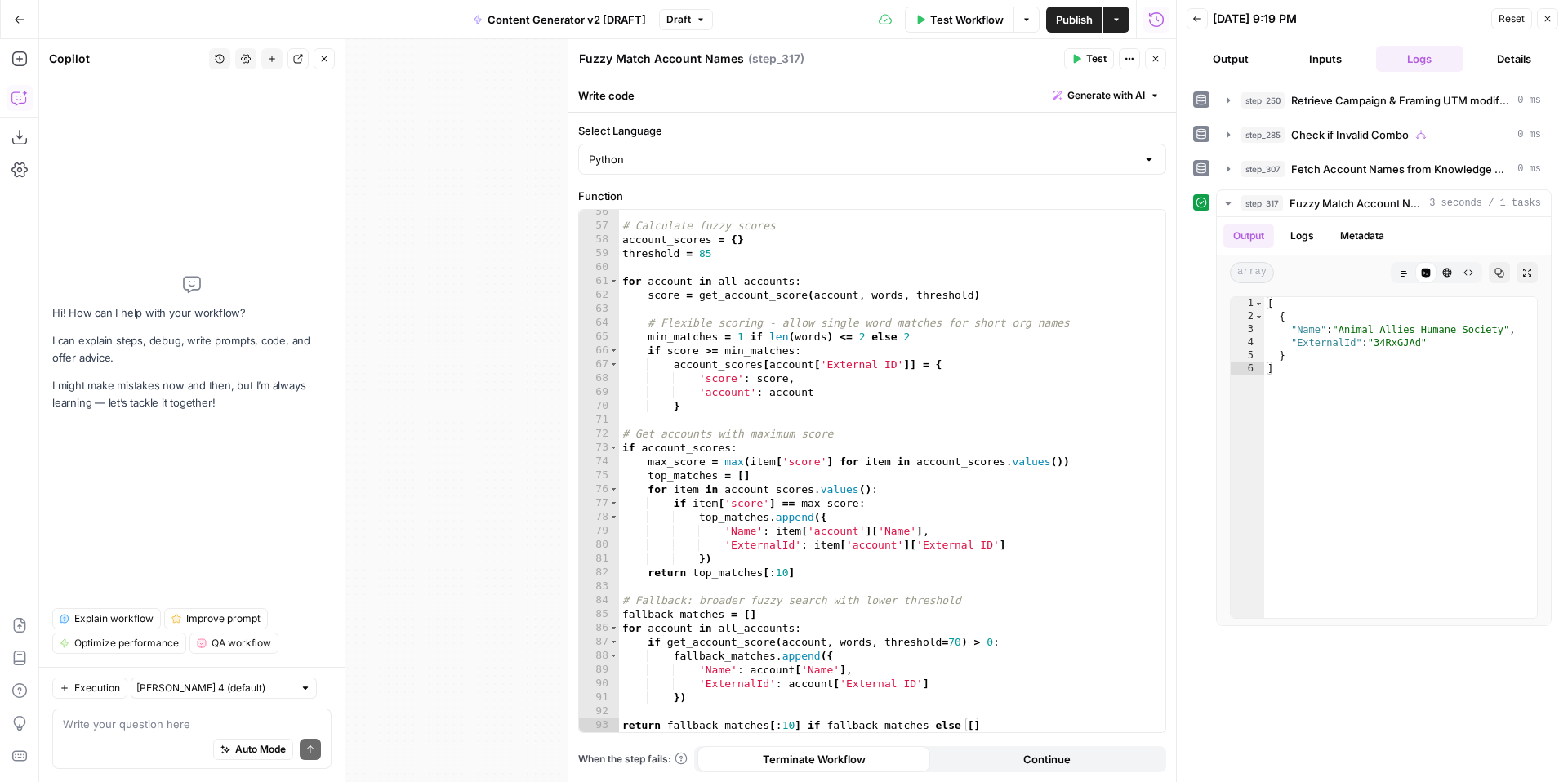
click at [1326, 60] on button "Inputs" at bounding box center [1325, 59] width 89 height 26
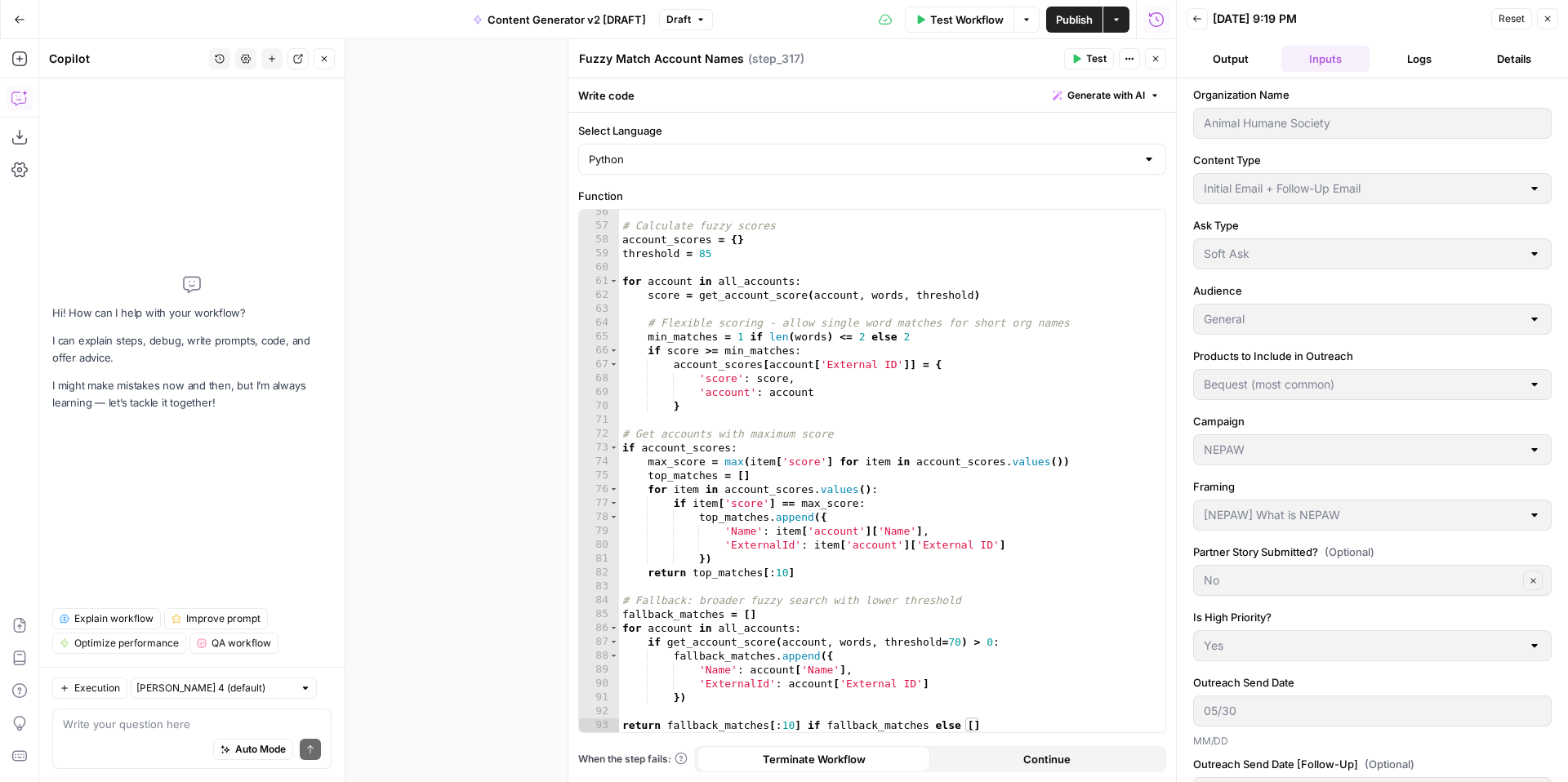
click at [1503, 21] on span "Reset" at bounding box center [1512, 19] width 26 height 15
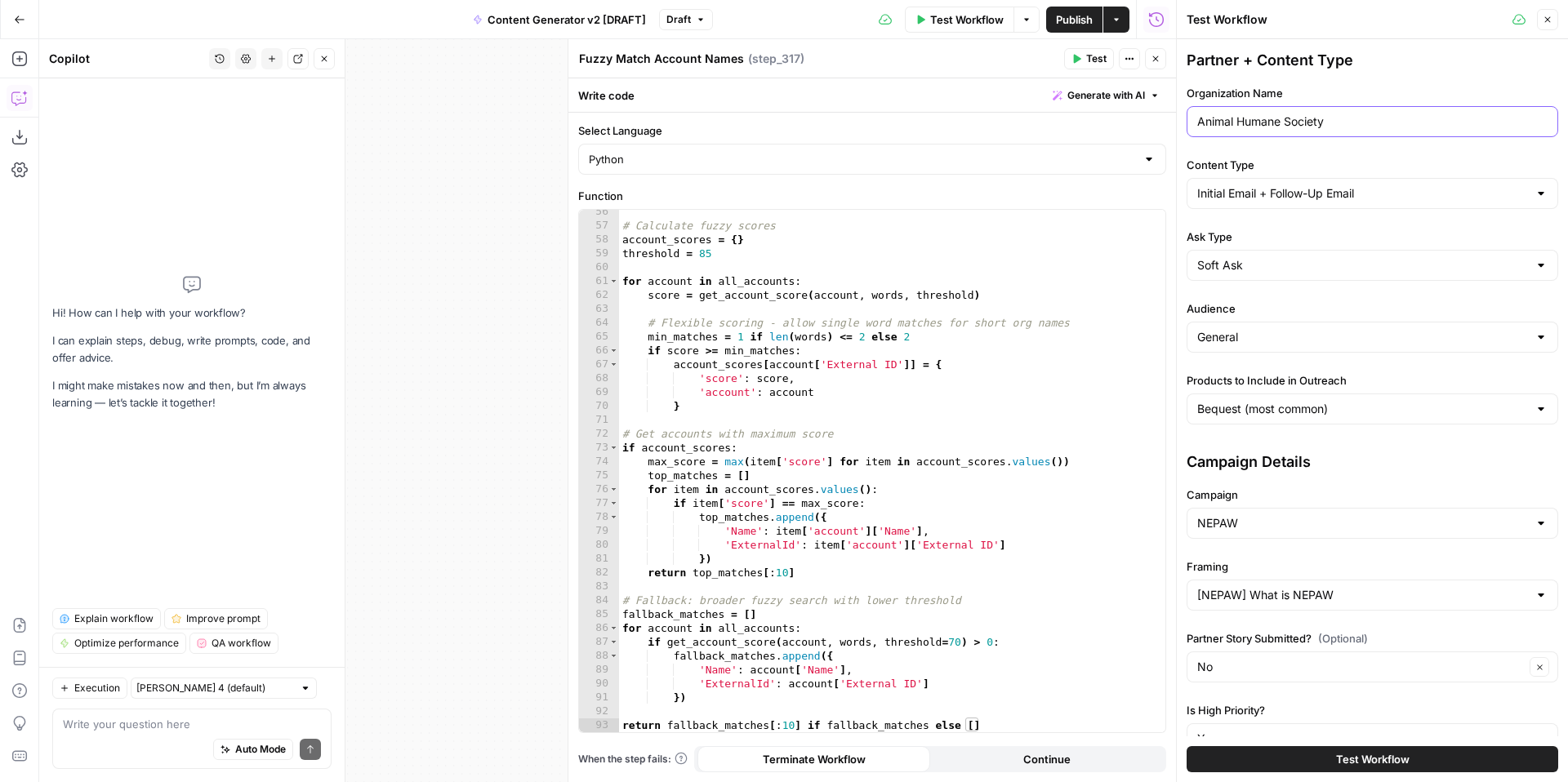
click at [1387, 122] on input "Animal Humane Society" at bounding box center [1372, 122] width 350 height 17
type input "CBF"
click at [1552, 23] on button "Close" at bounding box center [1547, 20] width 22 height 22
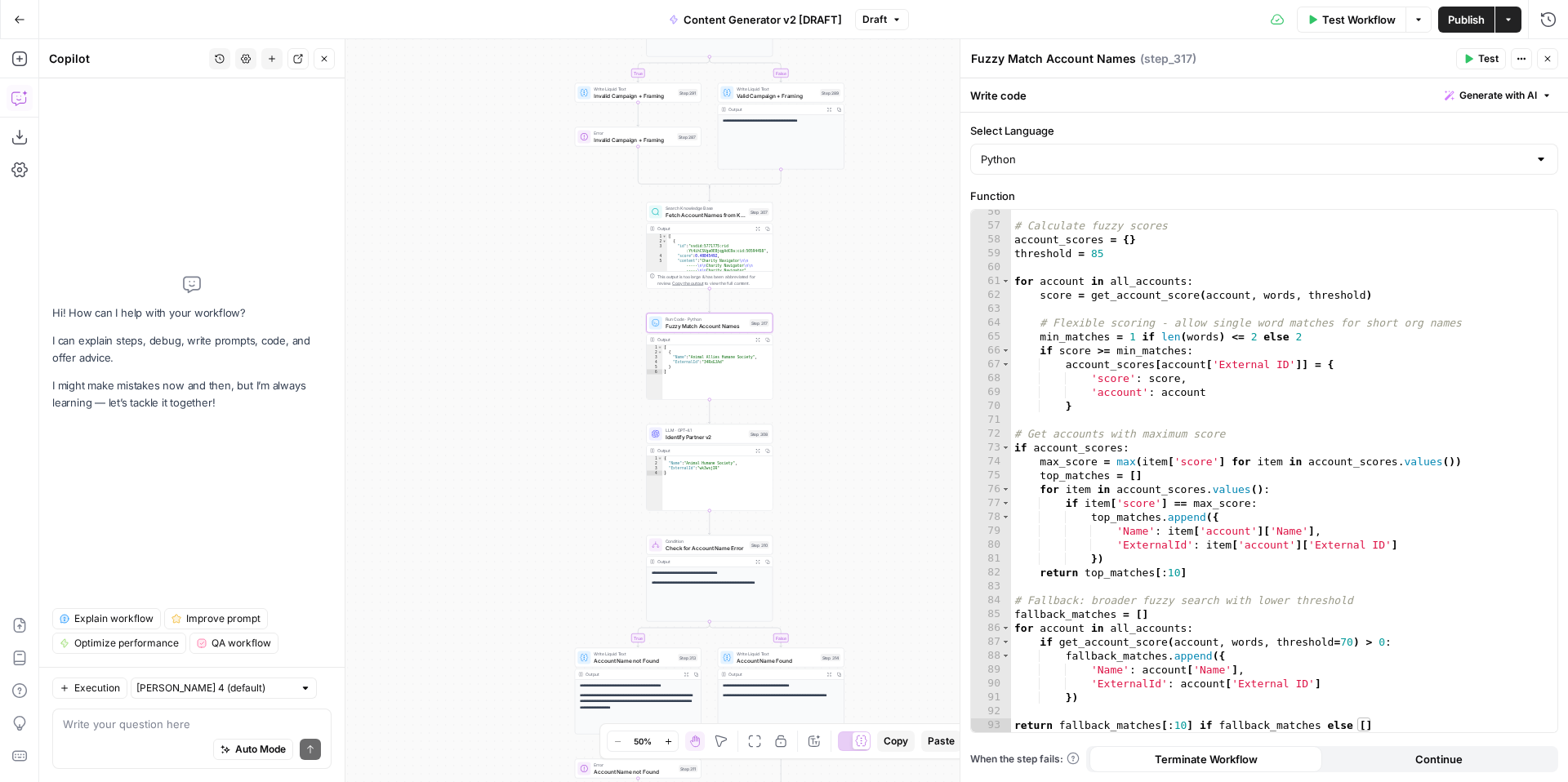
click at [1486, 60] on span "Test" at bounding box center [1488, 59] width 21 height 15
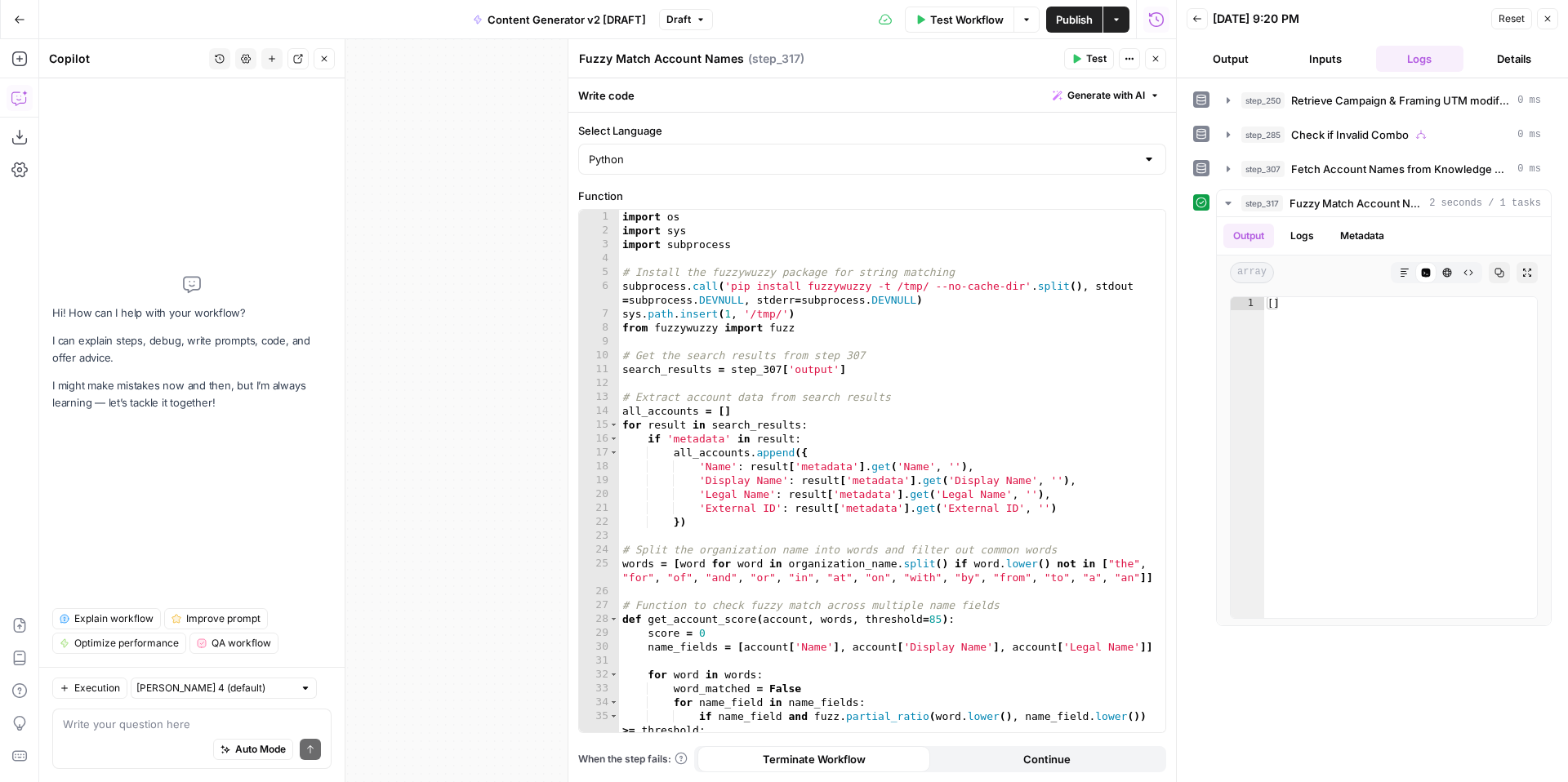
click at [1325, 60] on button "Inputs" at bounding box center [1325, 59] width 89 height 26
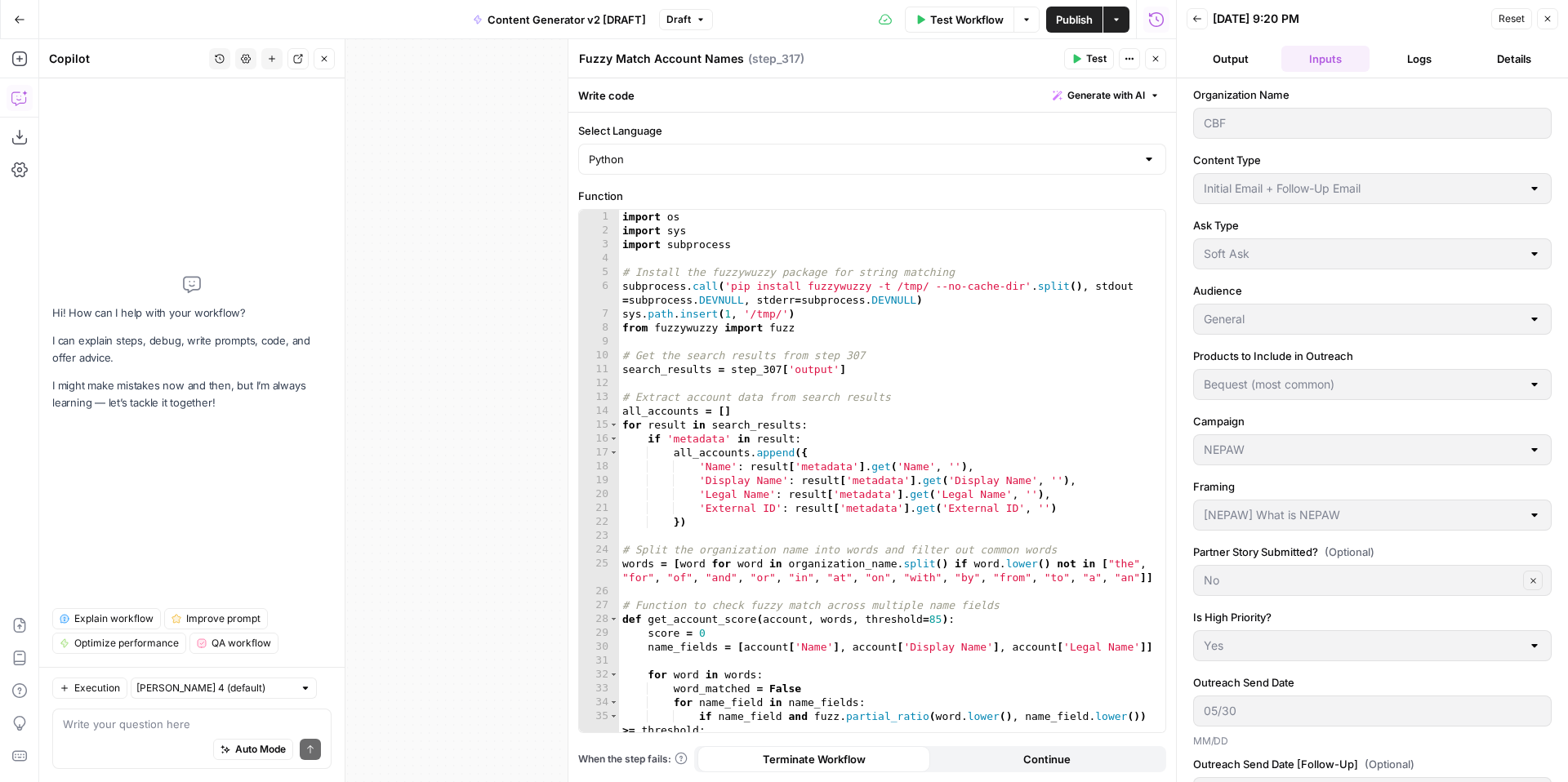
click at [1514, 15] on span "Reset" at bounding box center [1512, 19] width 26 height 15
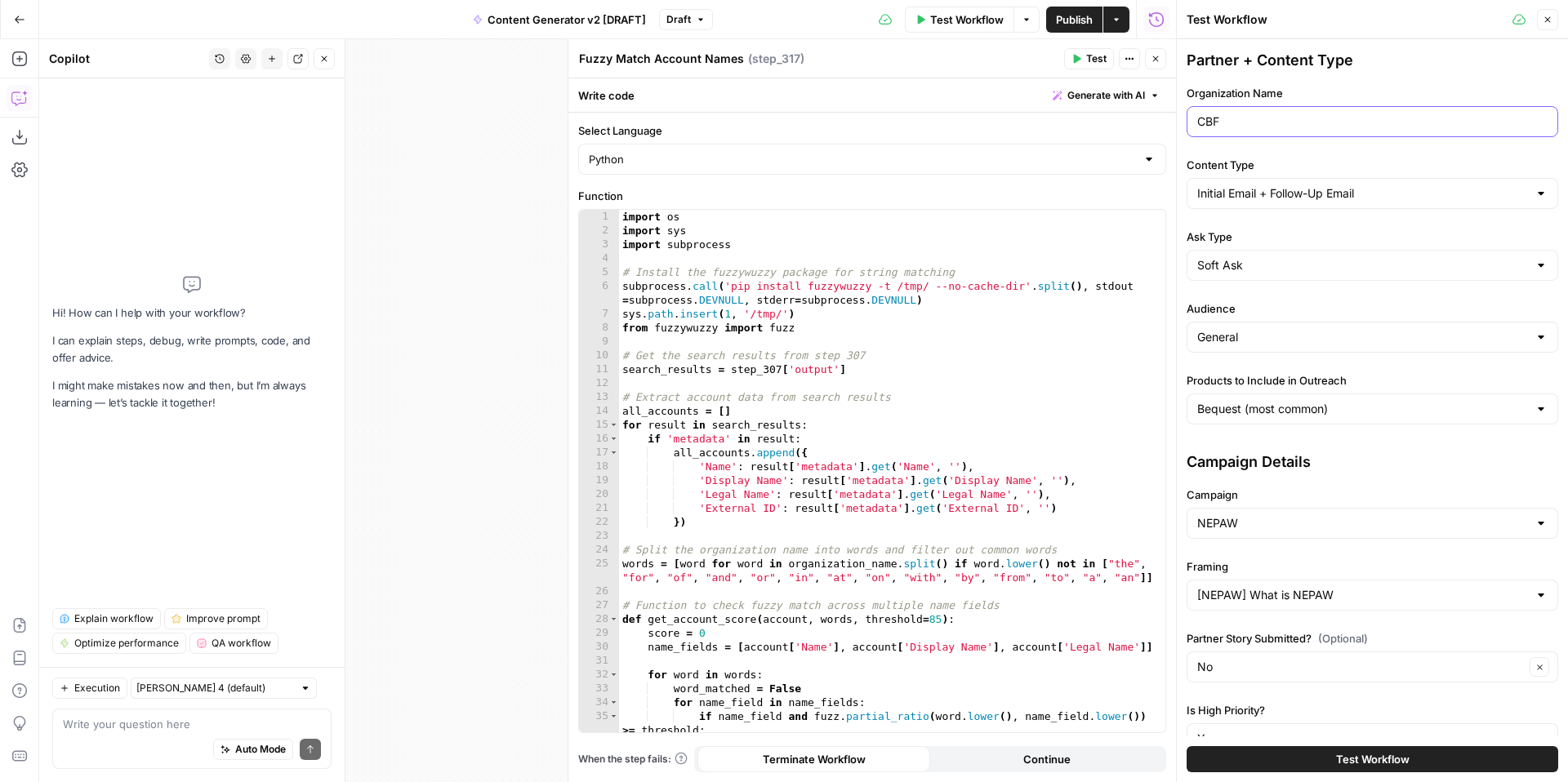
click at [1363, 125] on input "CBF" at bounding box center [1372, 122] width 350 height 17
type input "Kansas State"
click at [1551, 21] on icon "button" at bounding box center [1547, 20] width 10 height 10
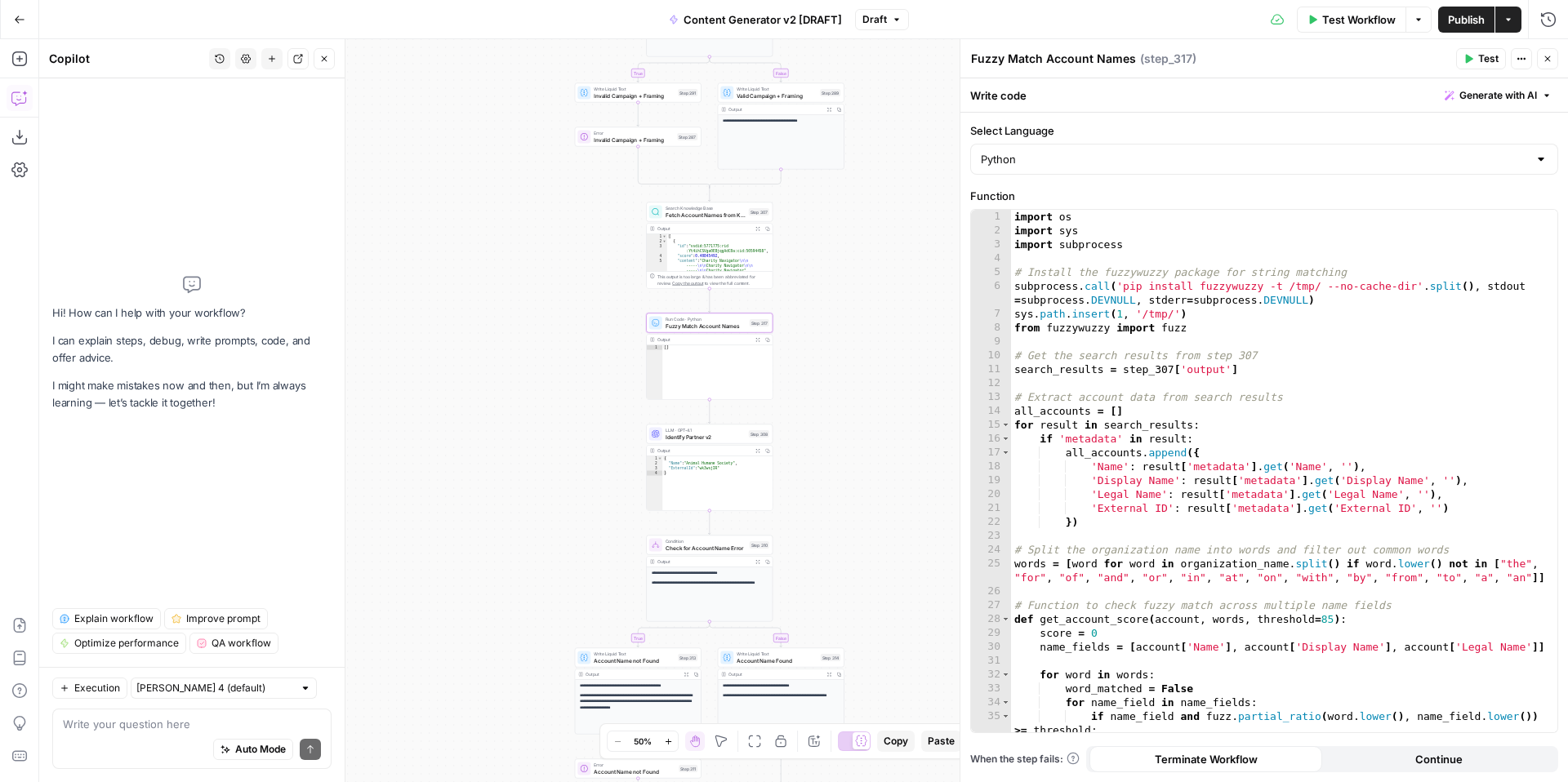
click at [1495, 55] on span "Test" at bounding box center [1488, 59] width 21 height 15
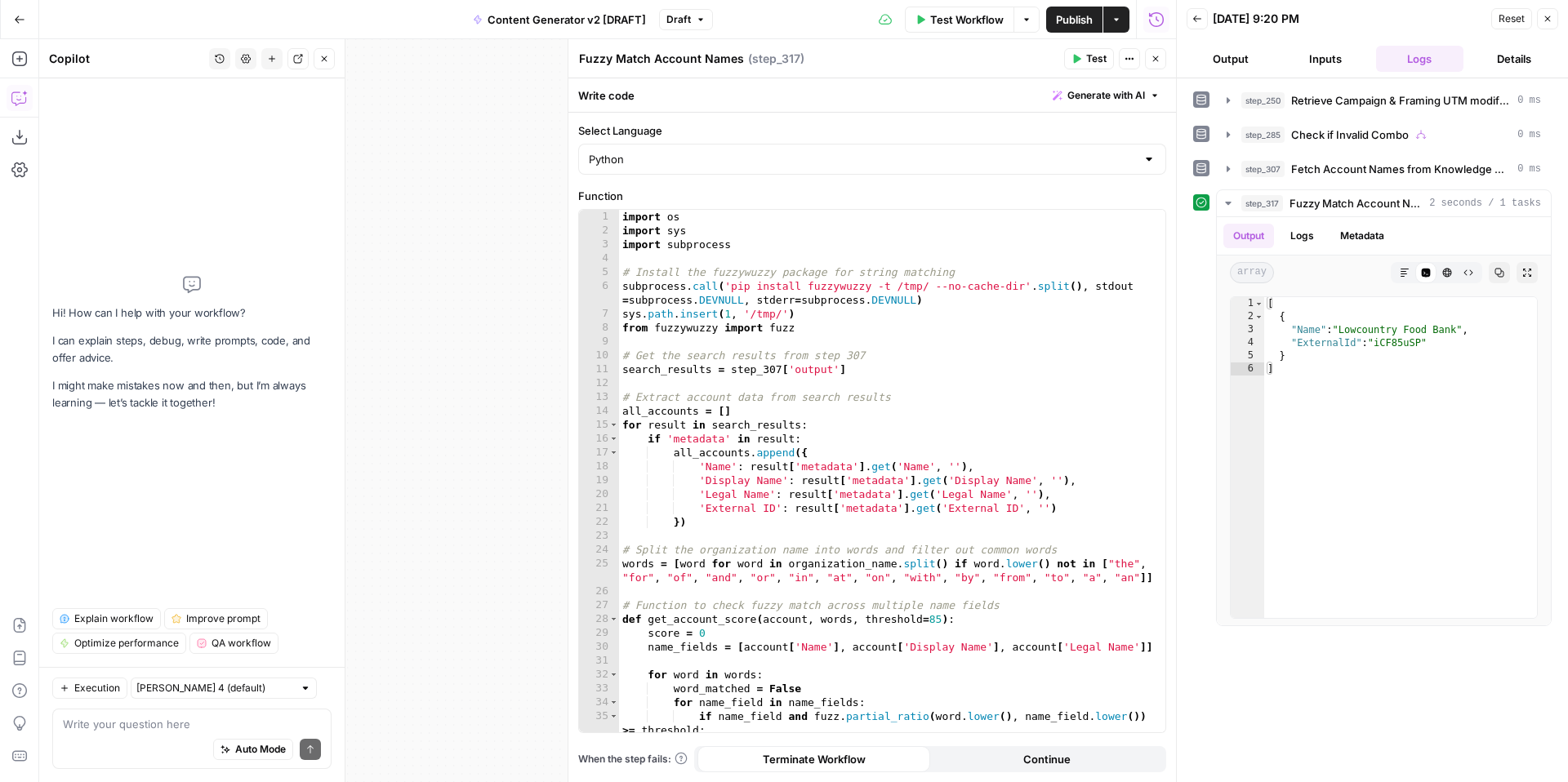
click at [1322, 60] on button "Inputs" at bounding box center [1325, 59] width 89 height 26
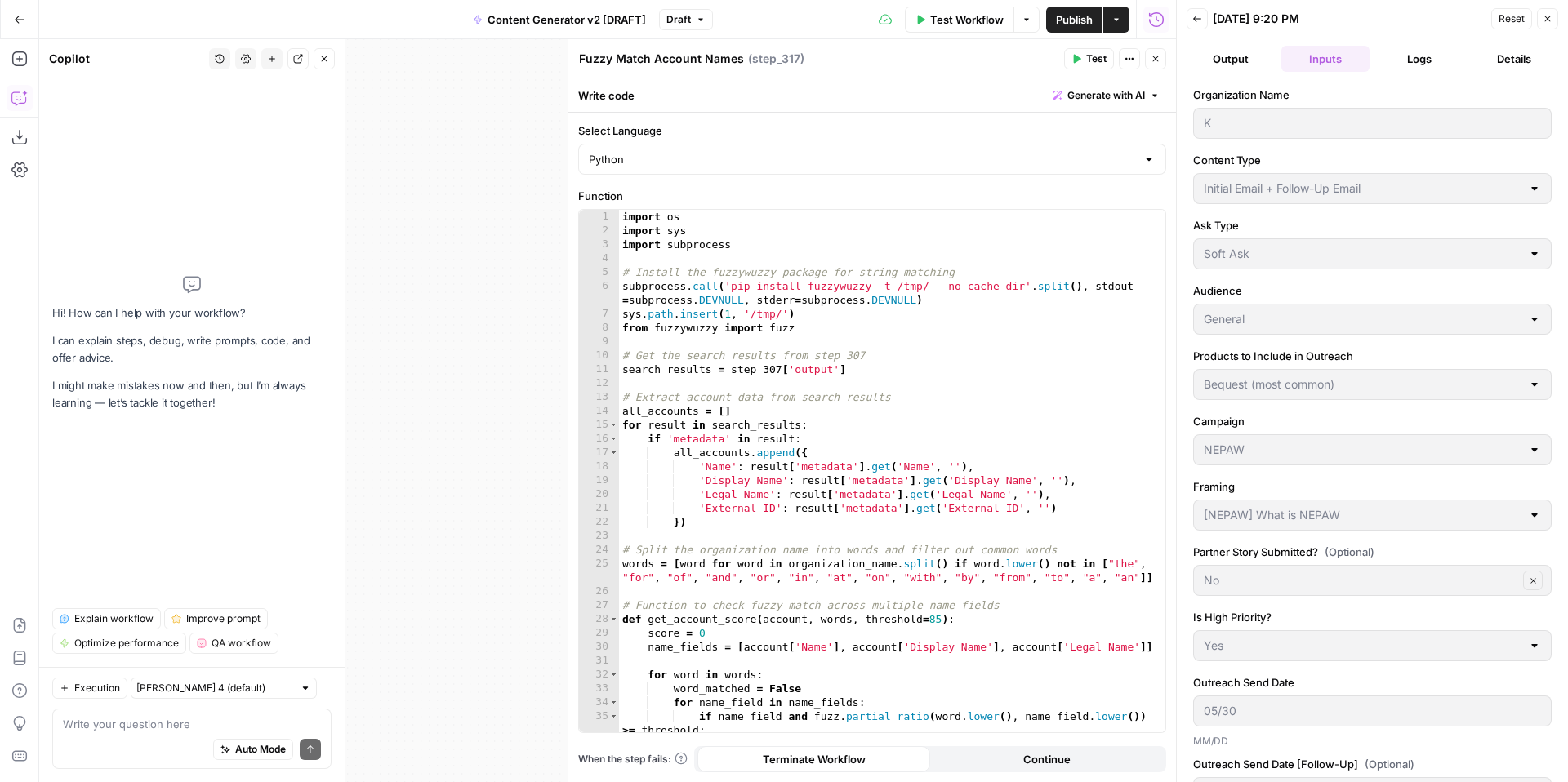
click at [1508, 20] on span "Reset" at bounding box center [1512, 19] width 26 height 15
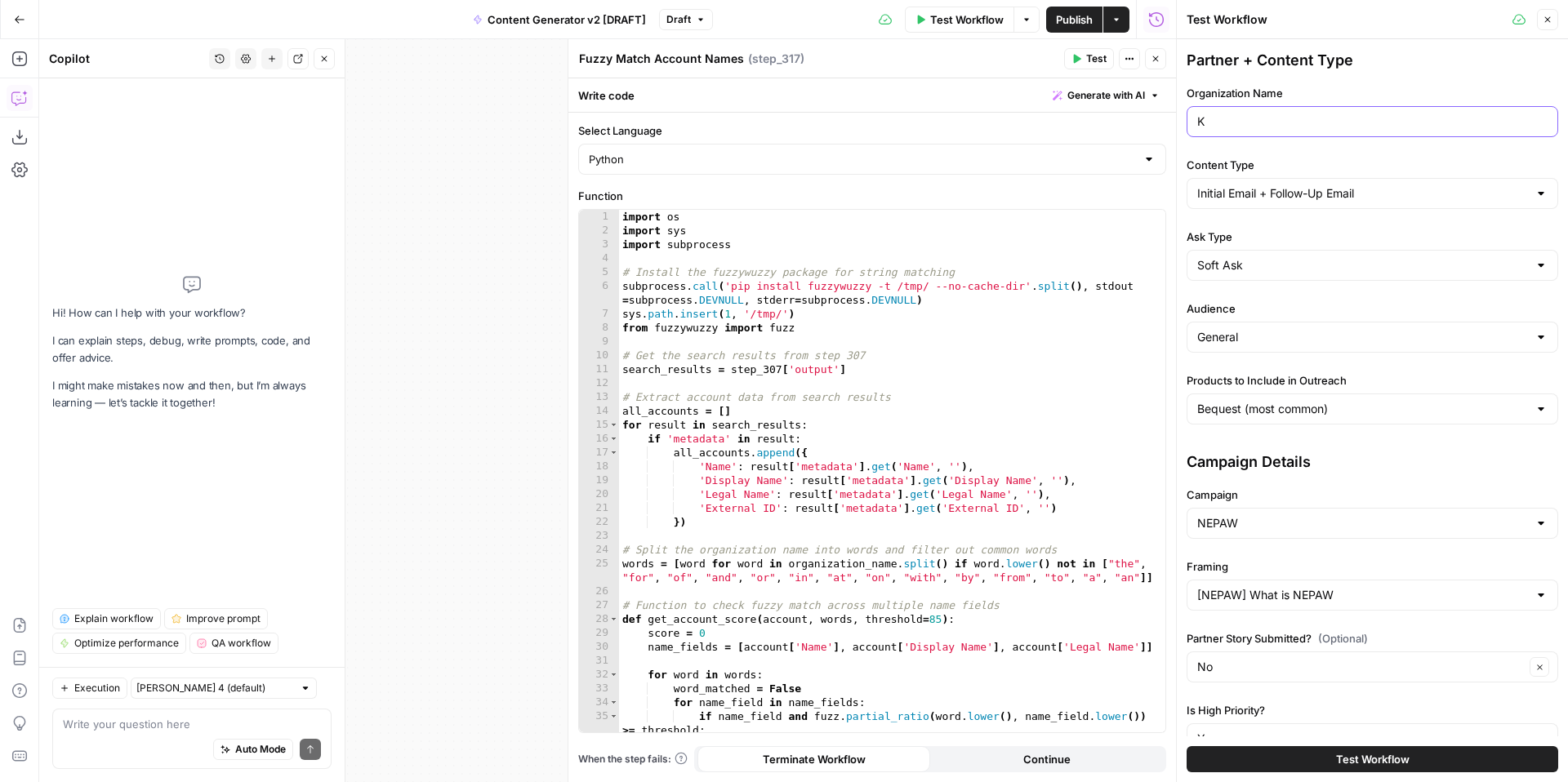
click at [1356, 124] on input "K" at bounding box center [1372, 122] width 350 height 17
type input "Kansas State"
click at [1498, 172] on label "Content Type" at bounding box center [1372, 165] width 372 height 17
click at [1498, 185] on input "Initial Email + Follow-Up Email" at bounding box center [1363, 194] width 331 height 17
type input "Initial Email + Follow-Up Email"
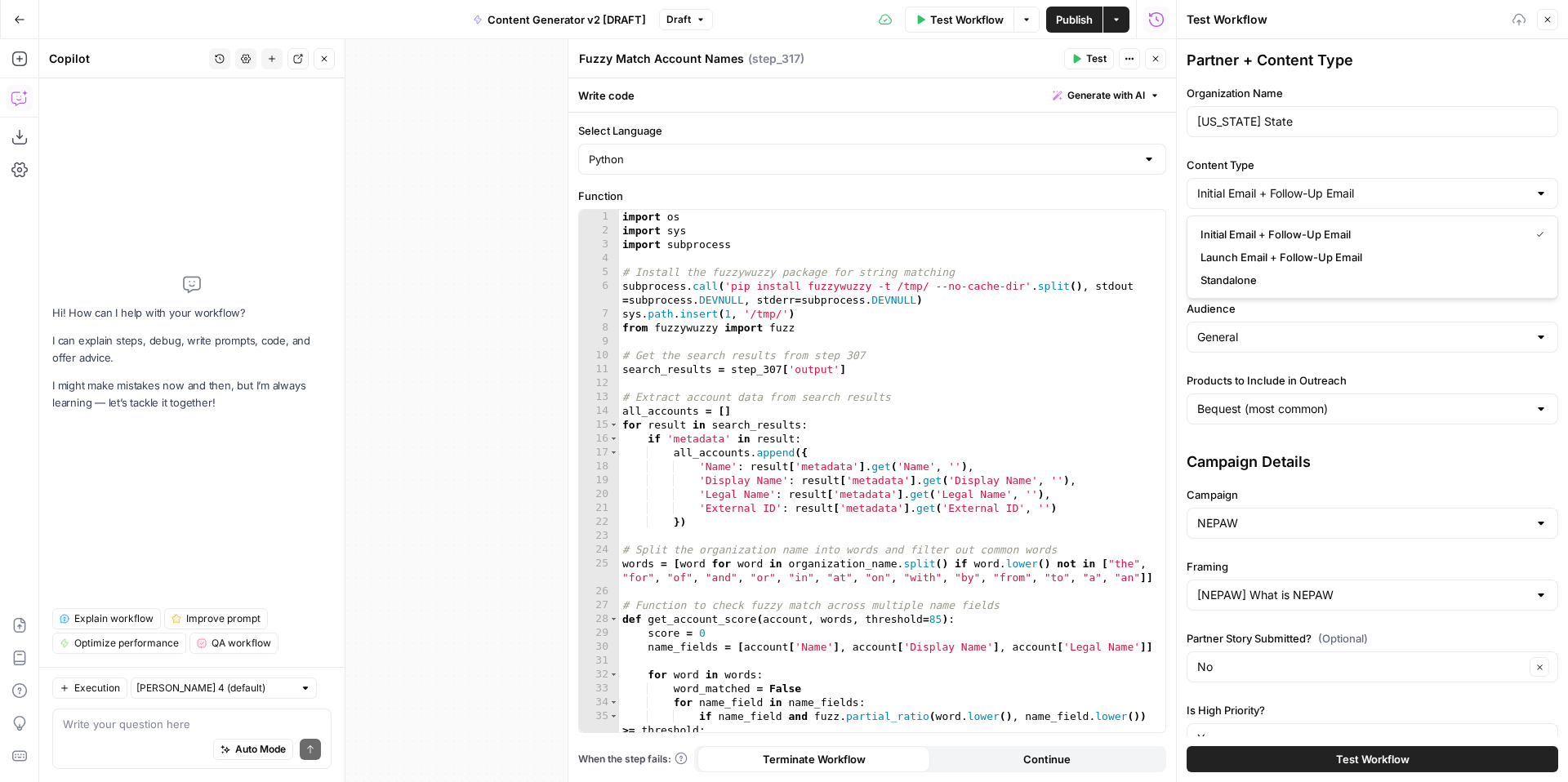
click at [1550, 17] on icon "button" at bounding box center [1547, 20] width 10 height 10
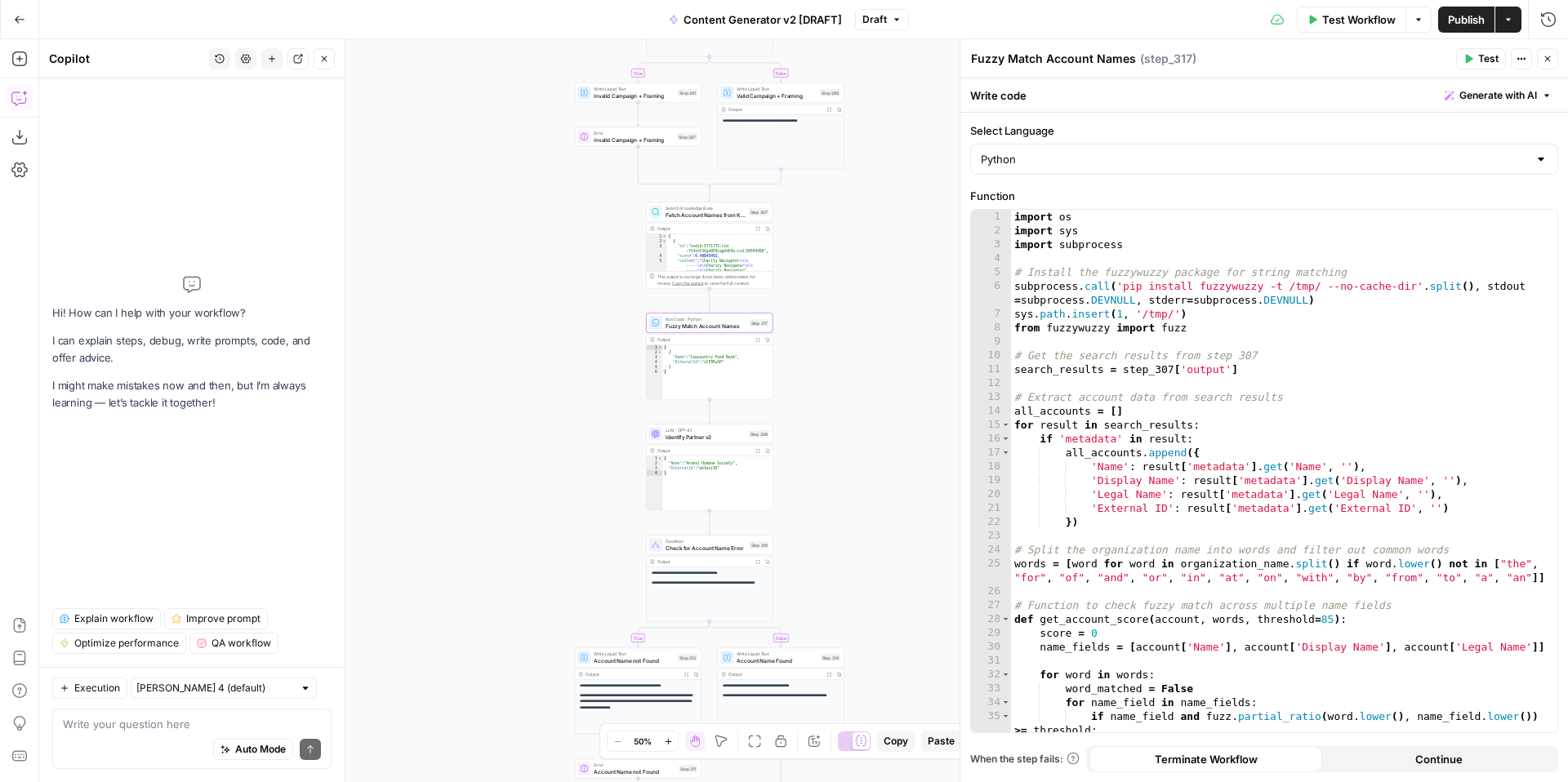
click at [1481, 60] on span "Test" at bounding box center [1488, 59] width 21 height 15
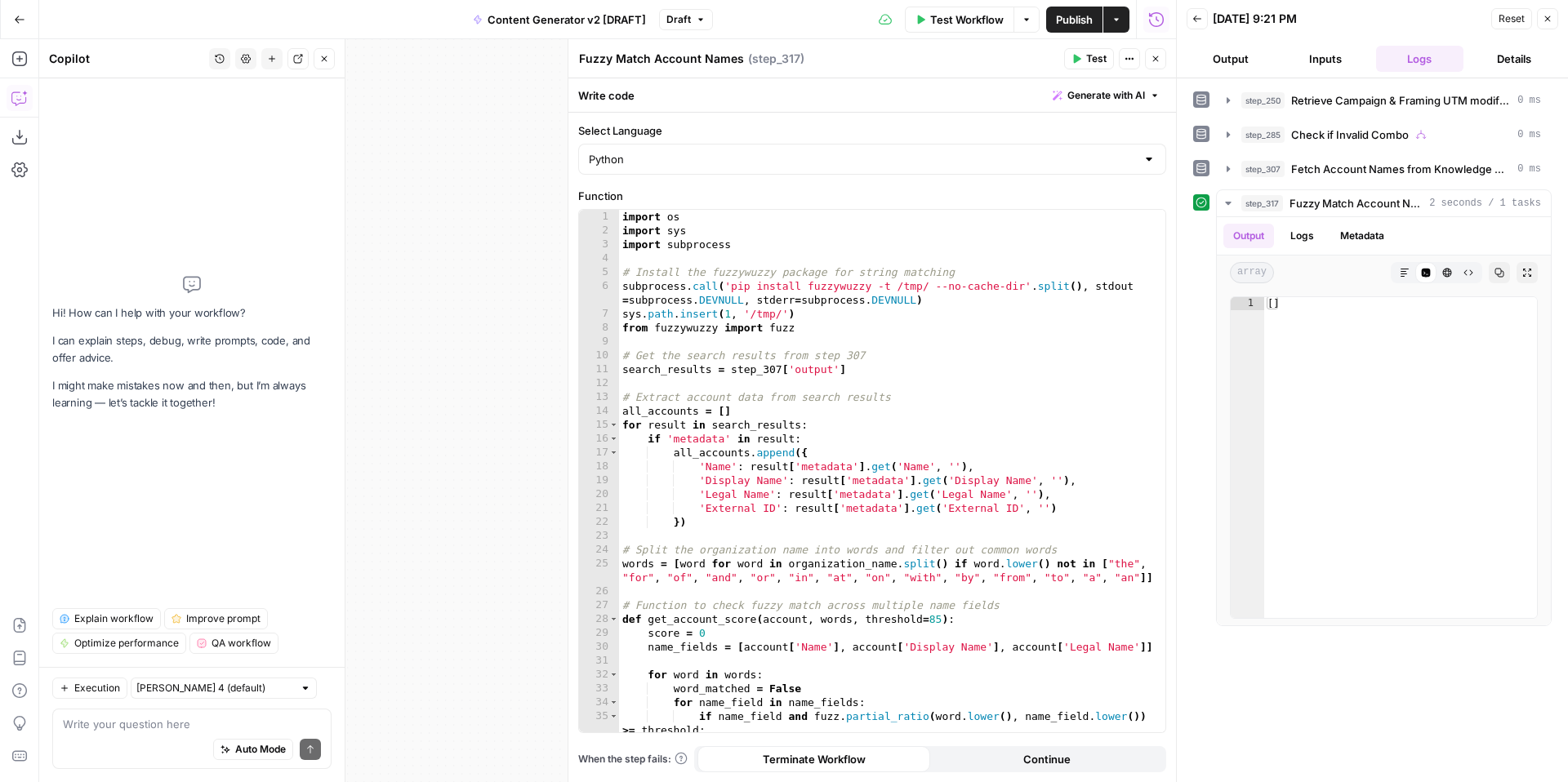
click at [1546, 22] on icon "button" at bounding box center [1547, 19] width 10 height 10
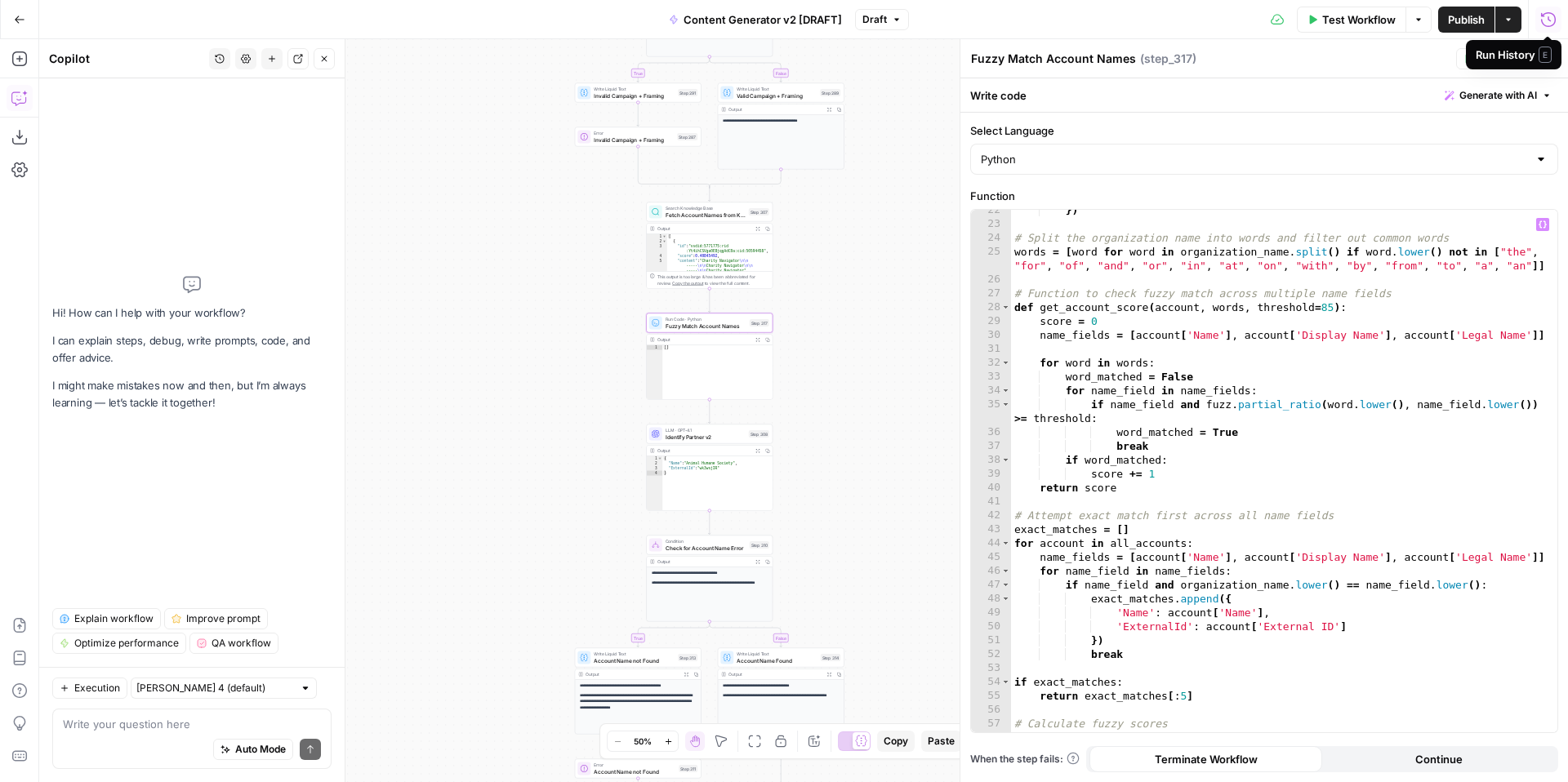
scroll to position [313, 0]
click at [883, 19] on span "Draft" at bounding box center [875, 20] width 25 height 15
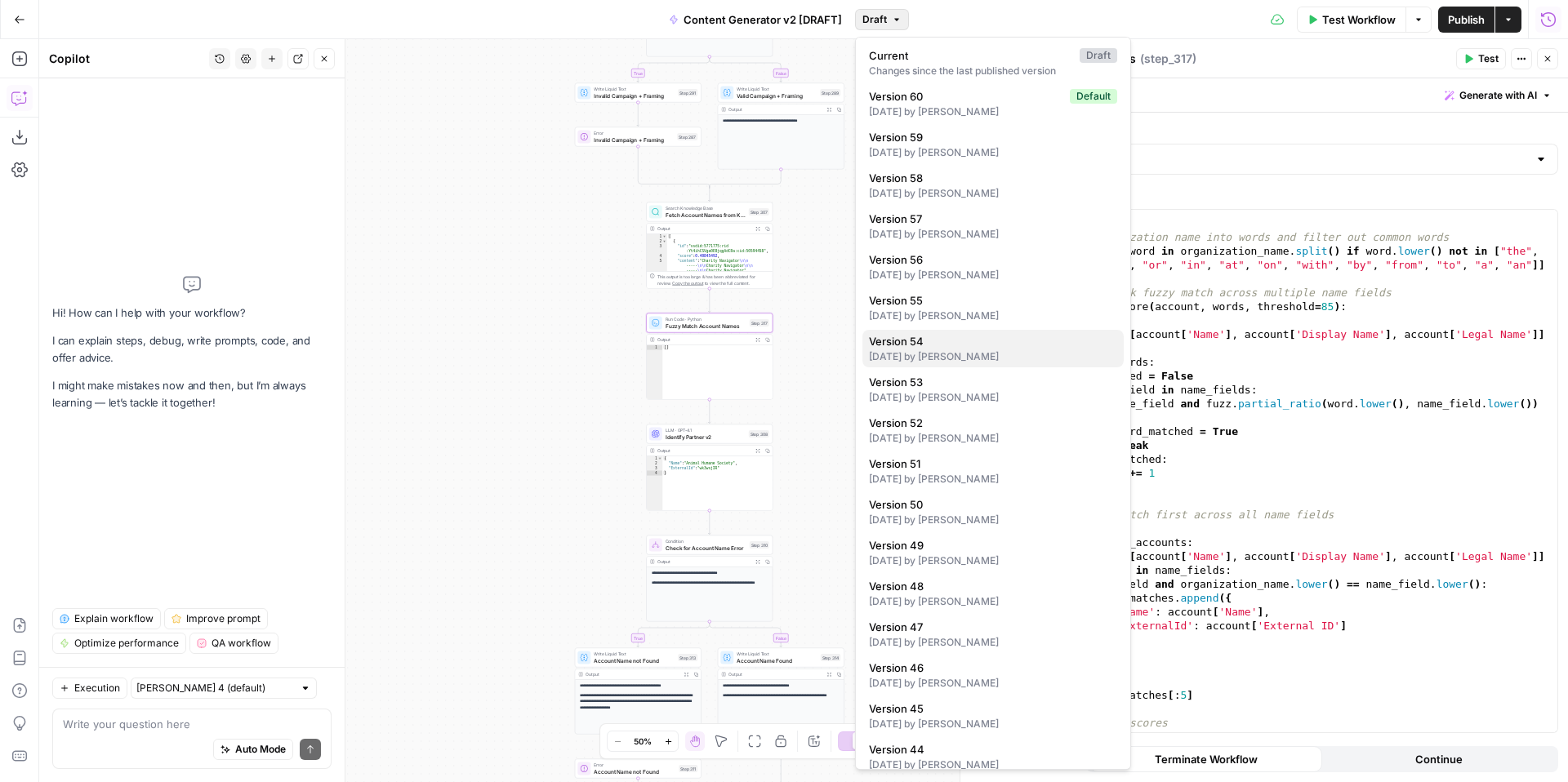
click at [1022, 357] on div "4 days ago by Kelly Jo Drey" at bounding box center [993, 357] width 248 height 15
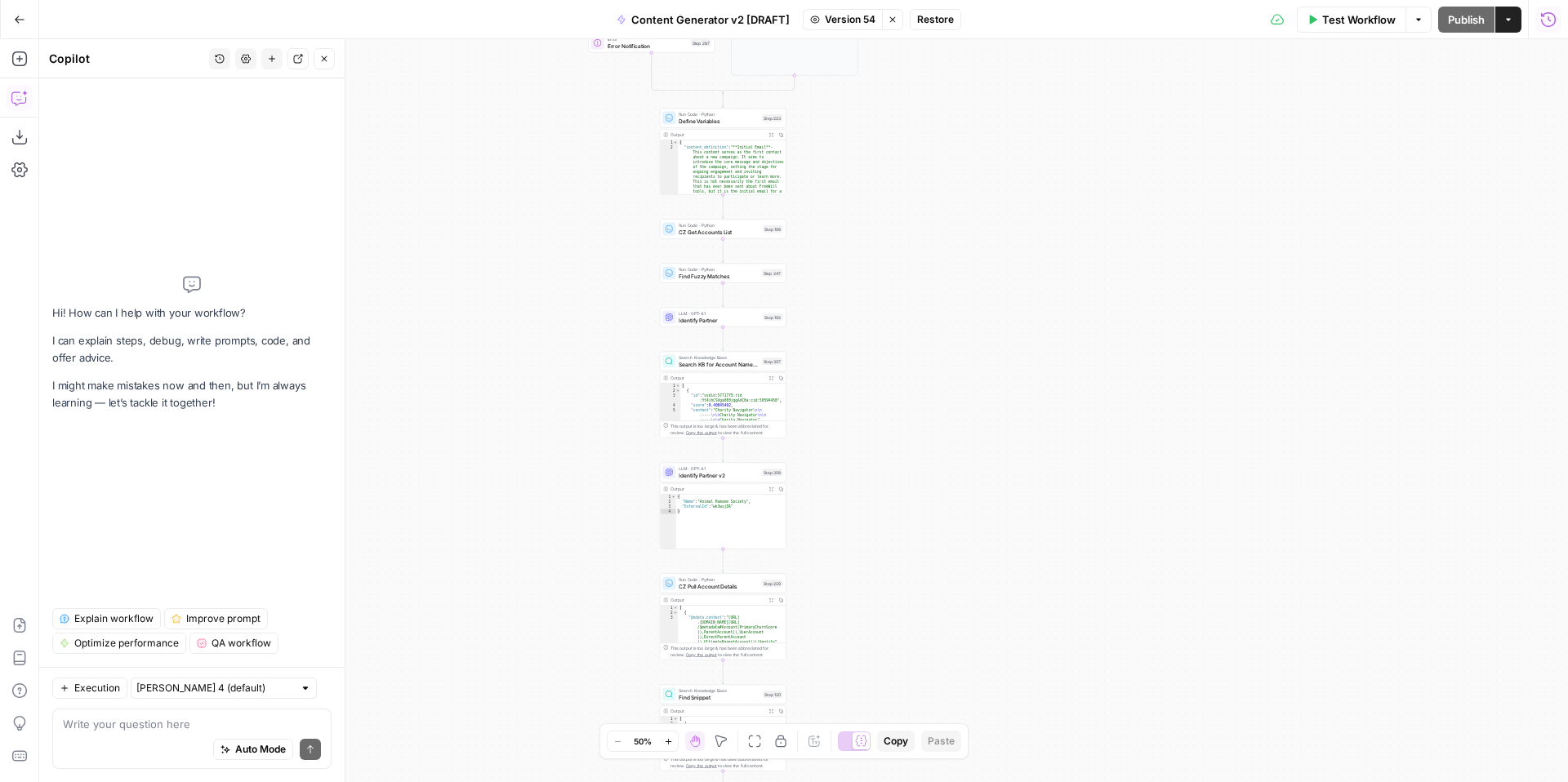
click at [719, 230] on span "CZ Get Accounts List" at bounding box center [719, 232] width 81 height 8
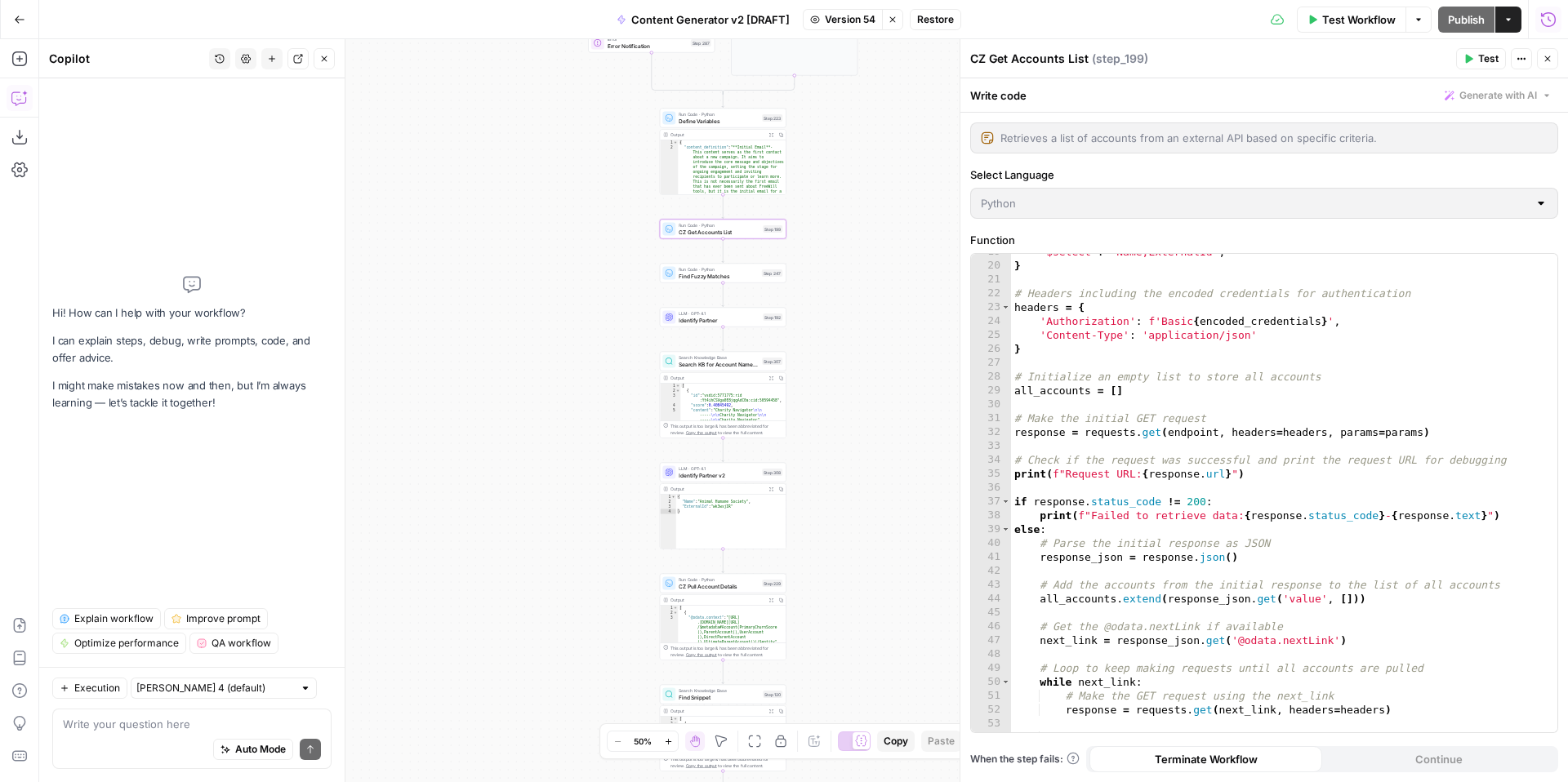
scroll to position [259, 0]
click at [700, 274] on span "Find Fuzzy Matches" at bounding box center [719, 276] width 80 height 8
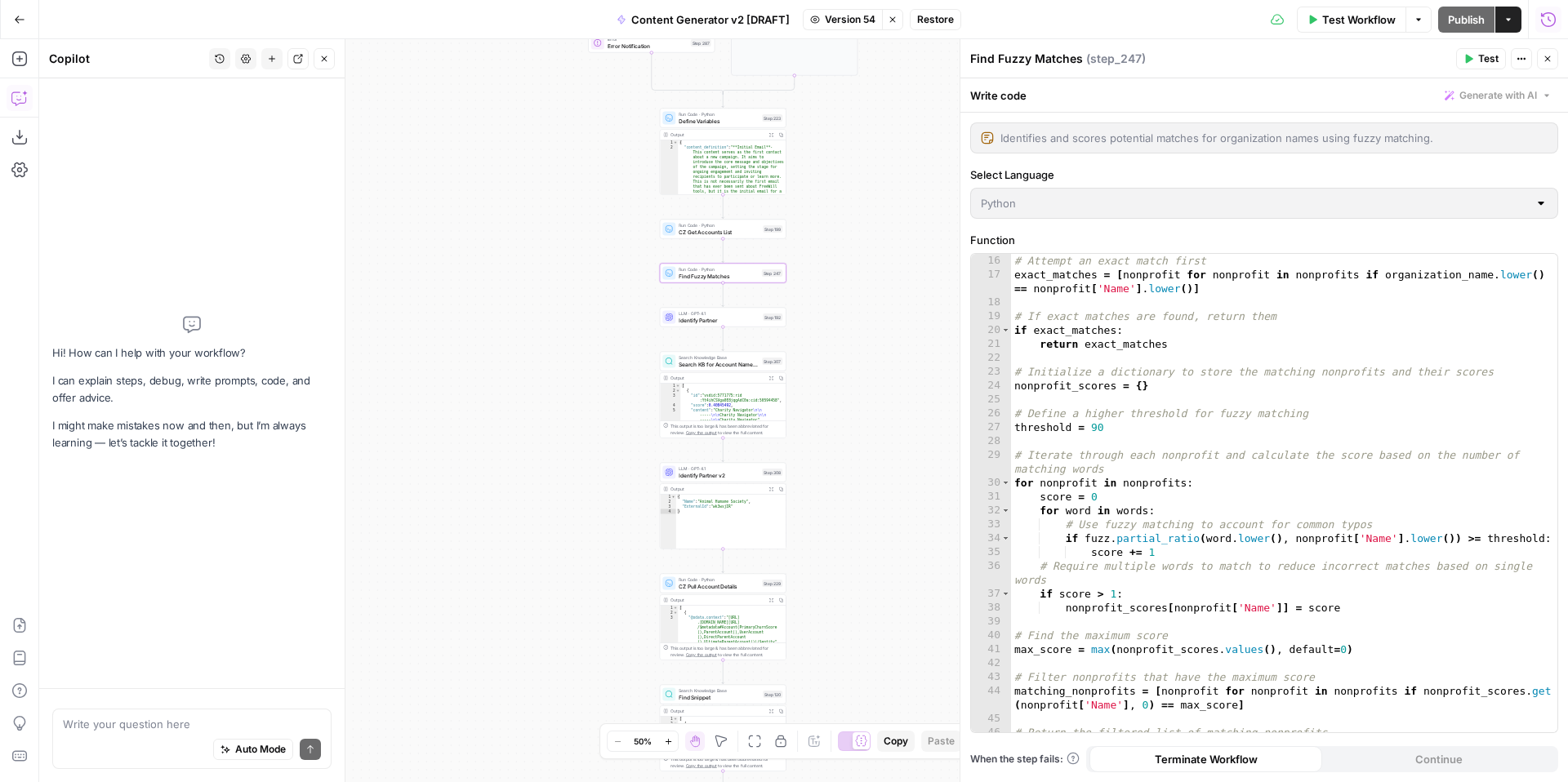
scroll to position [257, 0]
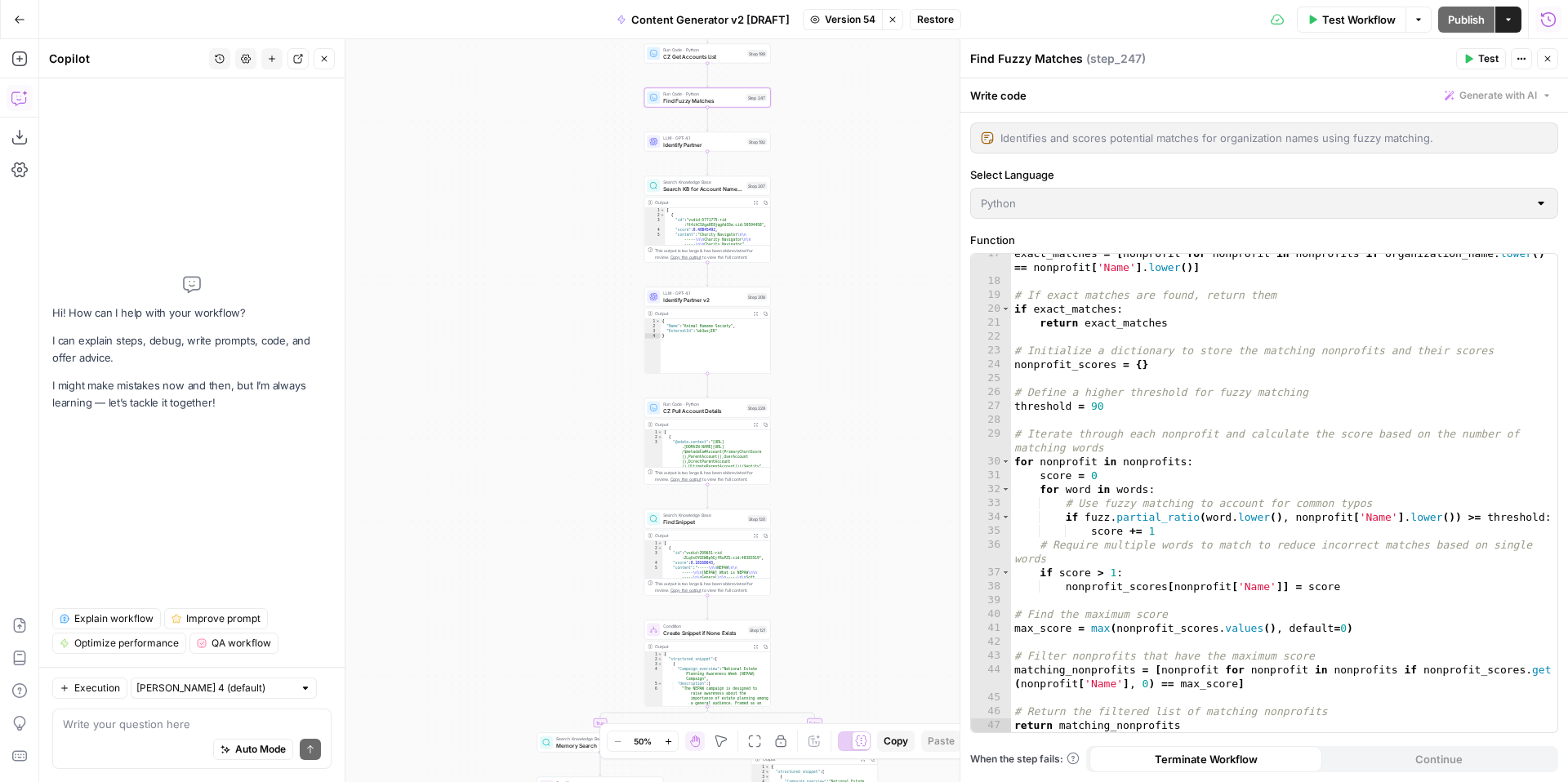
drag, startPoint x: 862, startPoint y: 420, endPoint x: 850, endPoint y: 625, distance: 205.4
click at [853, 629] on div "**********" at bounding box center [803, 410] width 1529 height 743
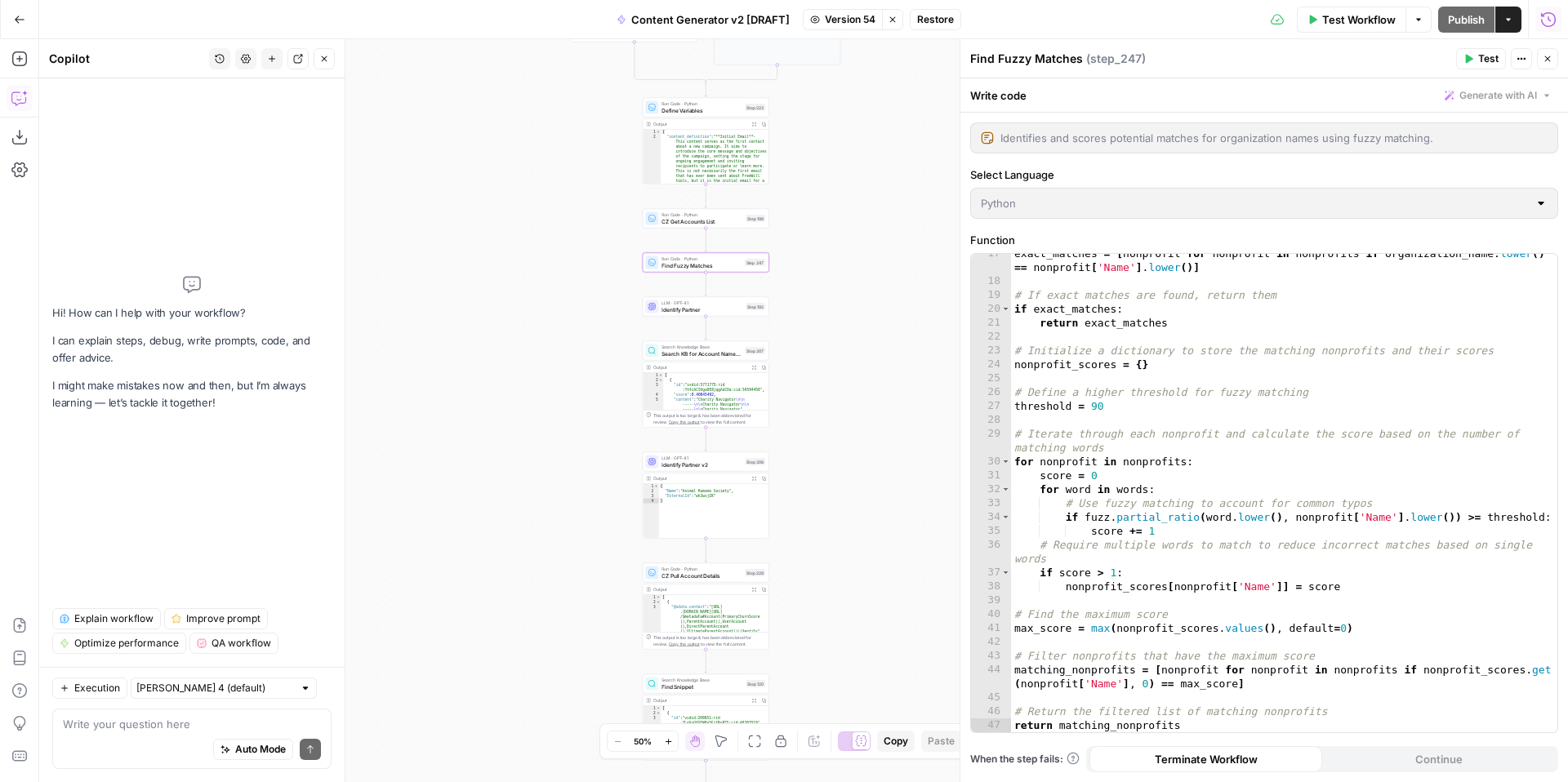
drag, startPoint x: 845, startPoint y: 410, endPoint x: 844, endPoint y: 491, distance: 81.0
click at [845, 497] on div "**********" at bounding box center [803, 410] width 1529 height 743
click at [694, 354] on span "Search KB for Account Name Matches" at bounding box center [701, 356] width 80 height 8
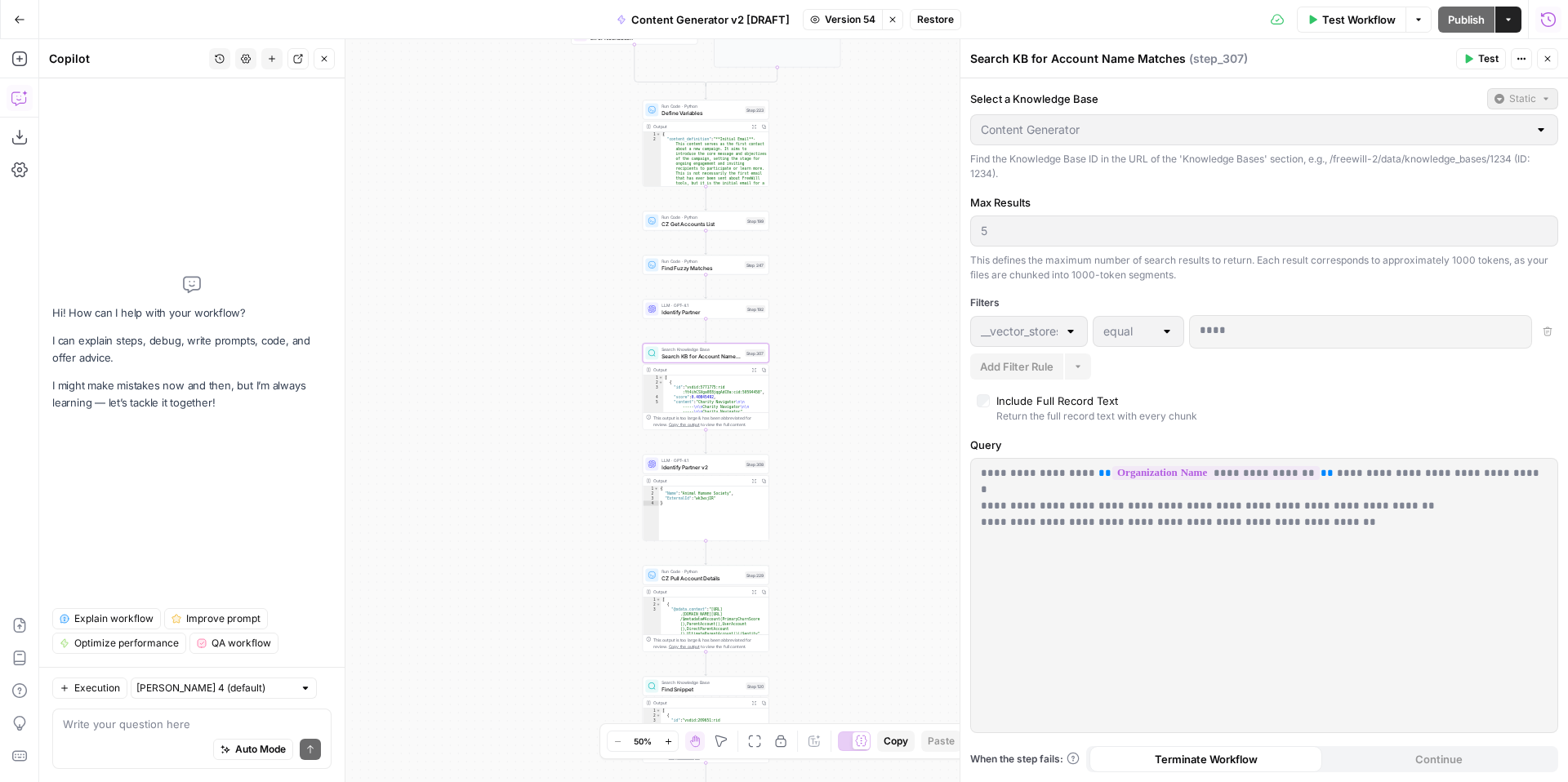
click at [322, 60] on icon "button" at bounding box center [325, 59] width 6 height 6
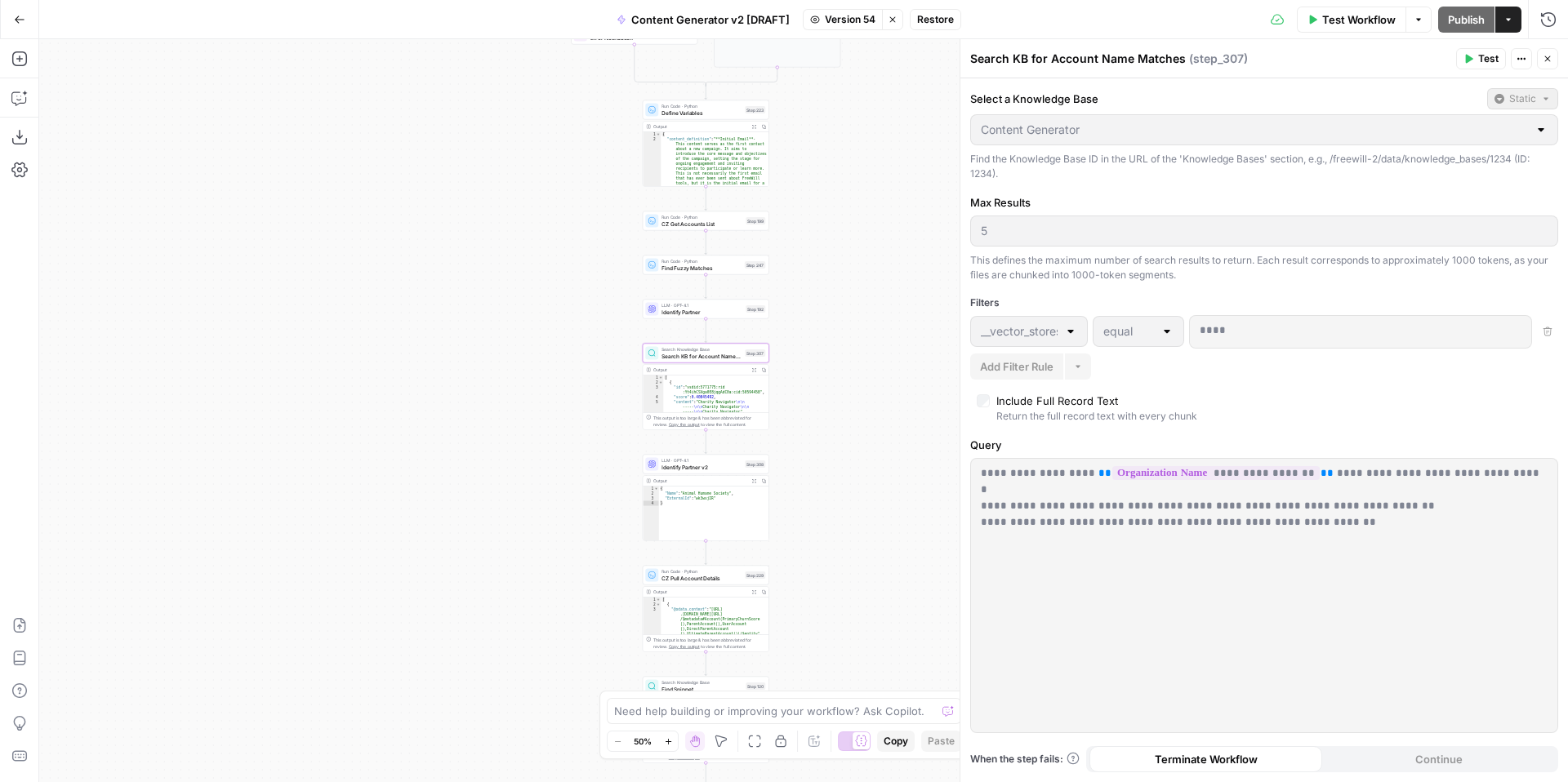
click at [1552, 59] on button "Close" at bounding box center [1547, 59] width 22 height 22
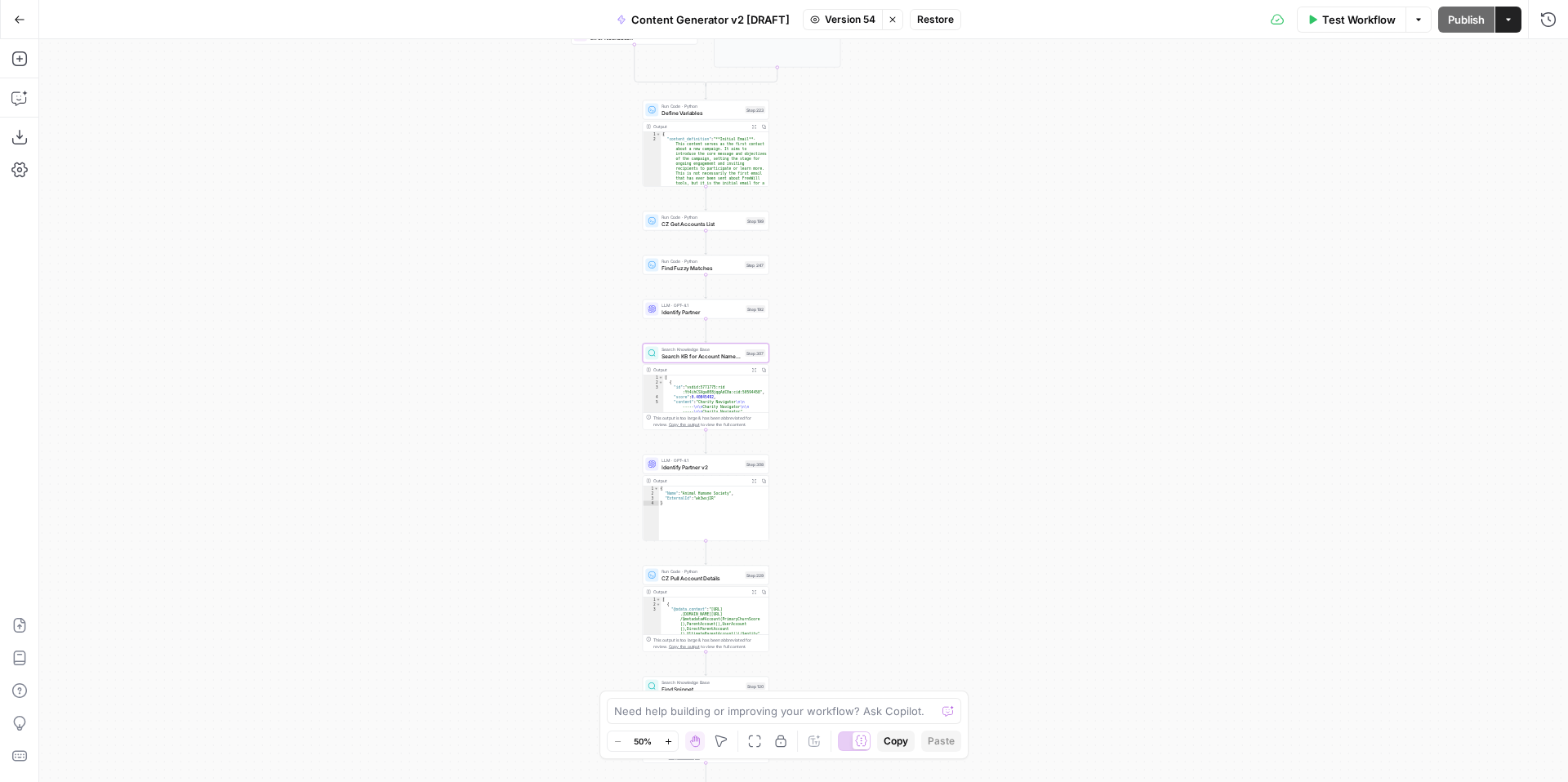
click at [715, 353] on span "Search KB for Account Name Matches" at bounding box center [701, 356] width 80 height 8
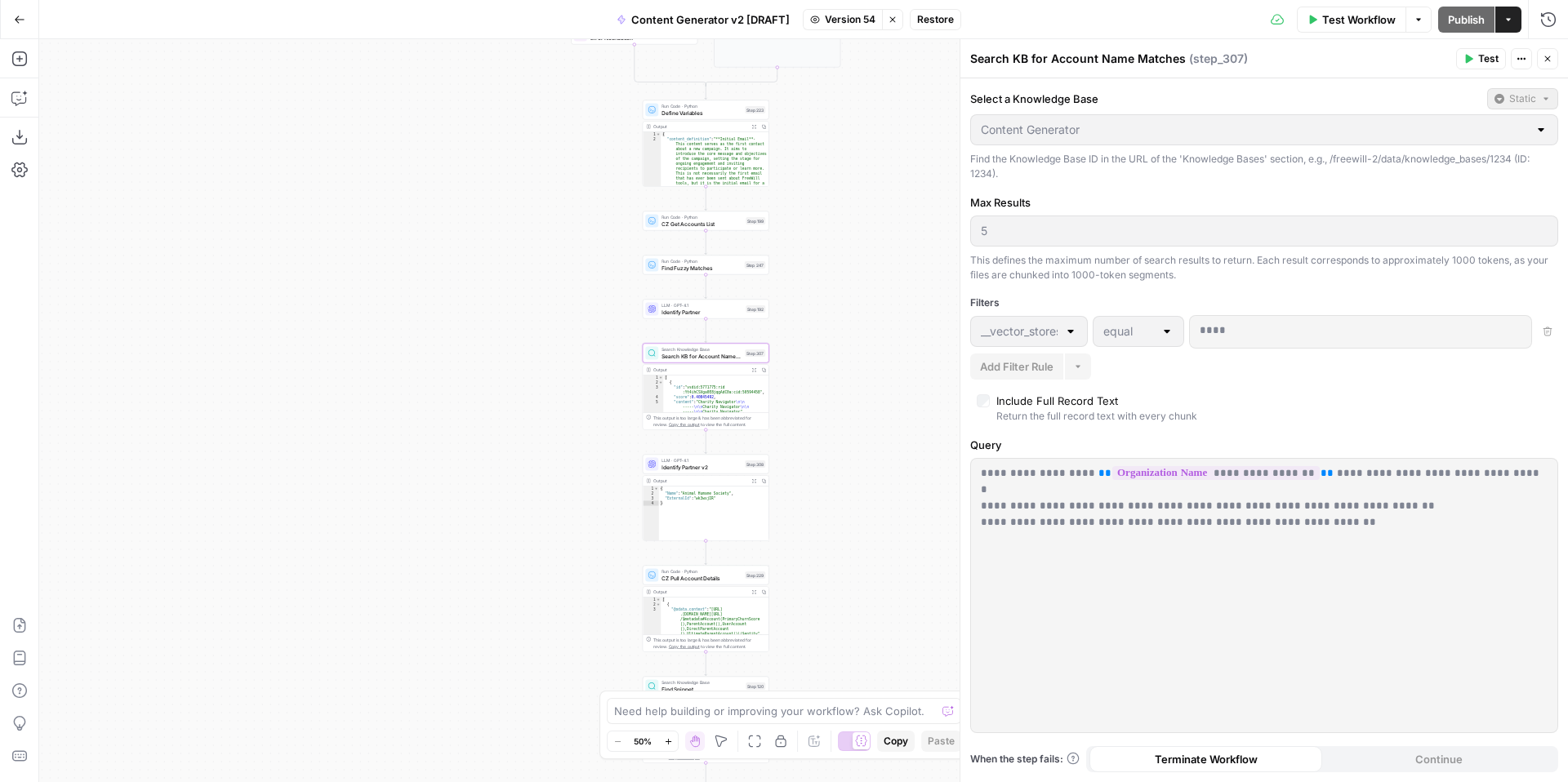
click at [889, 23] on icon "button" at bounding box center [892, 20] width 10 height 10
type input "Content Generator v2"
type input "10"
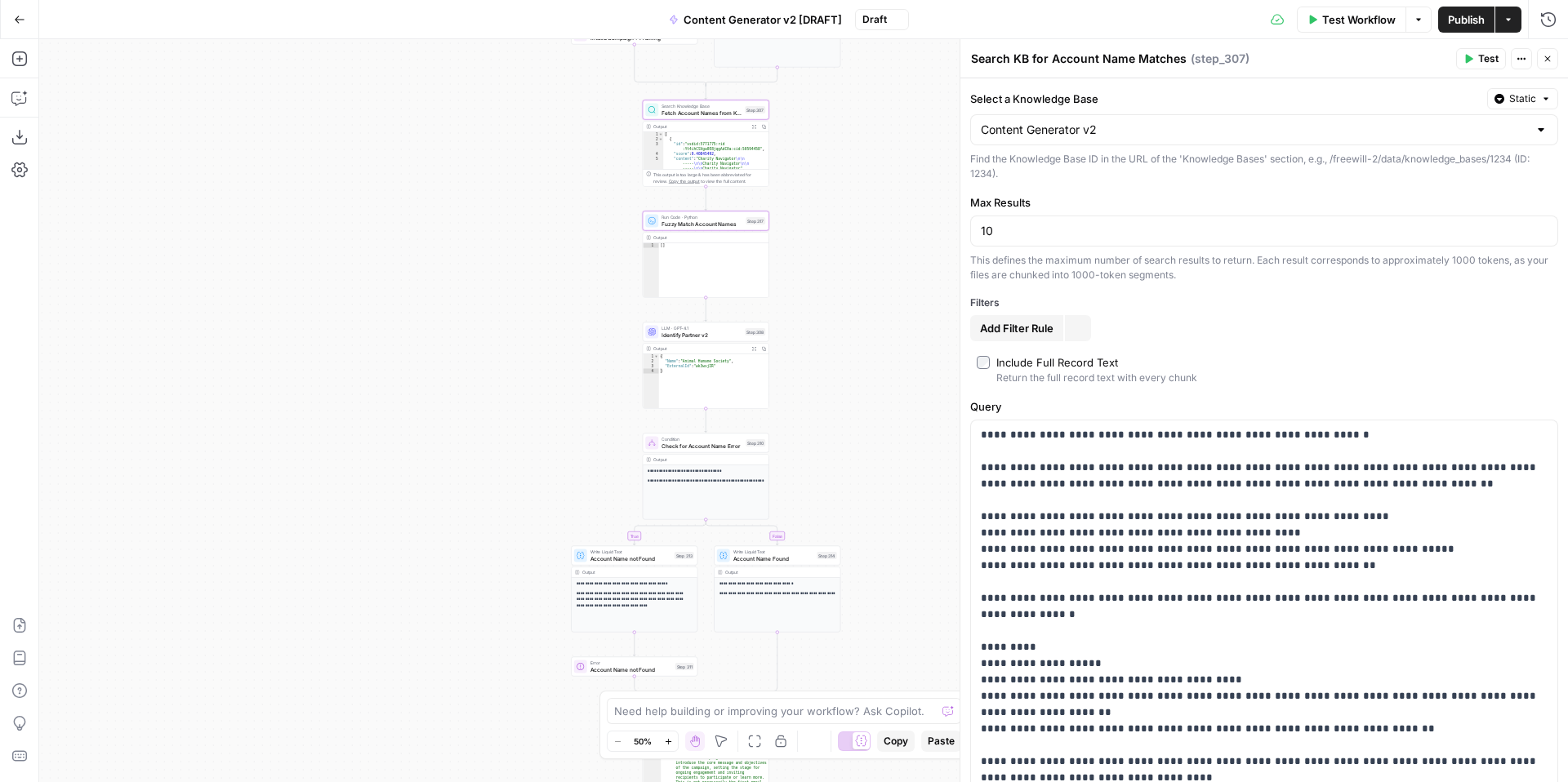
type textarea "Fetch Account Names from Knowledge Base"
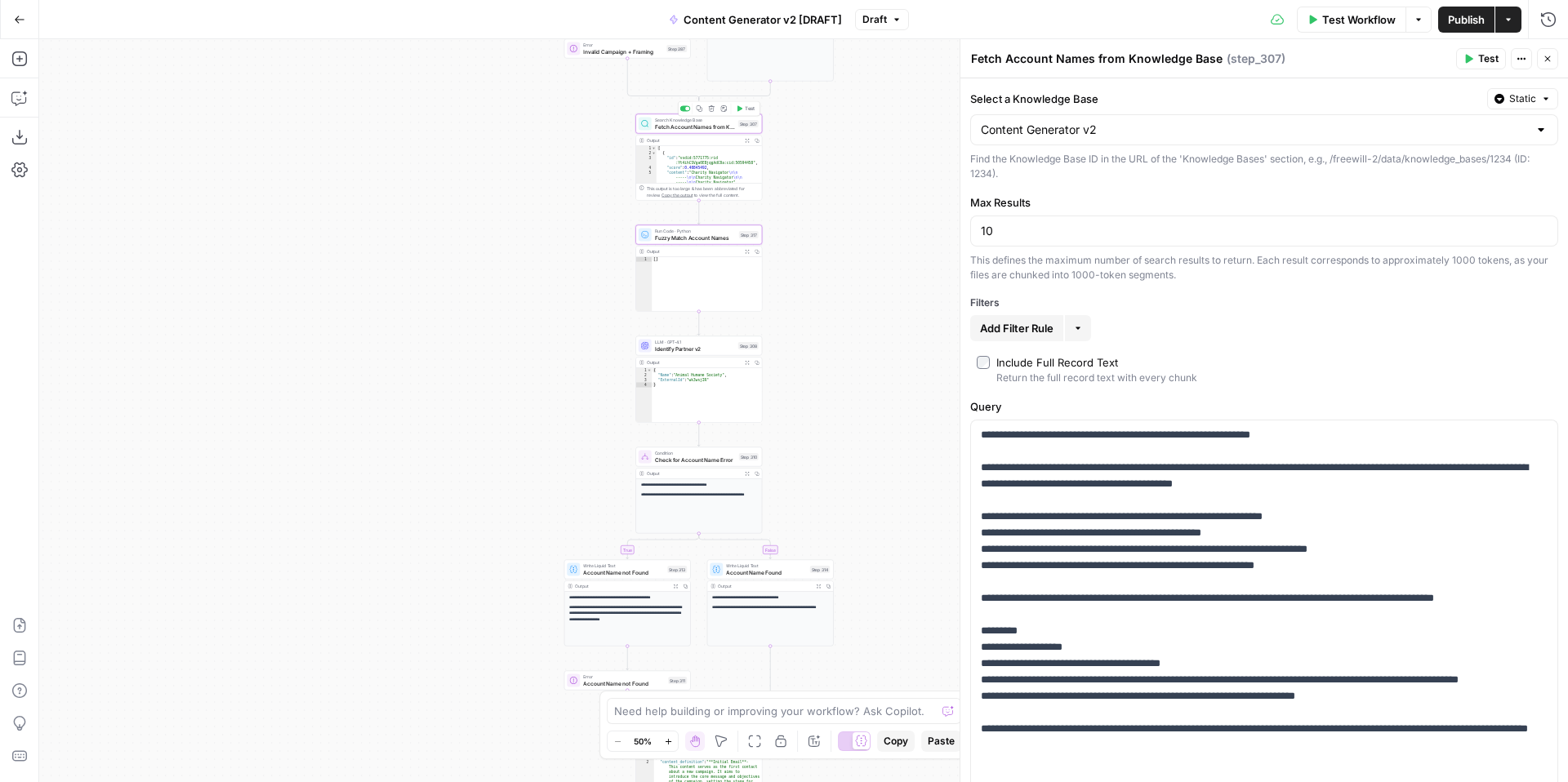
click at [684, 127] on span "Fetch Account Names from Knowledge Base" at bounding box center [695, 127] width 80 height 8
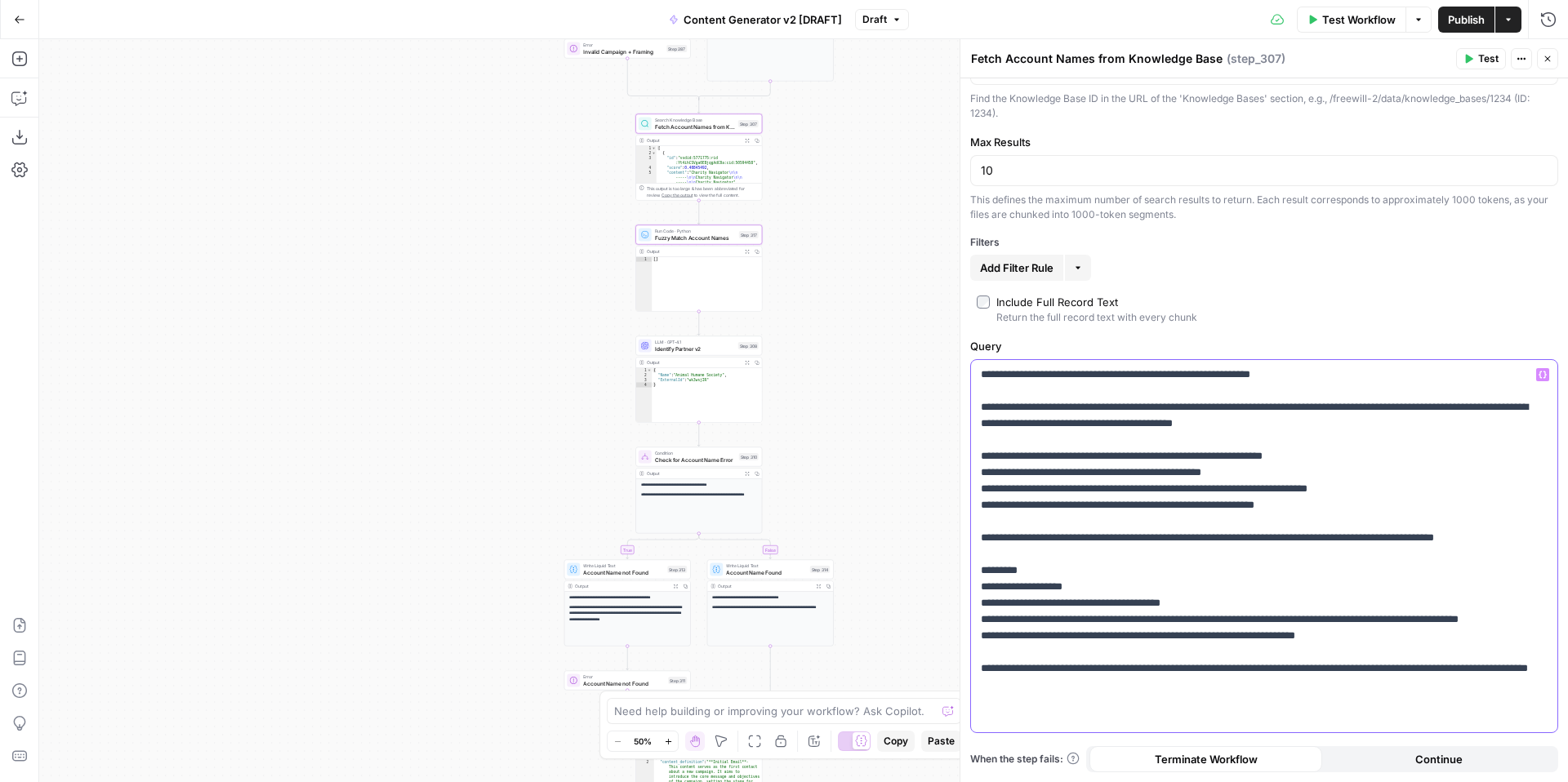
click at [1364, 645] on p "**********" at bounding box center [1264, 546] width 567 height 359
drag, startPoint x: 975, startPoint y: 456, endPoint x: 1332, endPoint y: 505, distance: 360.3
click at [1332, 505] on div "**********" at bounding box center [1264, 546] width 586 height 372
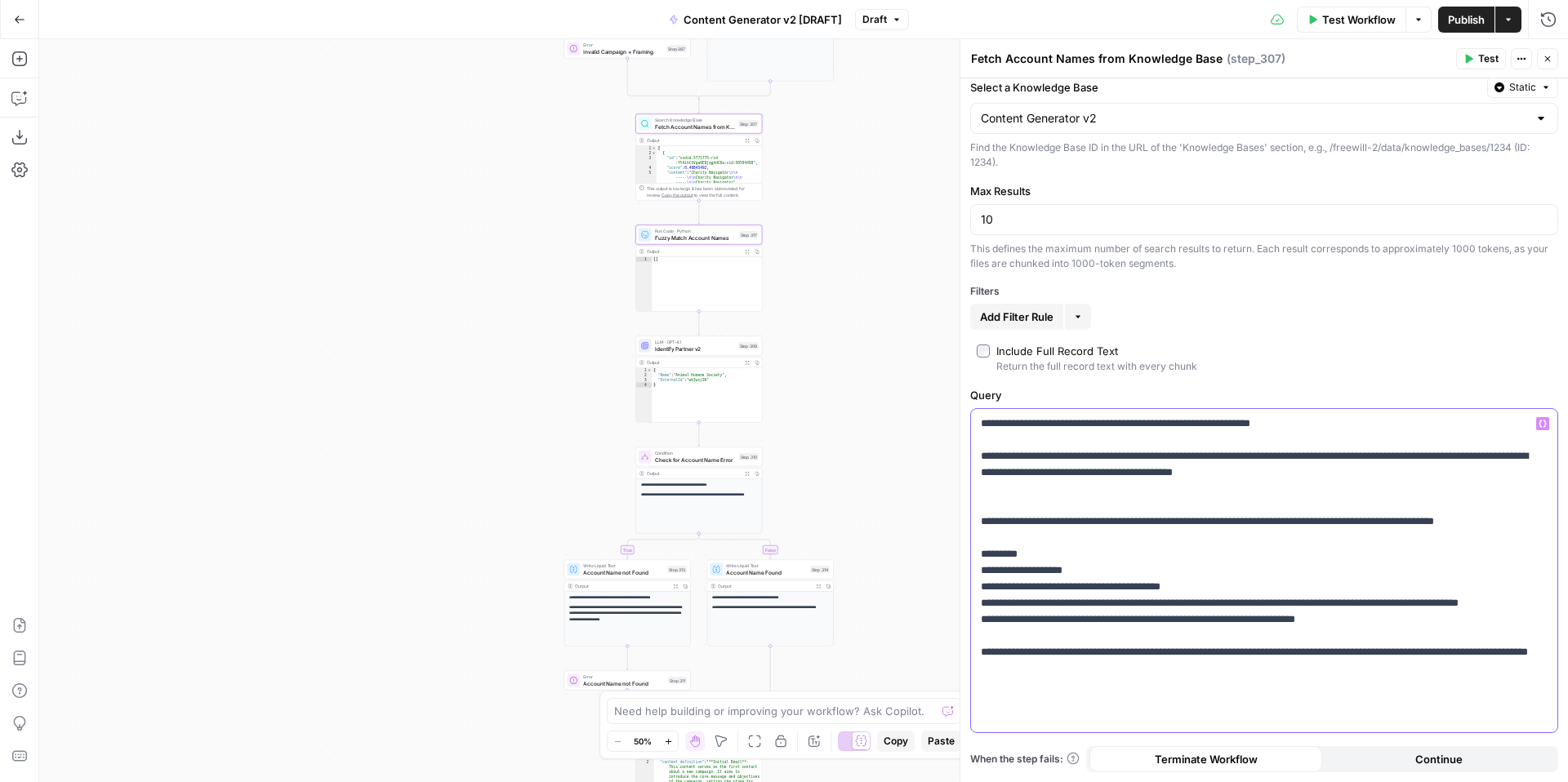
scroll to position [0, 0]
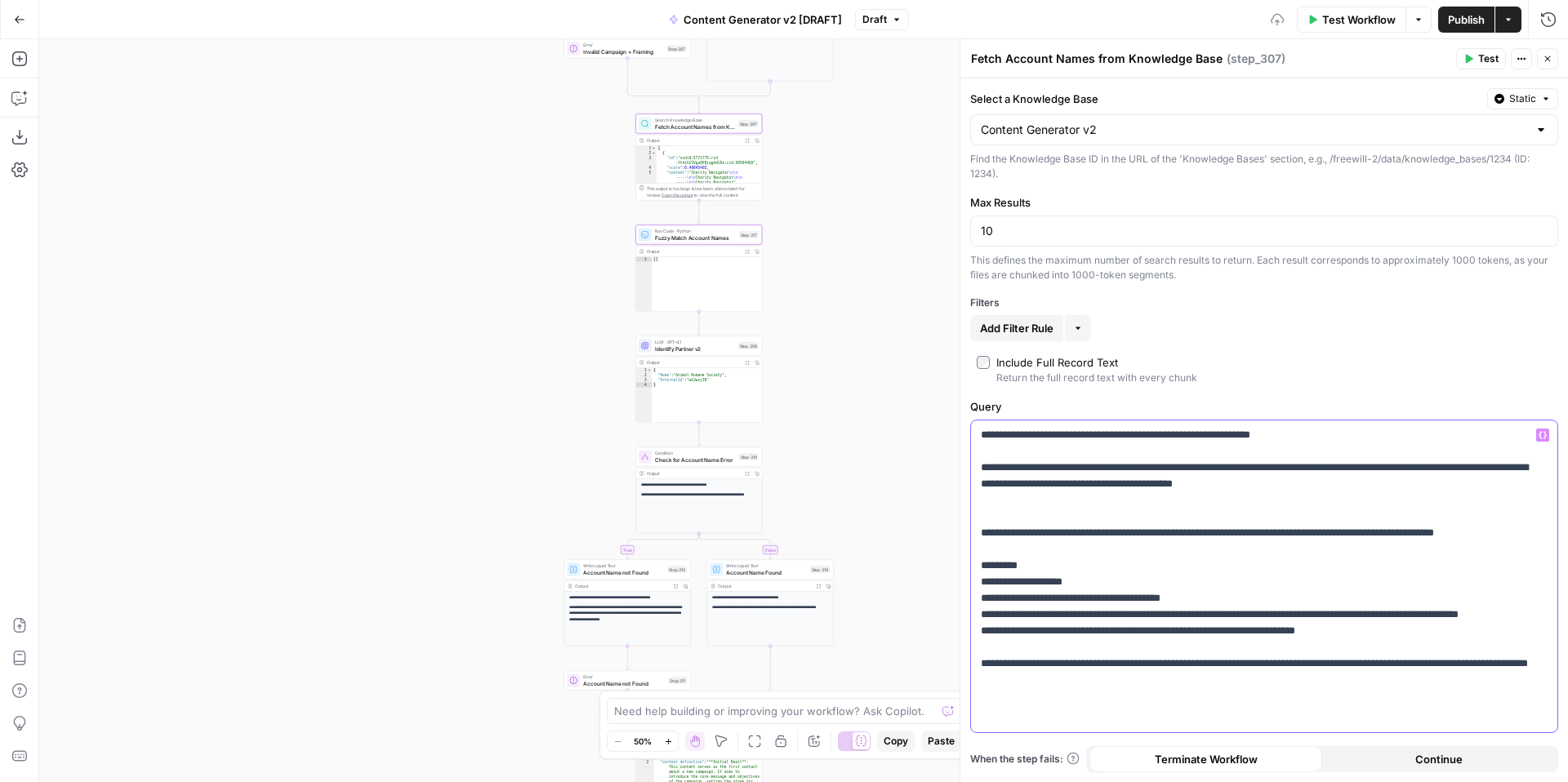
drag, startPoint x: 1391, startPoint y: 533, endPoint x: 1409, endPoint y: 618, distance: 86.9
click at [1392, 535] on p "**********" at bounding box center [1264, 573] width 567 height 294
click at [1336, 433] on p "**********" at bounding box center [1264, 573] width 567 height 294
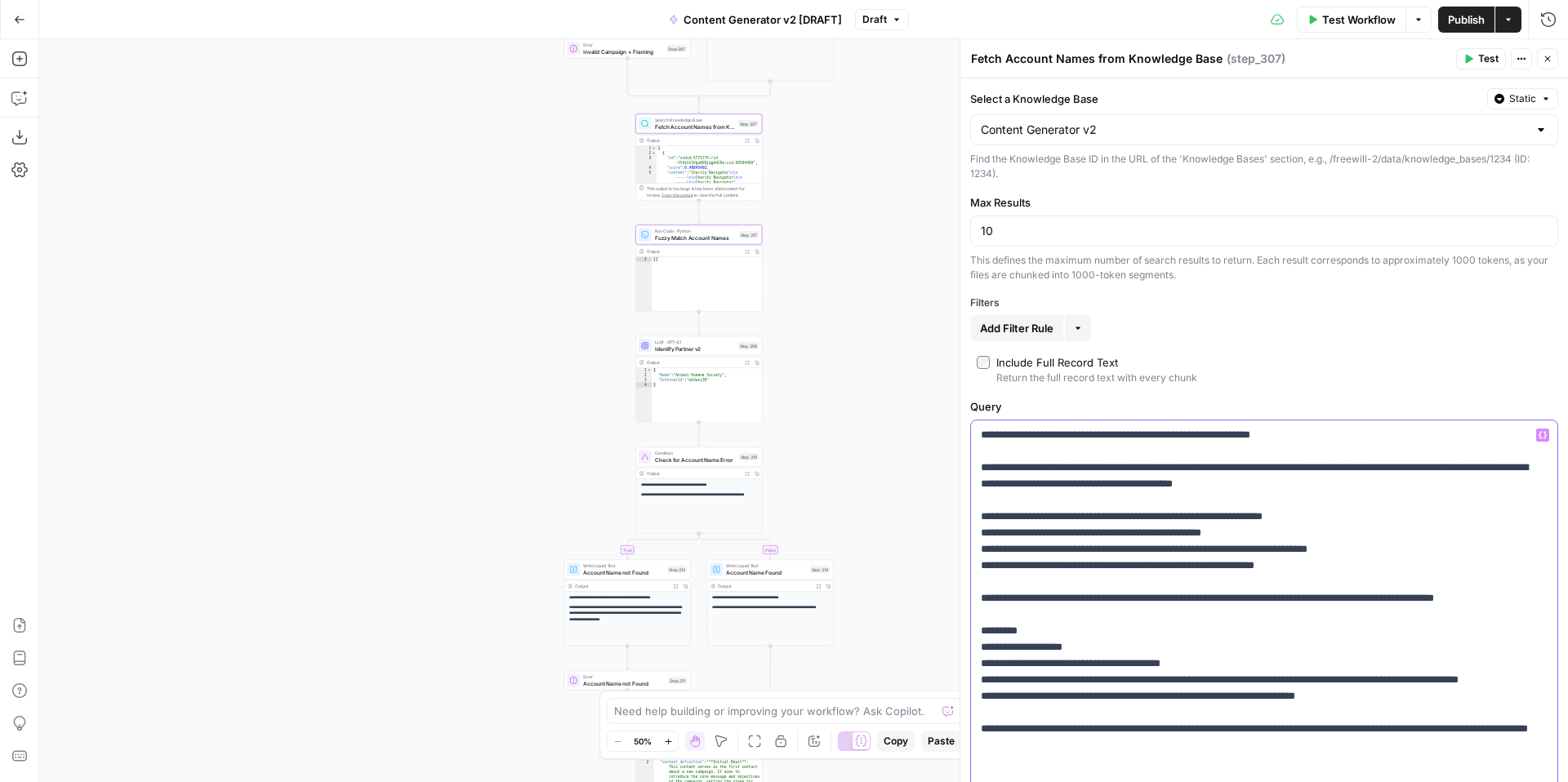
click at [1373, 438] on p "**********" at bounding box center [1264, 607] width 567 height 359
click at [1544, 434] on icon "button" at bounding box center [1542, 435] width 8 height 8
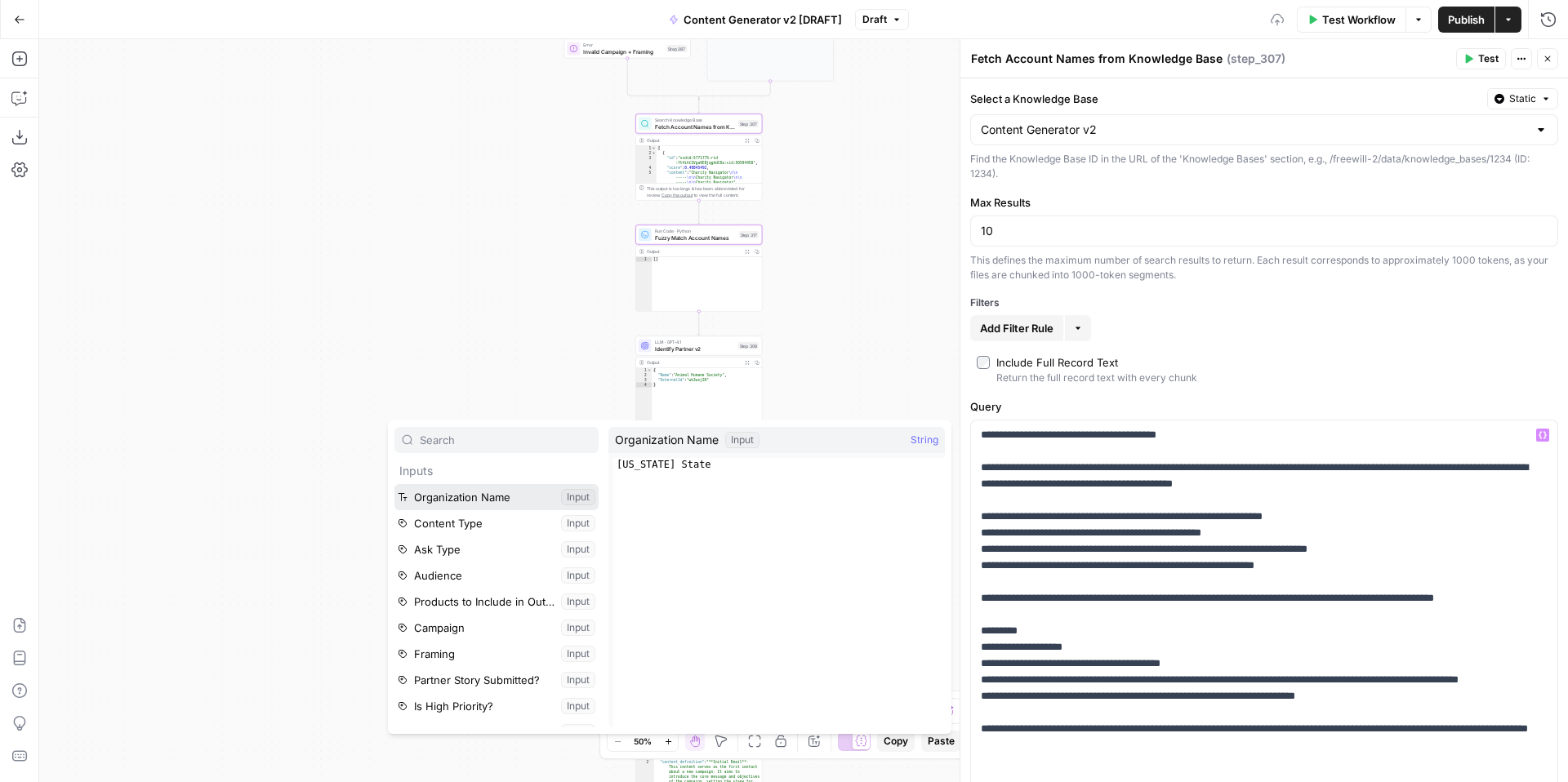
click at [588, 494] on button "Select variable Organization Name" at bounding box center [496, 497] width 204 height 26
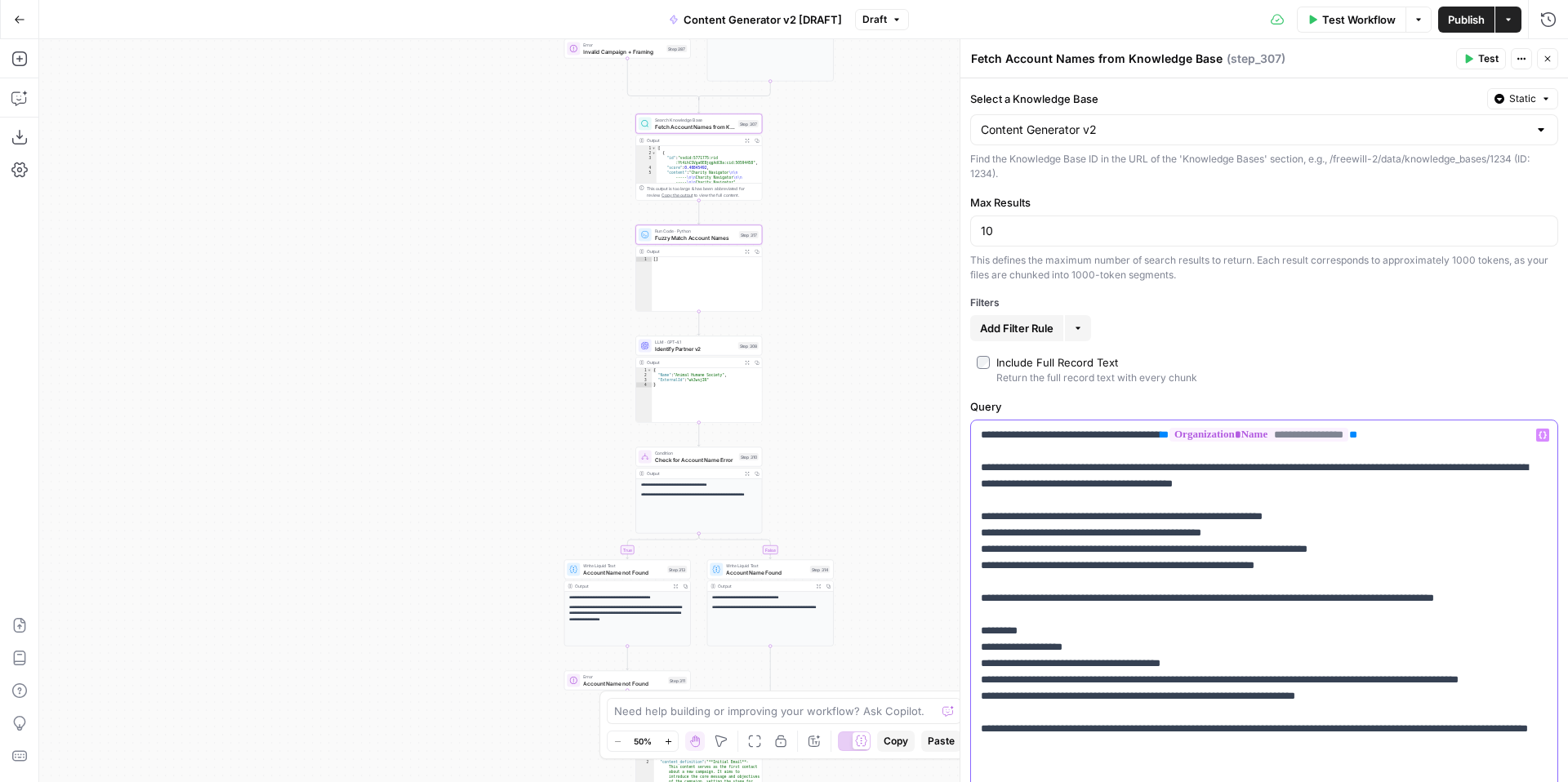
click at [1322, 462] on p "**********" at bounding box center [1264, 607] width 567 height 359
click at [1541, 438] on icon "button" at bounding box center [1542, 435] width 8 height 7
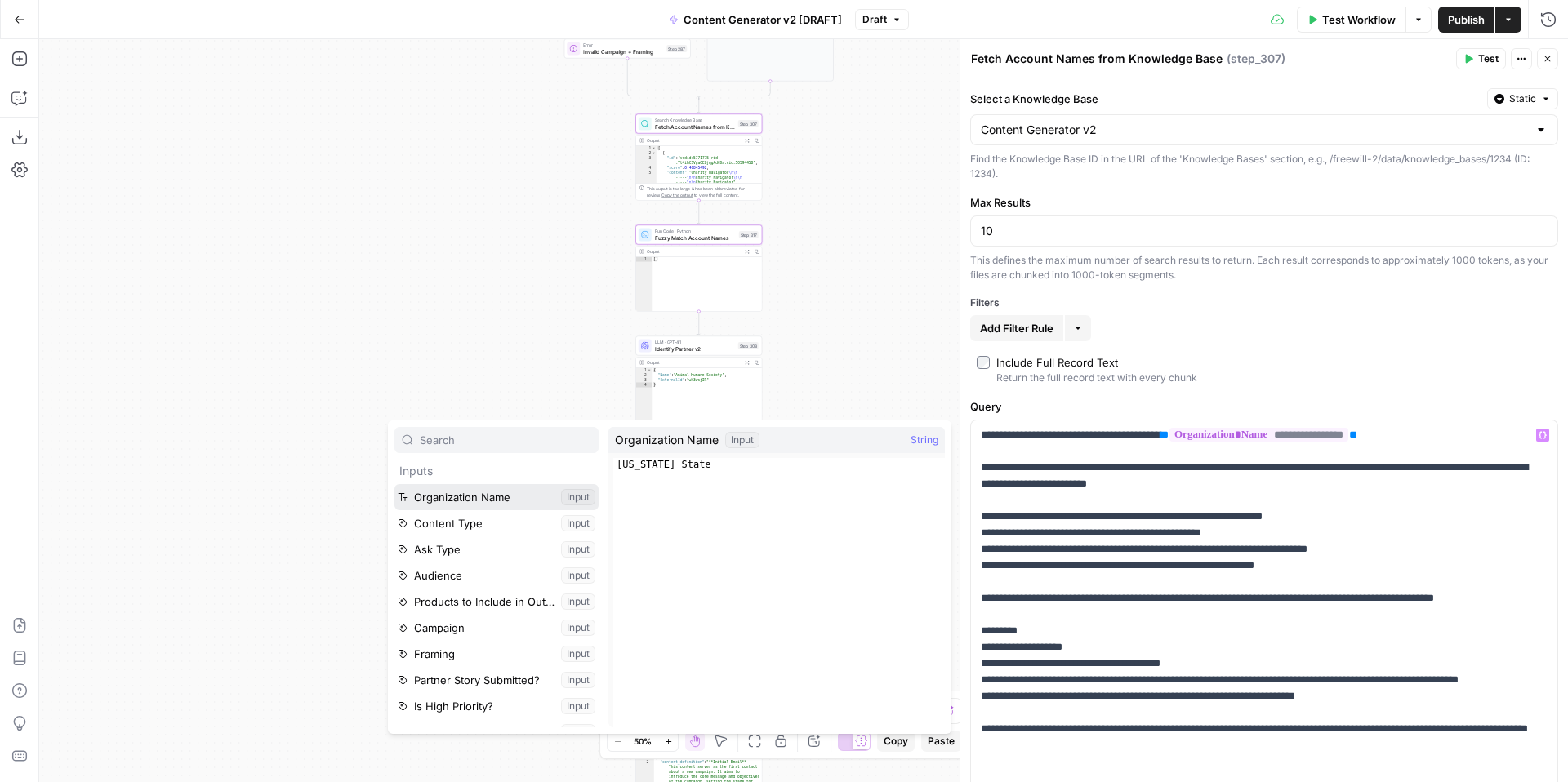
click at [579, 493] on button "Select variable Organization Name" at bounding box center [496, 497] width 204 height 26
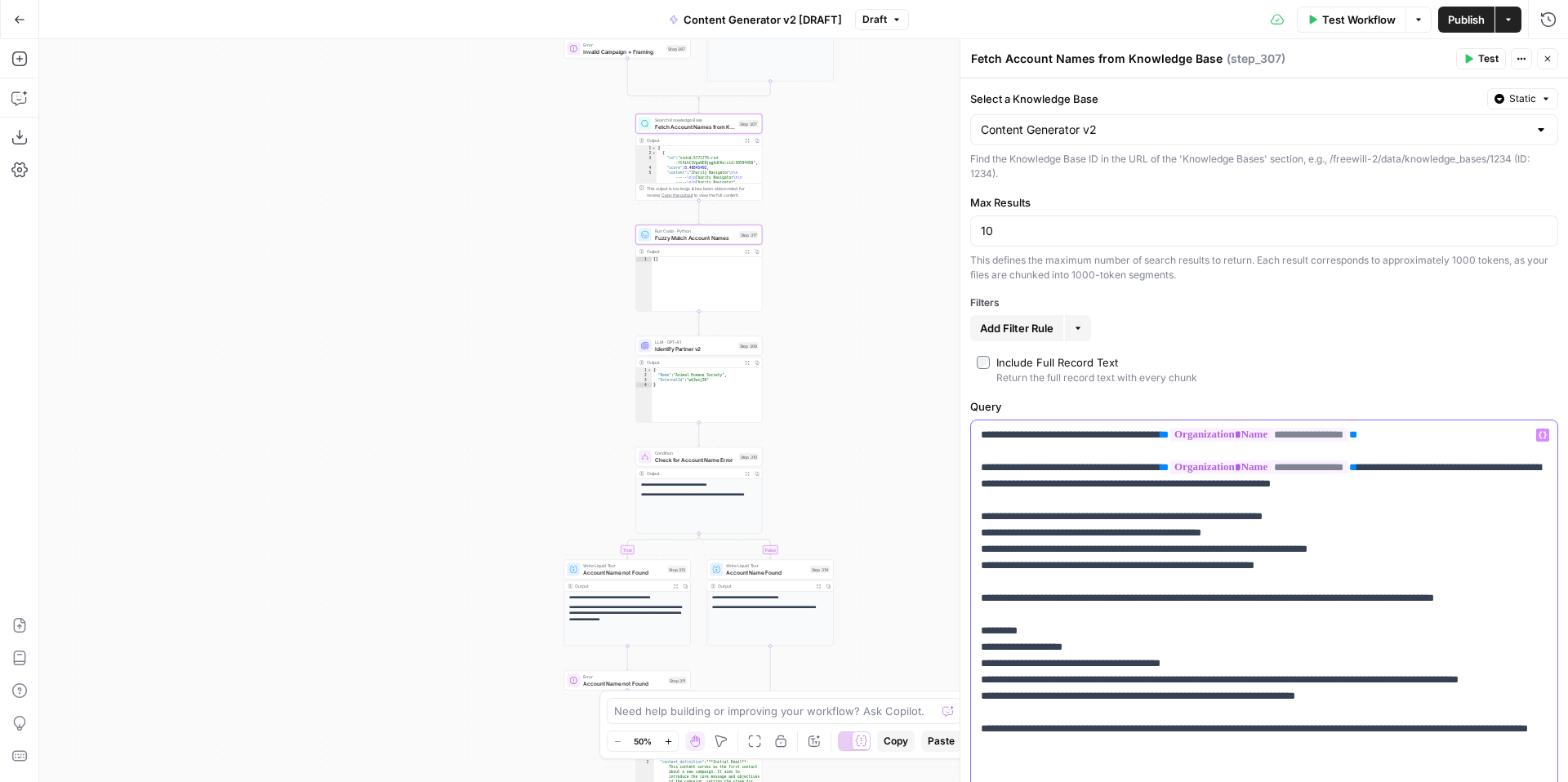
click at [1154, 616] on p "**********" at bounding box center [1264, 607] width 567 height 359
click at [1542, 432] on icon "button" at bounding box center [1542, 435] width 8 height 8
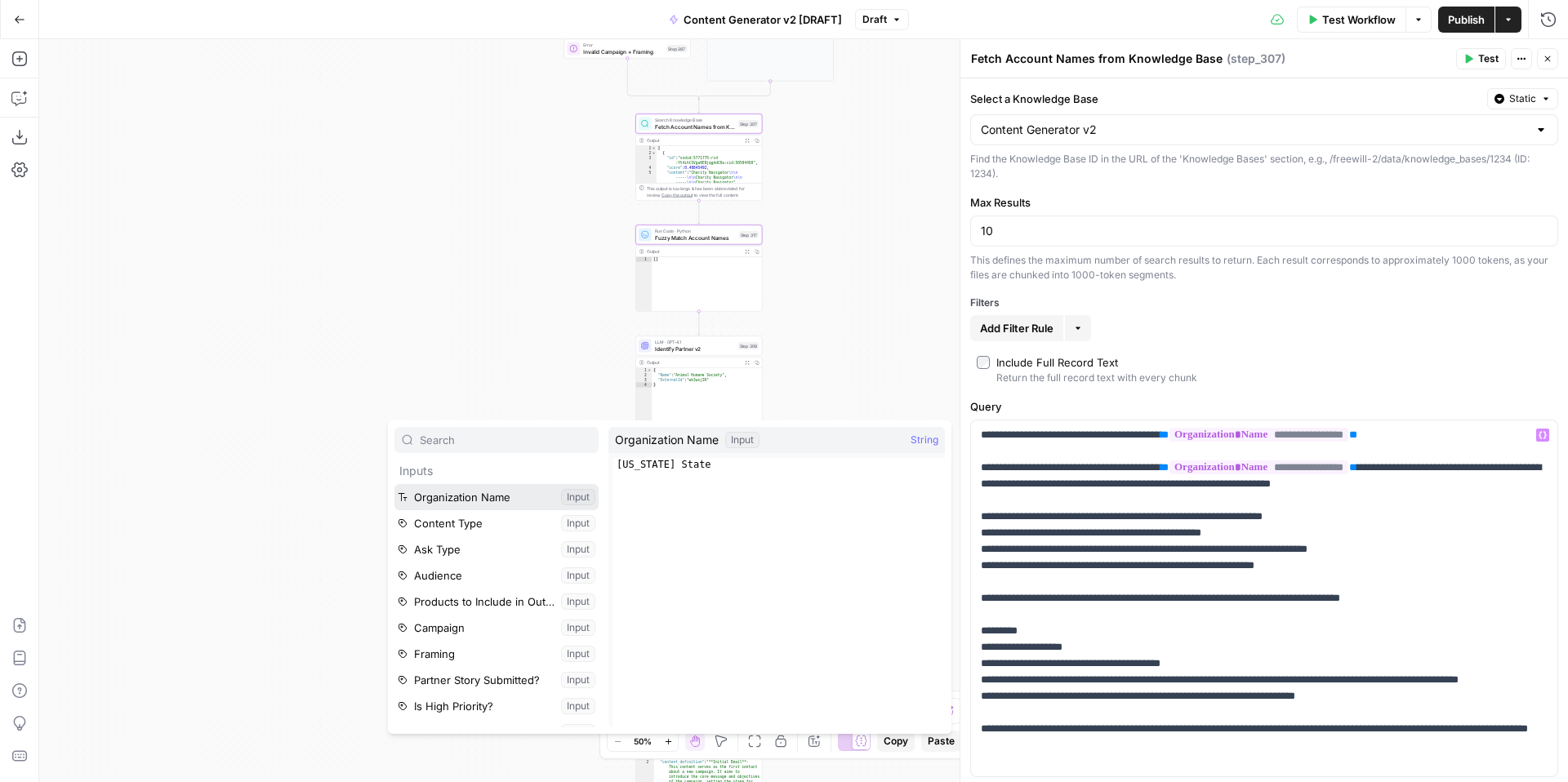
click at [578, 493] on button "Select variable Organization Name" at bounding box center [496, 497] width 204 height 26
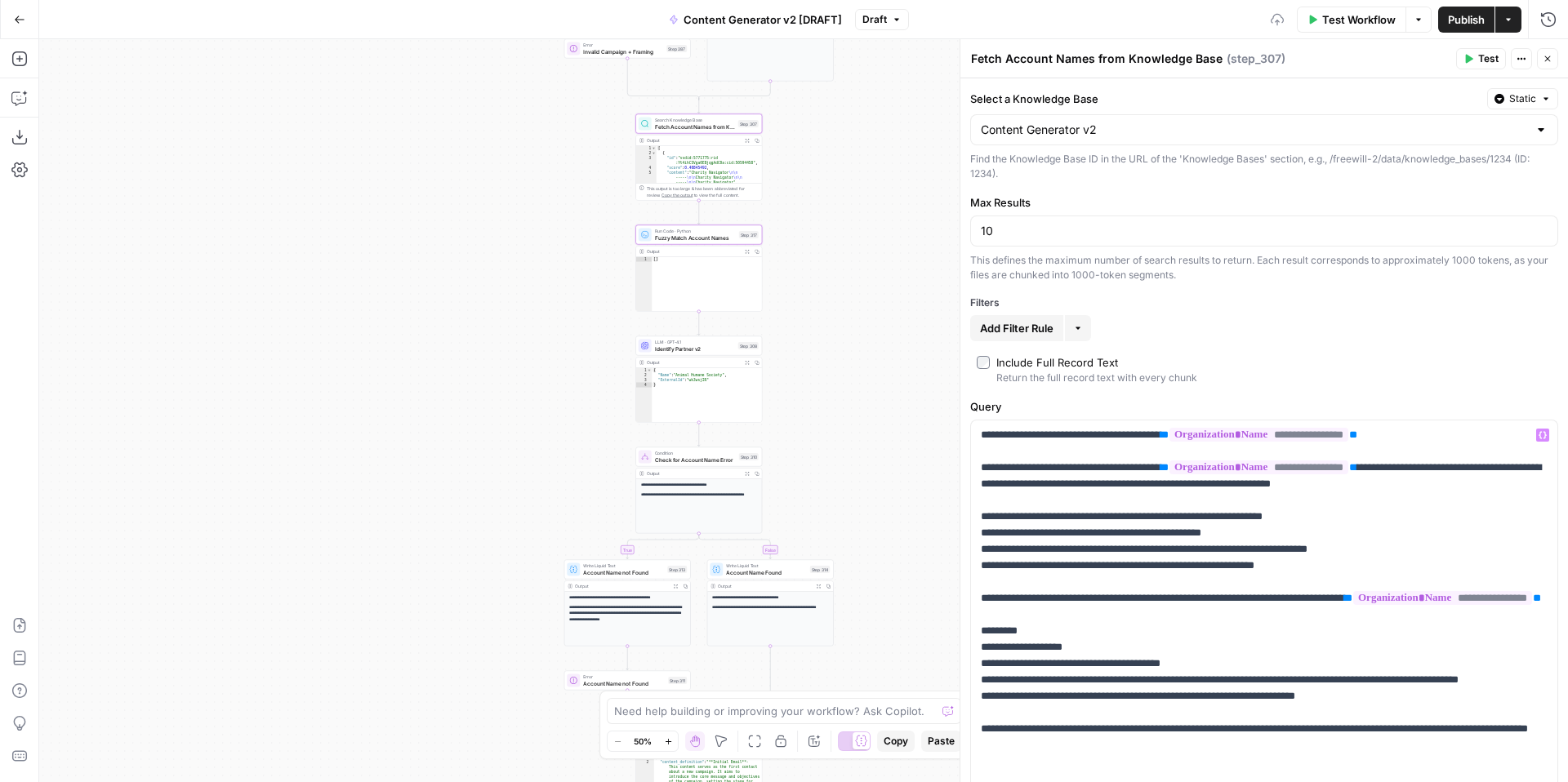
click at [1467, 62] on icon "button" at bounding box center [1469, 59] width 7 height 9
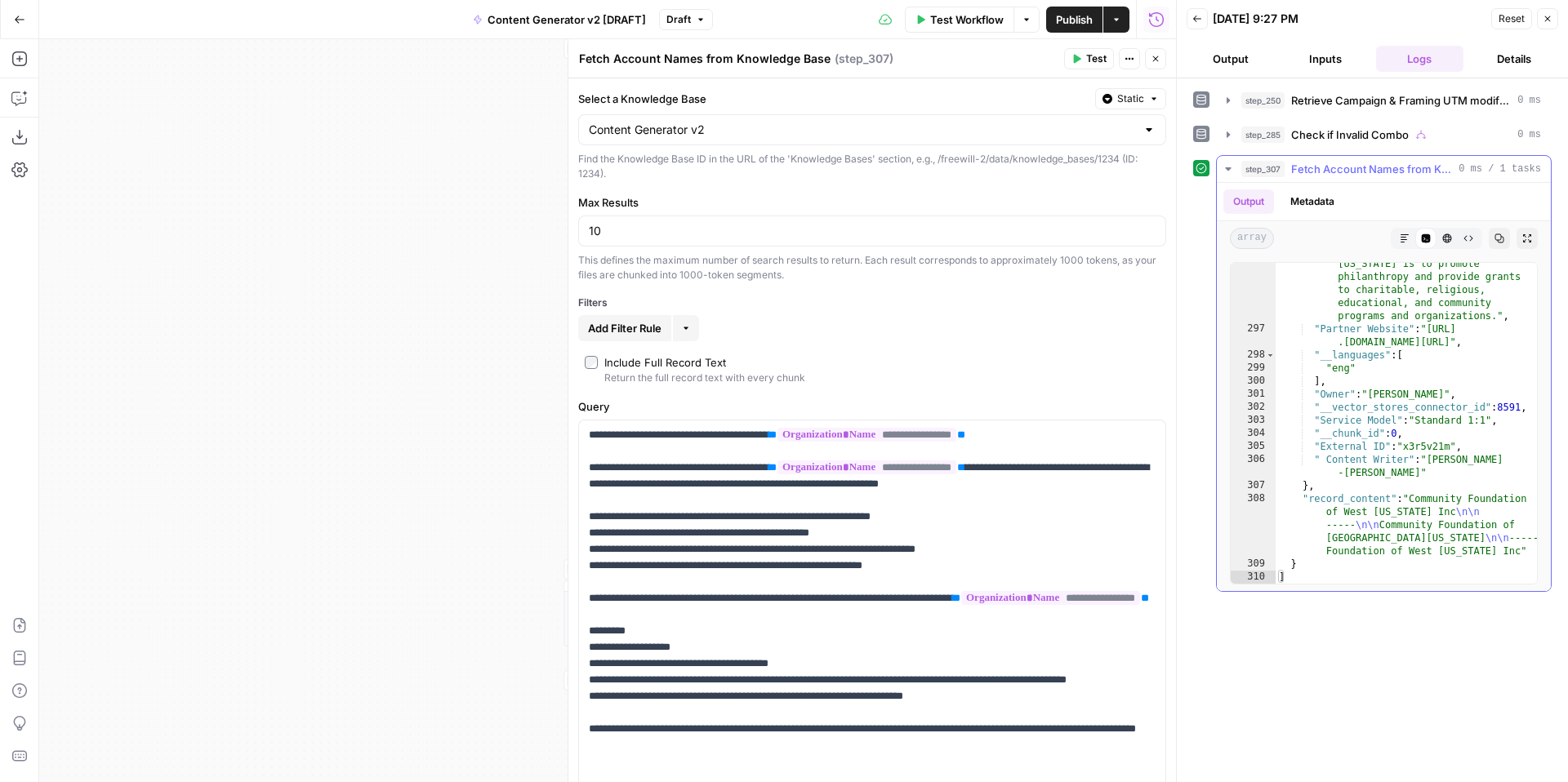
scroll to position [8469, 0]
click at [1549, 22] on icon "button" at bounding box center [1547, 19] width 10 height 10
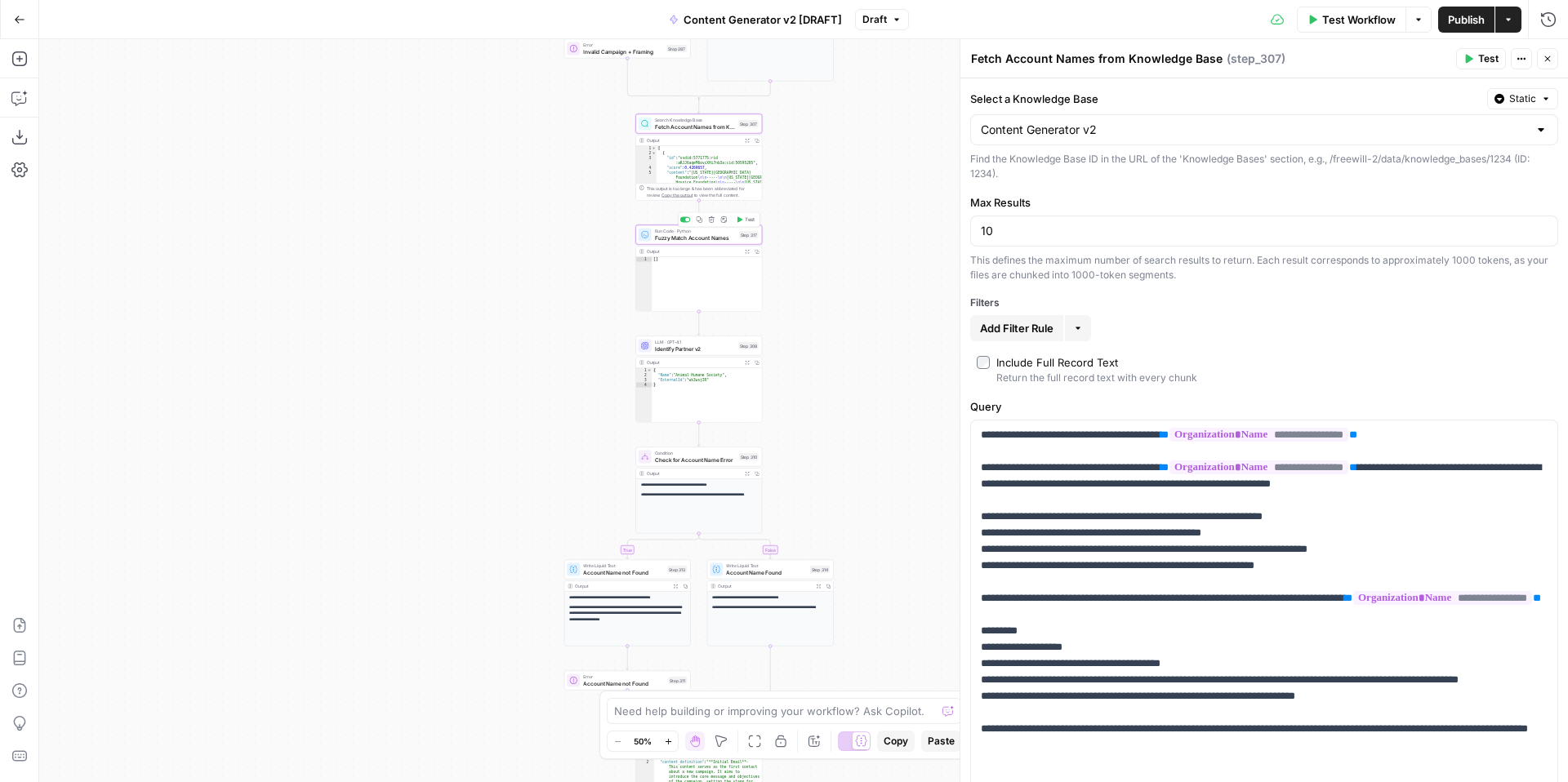
click at [681, 236] on span "Fuzzy Match Account Names" at bounding box center [695, 237] width 81 height 8
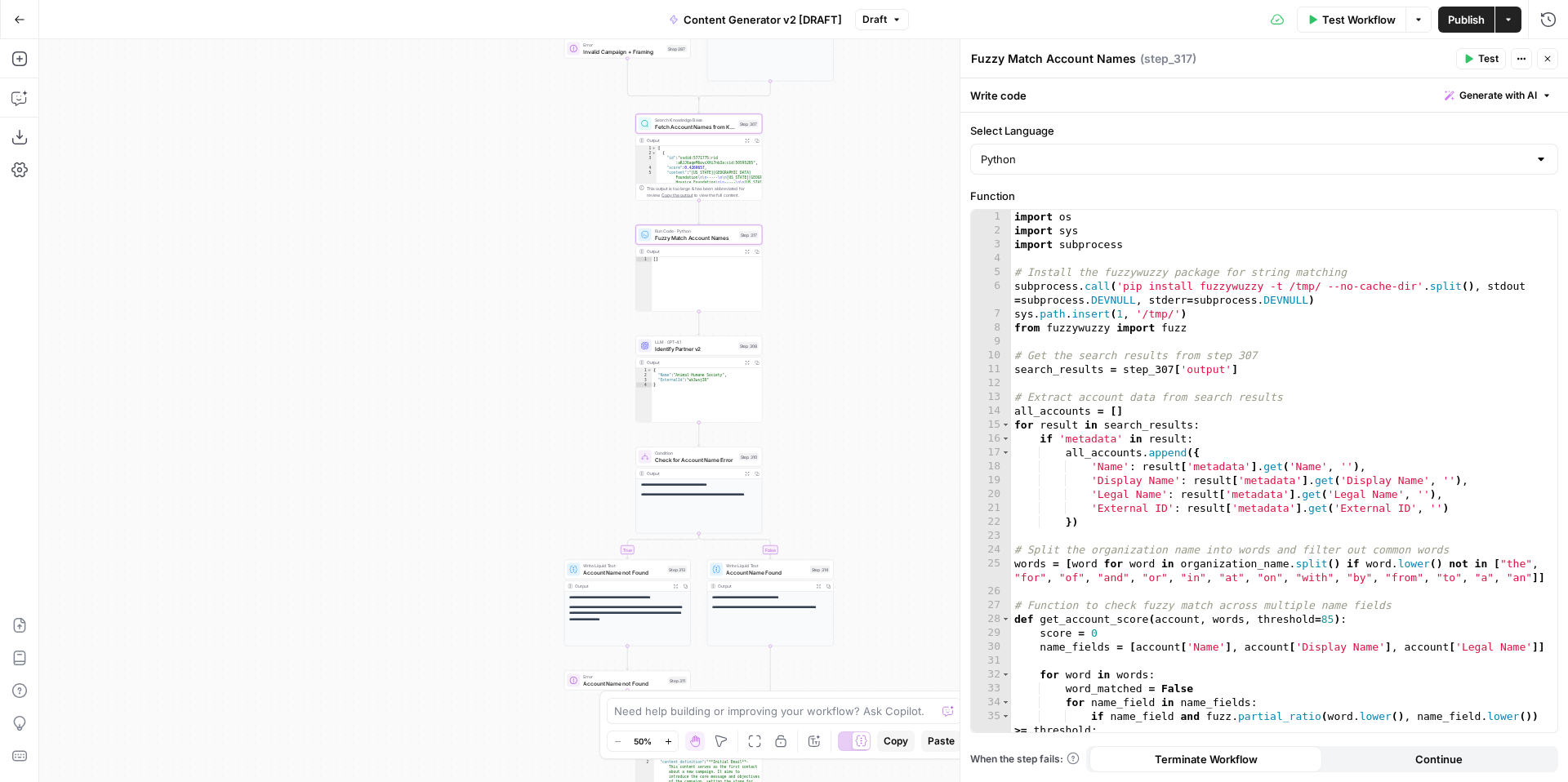
click at [1496, 53] on span "Test" at bounding box center [1488, 59] width 21 height 15
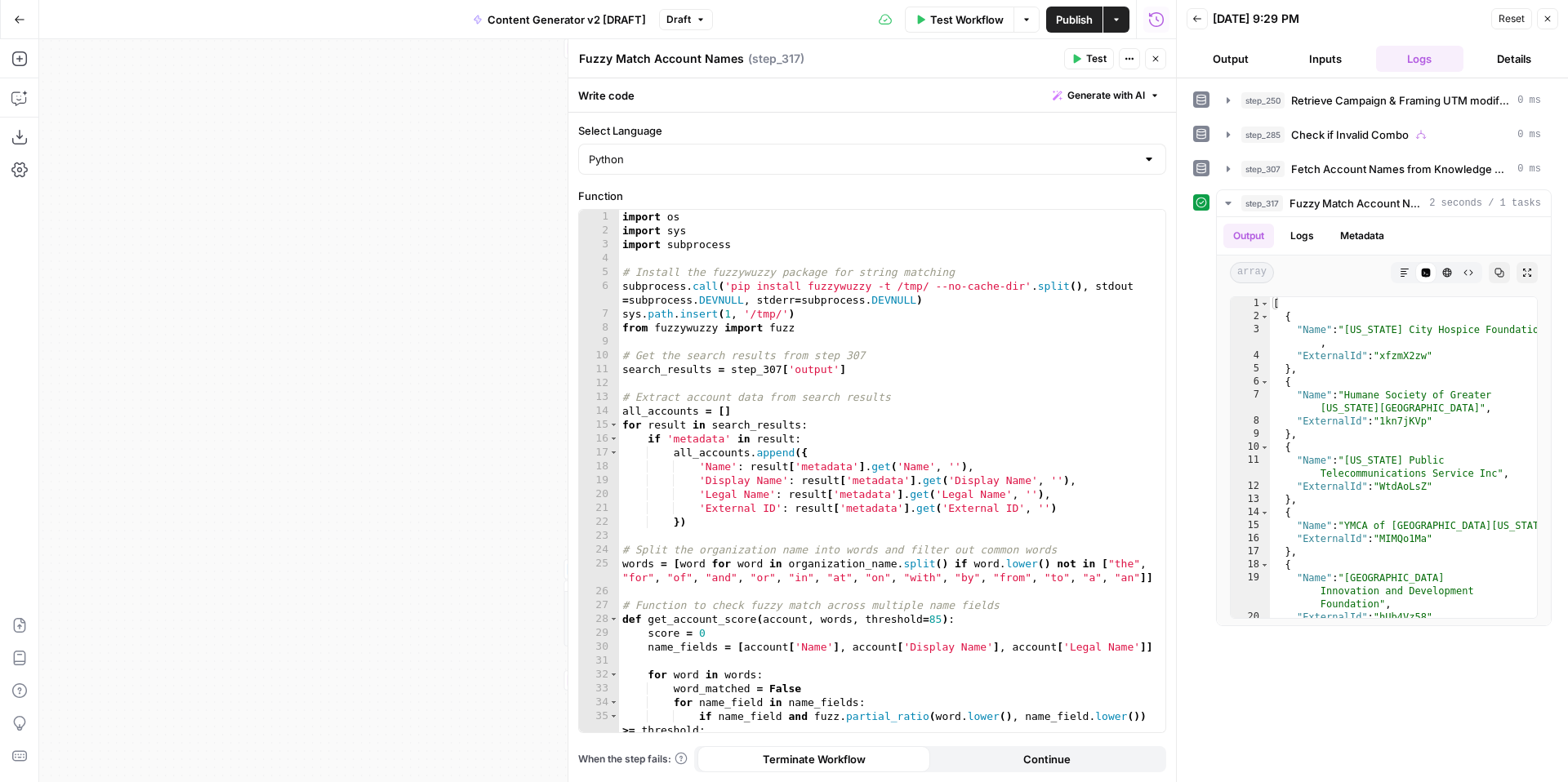
click at [1551, 19] on span "Close" at bounding box center [1551, 19] width 1 height 1
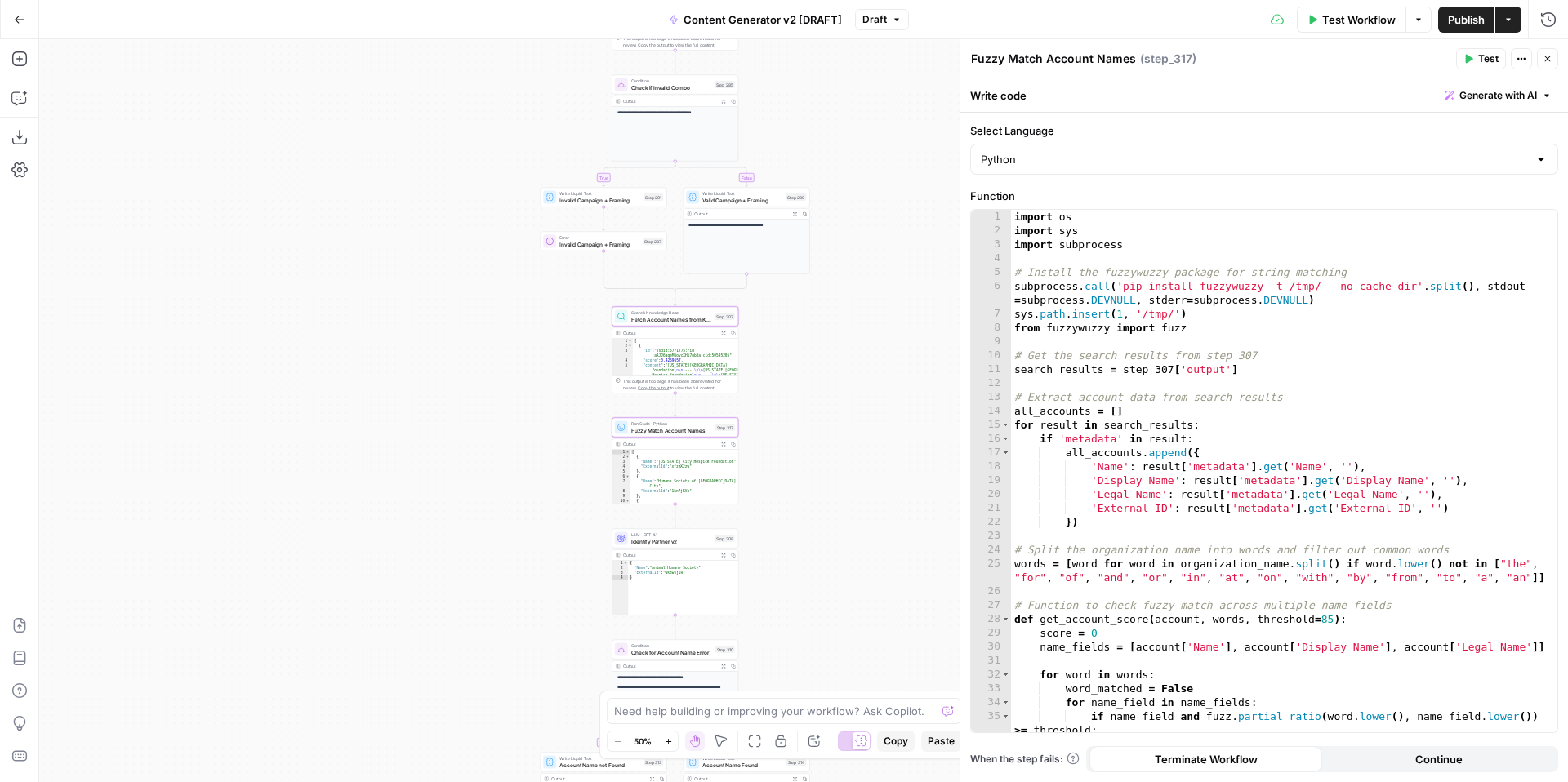
drag, startPoint x: 919, startPoint y: 353, endPoint x: 896, endPoint y: 545, distance: 193.4
click at [896, 545] on div "**********" at bounding box center [803, 410] width 1529 height 743
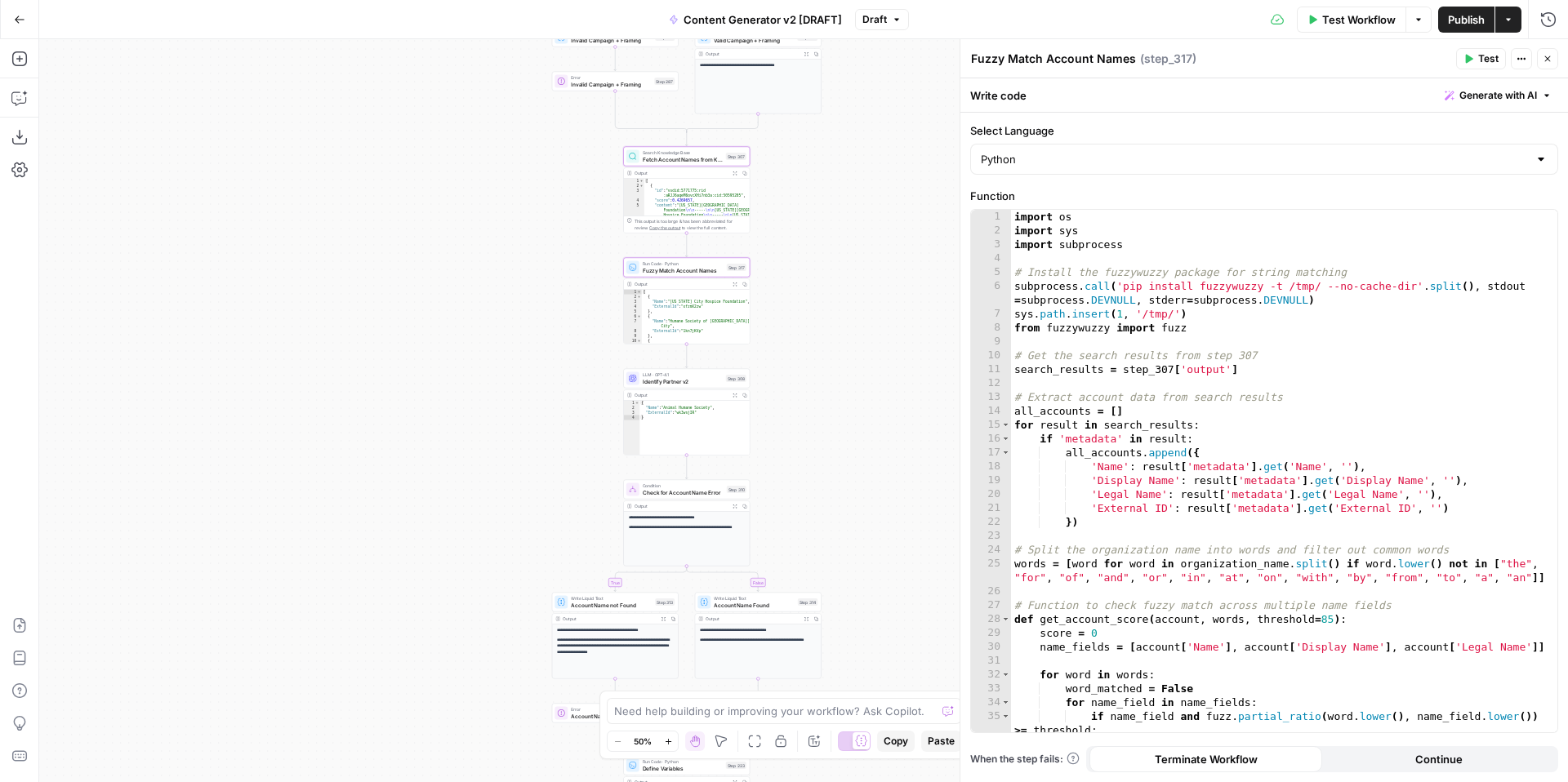
drag, startPoint x: 930, startPoint y: 360, endPoint x: 948, endPoint y: 90, distance: 270.6
click at [949, 92] on div "**********" at bounding box center [803, 410] width 1529 height 743
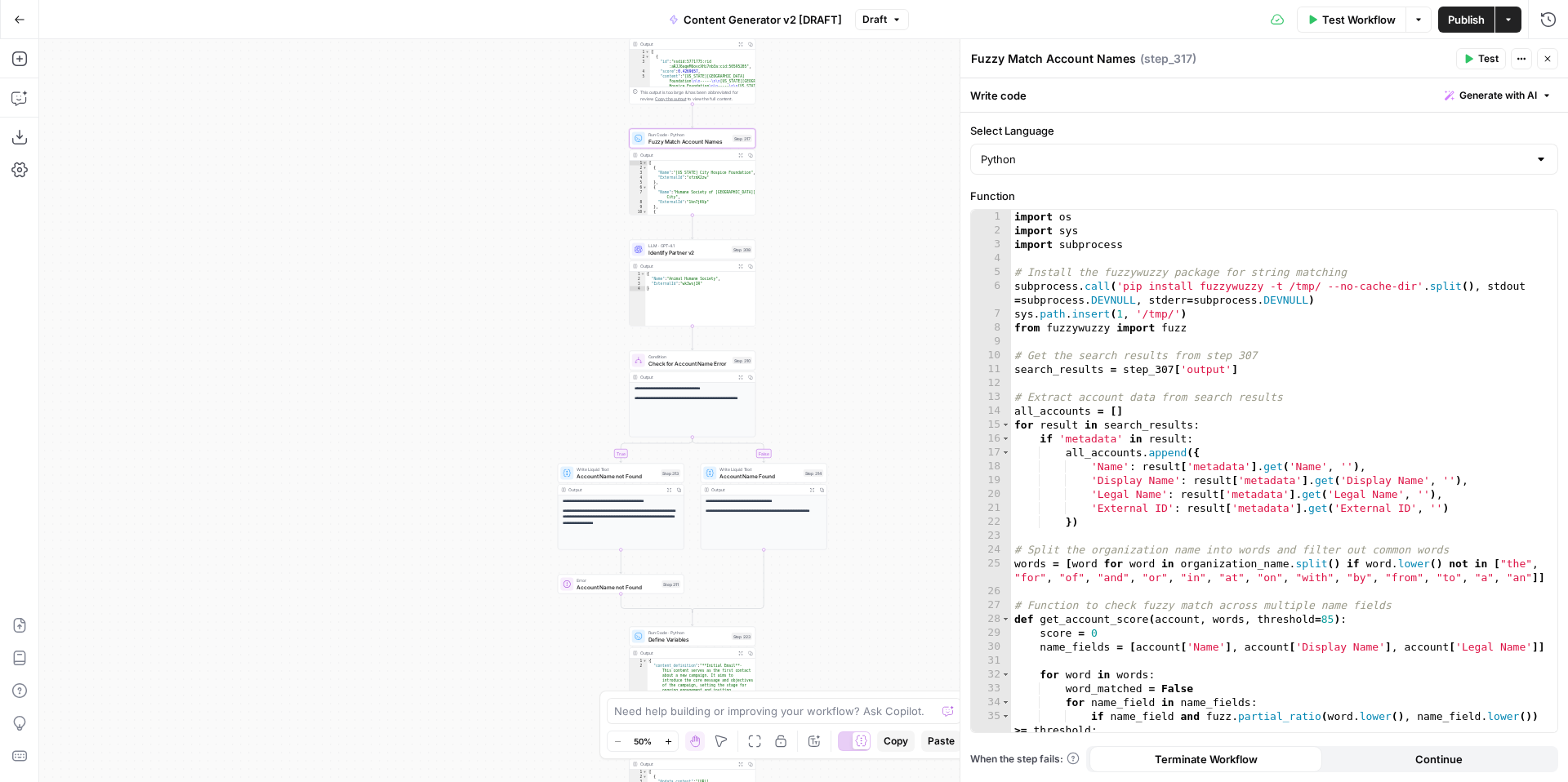
drag, startPoint x: 854, startPoint y: 354, endPoint x: 859, endPoint y: 224, distance: 130.1
click at [860, 229] on div "**********" at bounding box center [803, 410] width 1529 height 743
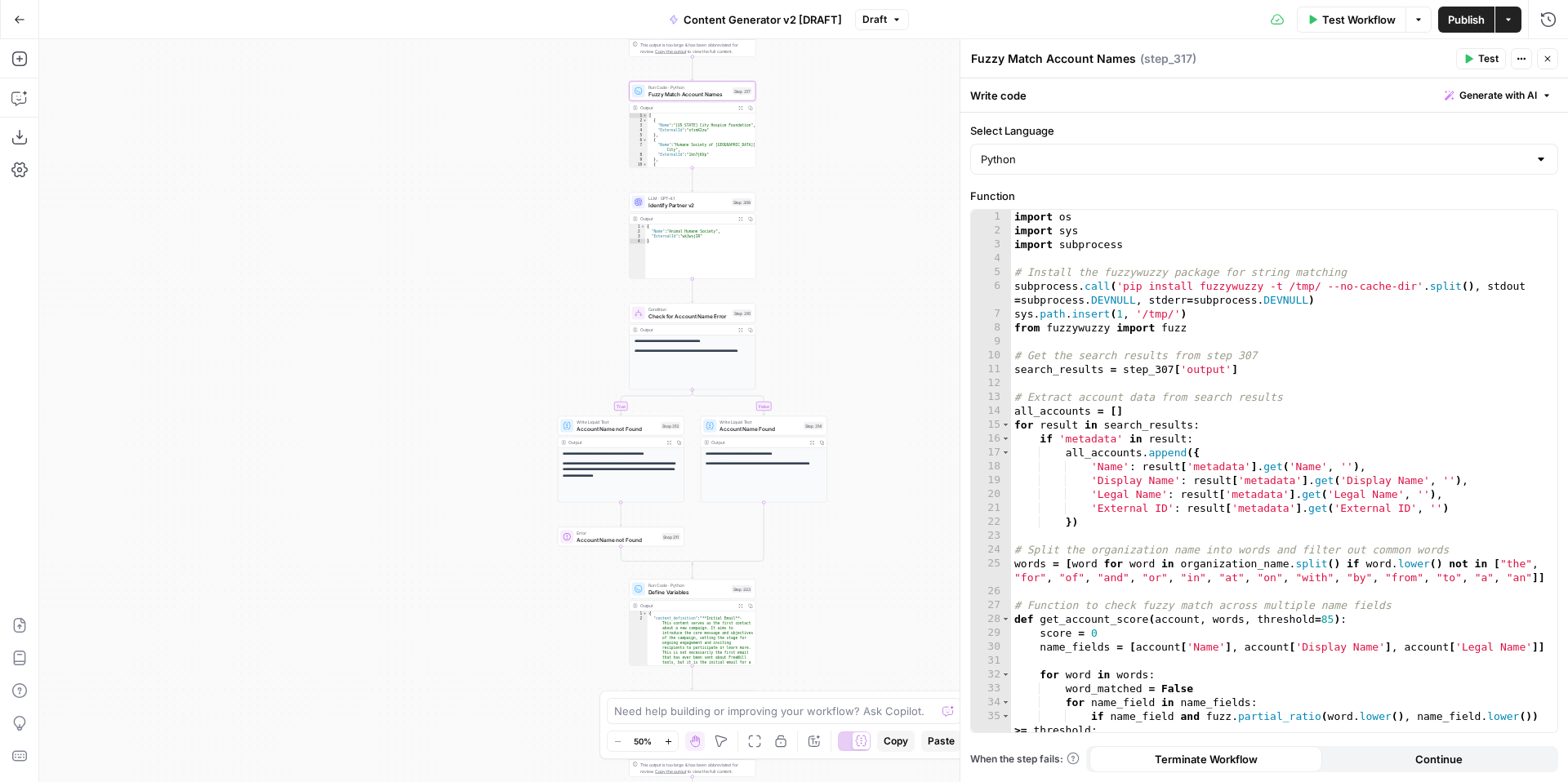
drag, startPoint x: 854, startPoint y: 348, endPoint x: 861, endPoint y: 158, distance: 190.1
click at [864, 166] on div "**********" at bounding box center [803, 410] width 1529 height 743
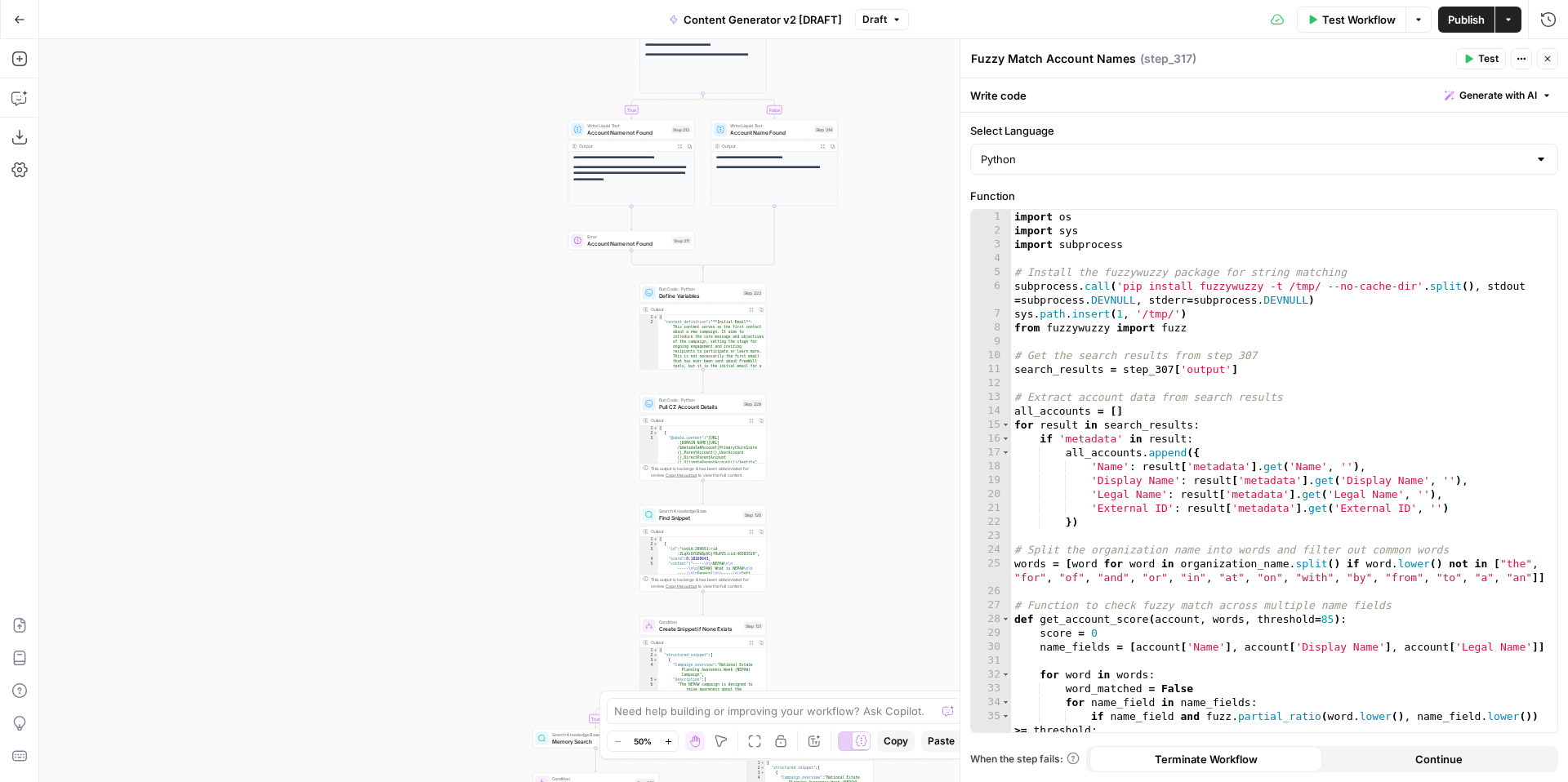
drag, startPoint x: 839, startPoint y: 460, endPoint x: 833, endPoint y: 276, distance: 184.1
click at [833, 276] on div "**********" at bounding box center [803, 410] width 1529 height 743
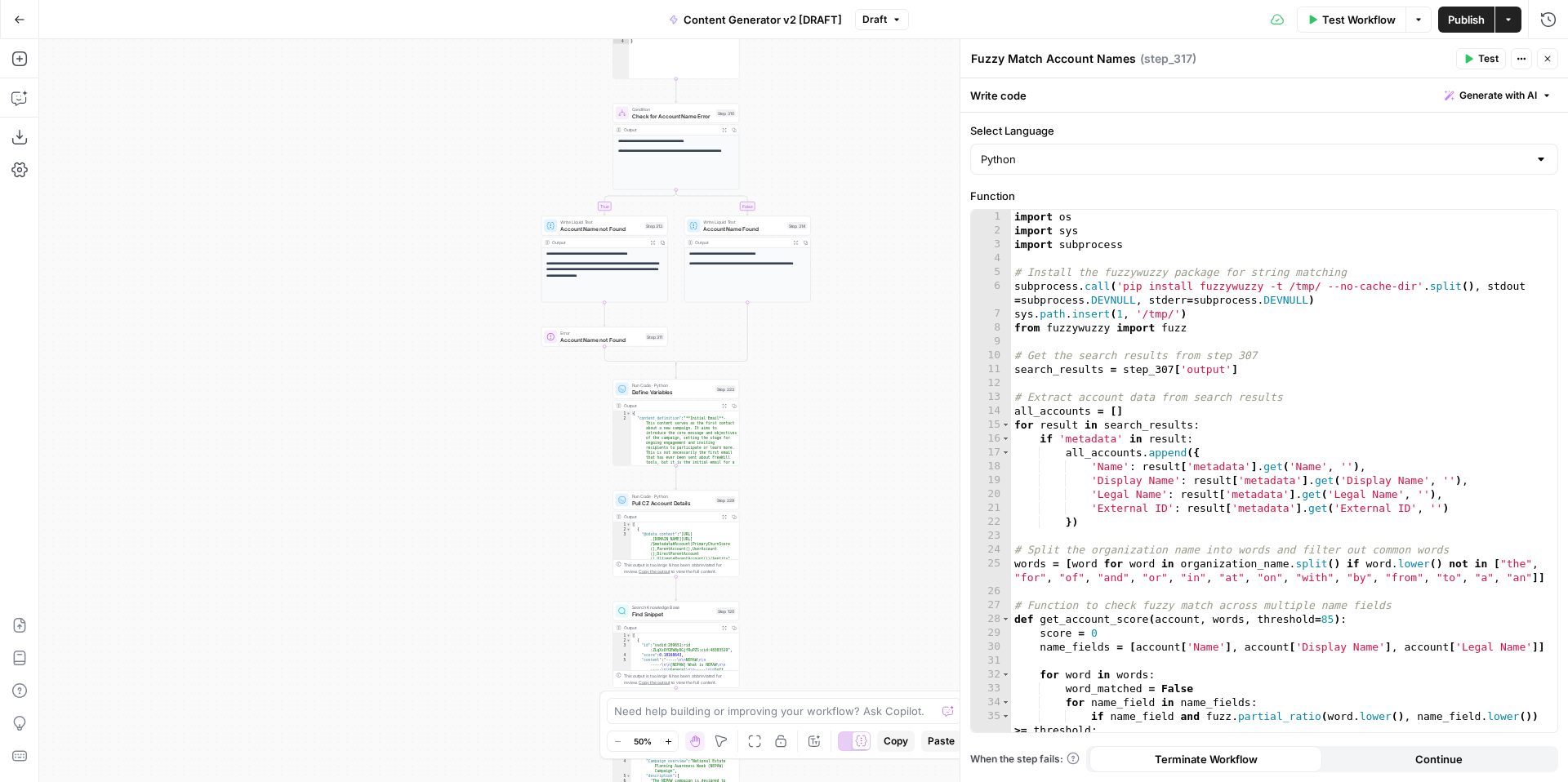
drag, startPoint x: 863, startPoint y: 420, endPoint x: 838, endPoint y: 584, distance: 165.9
click at [840, 586] on div "**********" at bounding box center [803, 410] width 1529 height 743
click at [663, 500] on span "Pull CZ Account Details" at bounding box center [671, 503] width 80 height 8
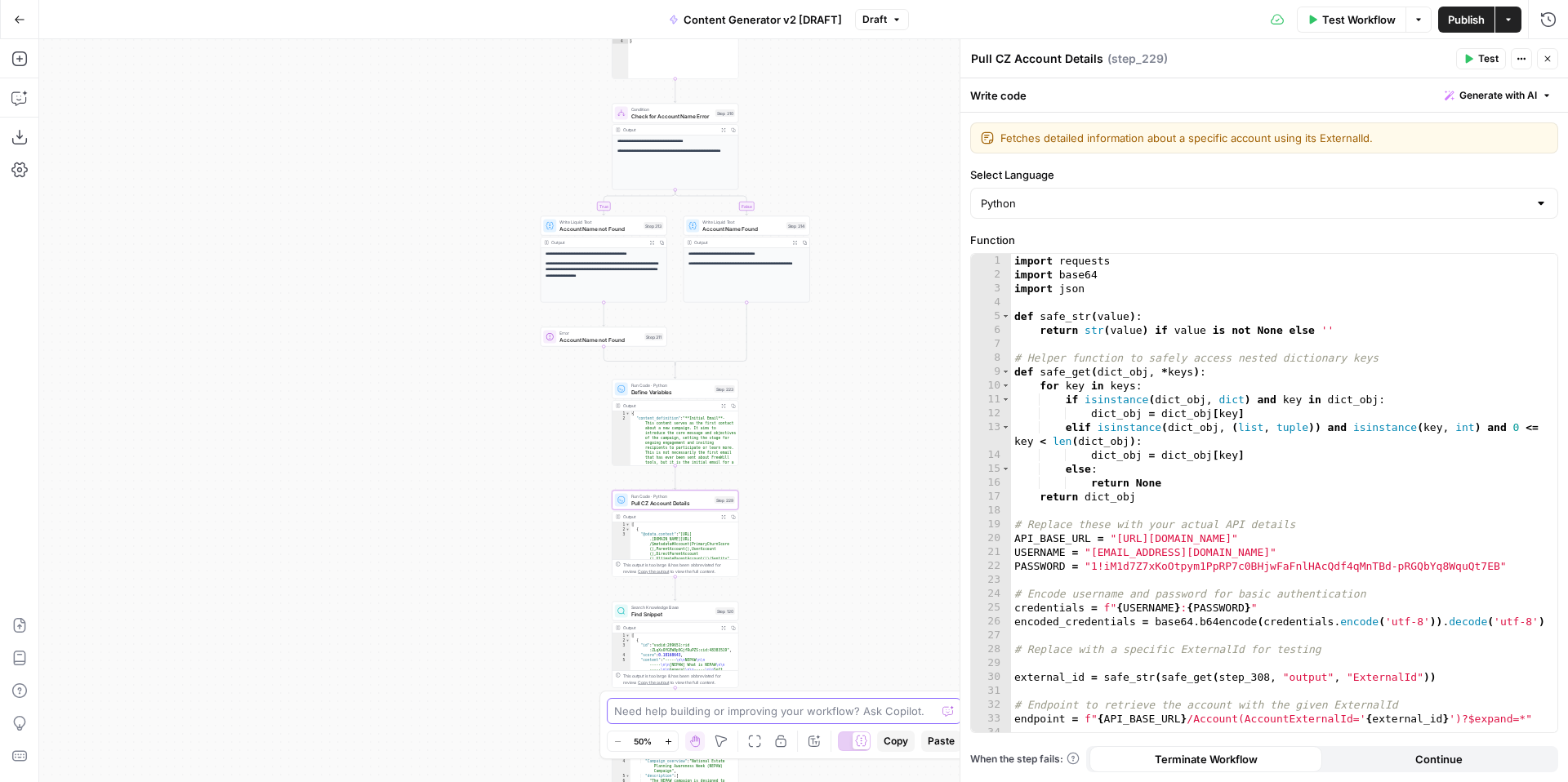
click at [788, 709] on textarea at bounding box center [775, 711] width 322 height 17
type textarea "is it possible to cache step 229 so the API call doesn't have to run every time"
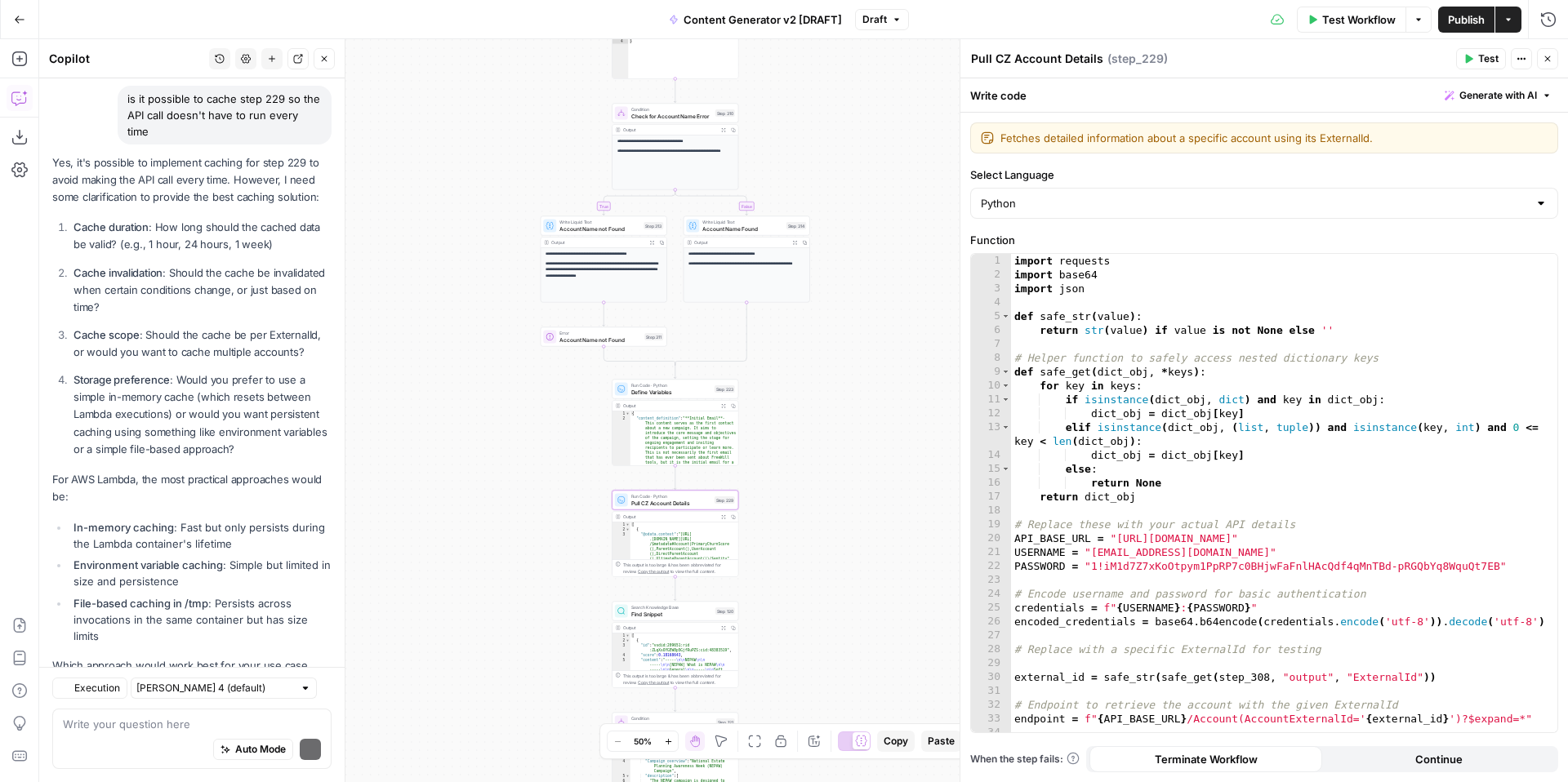
scroll to position [170, 0]
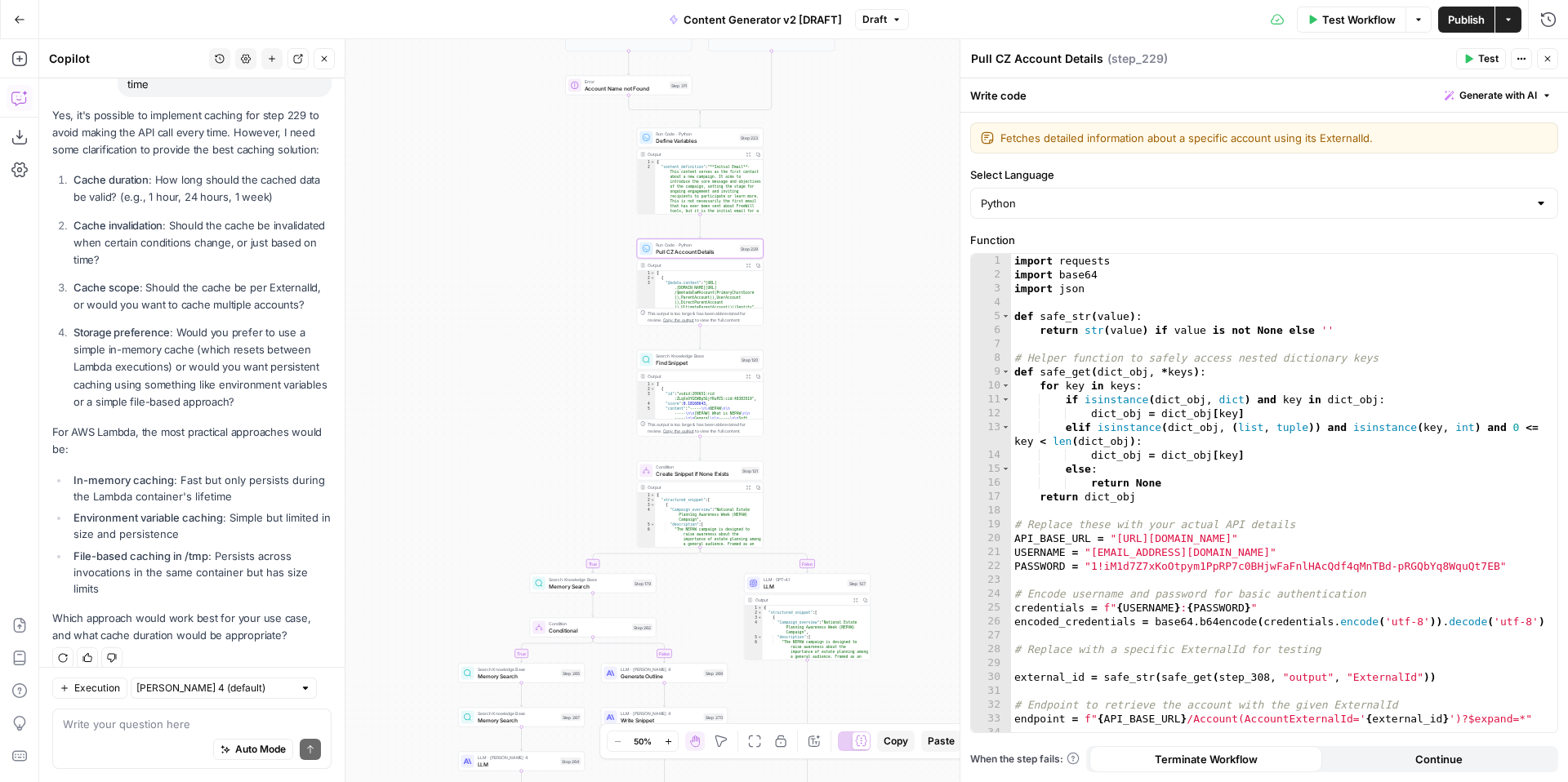
click at [883, 16] on span "Draft" at bounding box center [875, 20] width 25 height 15
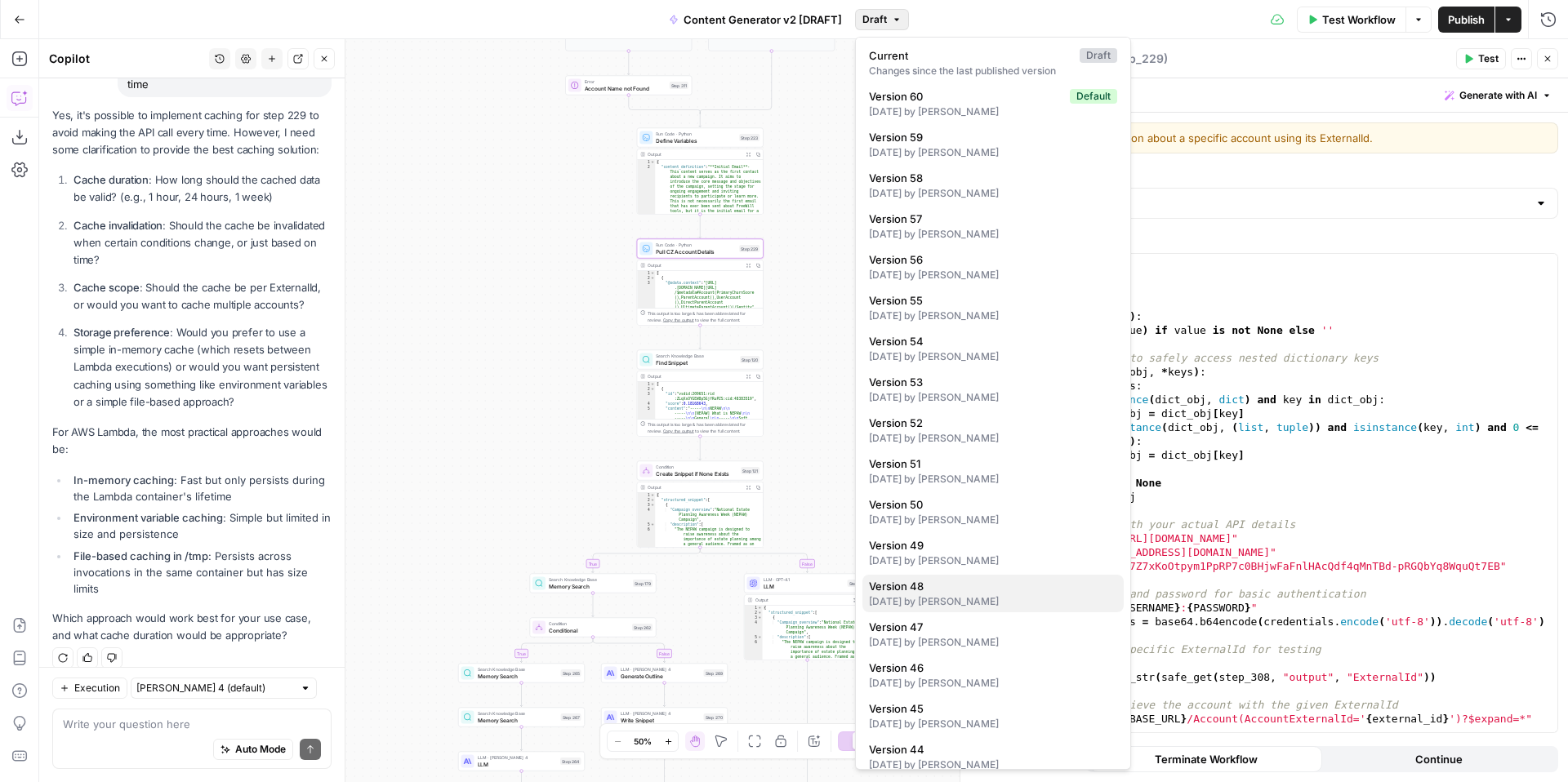
click at [993, 592] on span "Version 48" at bounding box center [990, 586] width 242 height 17
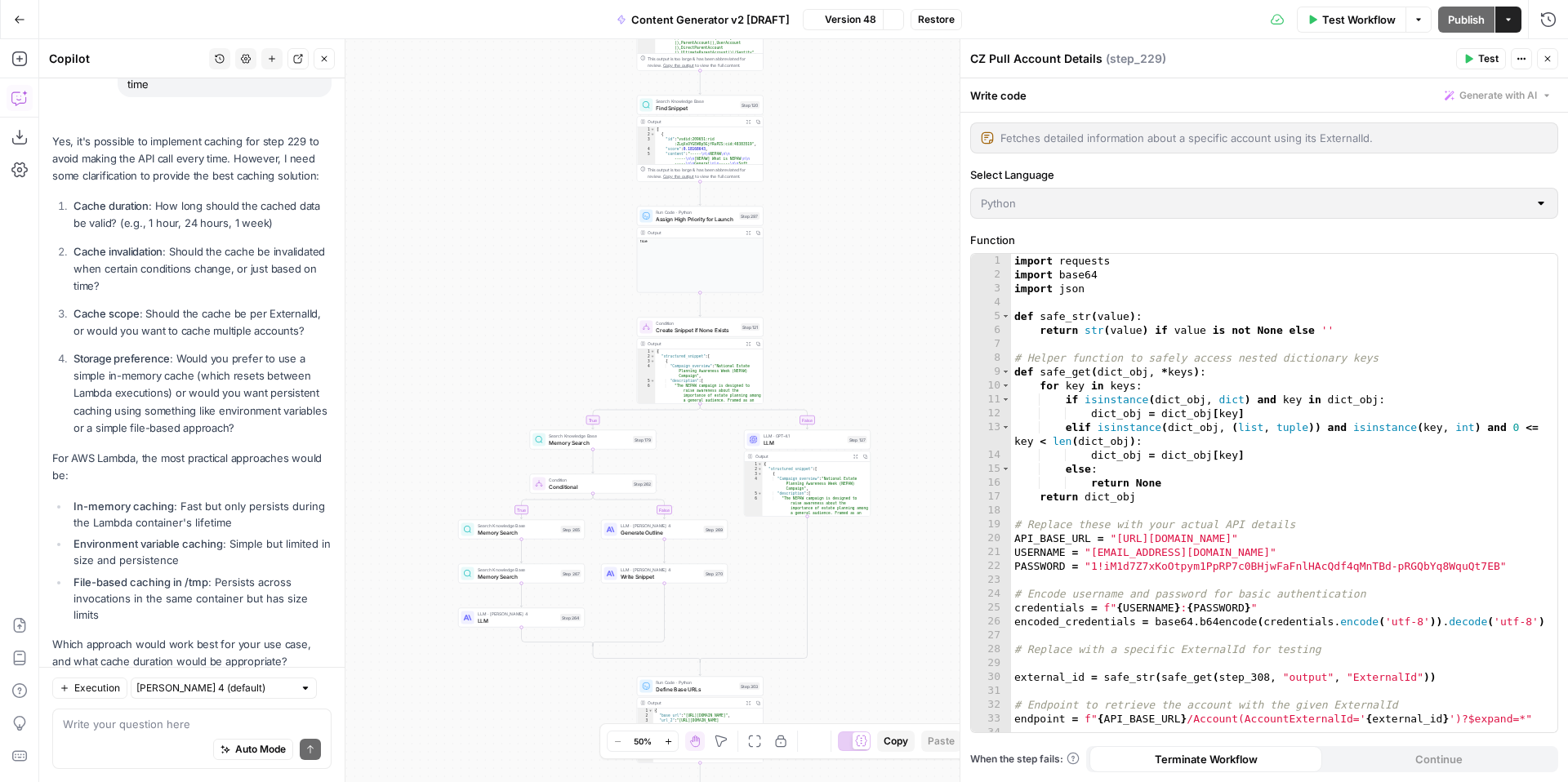
scroll to position [197, 0]
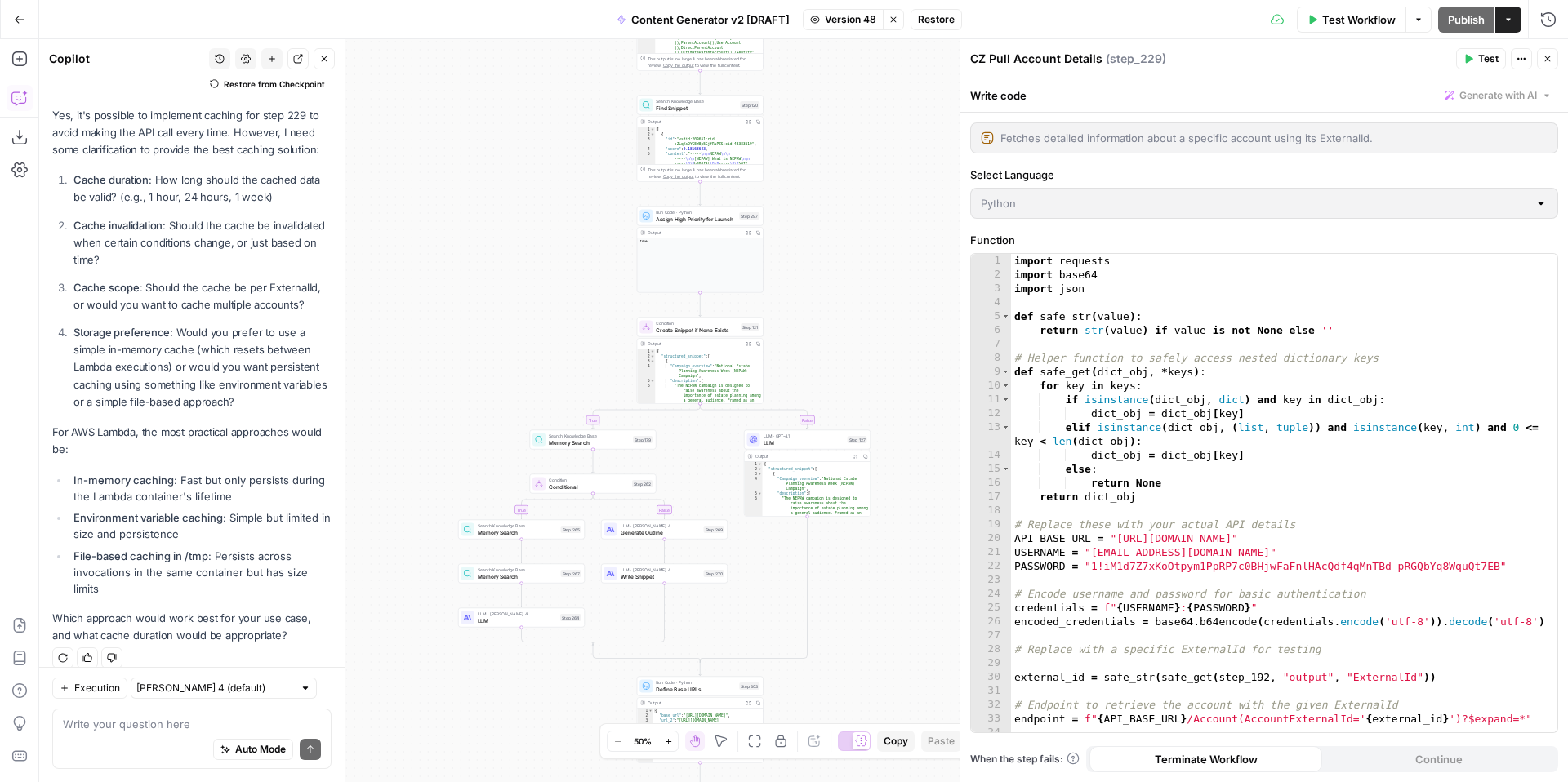
click at [1551, 59] on button "Close" at bounding box center [1547, 59] width 22 height 22
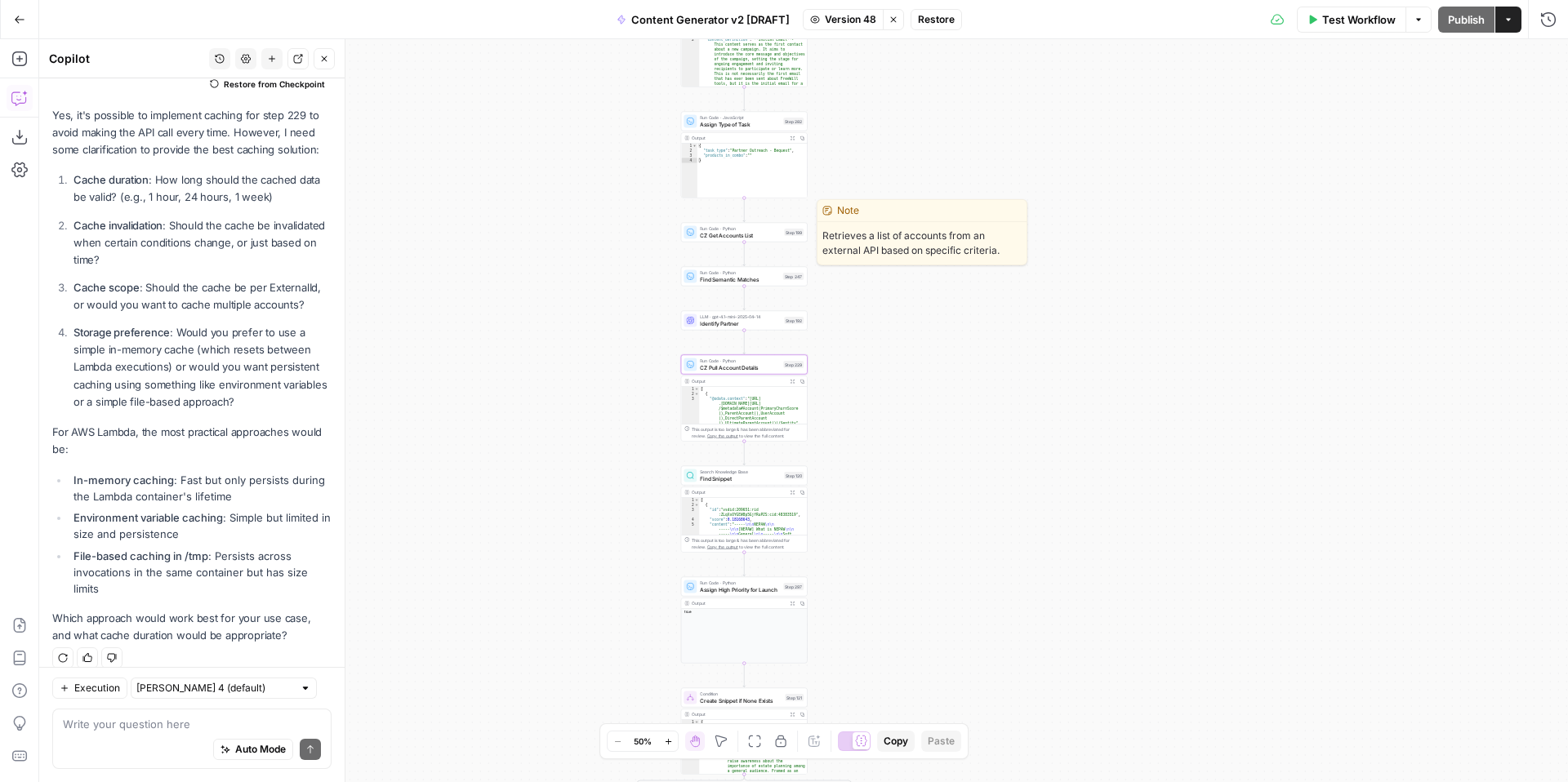
click at [717, 233] on span "CZ Get Accounts List" at bounding box center [740, 235] width 81 height 8
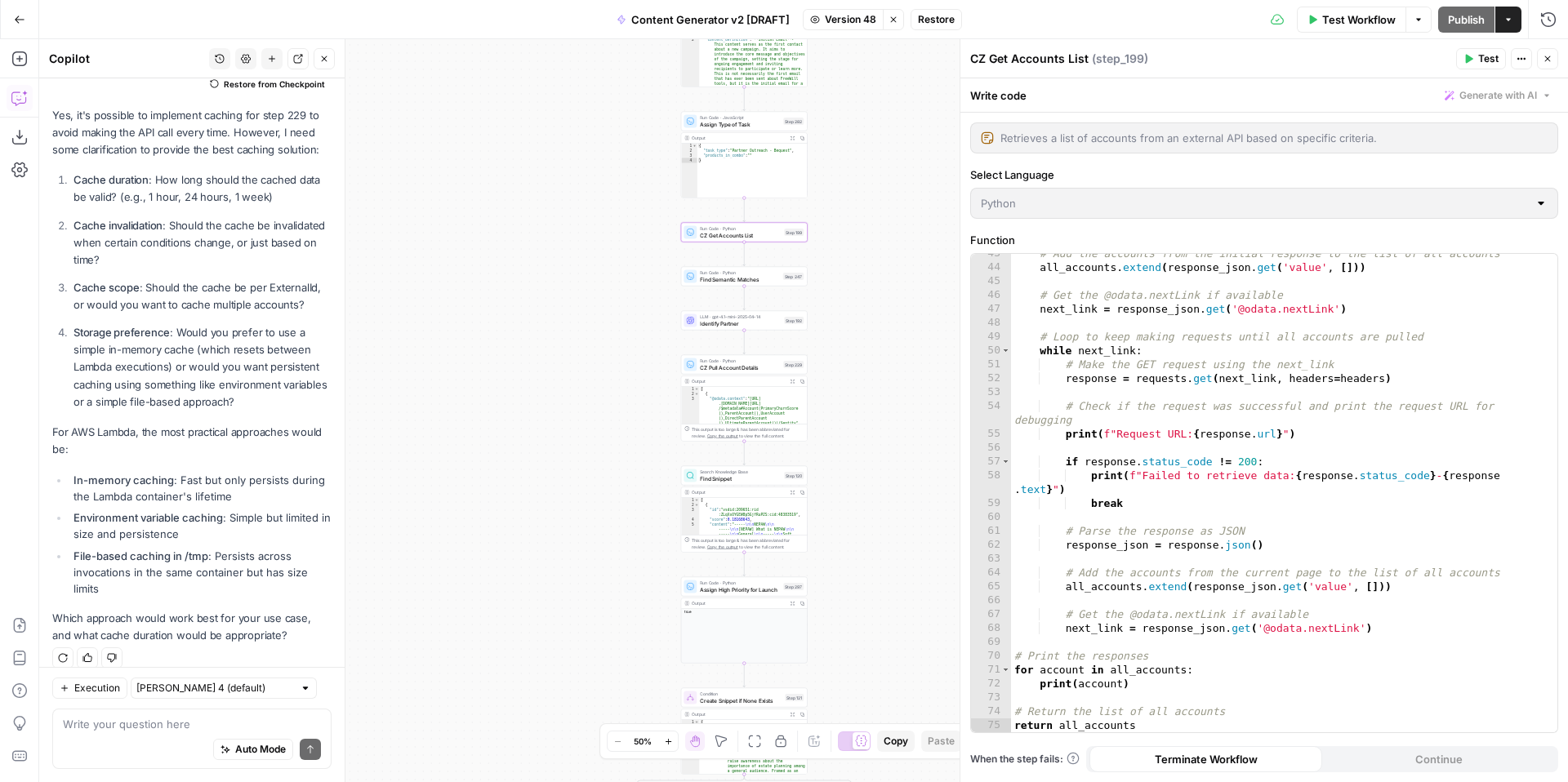
scroll to position [590, 0]
click at [705, 277] on span "Find Semantic Matches" at bounding box center [739, 279] width 80 height 8
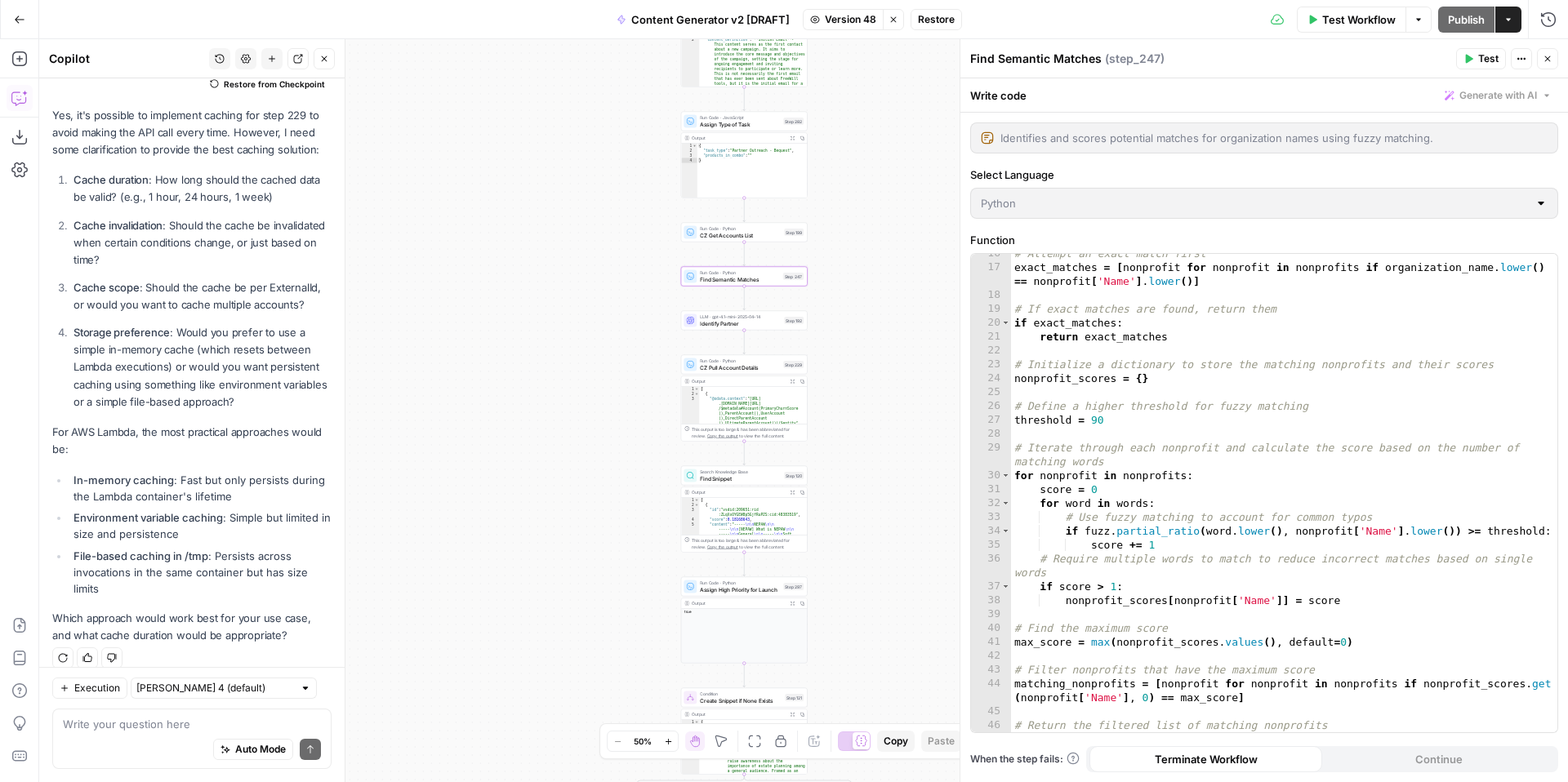
scroll to position [257, 0]
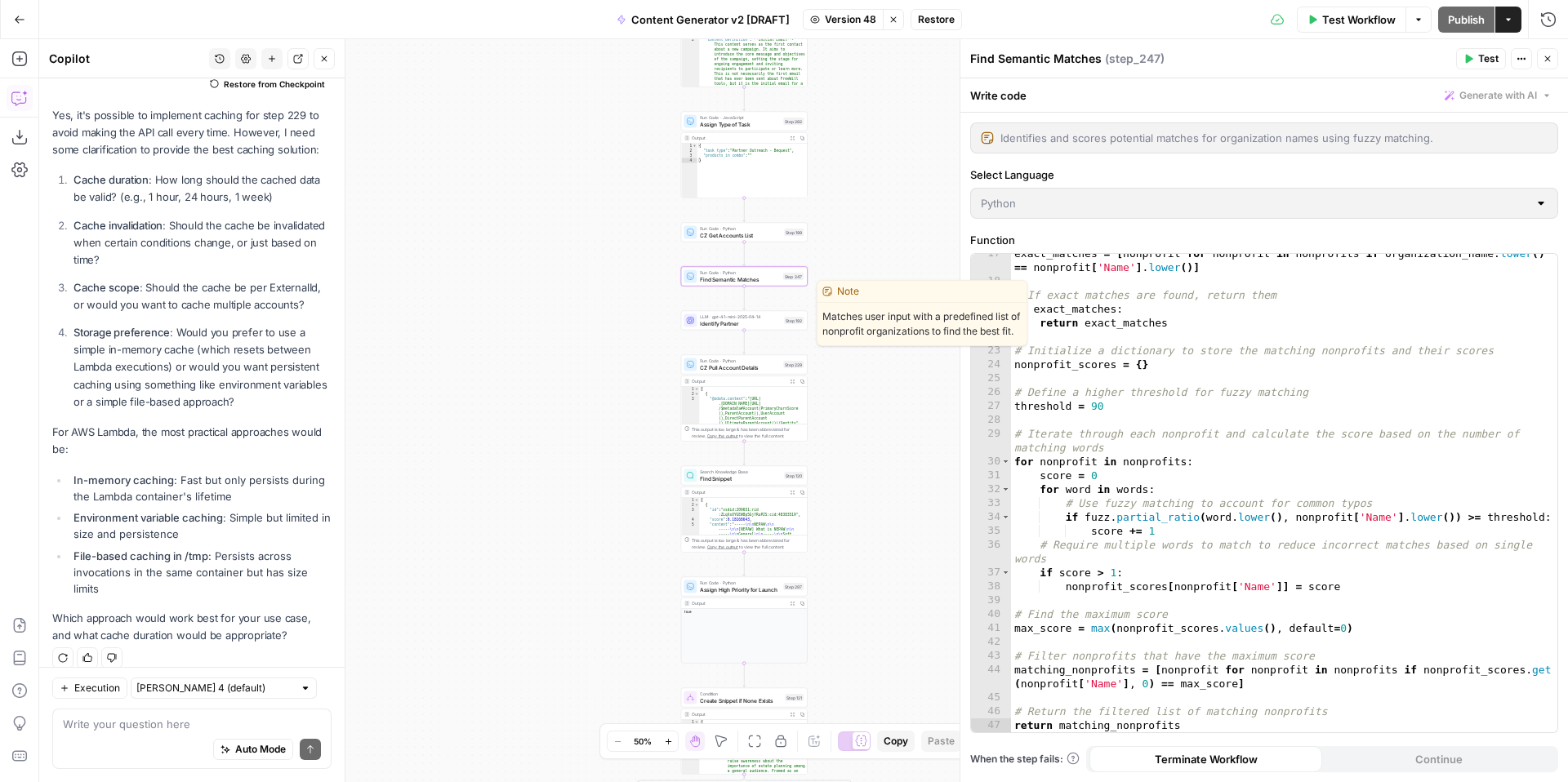
click at [716, 324] on span "Identify Partner" at bounding box center [740, 324] width 81 height 8
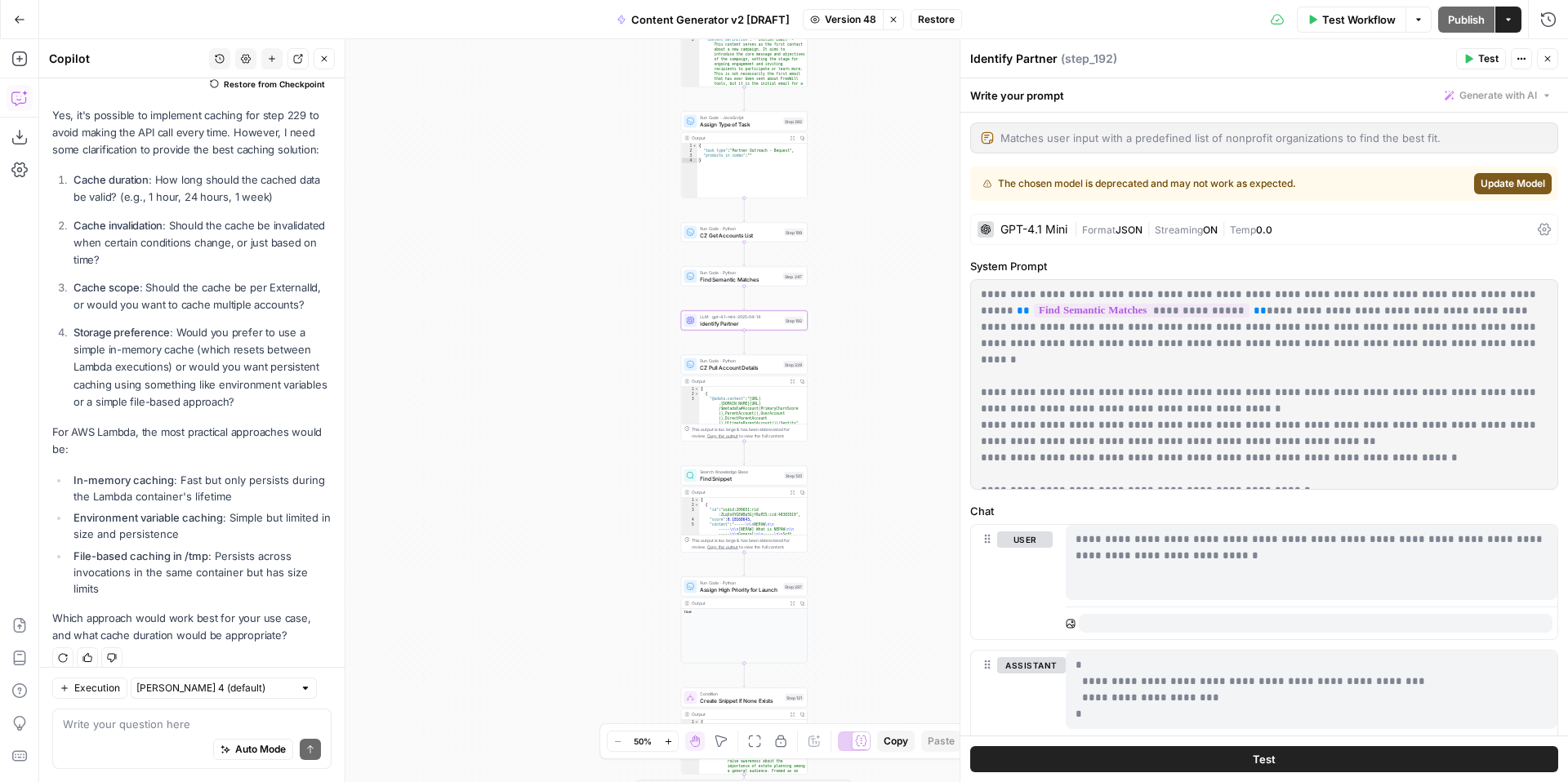
click at [1498, 186] on span "Update Model" at bounding box center [1513, 184] width 65 height 15
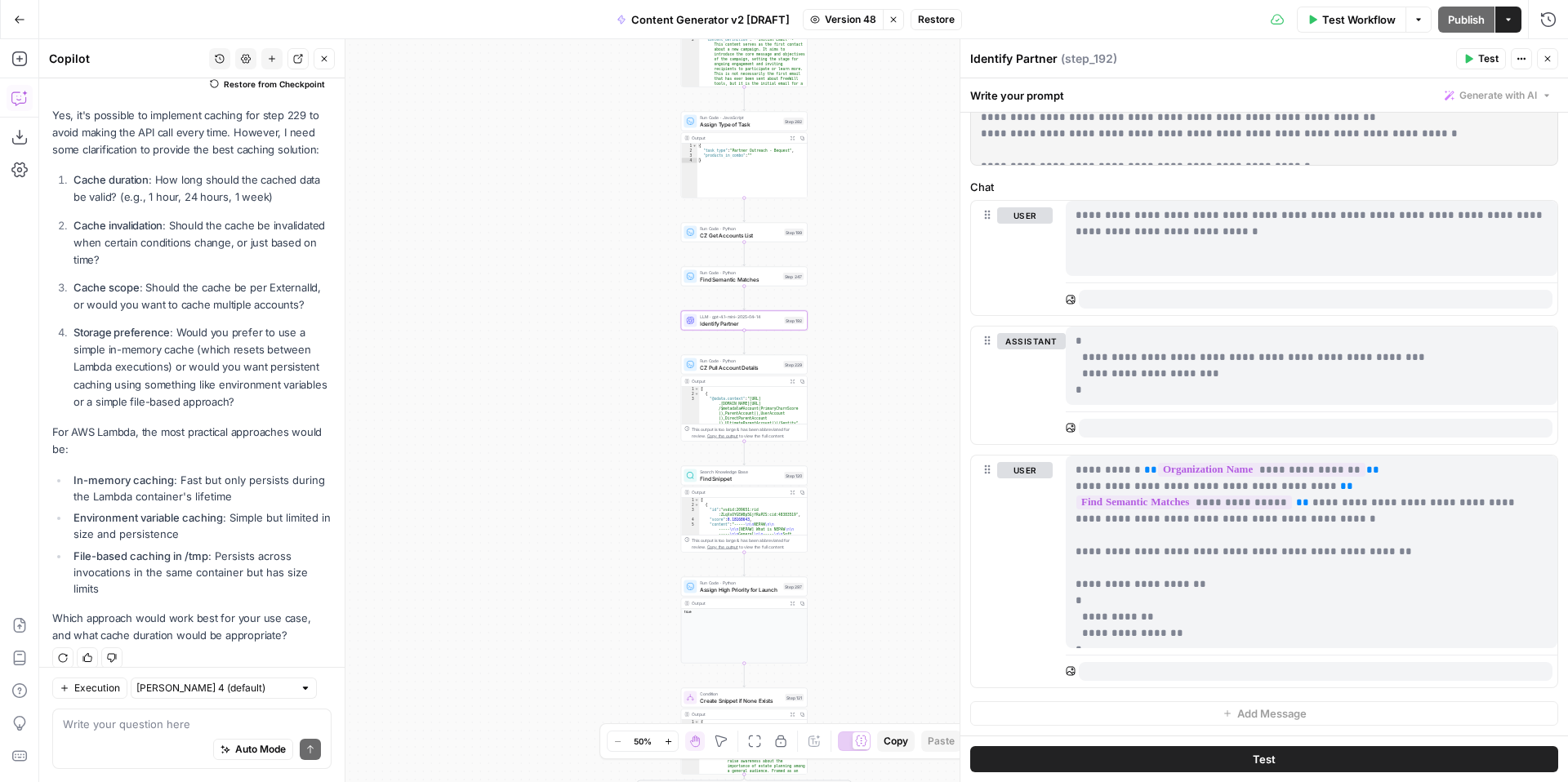
scroll to position [0, 0]
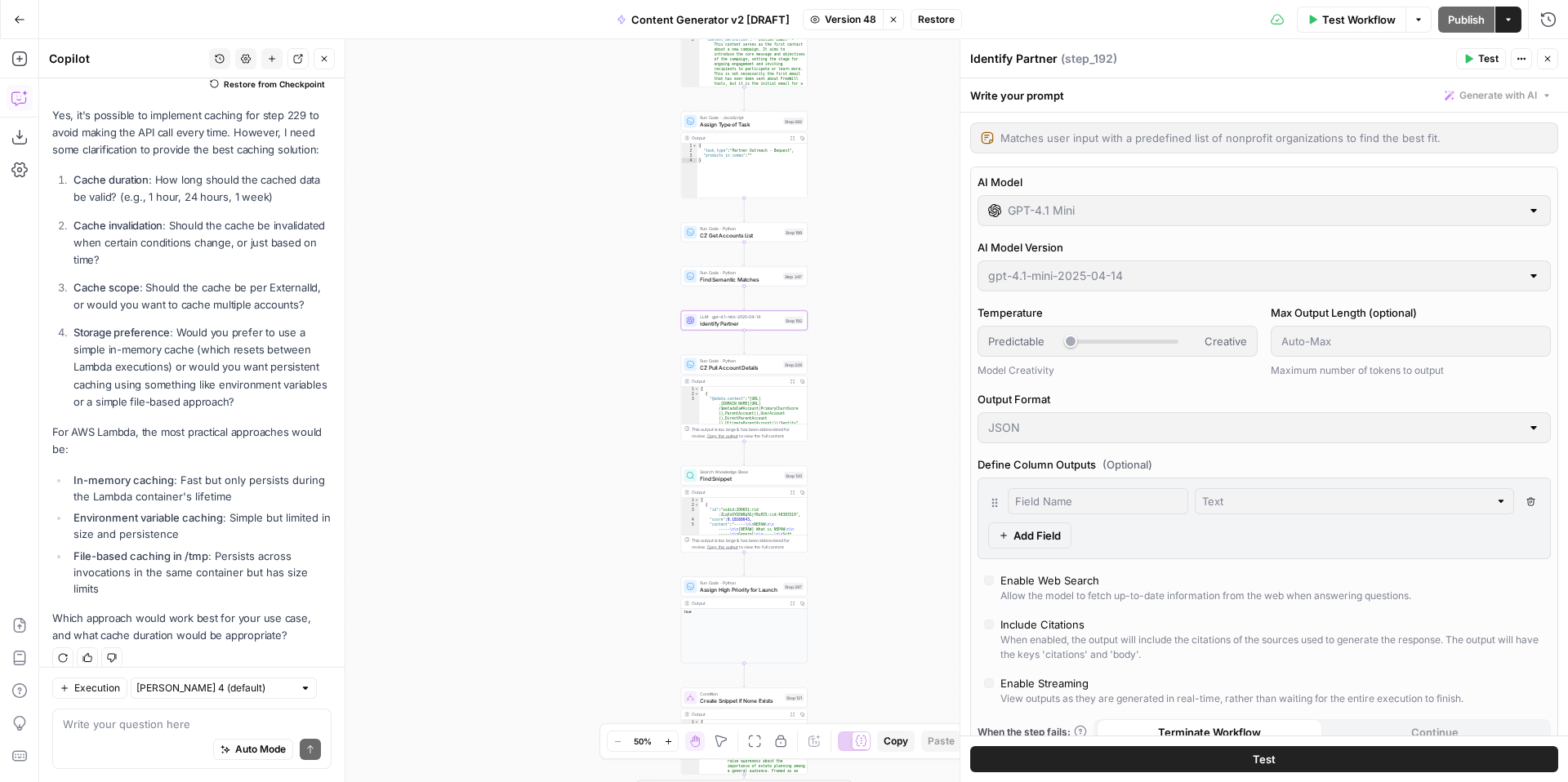
click at [1547, 64] on button "Close" at bounding box center [1547, 59] width 22 height 22
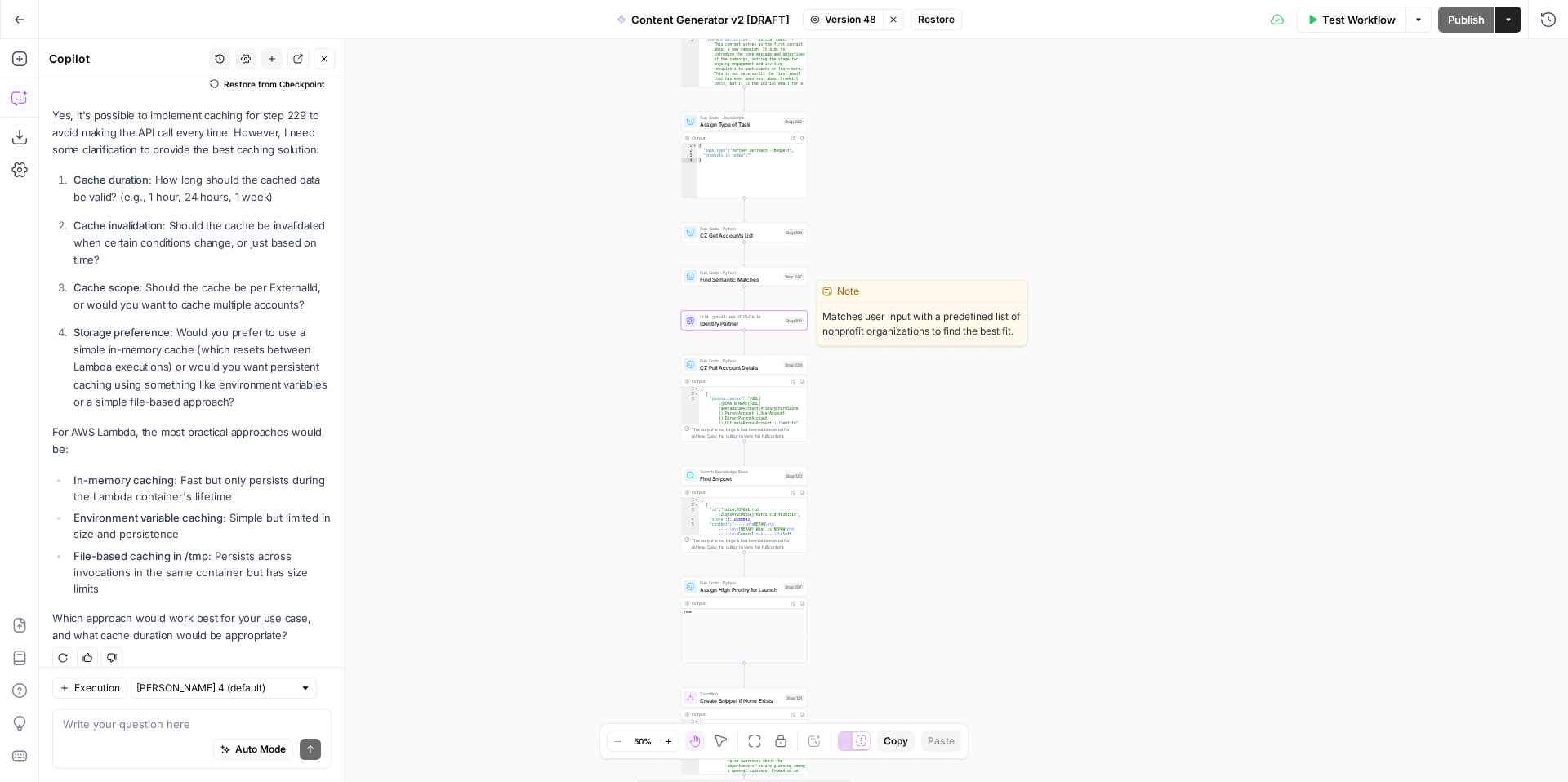
click at [715, 324] on span "Identify Partner" at bounding box center [740, 324] width 81 height 8
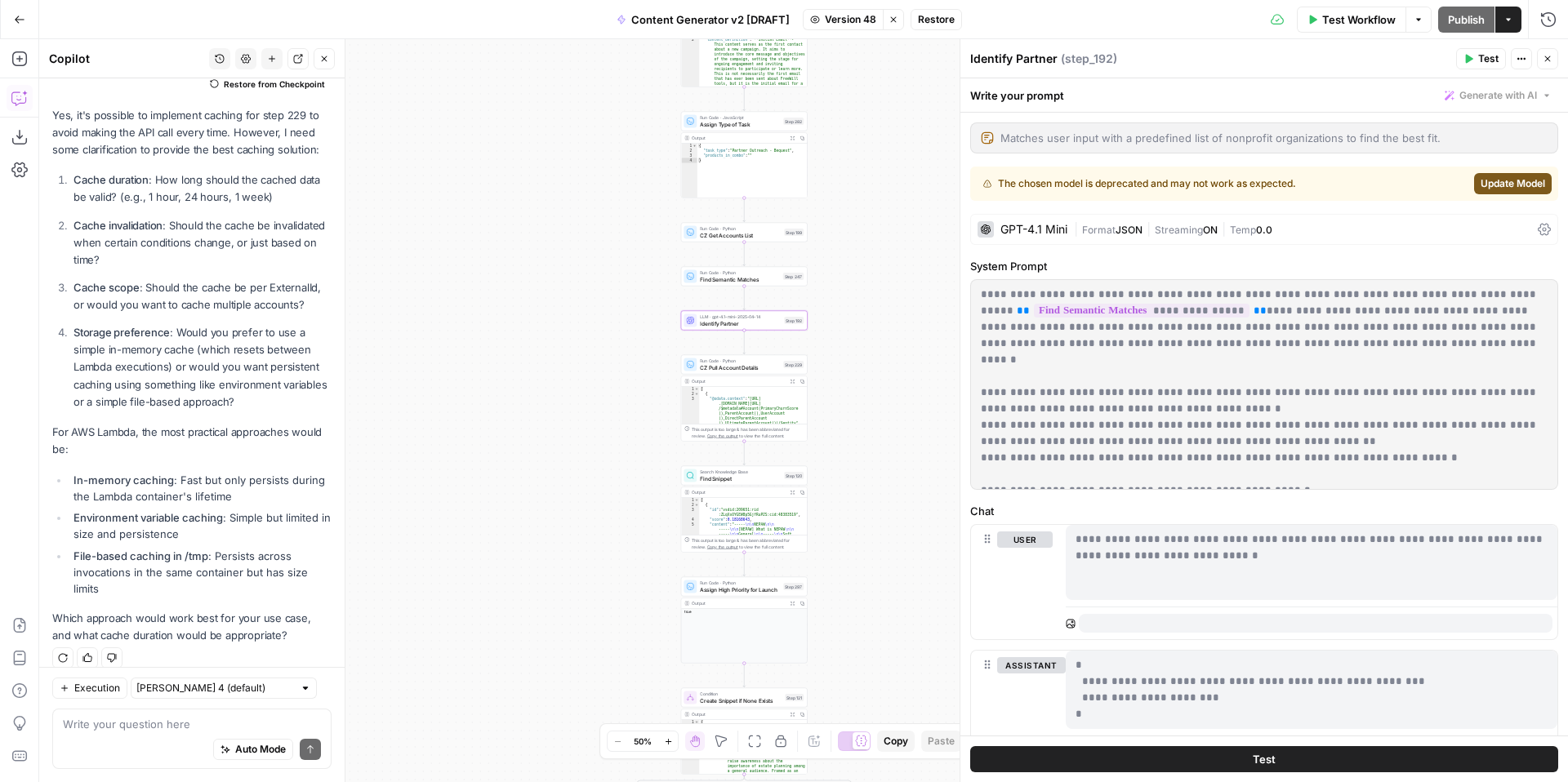
click at [1551, 60] on icon "button" at bounding box center [1547, 59] width 10 height 10
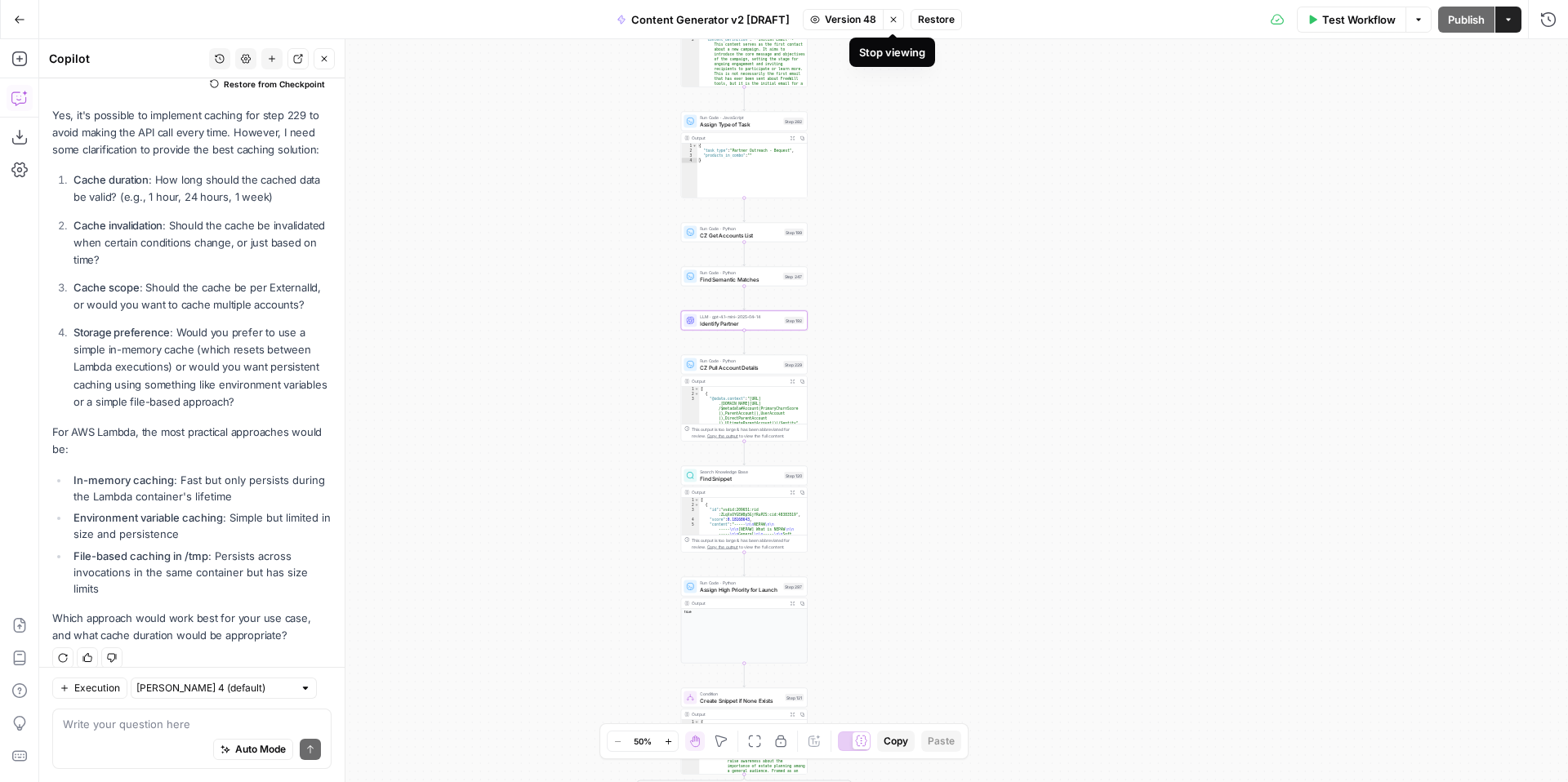
click at [894, 24] on button "Stop viewing" at bounding box center [893, 20] width 22 height 22
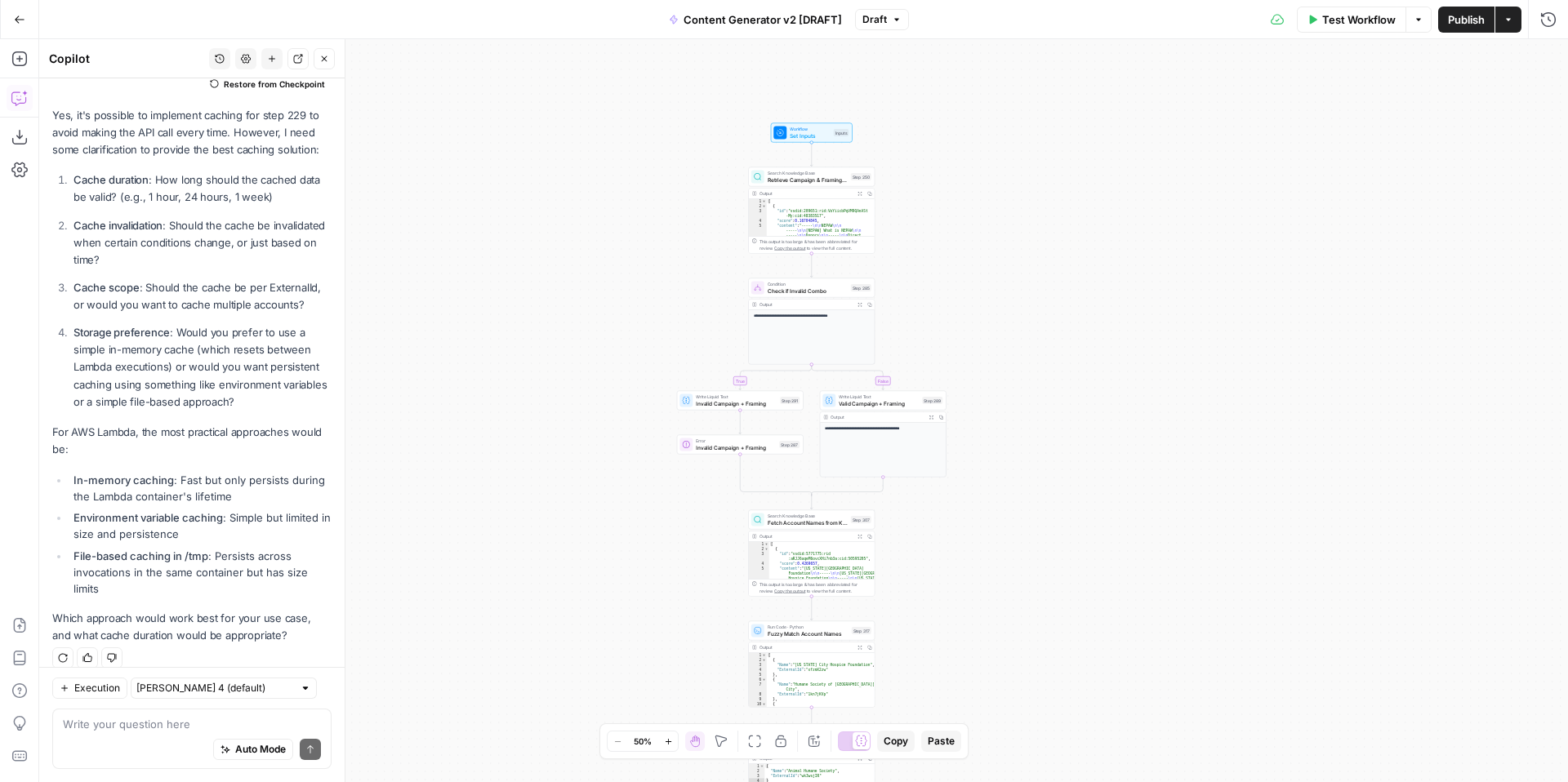
click at [895, 26] on button "Draft" at bounding box center [882, 20] width 54 height 22
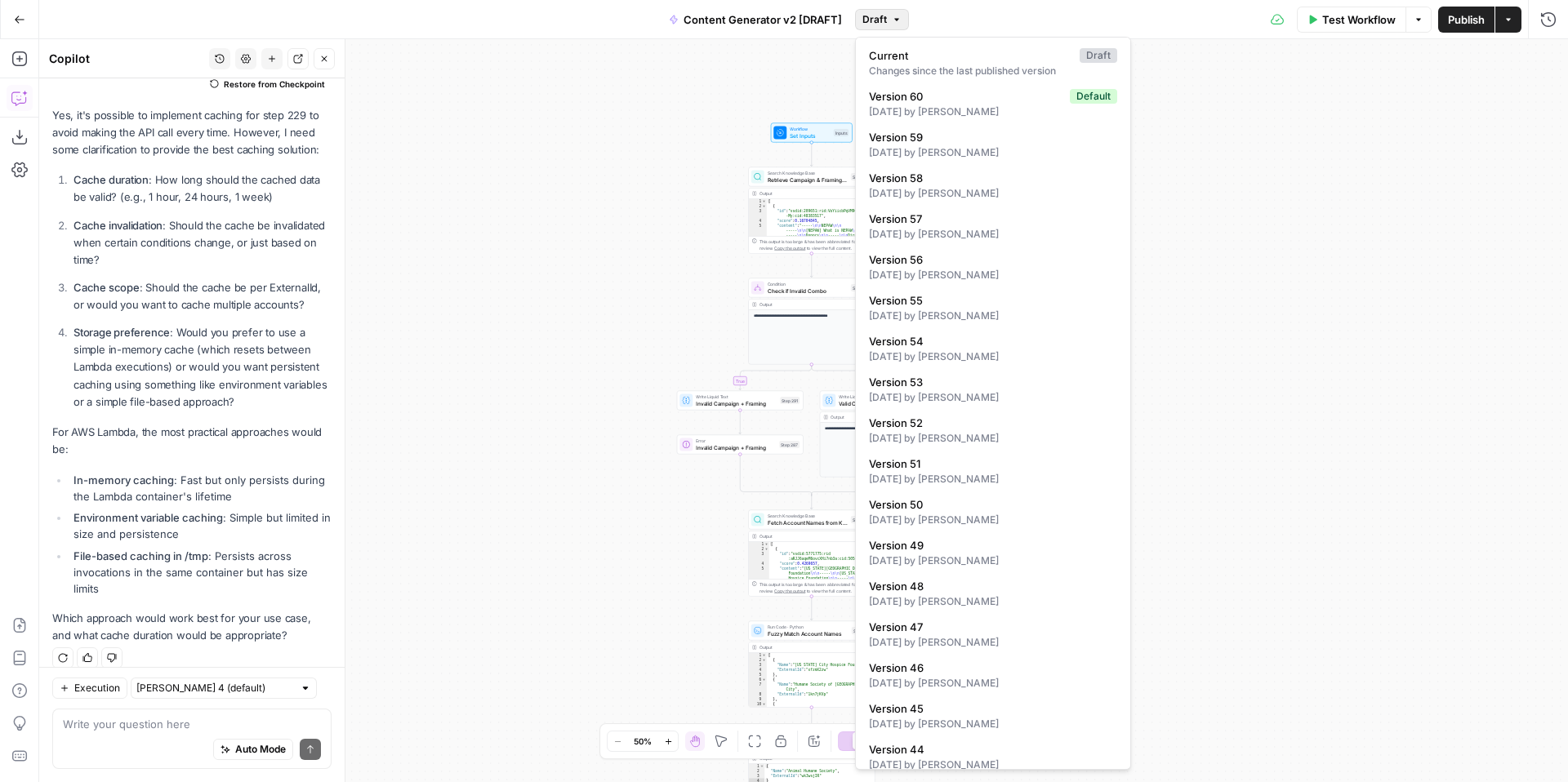
click at [1251, 176] on div "**********" at bounding box center [803, 410] width 1529 height 743
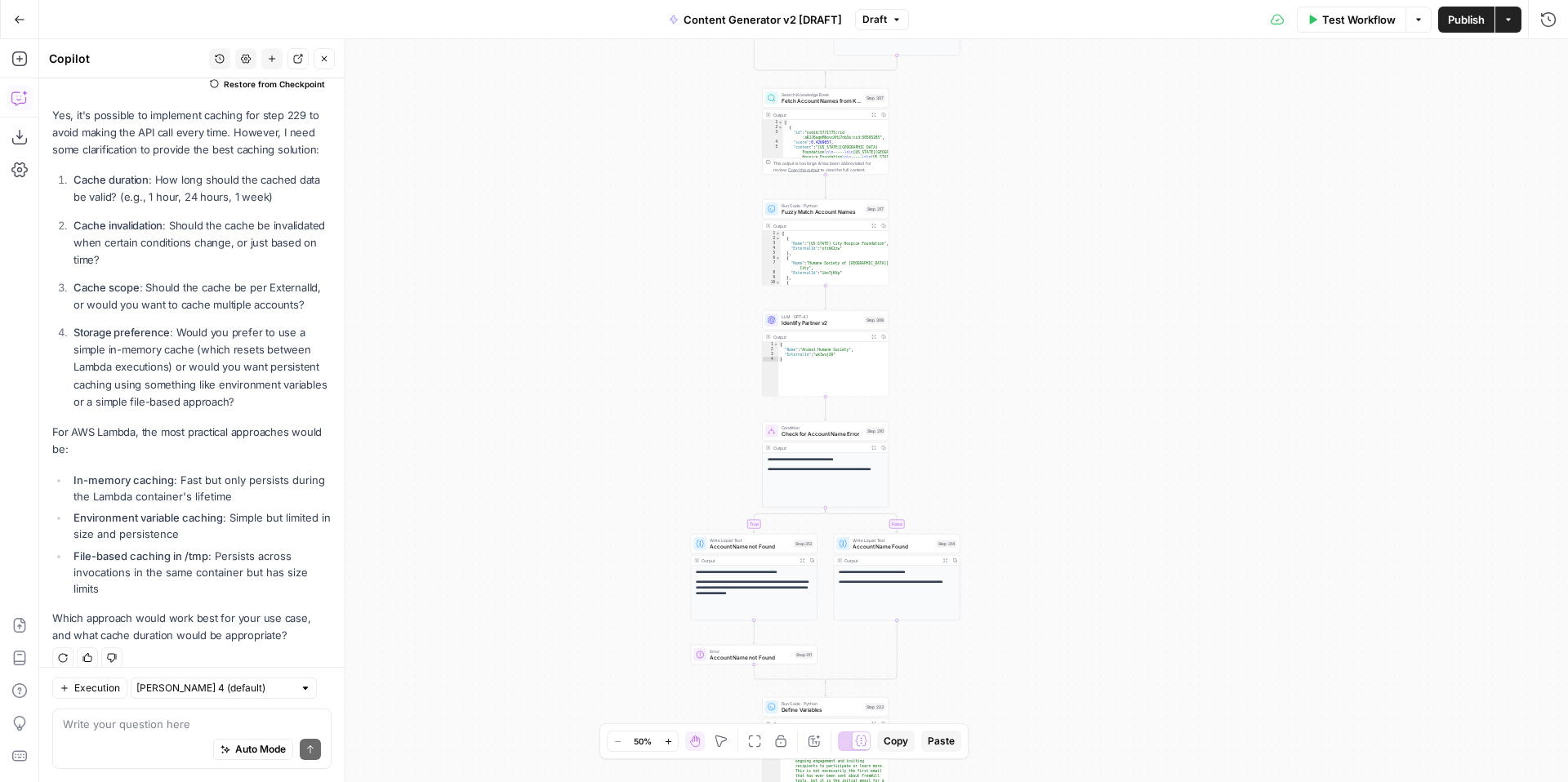
click at [892, 22] on icon "button" at bounding box center [897, 20] width 10 height 10
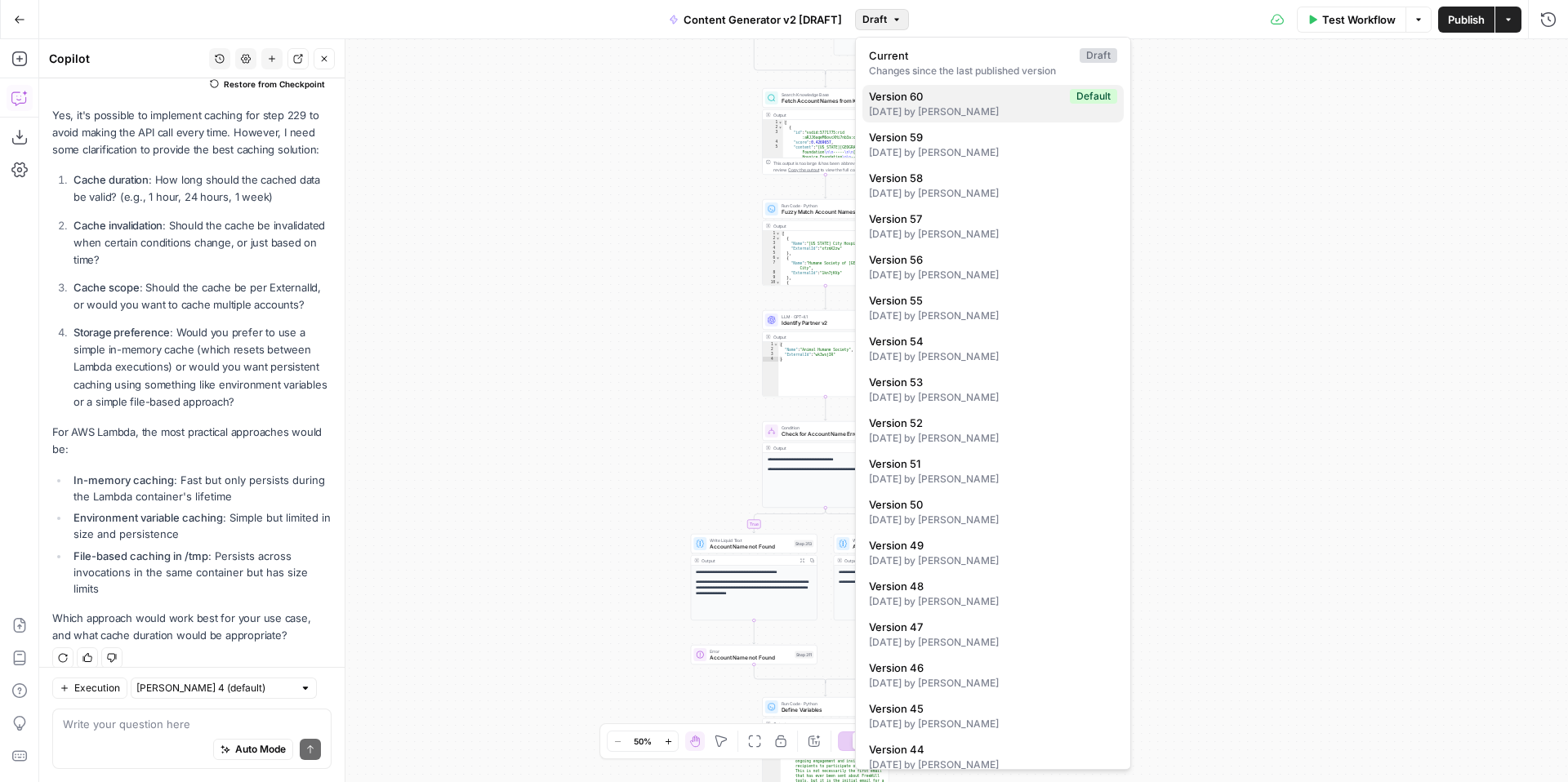
click at [933, 105] on div "1 day ago by Kelly Jo Drey" at bounding box center [993, 112] width 248 height 15
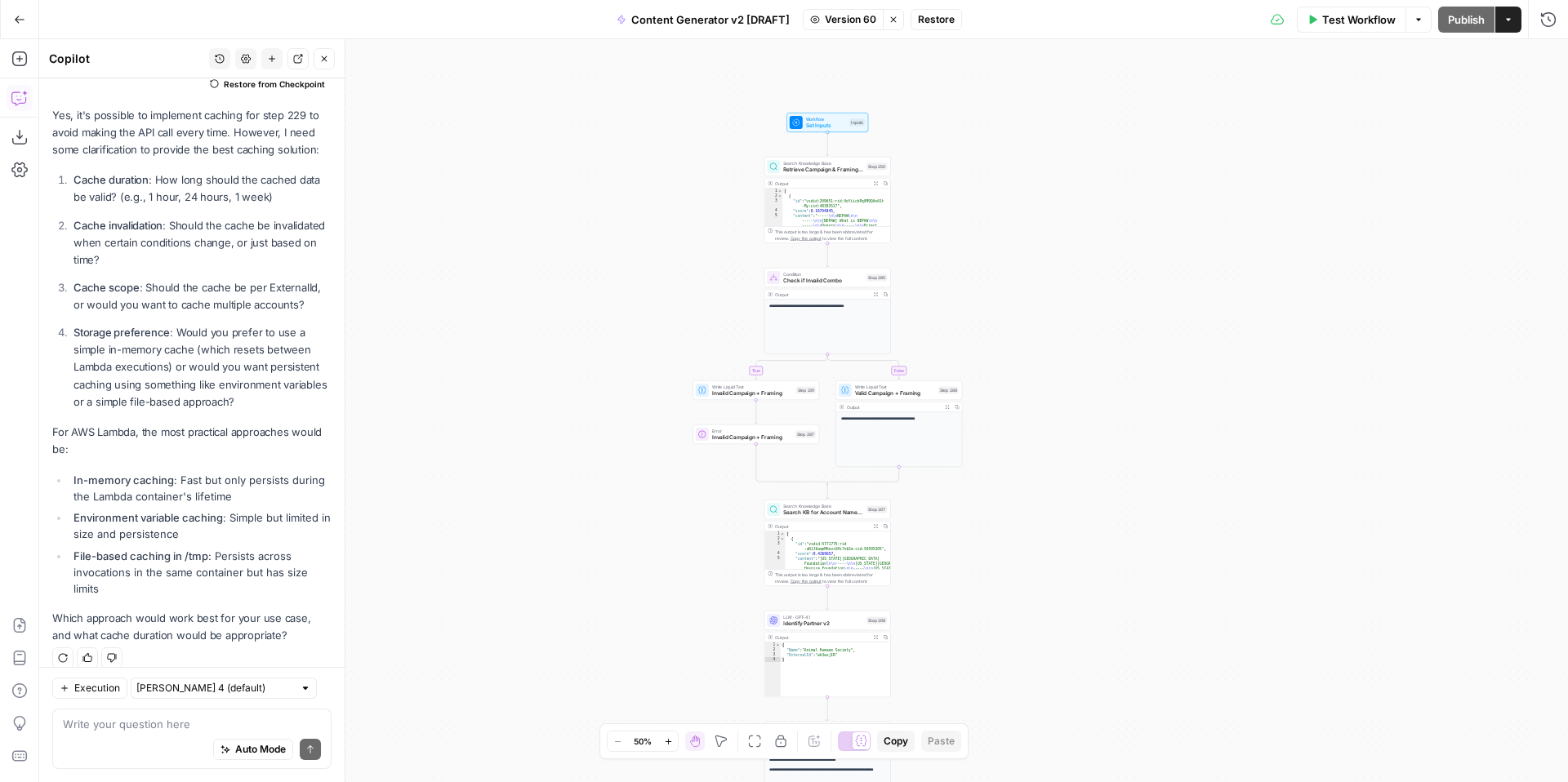
click at [896, 15] on icon "button" at bounding box center [893, 20] width 10 height 10
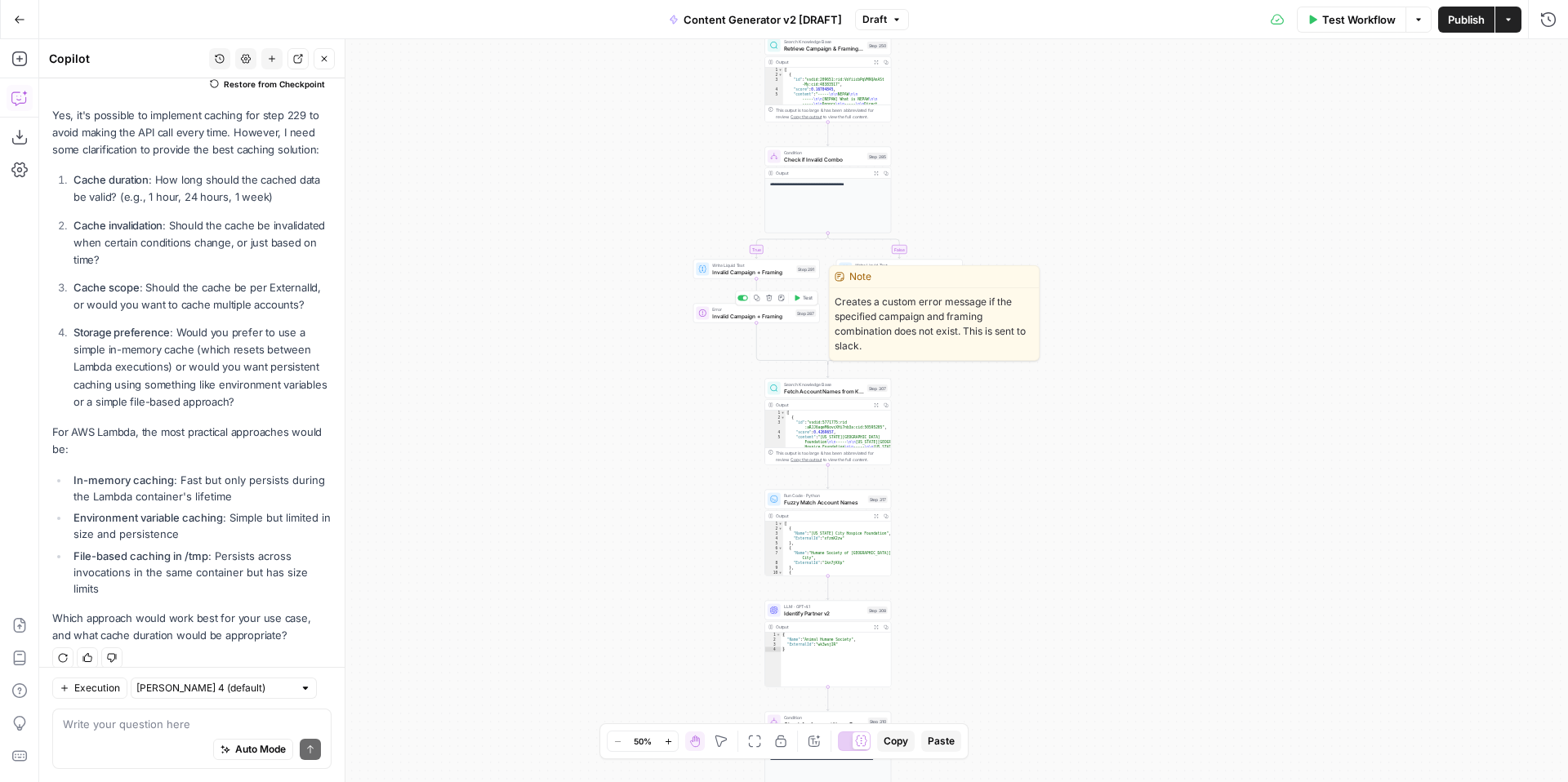
click at [709, 313] on div "Error Invalid Campaign + Framing Step 287 Copy step Delete step Edit Note Test" at bounding box center [755, 313] width 120 height 14
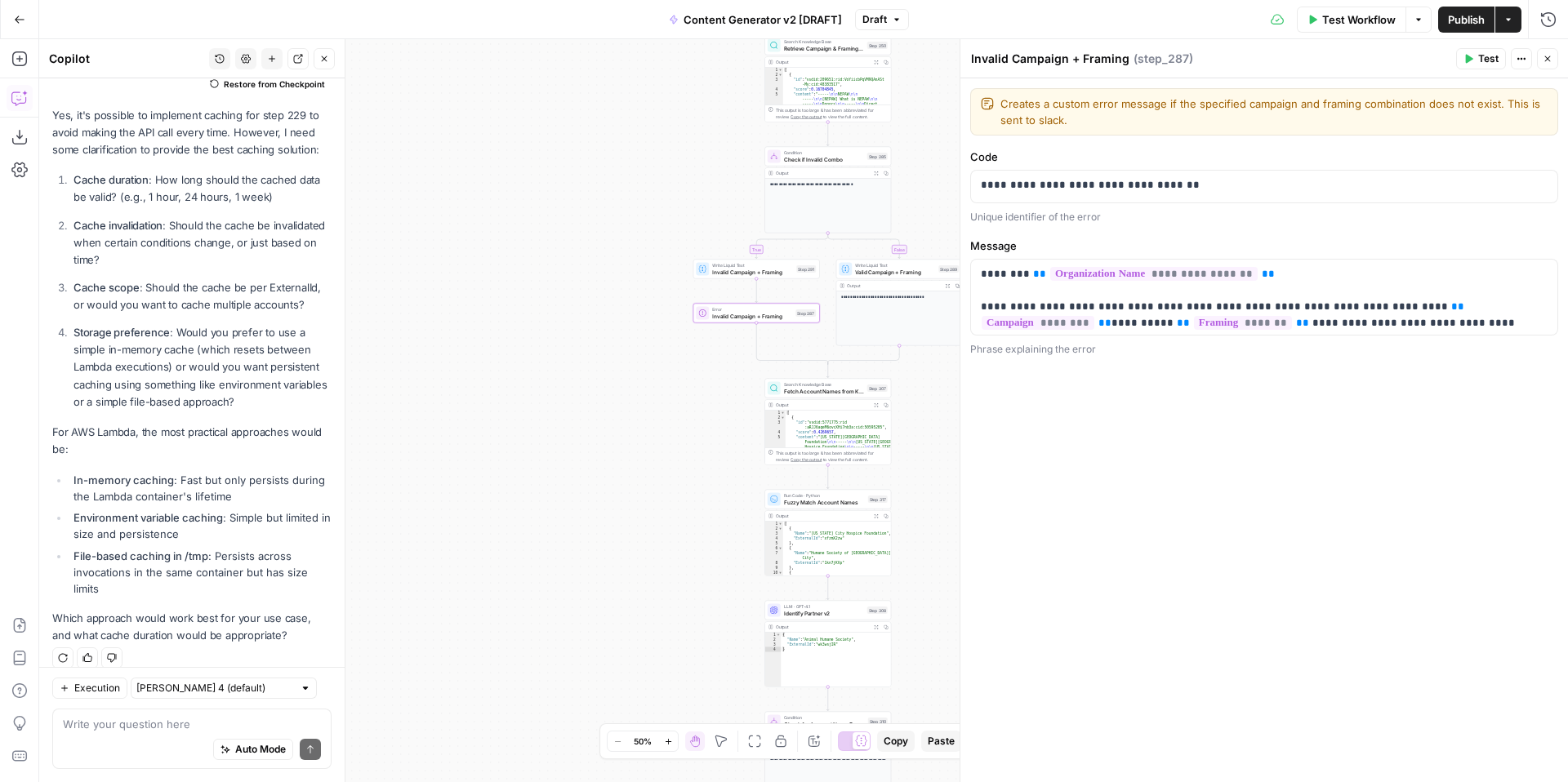
click at [1262, 468] on div "**********" at bounding box center [1264, 430] width 608 height 703
click at [217, 723] on textarea at bounding box center [192, 724] width 258 height 17
type textarea "what does step 287 do?"
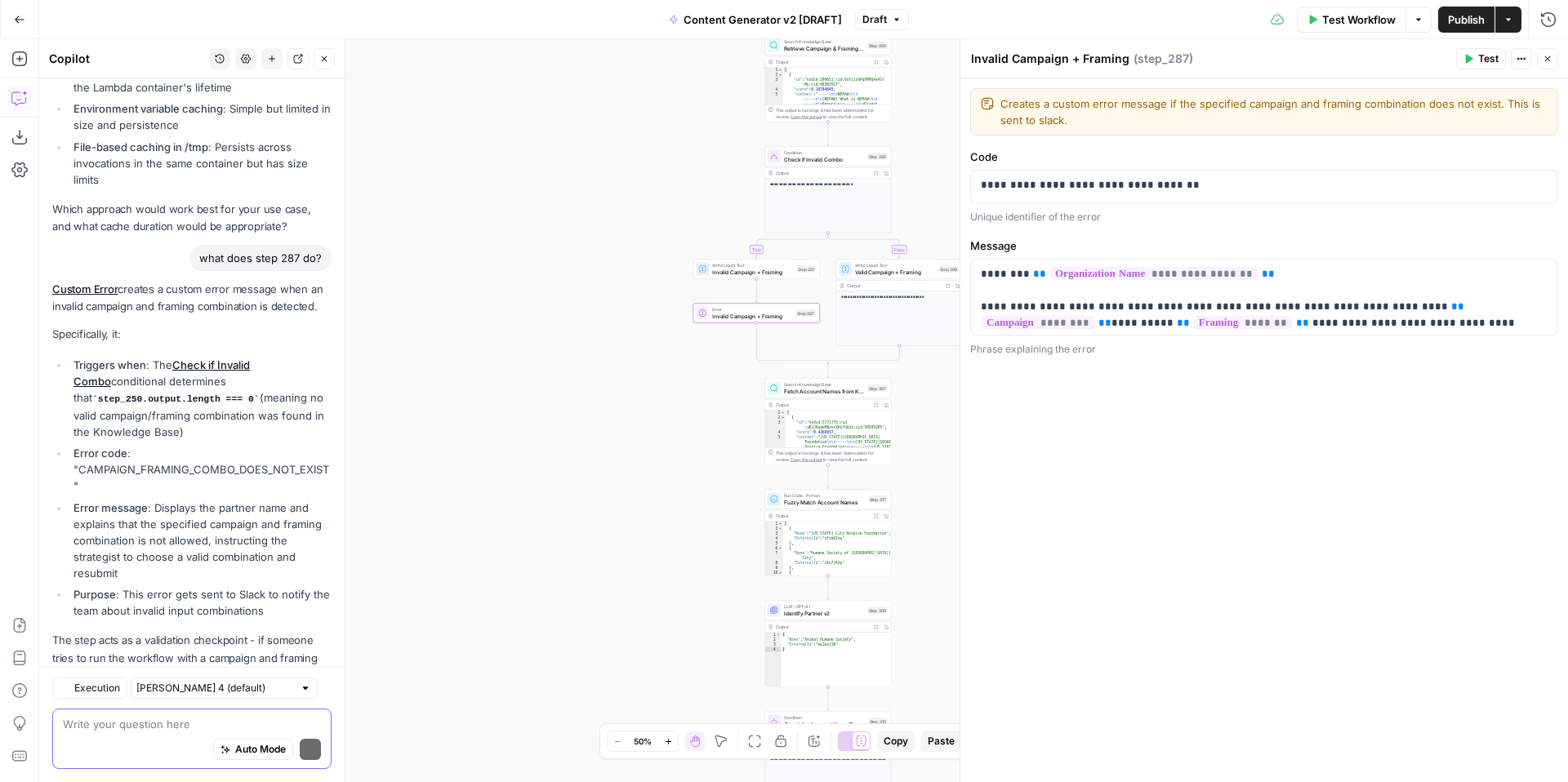
scroll to position [679, 0]
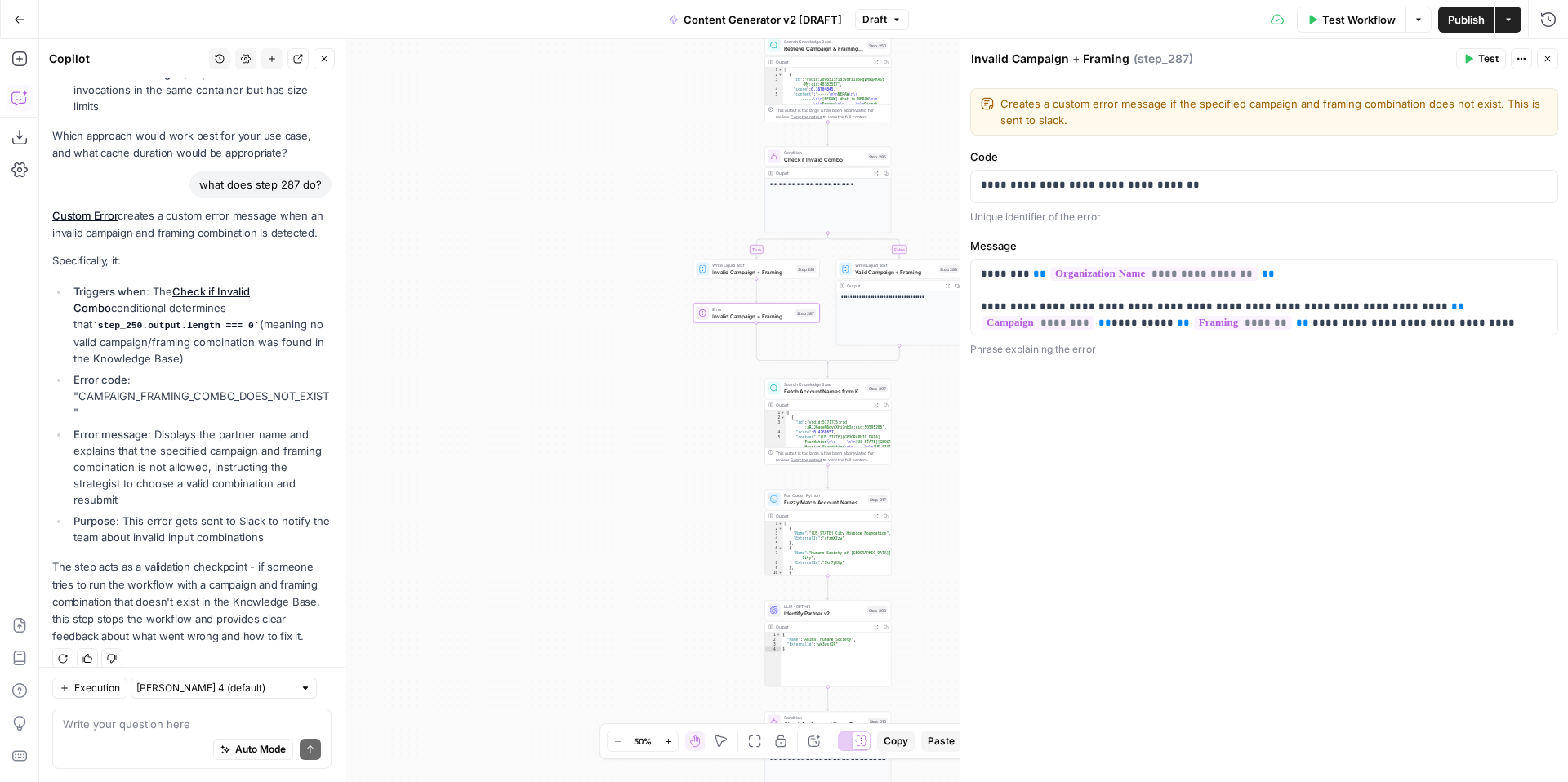
click at [1549, 56] on icon "button" at bounding box center [1547, 59] width 6 height 6
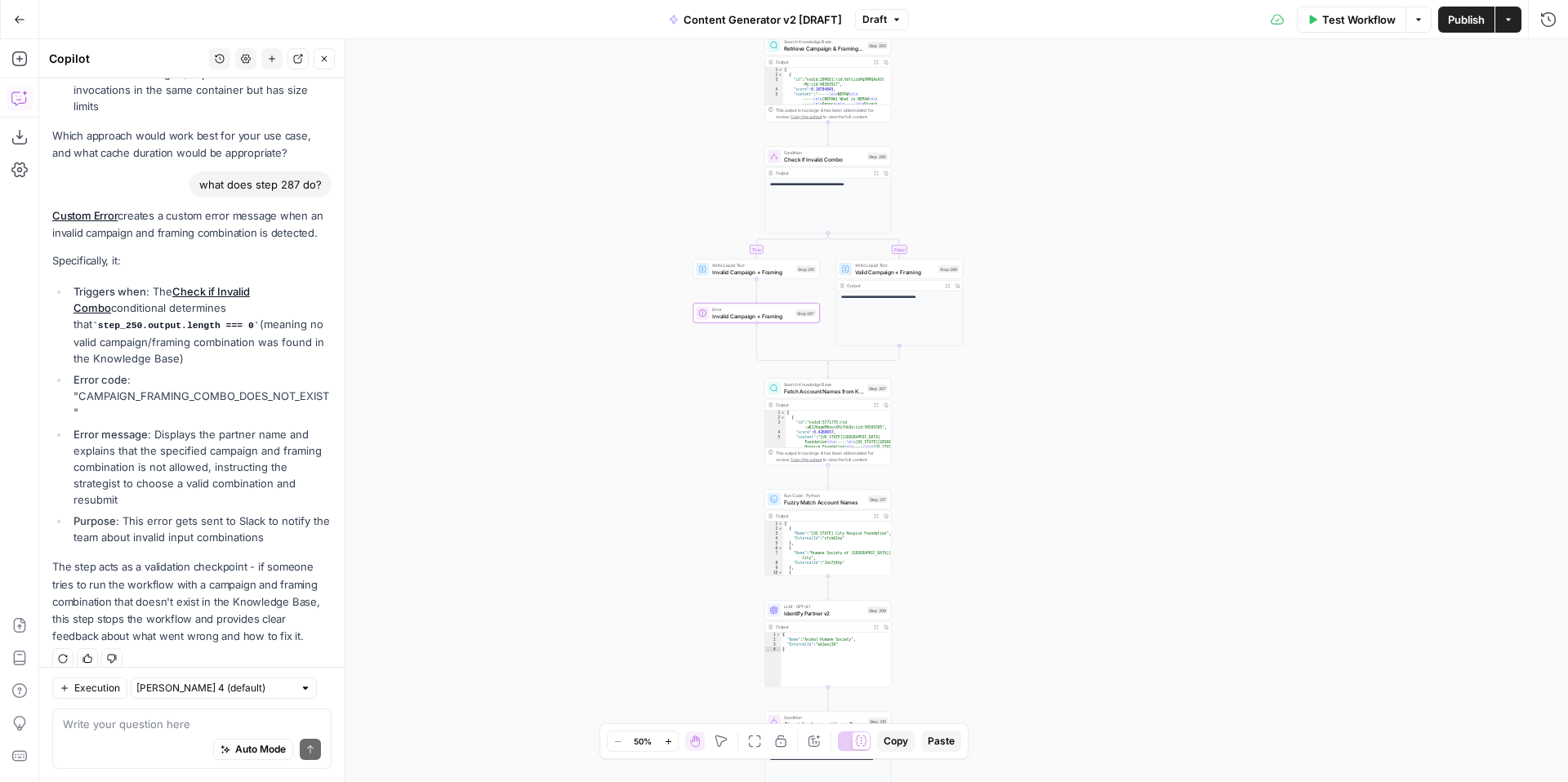
click at [322, 55] on icon "button" at bounding box center [325, 59] width 10 height 10
